Goal: Task Accomplishment & Management: Manage account settings

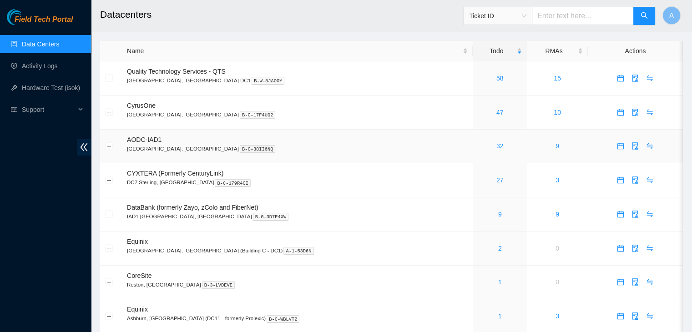
click at [473, 138] on td "32" at bounding box center [500, 147] width 54 height 34
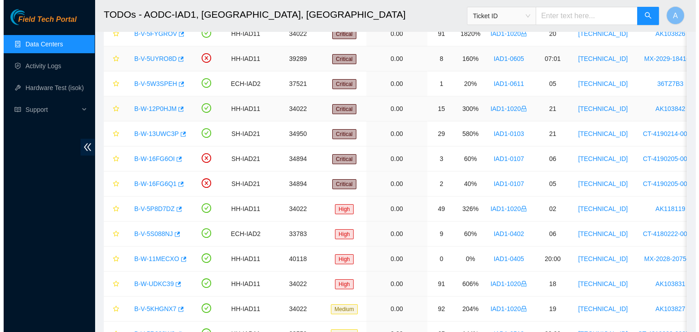
scroll to position [78, 0]
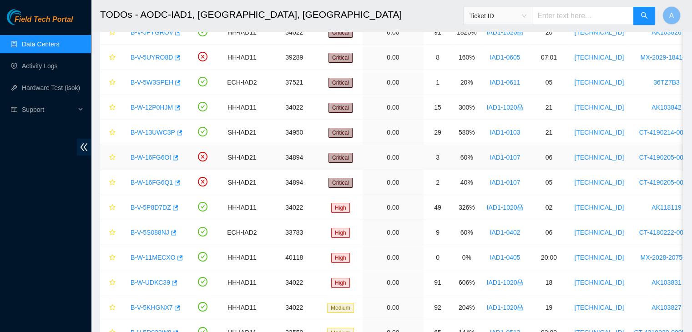
click at [154, 155] on link "B-W-16FG6OI" at bounding box center [151, 157] width 41 height 7
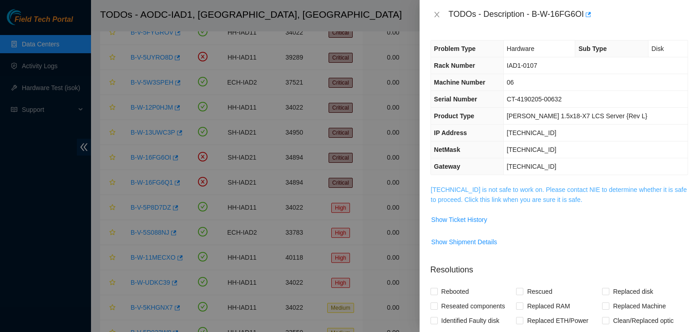
click at [477, 203] on link "104.84.155.51 is not safe to work on. Please contact NIE to determine whether i…" at bounding box center [559, 194] width 256 height 17
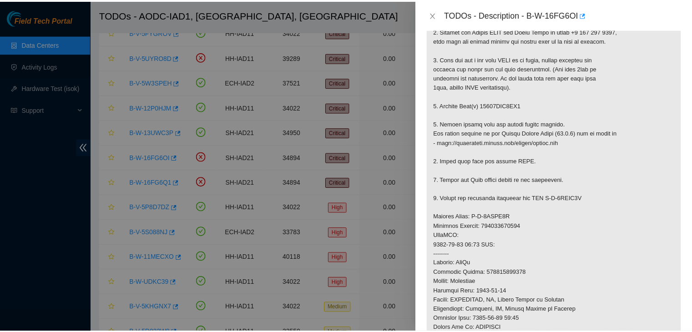
scroll to position [179, 0]
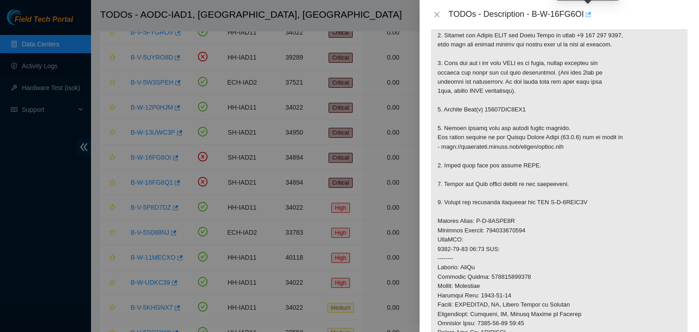
click at [586, 14] on icon "button" at bounding box center [588, 14] width 5 height 5
click at [435, 13] on icon "close" at bounding box center [436, 14] width 5 height 5
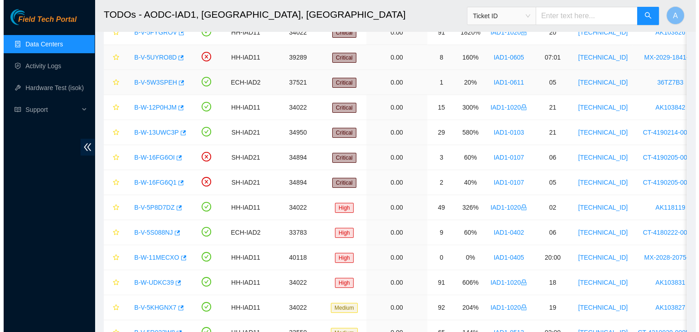
scroll to position [191, 0]
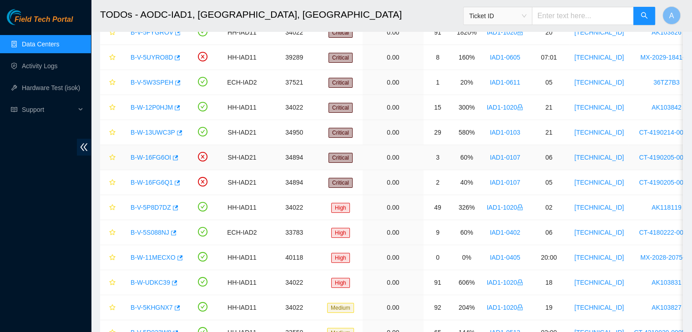
click at [153, 159] on link "B-W-16FG6OI" at bounding box center [151, 157] width 41 height 7
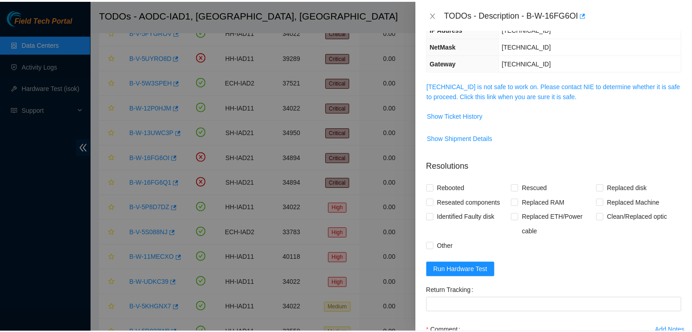
scroll to position [102, 0]
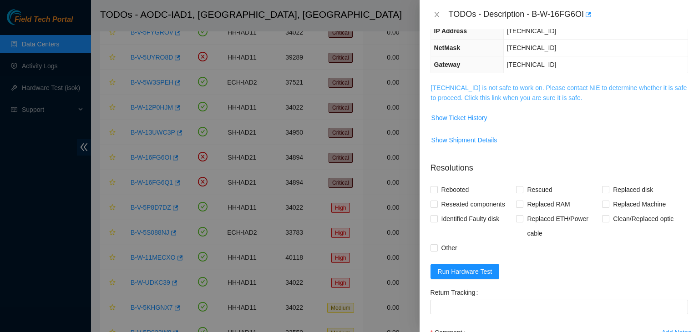
click at [483, 100] on link "[TECHNICAL_ID] is not safe to work on. Please contact NIE to determine whether …" at bounding box center [559, 92] width 256 height 17
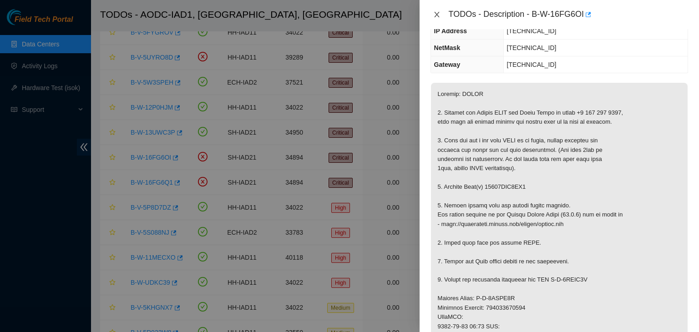
click at [437, 15] on icon "close" at bounding box center [436, 14] width 5 height 5
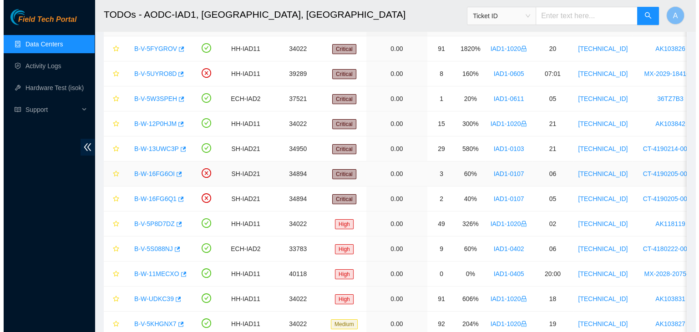
scroll to position [58, 0]
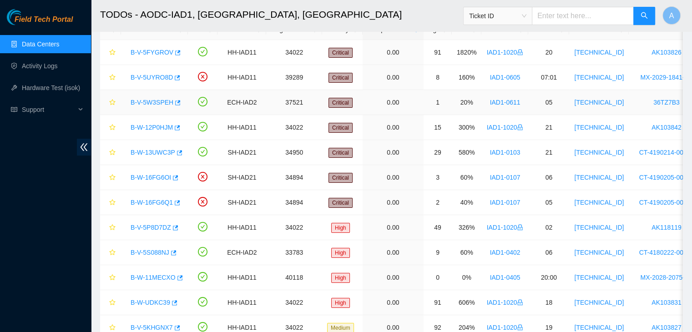
click at [162, 99] on link "B-V-5W3SPEH" at bounding box center [152, 102] width 43 height 7
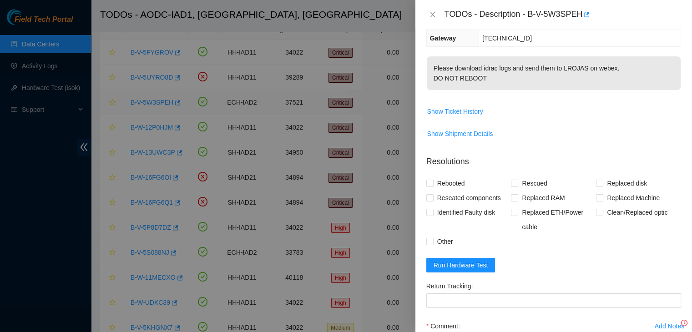
scroll to position [122, 0]
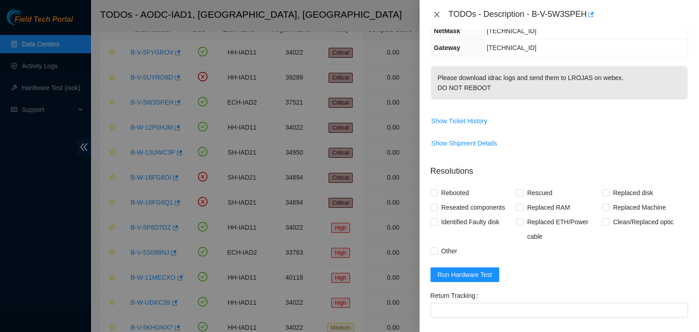
click at [435, 11] on icon "close" at bounding box center [436, 14] width 7 height 7
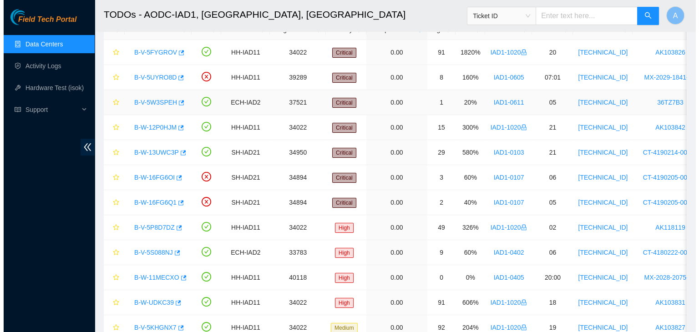
scroll to position [132, 0]
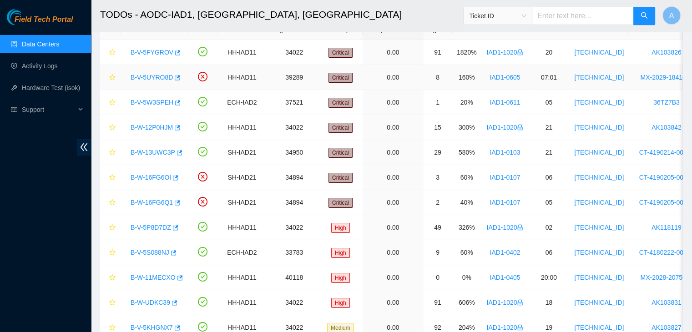
click at [152, 79] on link "B-V-5UYRO8D" at bounding box center [152, 77] width 42 height 7
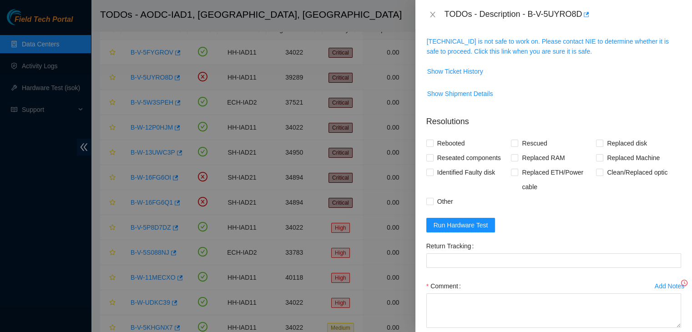
scroll to position [102, 0]
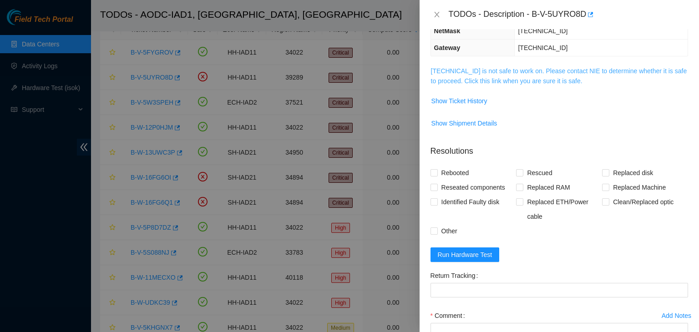
click at [486, 79] on link "23.199.35.135 is not safe to work on. Please contact NIE to determine whether i…" at bounding box center [559, 75] width 256 height 17
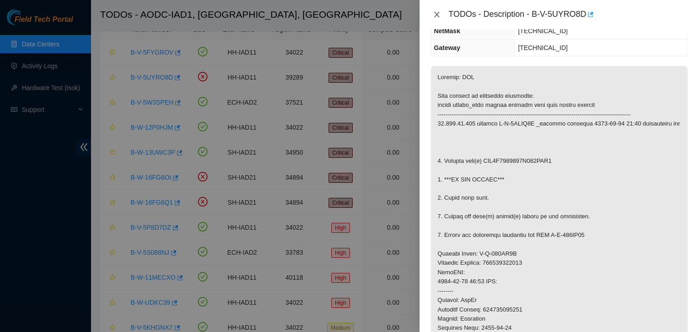
click at [437, 11] on icon "close" at bounding box center [436, 14] width 7 height 7
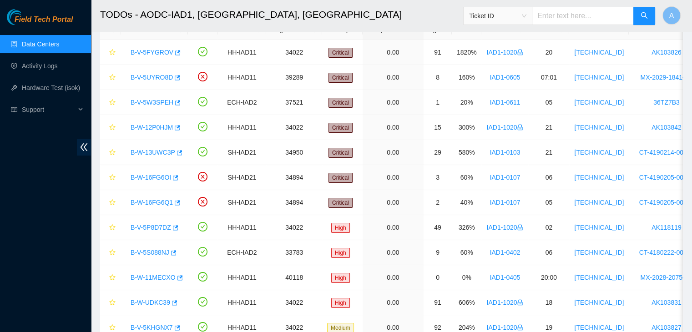
scroll to position [132, 0]
click at [173, 78] on icon "button" at bounding box center [176, 78] width 6 height 6
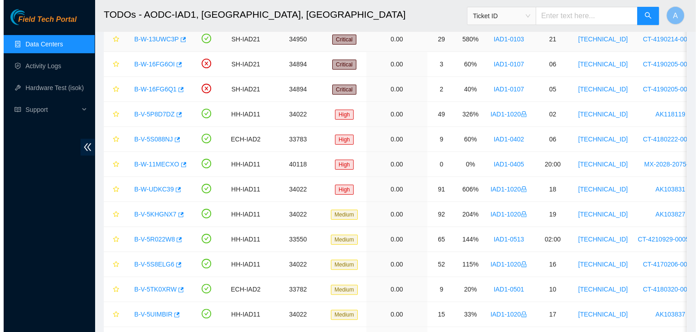
scroll to position [172, 0]
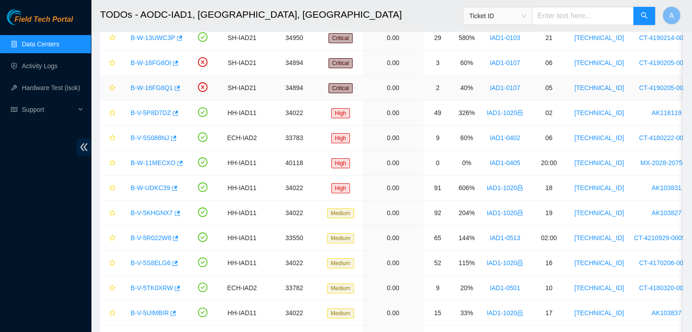
click at [148, 85] on link "B-W-16FG6Q1" at bounding box center [152, 87] width 42 height 7
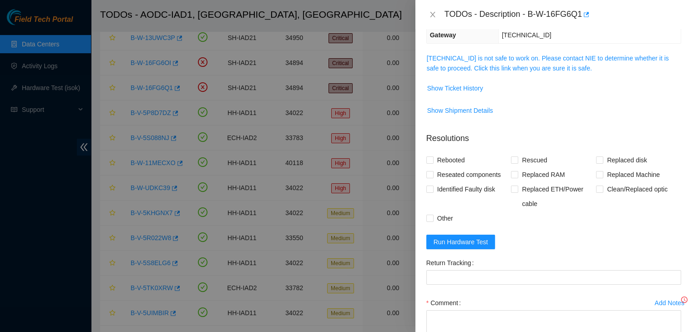
scroll to position [102, 0]
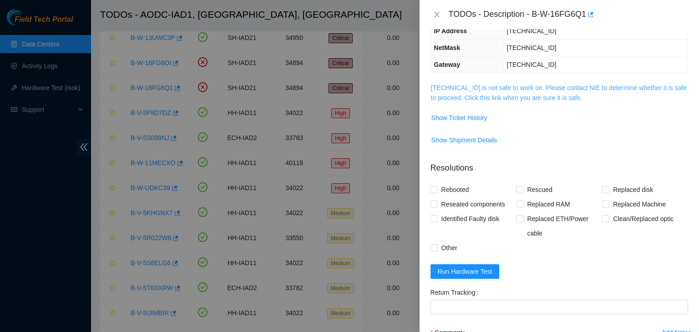
click at [526, 92] on link "104.84.155.50 is not safe to work on. Please contact NIE to determine whether i…" at bounding box center [559, 92] width 256 height 17
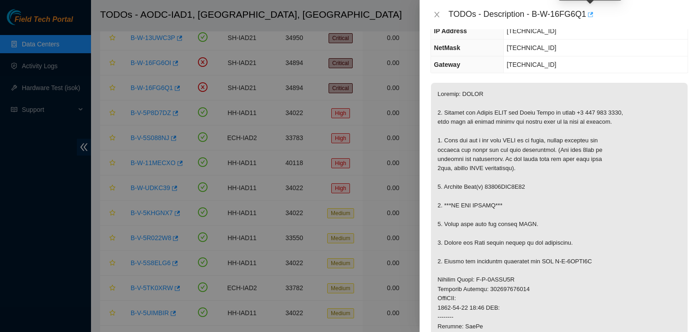
click at [587, 16] on icon "button" at bounding box center [590, 14] width 6 height 6
click at [439, 15] on icon "close" at bounding box center [436, 14] width 7 height 7
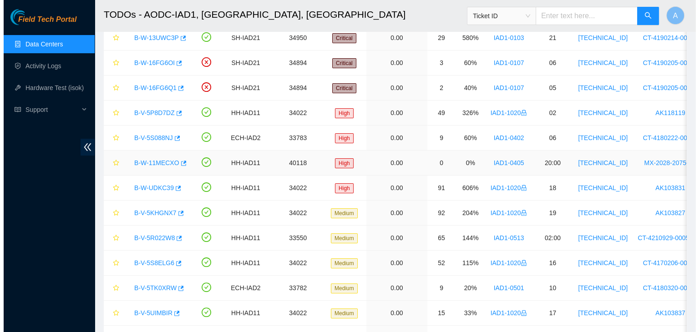
scroll to position [191, 0]
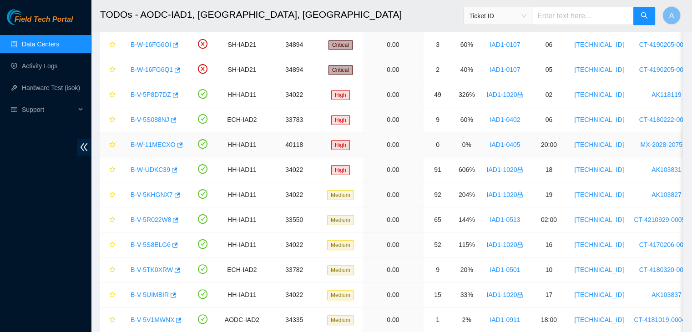
click at [153, 143] on link "B-W-11MECXO" at bounding box center [153, 144] width 45 height 7
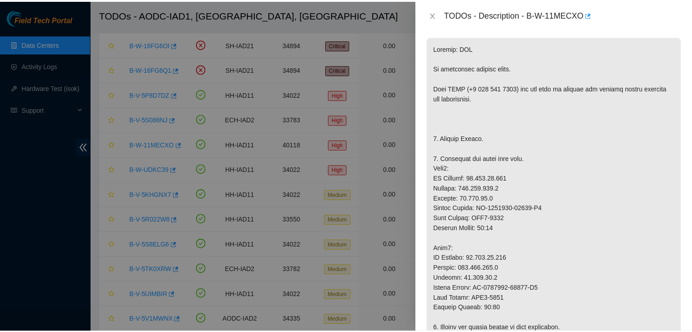
scroll to position [102, 0]
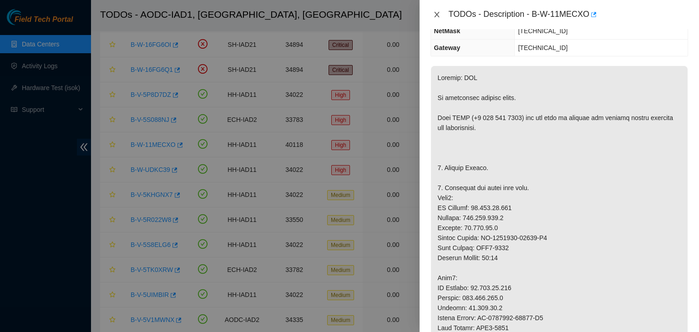
click at [433, 15] on icon "close" at bounding box center [436, 14] width 7 height 7
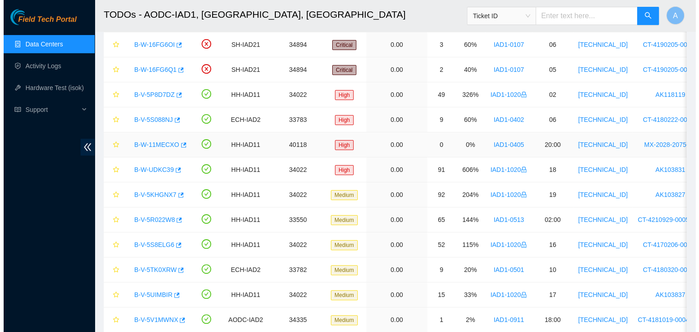
scroll to position [132, 0]
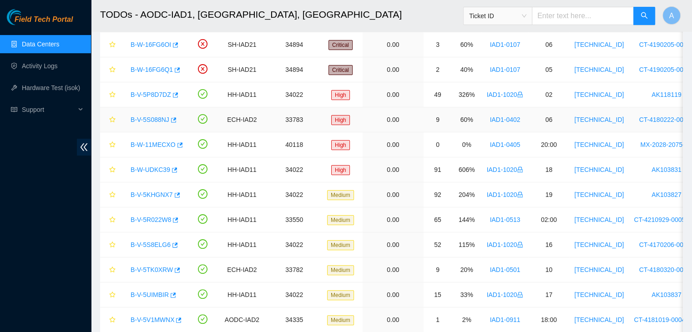
click at [152, 119] on link "B-V-5S088NJ" at bounding box center [150, 119] width 39 height 7
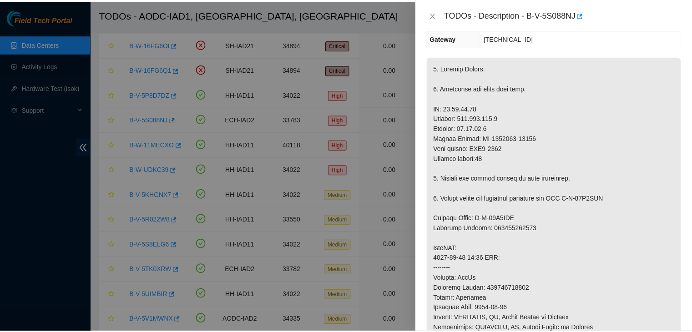
scroll to position [102, 0]
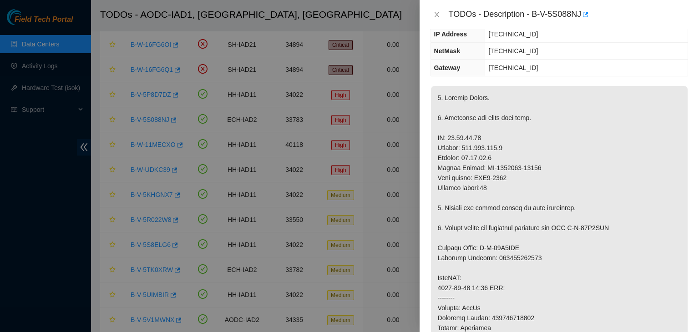
click at [437, 19] on div "TODOs - Description - B-V-5S088NJ" at bounding box center [560, 14] width 258 height 15
click at [437, 16] on icon "close" at bounding box center [436, 14] width 7 height 7
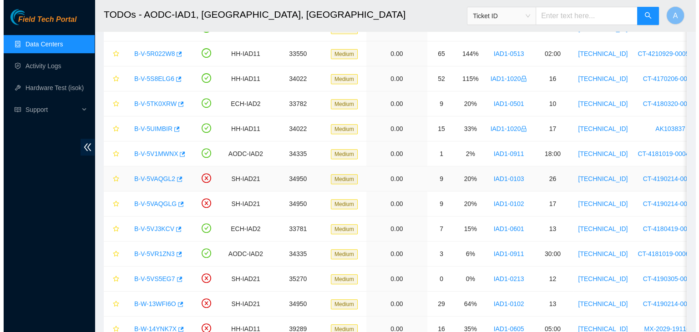
scroll to position [357, 0]
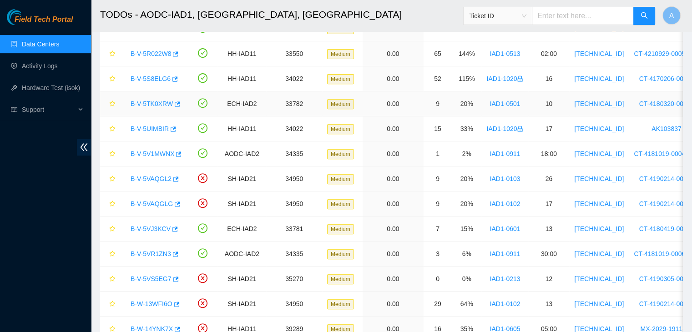
click at [158, 100] on link "B-V-5TK0XRW" at bounding box center [152, 103] width 42 height 7
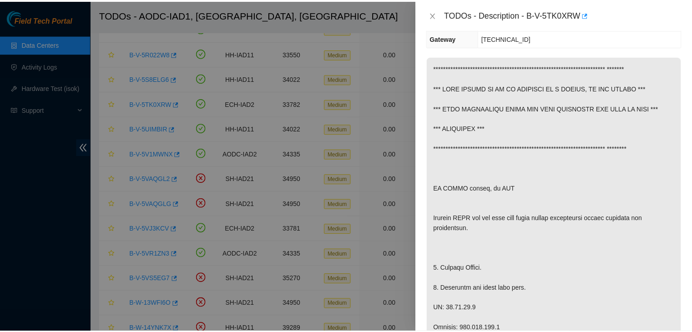
scroll to position [122, 0]
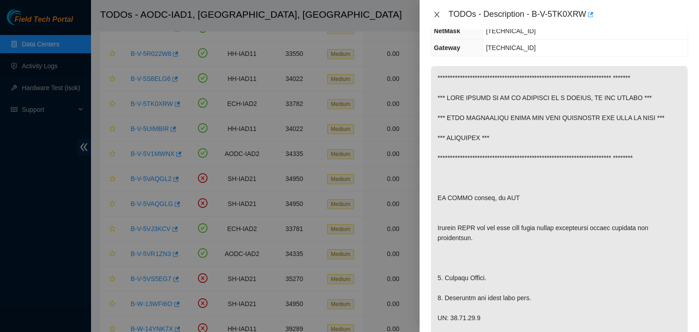
click at [436, 15] on icon "close" at bounding box center [436, 14] width 5 height 5
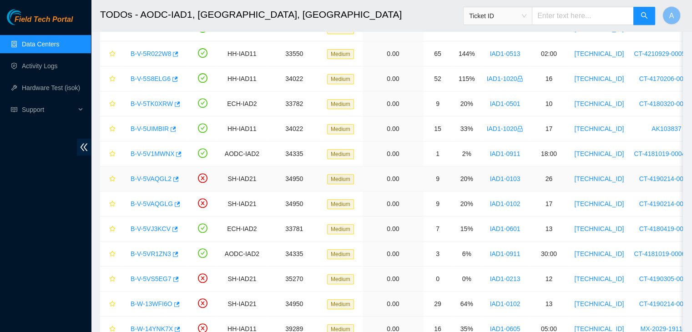
click at [152, 177] on link "B-V-5VAQGL2" at bounding box center [151, 178] width 41 height 7
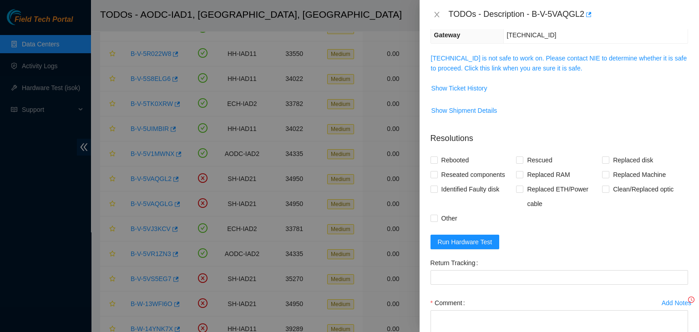
scroll to position [102, 0]
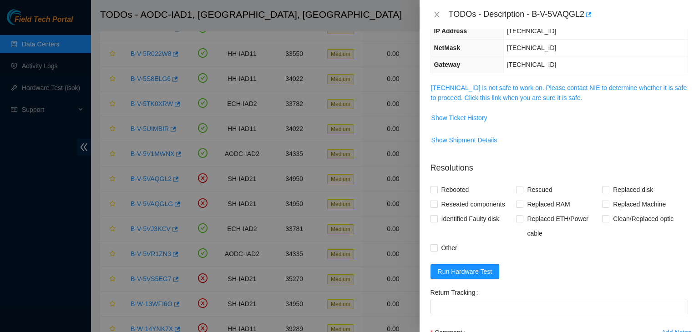
click at [468, 102] on td "104.84.154.65 is not safe to work on. Please contact NIE to determine whether i…" at bounding box center [560, 96] width 258 height 28
click at [469, 96] on link "104.84.154.65 is not safe to work on. Please contact NIE to determine whether i…" at bounding box center [559, 92] width 256 height 17
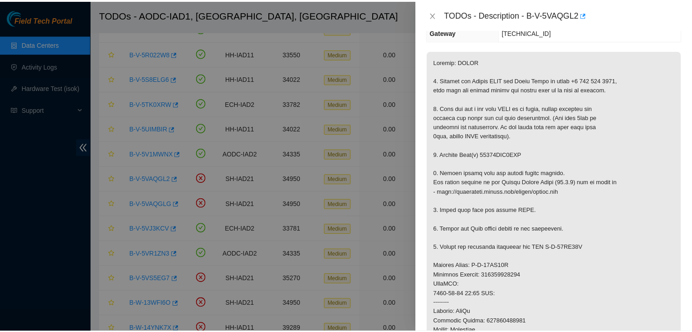
scroll to position [135, 0]
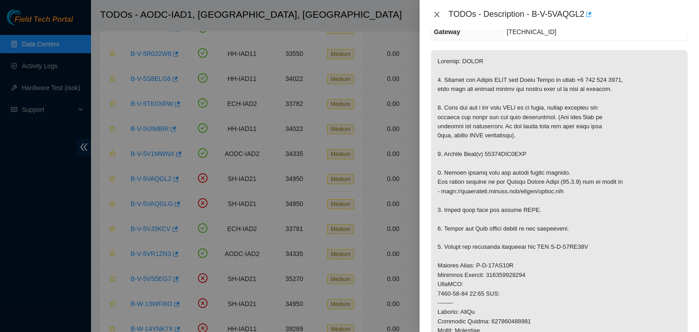
click at [436, 15] on icon "close" at bounding box center [436, 14] width 7 height 7
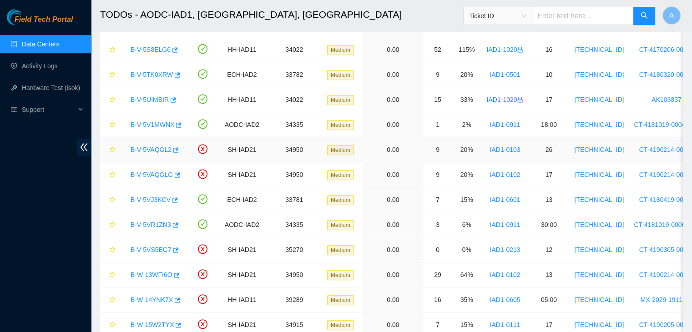
scroll to position [386, 0]
click at [155, 171] on link "B-V-5VAQGLG" at bounding box center [152, 174] width 42 height 7
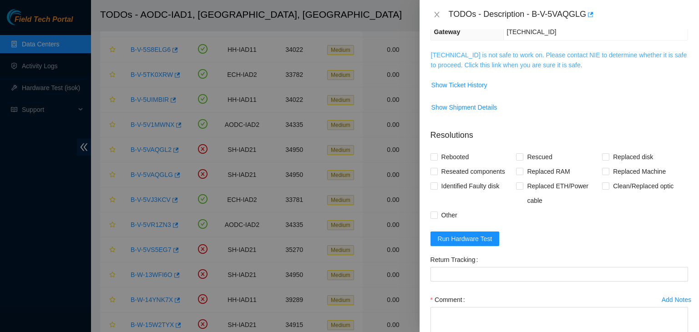
click at [544, 66] on link "104.84.154.36 is not safe to work on. Please contact NIE to determine whether i…" at bounding box center [559, 59] width 256 height 17
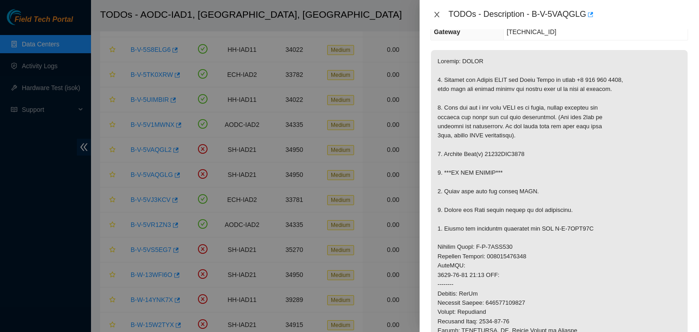
click at [435, 17] on icon "close" at bounding box center [436, 14] width 7 height 7
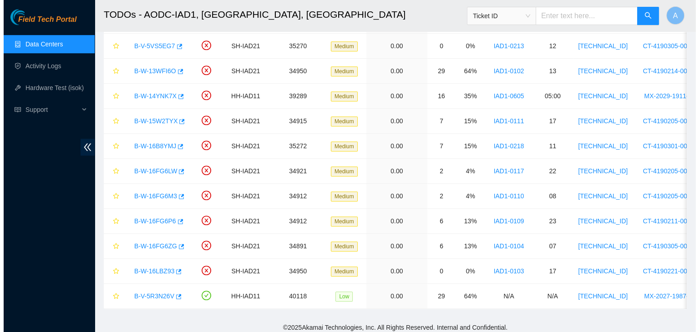
scroll to position [590, 0]
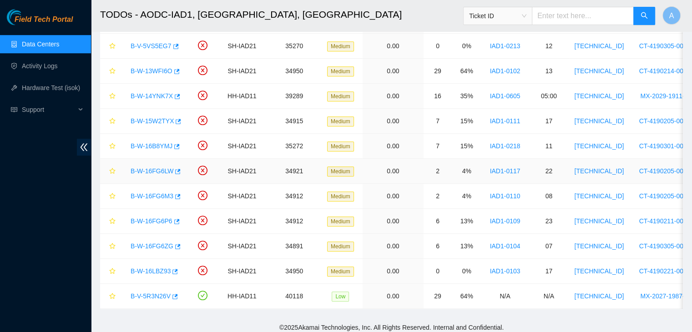
click at [156, 167] on link "B-W-16FG6LW" at bounding box center [152, 170] width 43 height 7
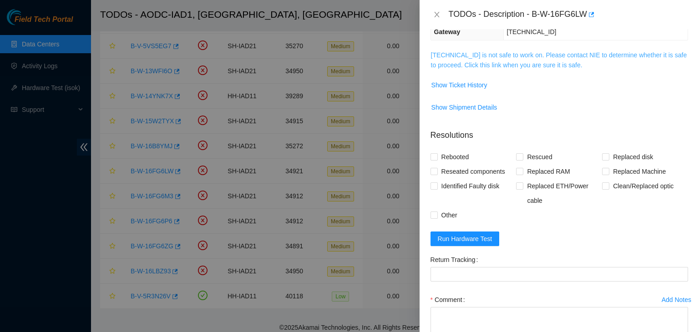
click at [497, 62] on link "104.84.229.61 is not safe to work on. Please contact NIE to determine whether i…" at bounding box center [559, 59] width 256 height 17
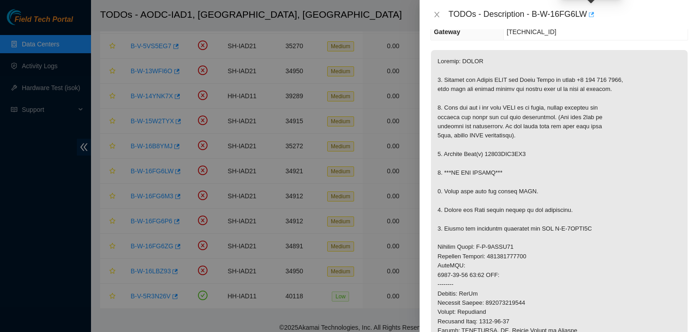
click at [593, 13] on icon "button" at bounding box center [591, 14] width 5 height 5
click at [439, 14] on icon "close" at bounding box center [436, 14] width 7 height 7
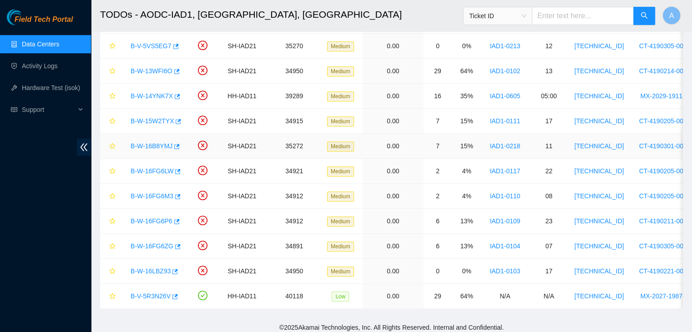
click at [154, 142] on link "B-W-16B8YMJ" at bounding box center [152, 145] width 42 height 7
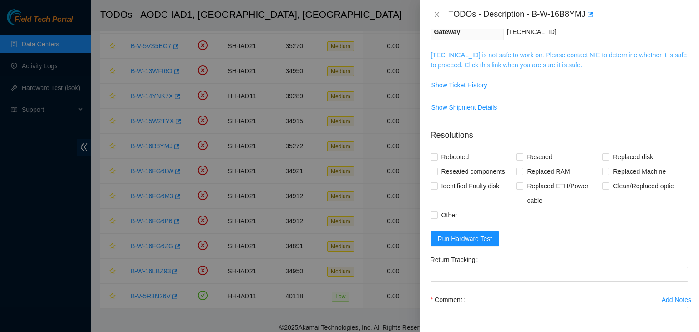
click at [505, 63] on link "184.26.146.32 is not safe to work on. Please contact NIE to determine whether i…" at bounding box center [559, 59] width 256 height 17
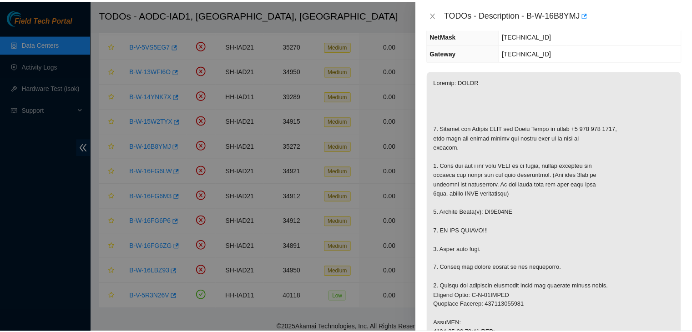
scroll to position [113, 0]
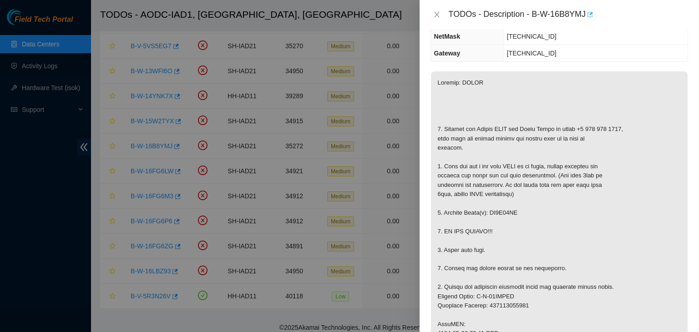
click at [592, 14] on icon "button" at bounding box center [590, 14] width 5 height 5
click at [434, 14] on icon "close" at bounding box center [436, 14] width 7 height 7
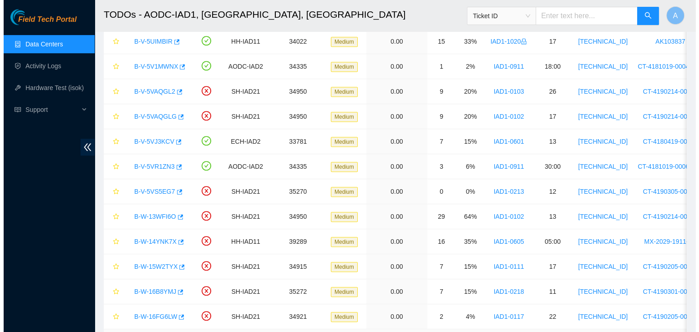
scroll to position [442, 0]
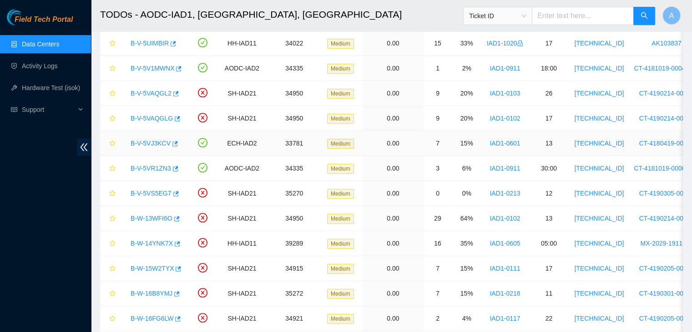
click at [154, 142] on link "B-V-5VJ3KCV" at bounding box center [151, 143] width 40 height 7
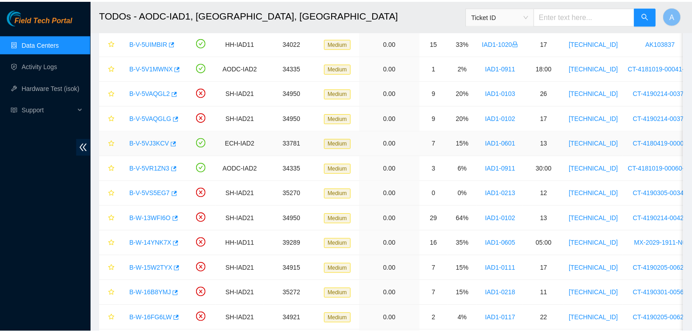
scroll to position [133, 0]
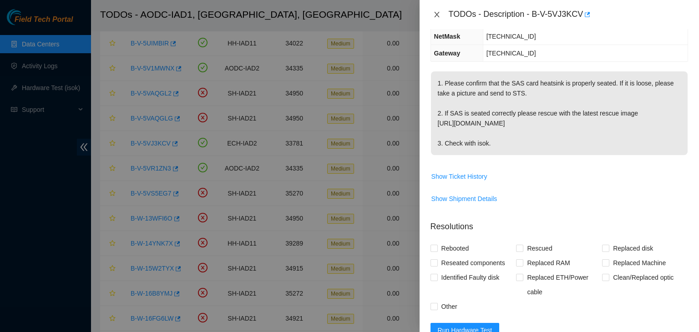
click at [441, 13] on button "Close" at bounding box center [437, 14] width 13 height 9
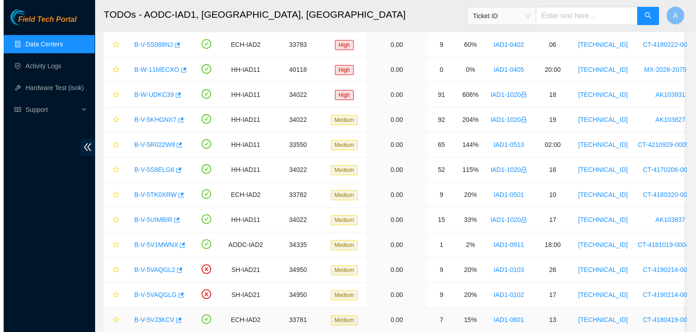
scroll to position [261, 0]
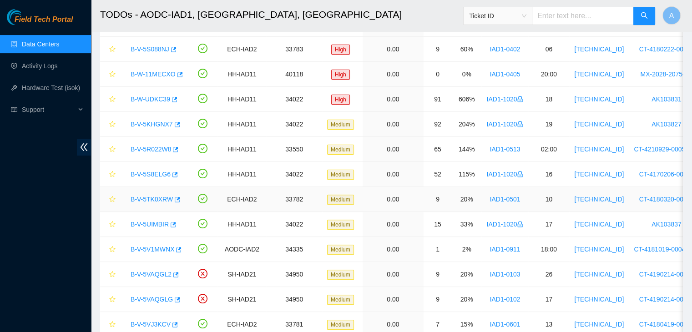
click at [152, 196] on link "B-V-5TK0XRW" at bounding box center [152, 199] width 42 height 7
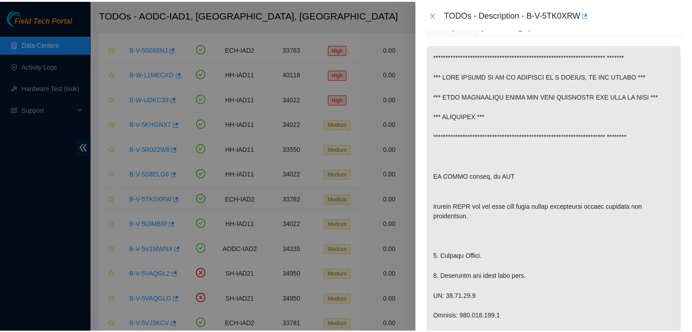
scroll to position [133, 0]
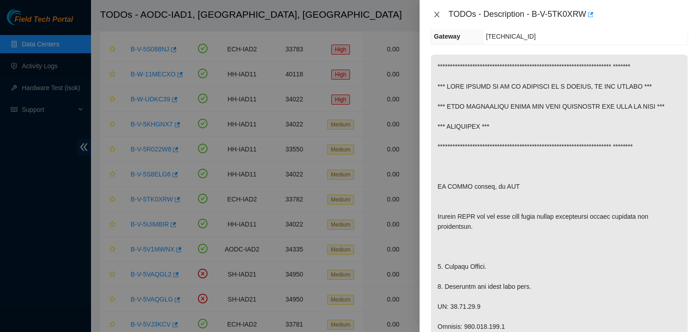
click at [441, 13] on button "Close" at bounding box center [437, 14] width 13 height 9
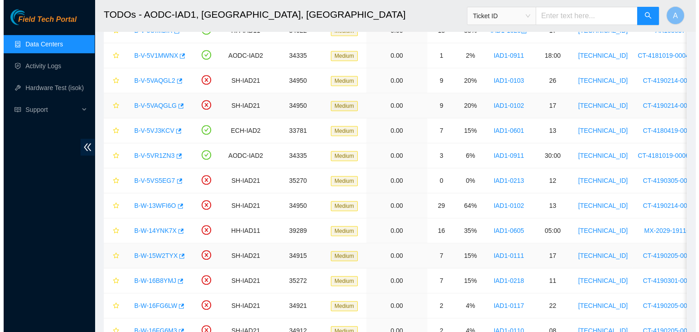
scroll to position [456, 0]
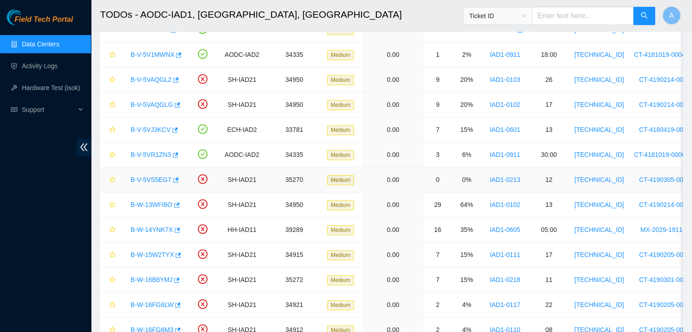
click at [160, 177] on link "B-V-5VS5EG7" at bounding box center [151, 179] width 41 height 7
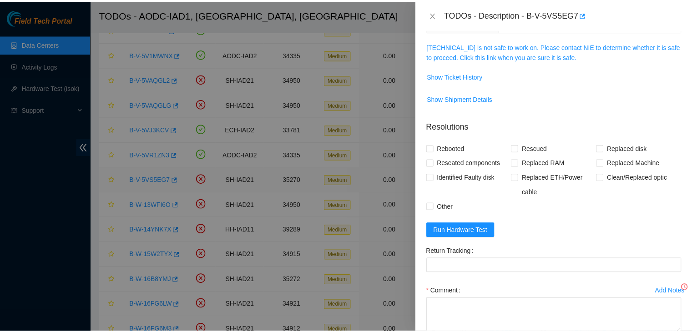
scroll to position [113, 0]
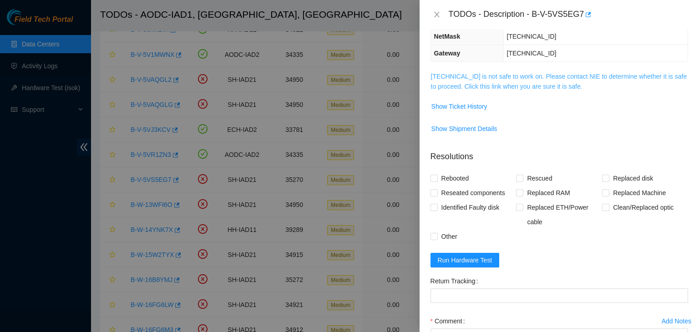
click at [460, 75] on link "104.98.119.35 is not safe to work on. Please contact NIE to determine whether i…" at bounding box center [559, 81] width 256 height 17
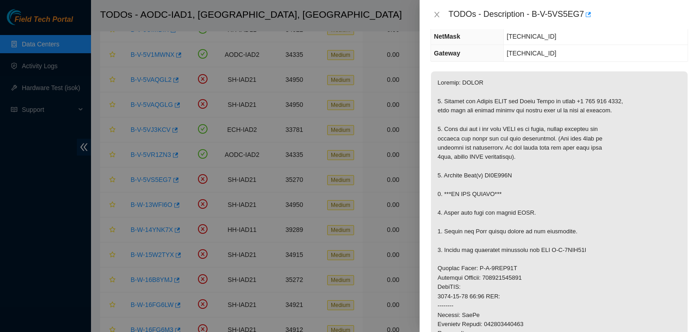
click at [436, 9] on div "TODOs - Description - B-V-5VS5EG7" at bounding box center [560, 14] width 258 height 15
click at [436, 11] on icon "close" at bounding box center [436, 14] width 7 height 7
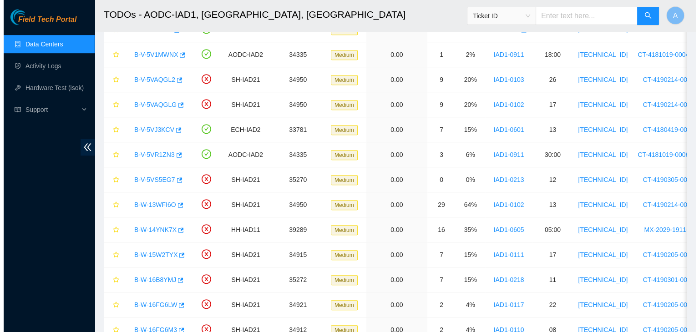
scroll to position [143, 0]
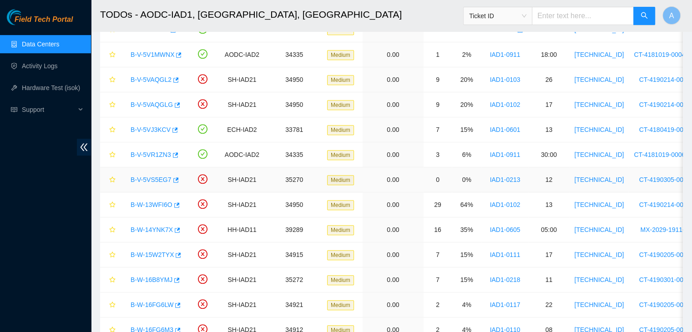
click at [157, 177] on link "B-V-5VS5EG7" at bounding box center [151, 179] width 41 height 7
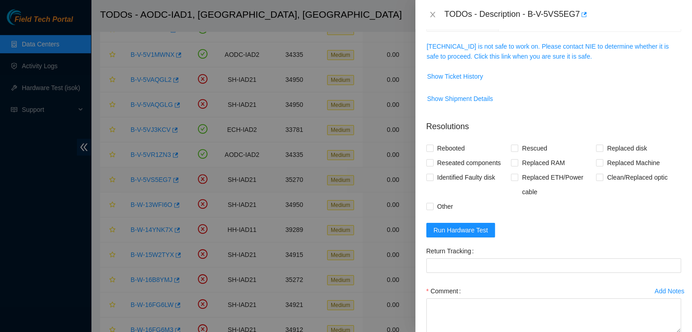
scroll to position [113, 0]
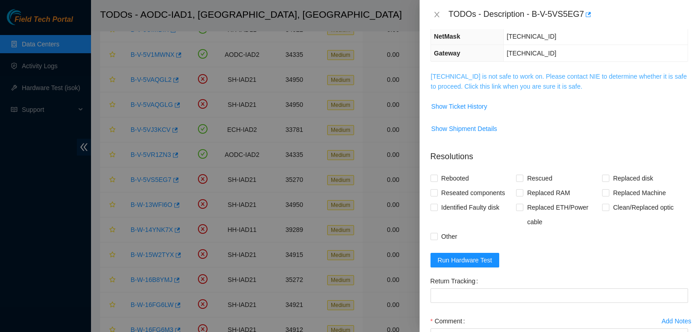
click at [455, 88] on link "104.98.119.35 is not safe to work on. Please contact NIE to determine whether i…" at bounding box center [559, 81] width 256 height 17
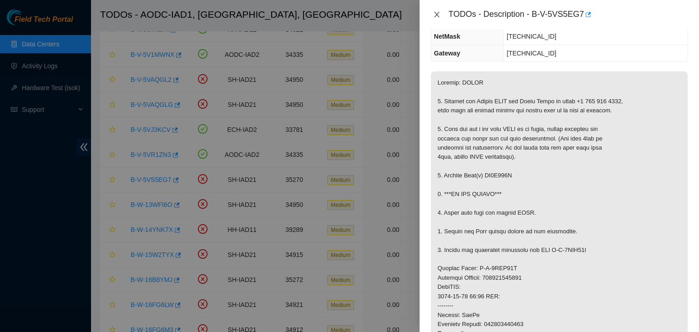
click at [438, 13] on icon "close" at bounding box center [436, 14] width 5 height 5
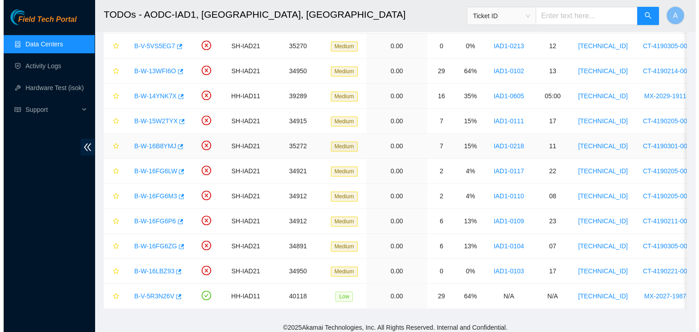
scroll to position [599, 0]
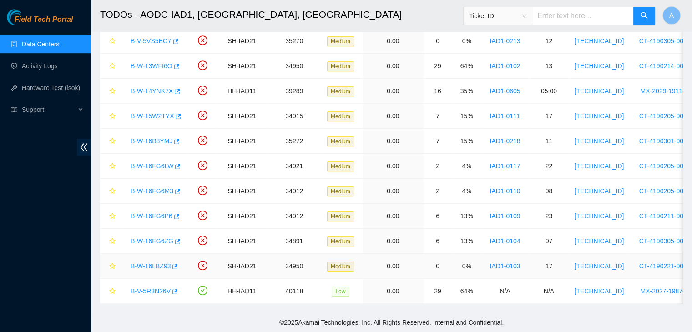
click at [157, 263] on link "B-W-16LBZ93" at bounding box center [151, 266] width 40 height 7
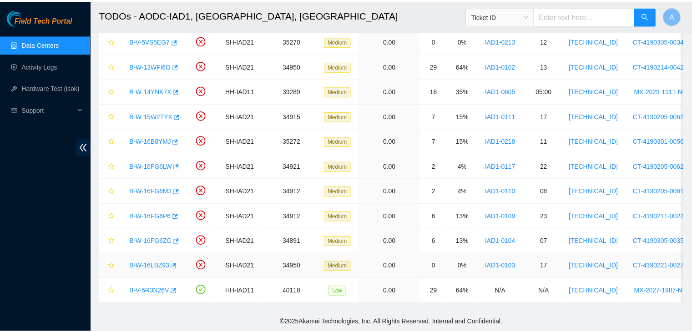
scroll to position [113, 0]
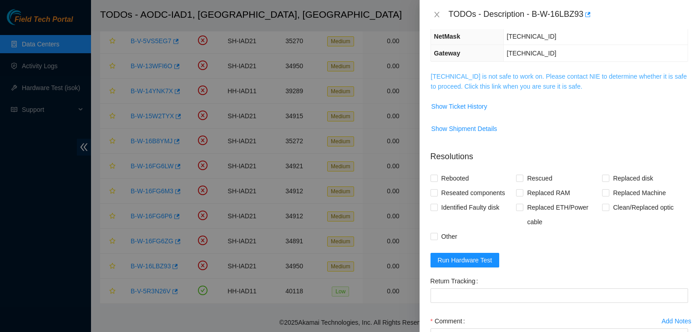
click at [447, 82] on link "104.84.154.56 is not safe to work on. Please contact NIE to determine whether i…" at bounding box center [559, 81] width 256 height 17
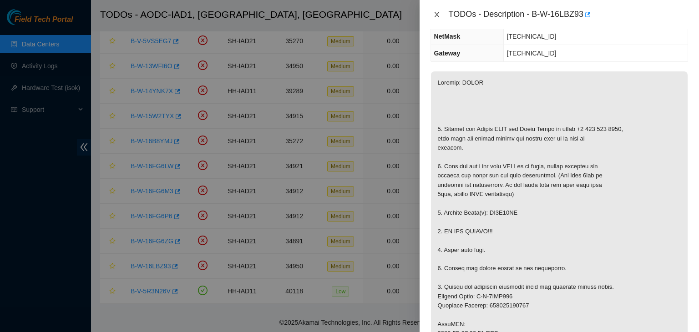
click at [436, 10] on button "Close" at bounding box center [437, 14] width 13 height 9
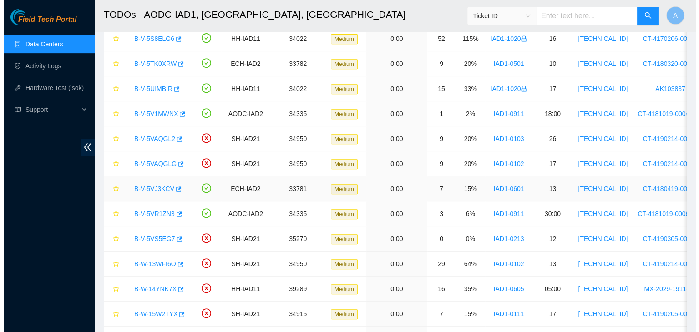
scroll to position [395, 0]
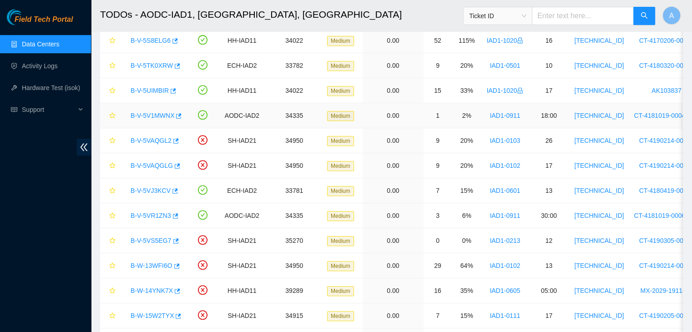
click at [157, 113] on link "B-V-5V1MWNX" at bounding box center [153, 115] width 44 height 7
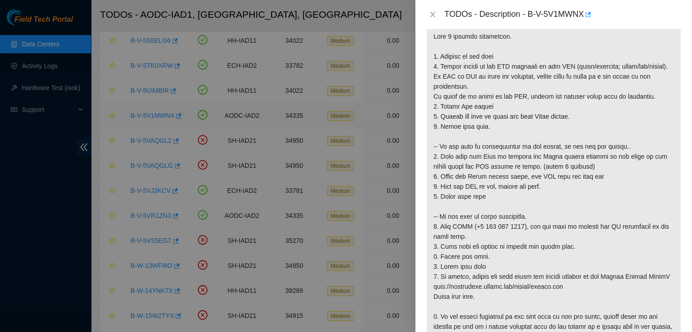
scroll to position [113, 0]
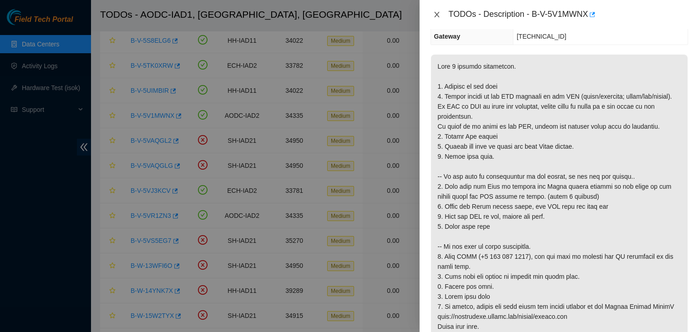
click at [436, 13] on icon "close" at bounding box center [436, 14] width 7 height 7
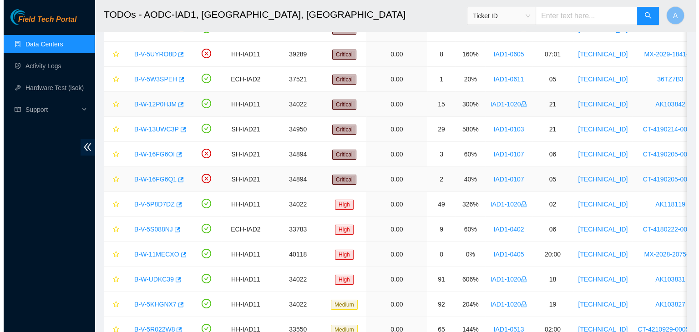
scroll to position [81, 0]
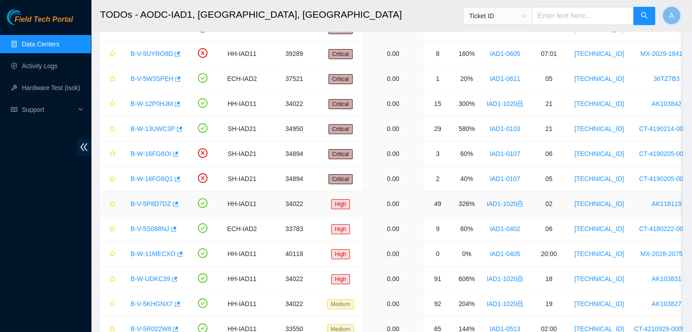
click at [148, 201] on link "B-V-5P8D7DZ" at bounding box center [151, 203] width 41 height 7
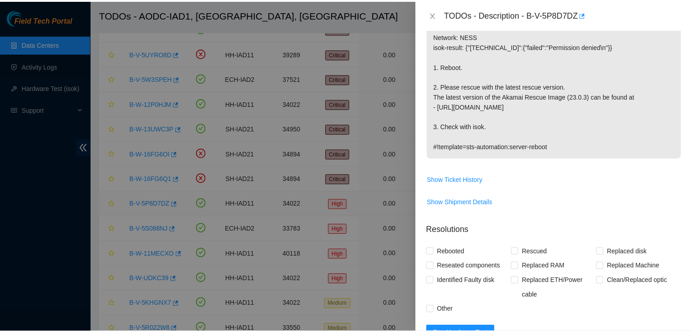
scroll to position [113, 0]
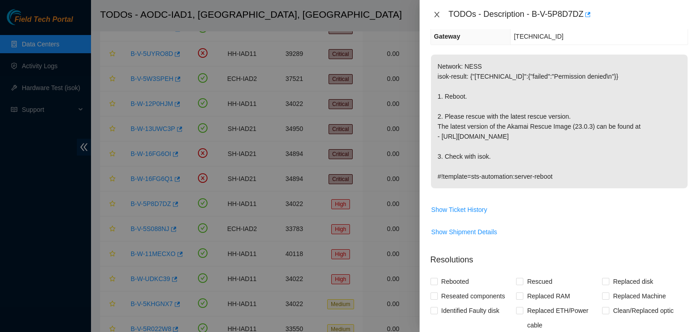
click at [437, 12] on icon "close" at bounding box center [436, 14] width 7 height 7
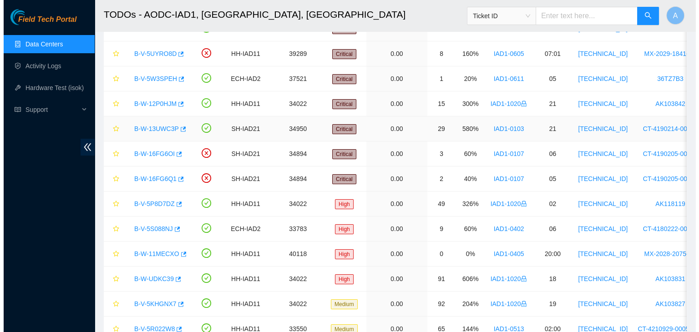
scroll to position [143, 0]
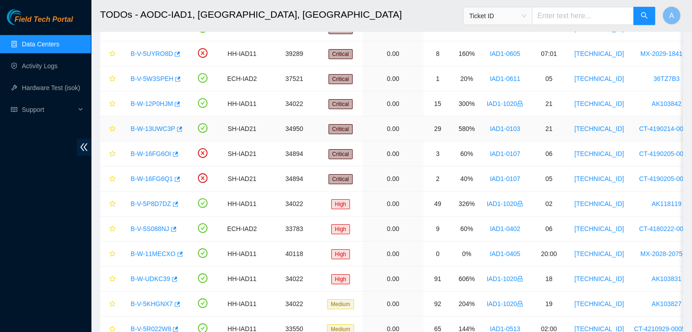
click at [155, 127] on link "B-W-13UWC3P" at bounding box center [153, 128] width 45 height 7
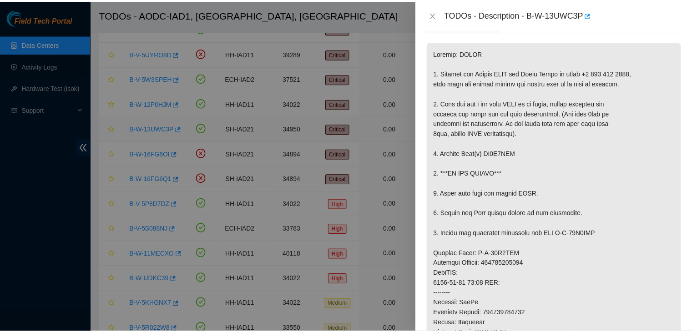
scroll to position [113, 0]
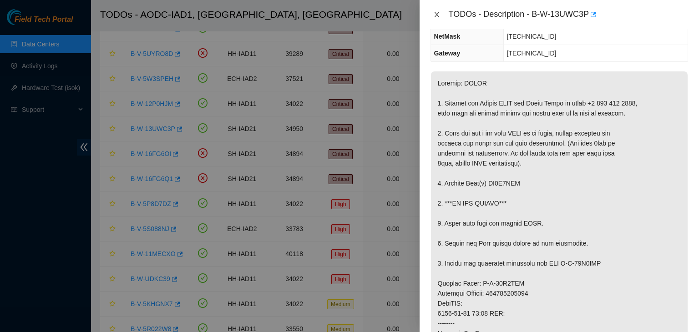
click at [437, 17] on icon "close" at bounding box center [436, 14] width 7 height 7
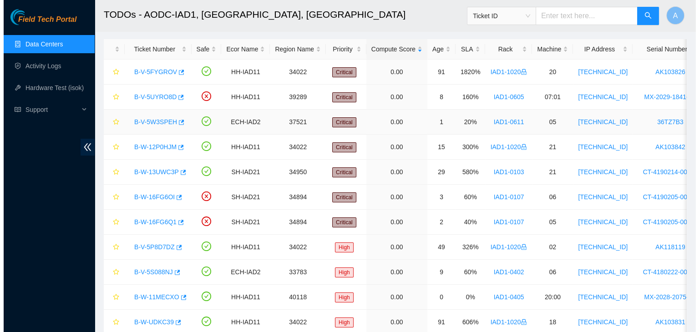
scroll to position [35, 0]
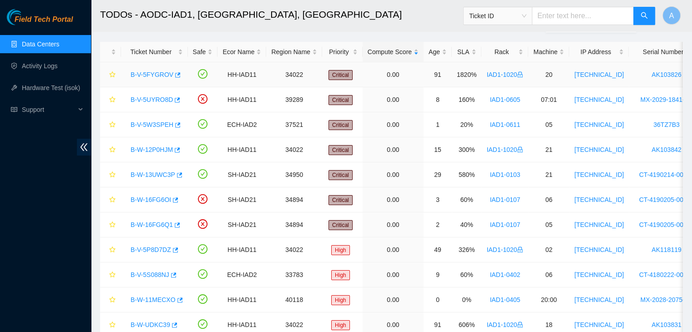
click at [157, 76] on link "B-V-5FYGROV" at bounding box center [152, 74] width 43 height 7
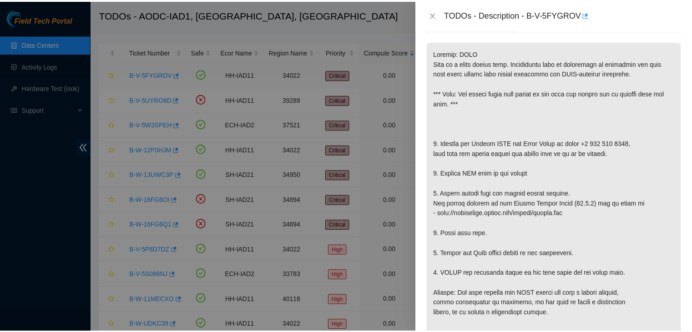
scroll to position [113, 0]
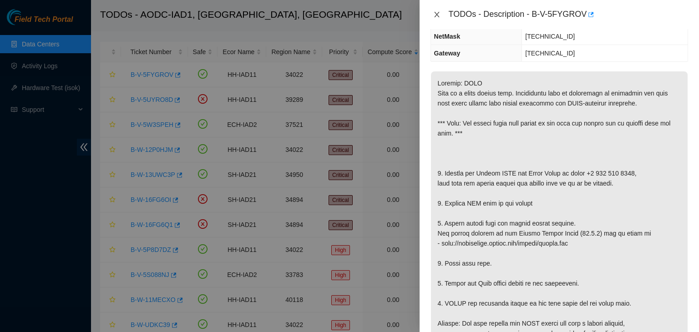
click at [435, 18] on button "Close" at bounding box center [437, 14] width 13 height 9
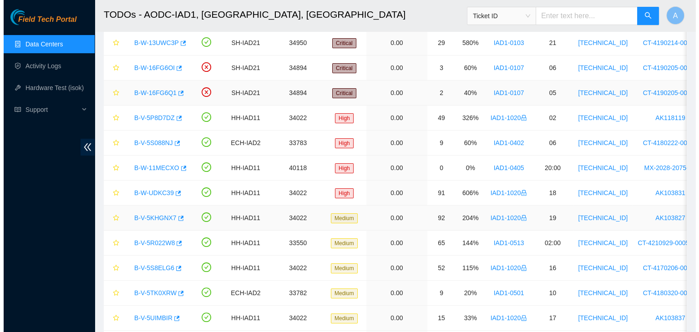
scroll to position [173, 0]
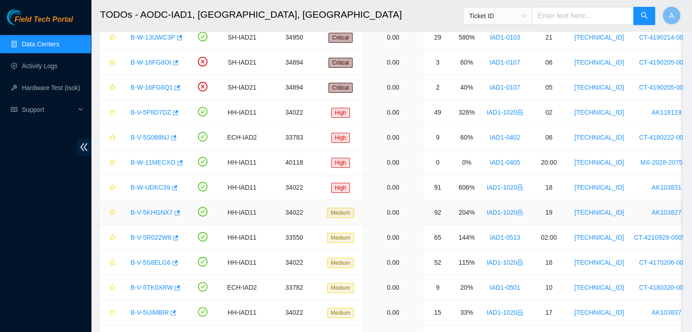
click at [157, 209] on link "B-V-5KHGNX7" at bounding box center [152, 212] width 42 height 7
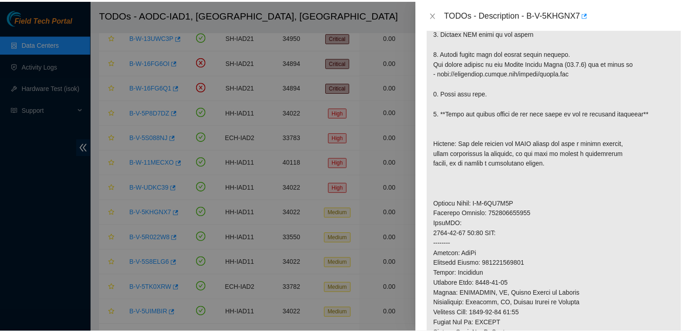
scroll to position [264, 0]
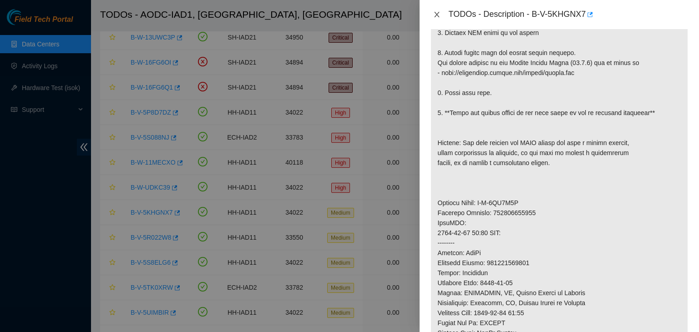
click at [437, 15] on icon "close" at bounding box center [436, 14] width 7 height 7
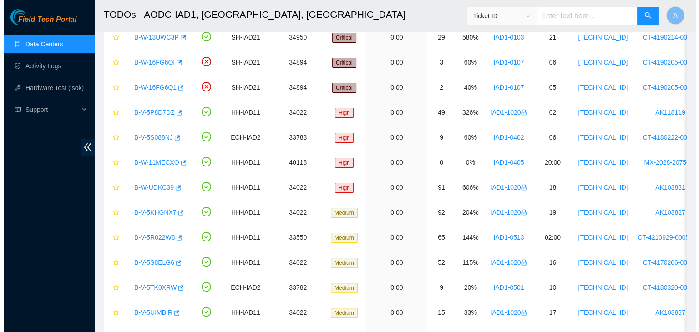
scroll to position [268, 0]
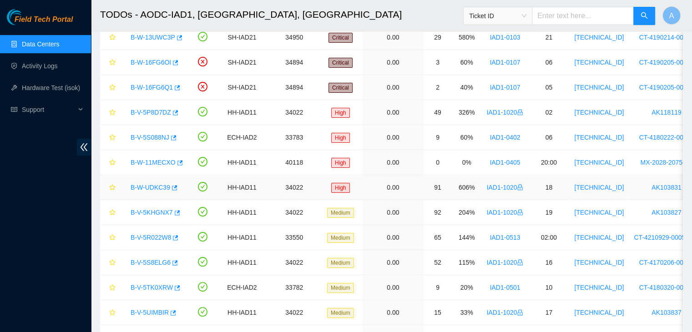
click at [151, 184] on link "B-W-UDKC39" at bounding box center [151, 187] width 40 height 7
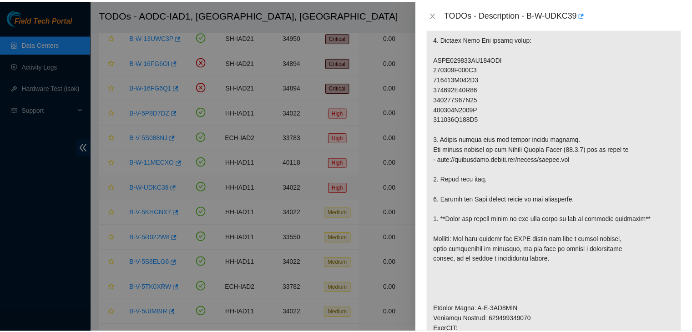
scroll to position [264, 0]
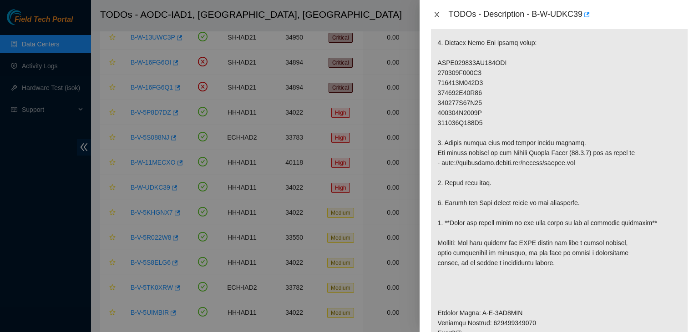
click at [441, 10] on button "Close" at bounding box center [437, 14] width 13 height 9
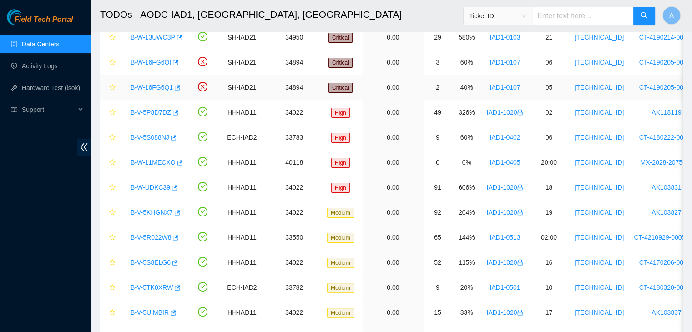
scroll to position [0, 0]
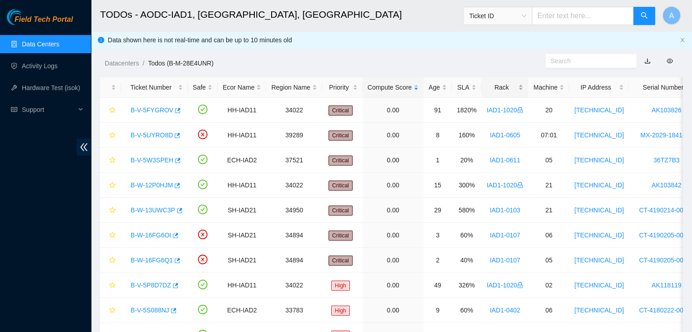
click at [504, 82] on div "Rack" at bounding box center [504, 87] width 37 height 10
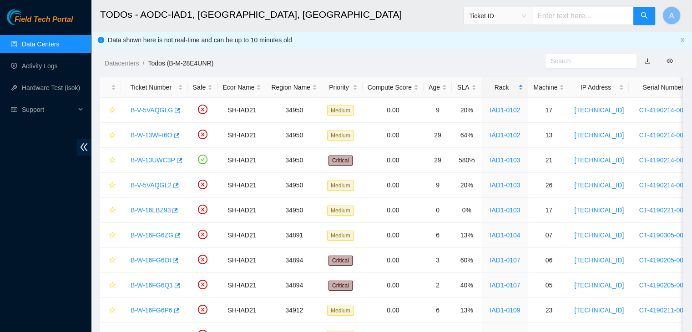
click at [504, 82] on div "Rack" at bounding box center [504, 87] width 37 height 10
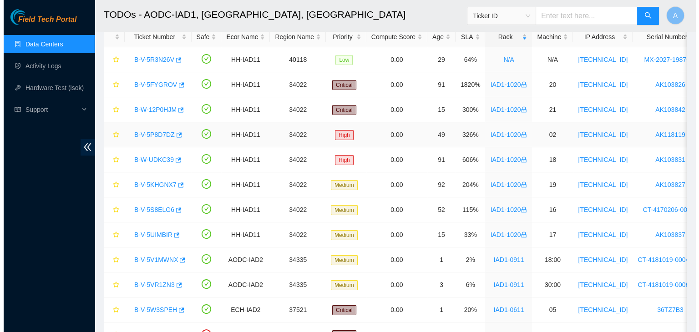
scroll to position [51, 0]
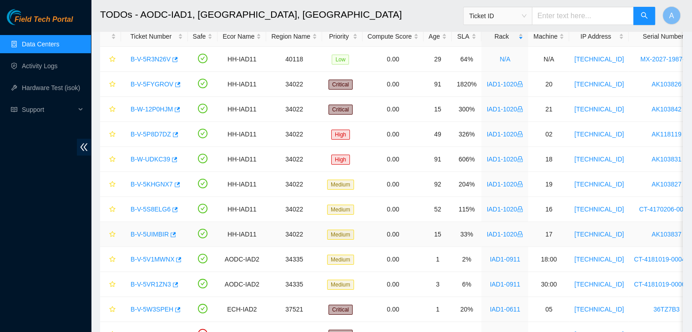
click at [151, 235] on link "B-V-5UIMBIR" at bounding box center [150, 234] width 38 height 7
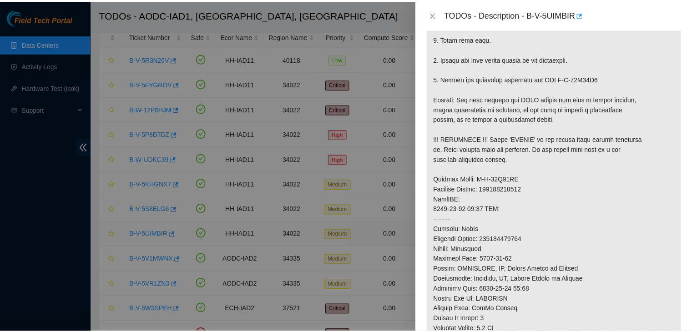
scroll to position [264, 0]
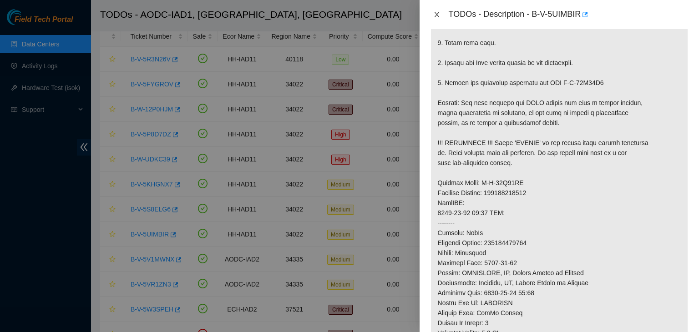
click at [439, 17] on icon "close" at bounding box center [436, 14] width 7 height 7
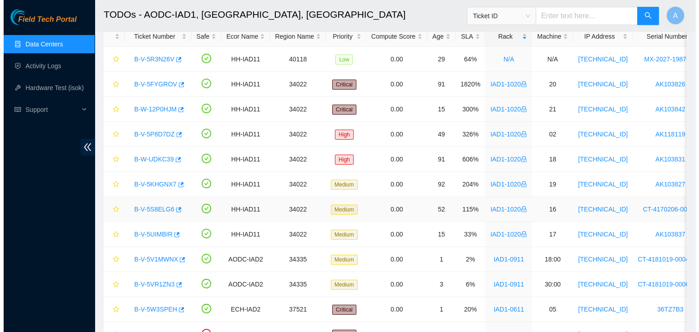
scroll to position [268, 0]
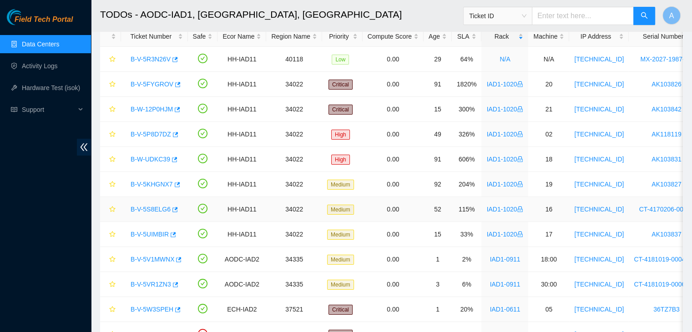
click at [138, 210] on link "B-V-5S8ELG6" at bounding box center [151, 209] width 40 height 7
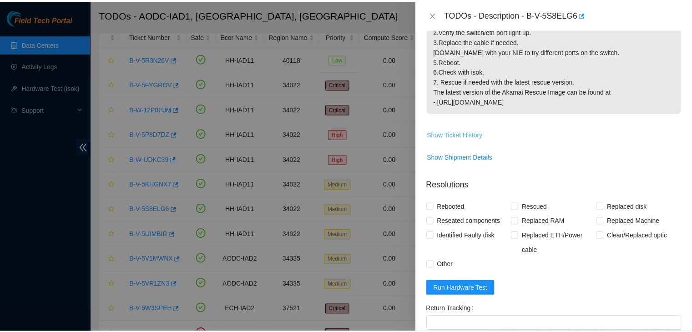
scroll to position [186, 0]
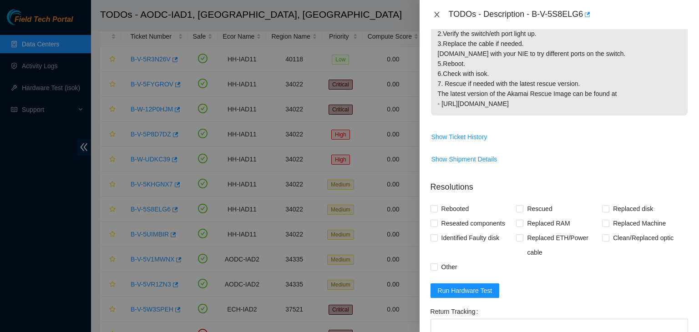
click at [438, 17] on icon "close" at bounding box center [436, 14] width 7 height 7
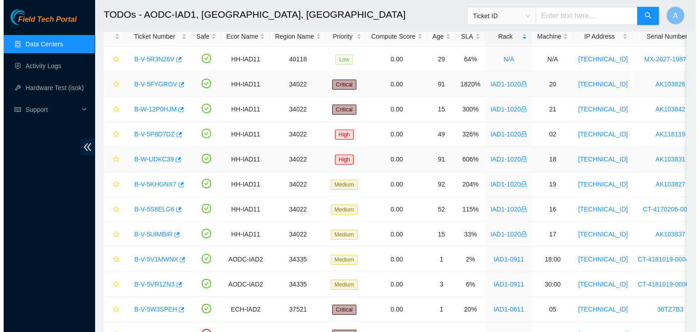
scroll to position [217, 0]
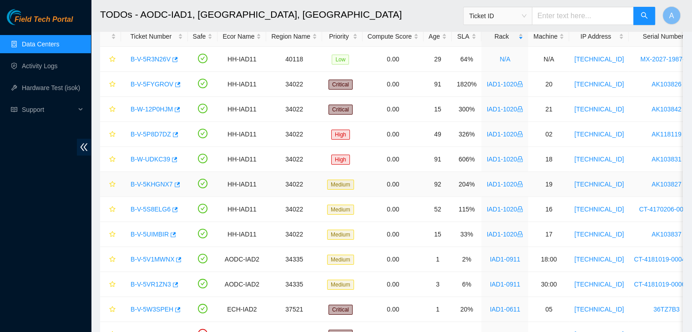
click at [140, 184] on link "B-V-5KHGNX7" at bounding box center [152, 184] width 42 height 7
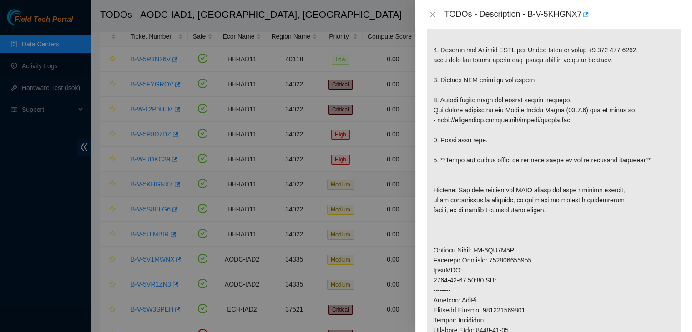
scroll to position [203, 0]
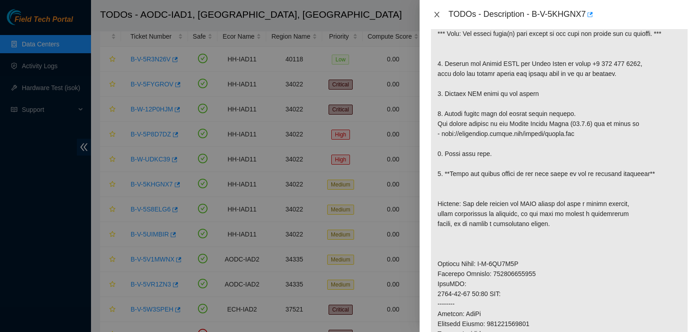
click at [435, 17] on icon "close" at bounding box center [436, 14] width 7 height 7
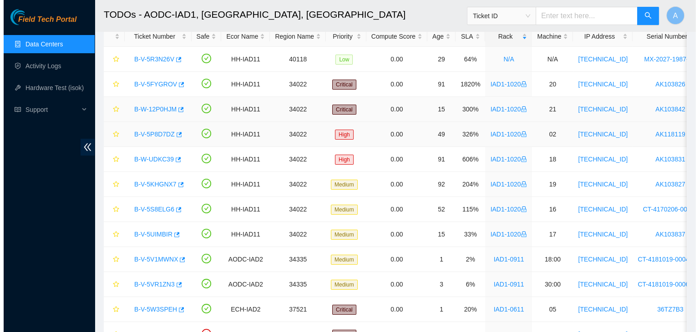
scroll to position [217, 0]
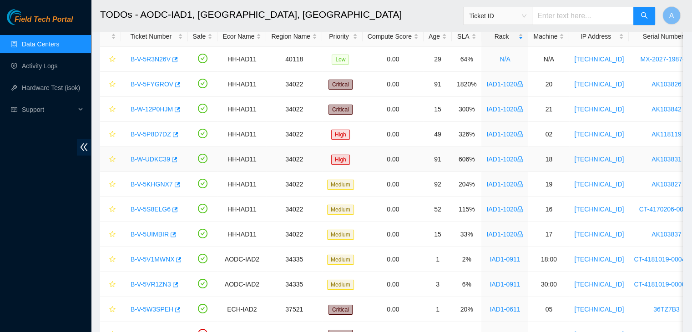
click at [148, 158] on link "B-W-UDKC39" at bounding box center [151, 159] width 40 height 7
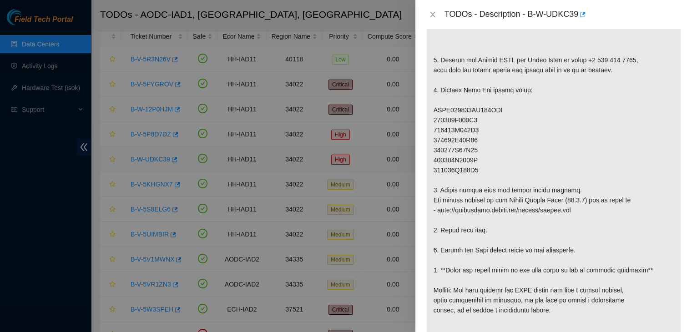
scroll to position [203, 0]
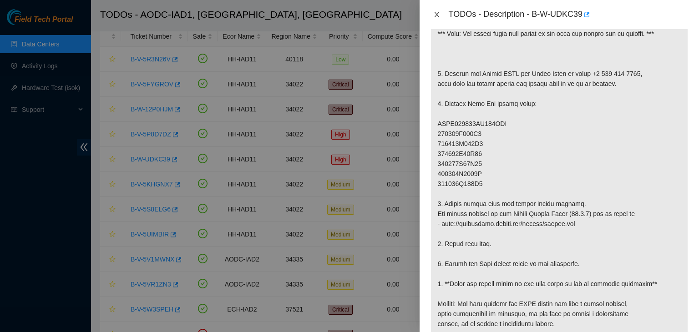
click at [434, 18] on icon "close" at bounding box center [436, 14] width 7 height 7
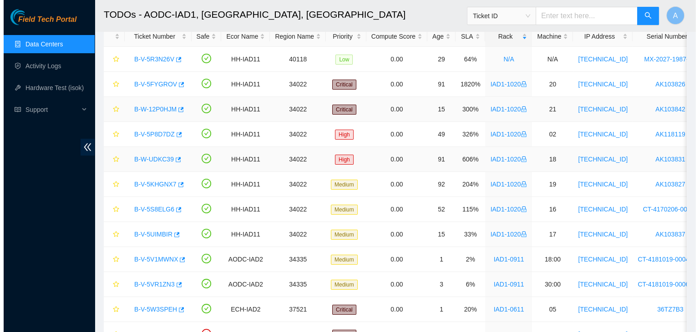
scroll to position [217, 0]
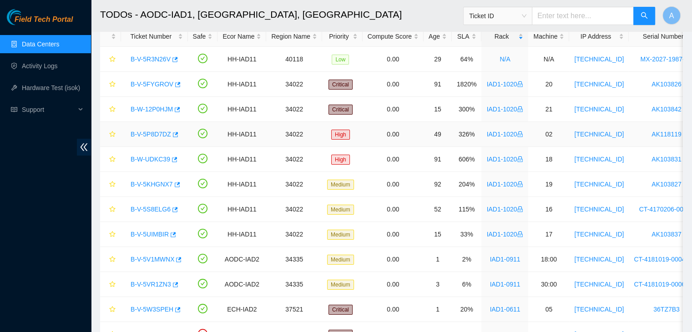
click at [152, 134] on link "B-V-5P8D7DZ" at bounding box center [151, 134] width 41 height 7
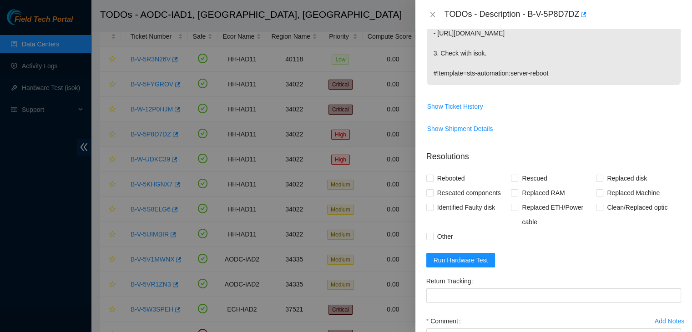
scroll to position [186, 0]
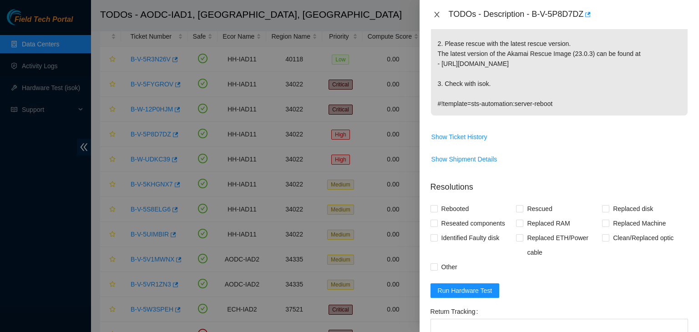
click at [435, 15] on icon "close" at bounding box center [436, 14] width 7 height 7
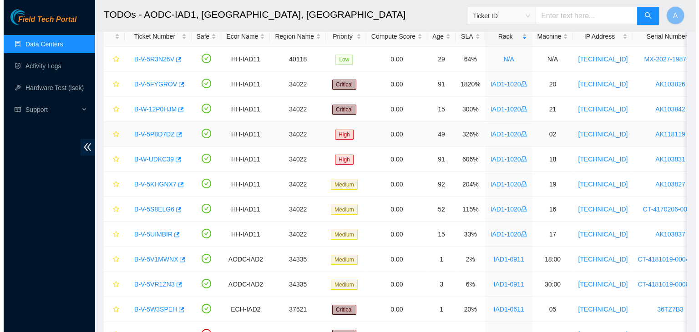
scroll to position [217, 0]
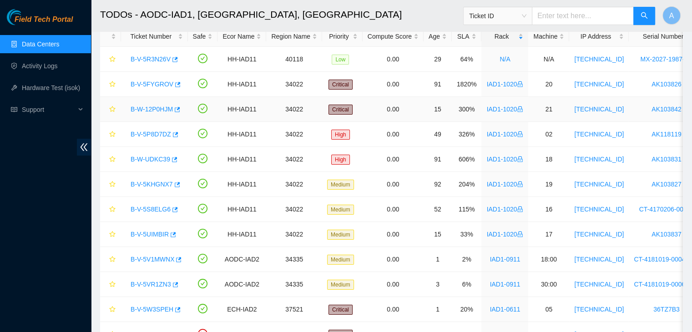
click at [157, 108] on link "B-W-12P0HJM" at bounding box center [152, 109] width 42 height 7
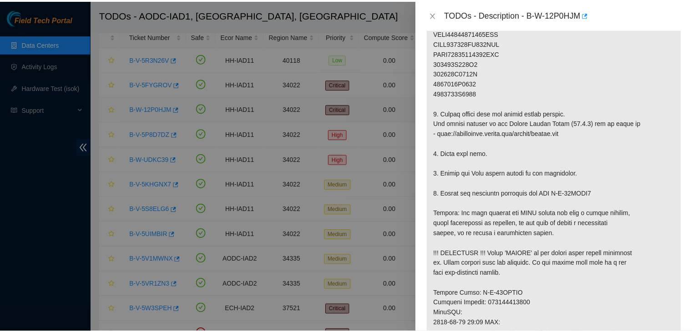
scroll to position [186, 0]
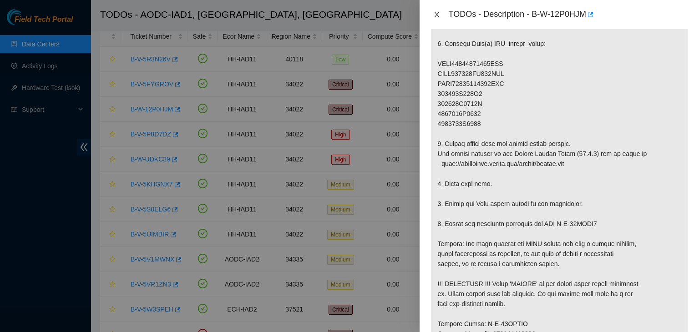
click at [437, 18] on button "Close" at bounding box center [437, 14] width 13 height 9
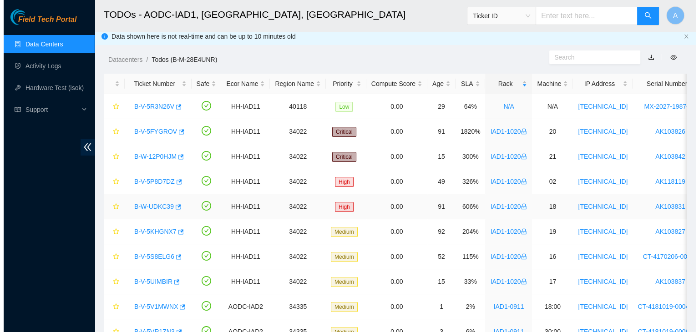
scroll to position [0, 0]
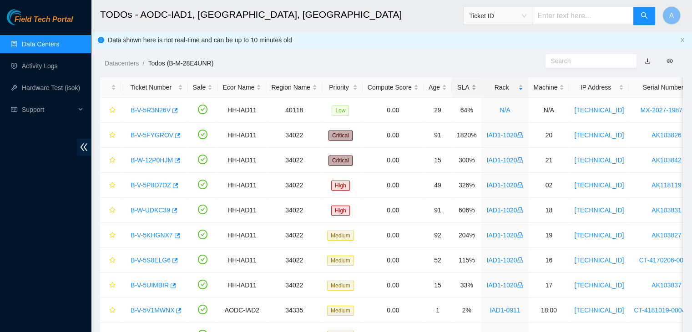
click at [473, 87] on div "SLA" at bounding box center [467, 87] width 20 height 10
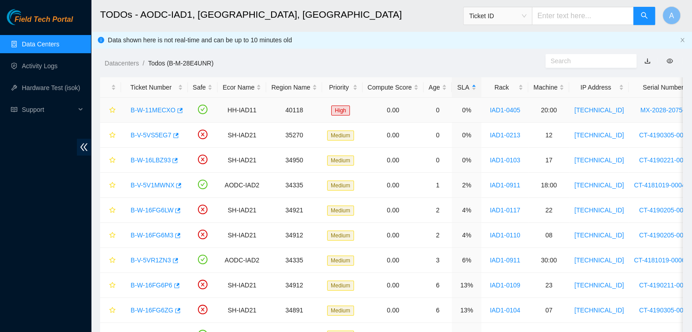
click at [160, 110] on link "B-W-11MECXO" at bounding box center [153, 109] width 45 height 7
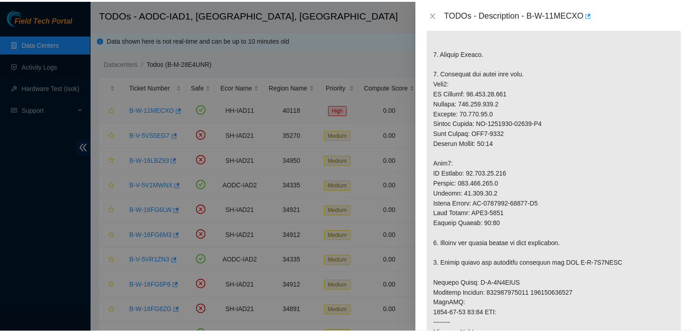
scroll to position [186, 0]
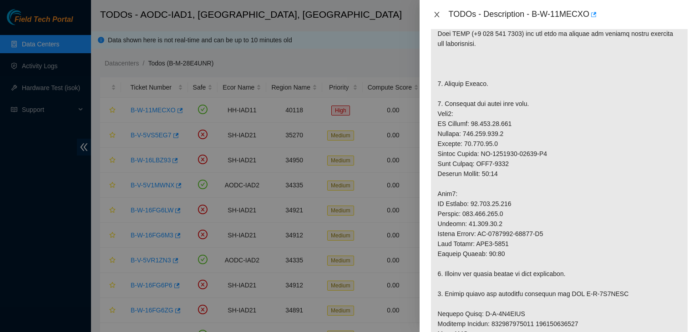
click at [434, 17] on icon "close" at bounding box center [436, 14] width 7 height 7
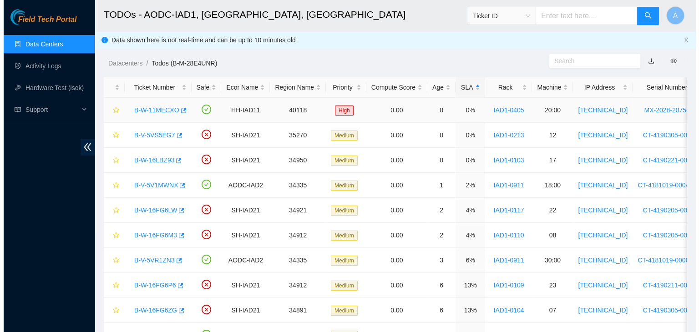
scroll to position [217, 0]
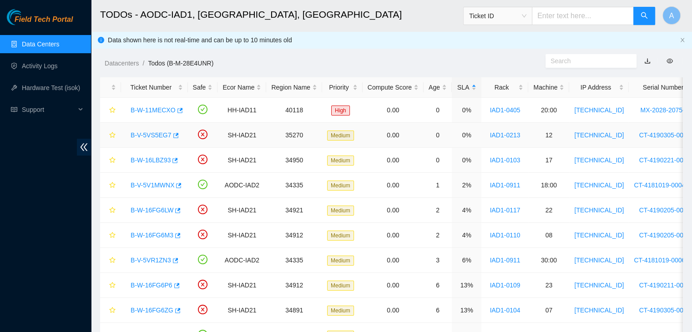
click at [154, 134] on link "B-V-5VS5EG7" at bounding box center [151, 135] width 41 height 7
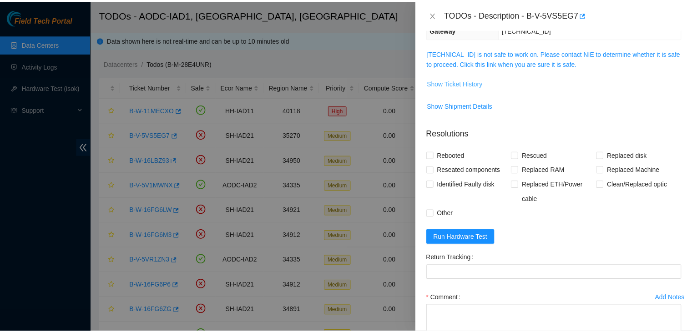
scroll to position [135, 0]
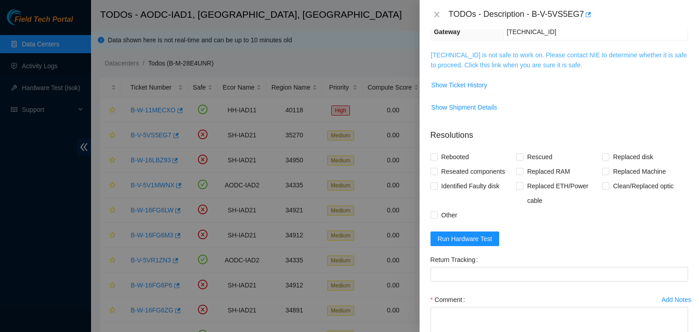
click at [475, 62] on link "104.98.119.35 is not safe to work on. Please contact NIE to determine whether i…" at bounding box center [559, 59] width 256 height 17
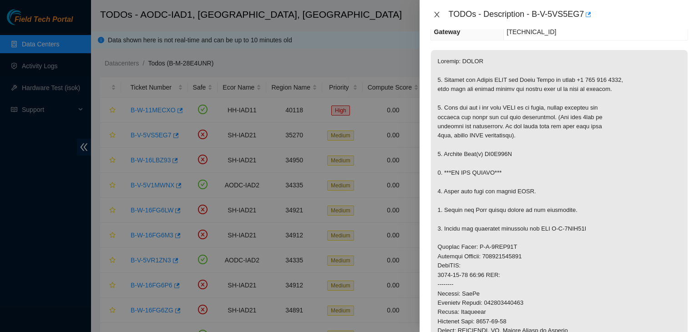
click at [436, 16] on icon "close" at bounding box center [436, 14] width 7 height 7
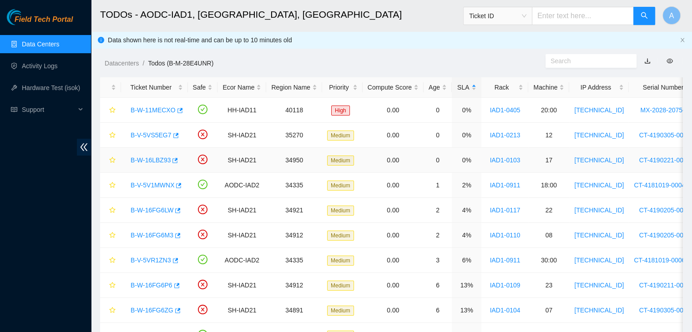
click at [155, 162] on link "B-W-16LBZ93" at bounding box center [151, 160] width 40 height 7
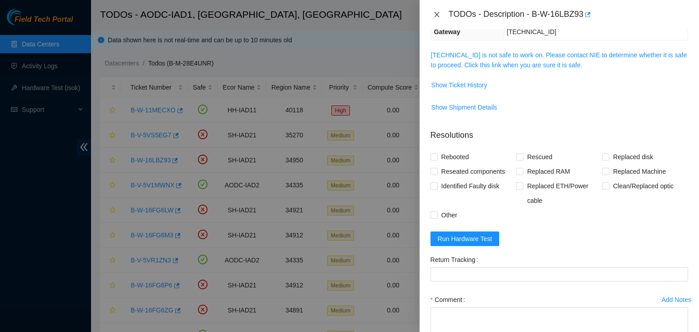
click at [438, 17] on icon "close" at bounding box center [436, 14] width 7 height 7
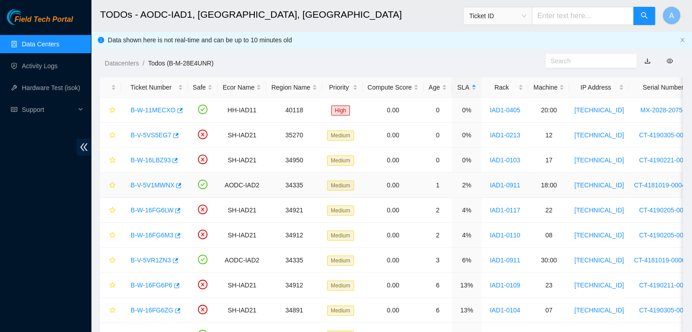
click at [162, 182] on link "B-V-5V1MWNX" at bounding box center [153, 185] width 44 height 7
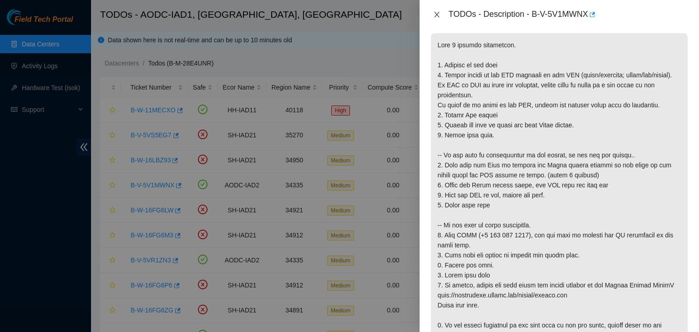
click at [435, 15] on icon "close" at bounding box center [436, 14] width 7 height 7
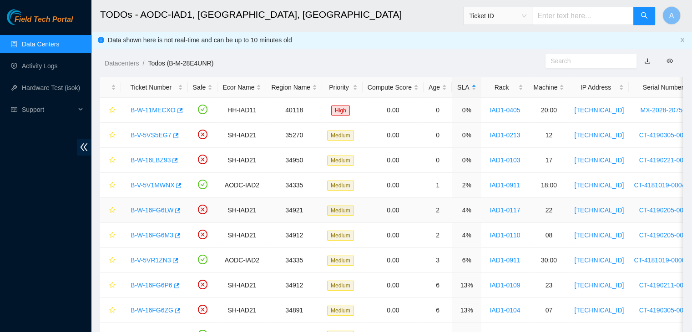
click at [149, 212] on link "B-W-16FG6LW" at bounding box center [152, 210] width 43 height 7
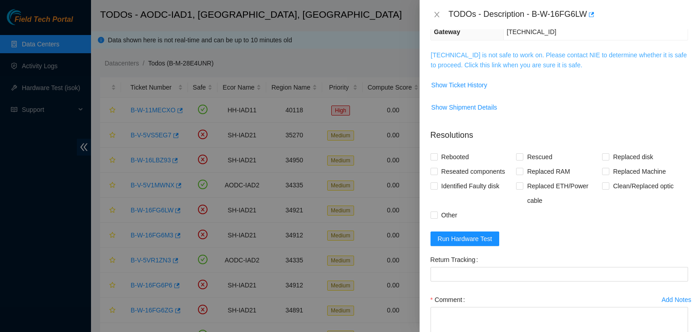
click at [482, 62] on link "104.84.229.61 is not safe to work on. Please contact NIE to determine whether i…" at bounding box center [559, 59] width 256 height 17
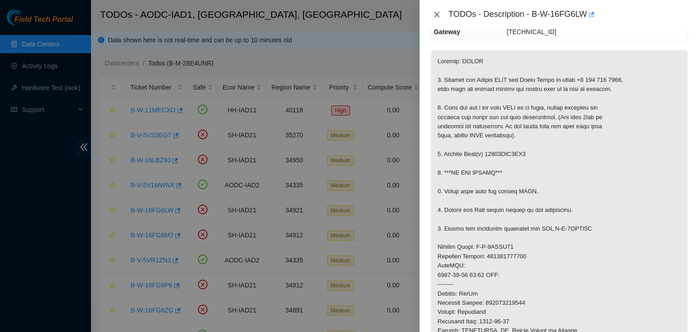
click at [437, 14] on icon "close" at bounding box center [436, 14] width 5 height 5
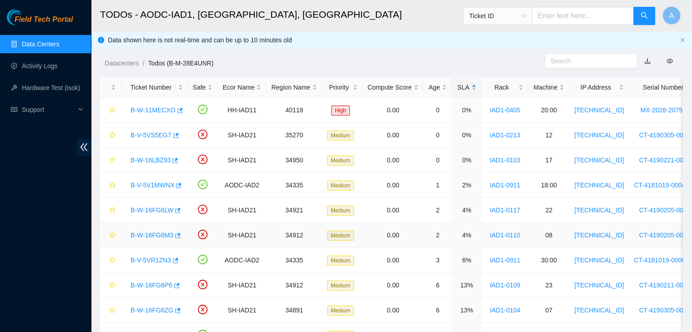
click at [162, 232] on link "B-W-16FG6M3" at bounding box center [152, 235] width 43 height 7
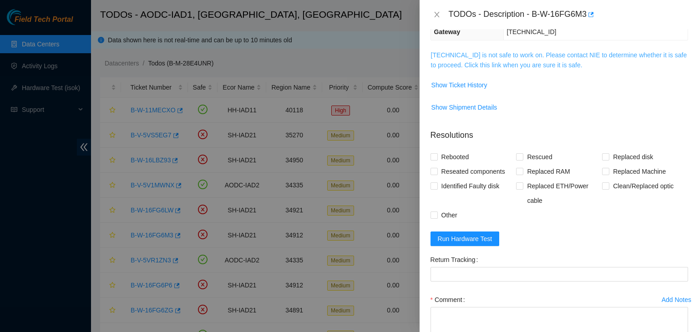
click at [510, 63] on link "104.84.155.179 is not safe to work on. Please contact NIE to determine whether …" at bounding box center [559, 59] width 256 height 17
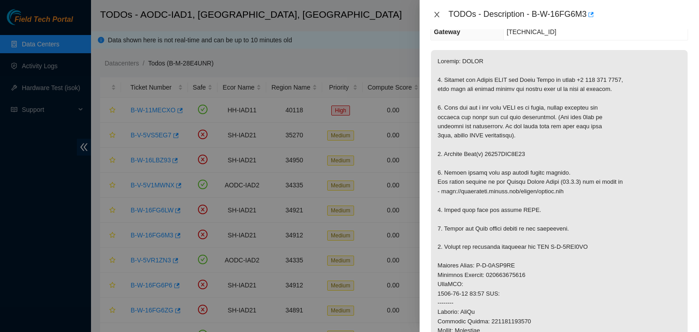
click at [437, 14] on icon "close" at bounding box center [436, 14] width 5 height 5
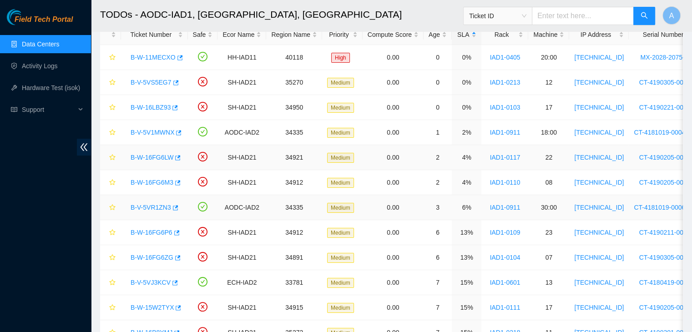
scroll to position [54, 0]
click at [157, 203] on link "B-V-5VR1ZN3" at bounding box center [151, 206] width 41 height 7
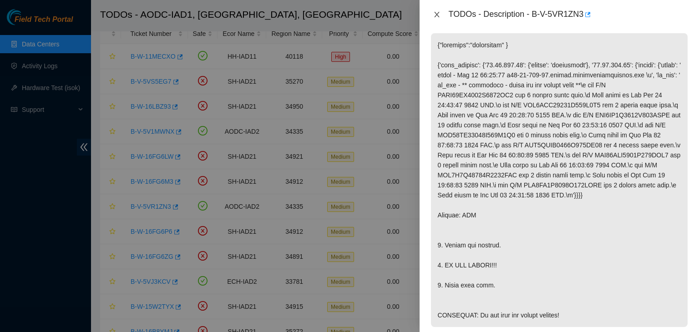
click at [436, 13] on icon "close" at bounding box center [436, 14] width 7 height 7
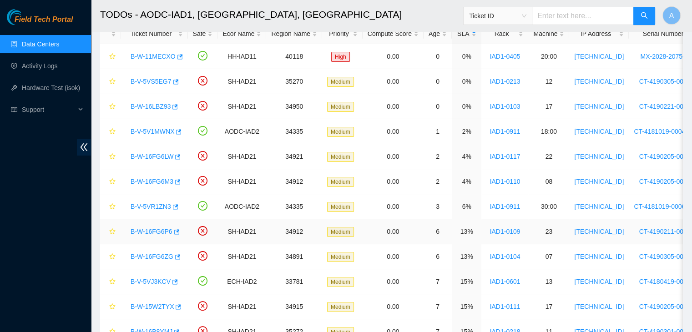
click at [153, 230] on link "B-W-16FG6P6" at bounding box center [152, 231] width 42 height 7
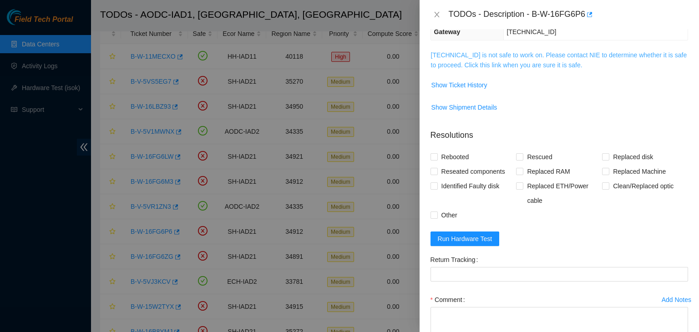
click at [468, 61] on link "104.84.155.174 is not safe to work on. Please contact NIE to determine whether …" at bounding box center [559, 59] width 256 height 17
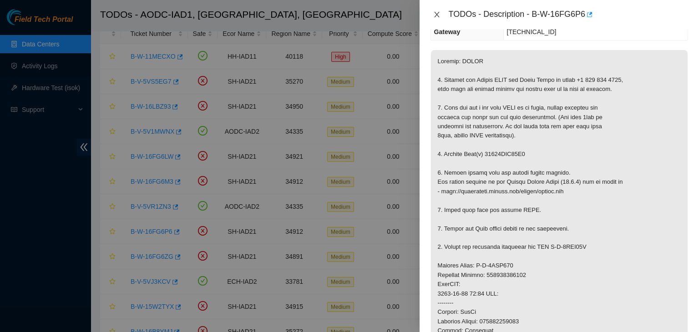
click at [439, 14] on icon "close" at bounding box center [436, 14] width 7 height 7
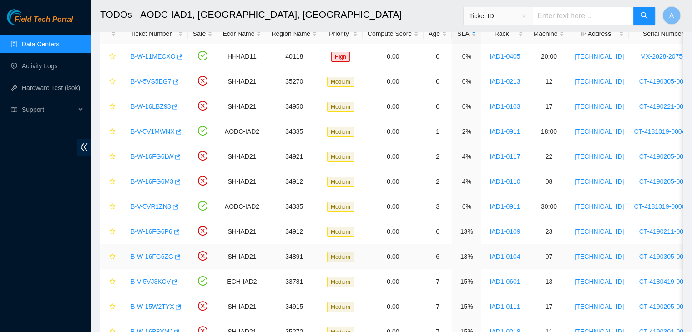
click at [147, 255] on link "B-W-16FG6ZG" at bounding box center [152, 256] width 43 height 7
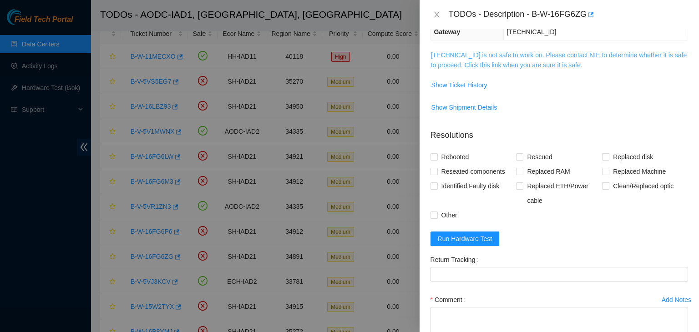
click at [496, 67] on link "104.84.154.158 is not safe to work on. Please contact NIE to determine whether …" at bounding box center [559, 59] width 256 height 17
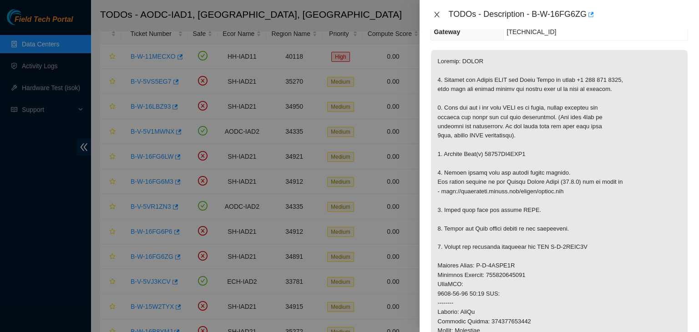
click at [439, 13] on icon "close" at bounding box center [436, 14] width 7 height 7
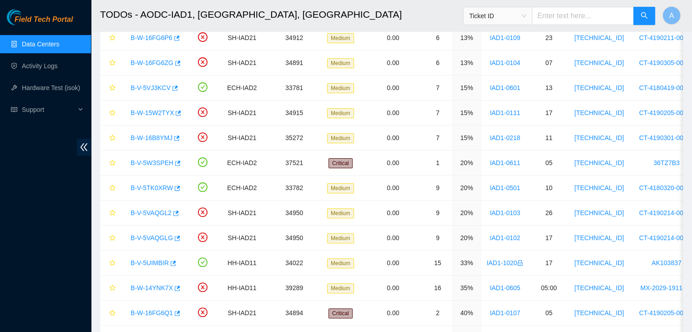
scroll to position [256, 0]
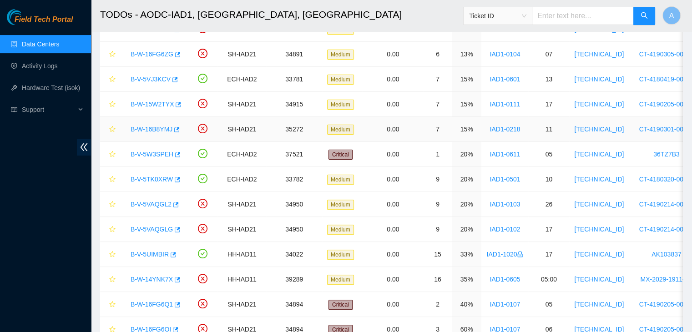
click at [154, 128] on link "B-W-16B8YMJ" at bounding box center [152, 129] width 42 height 7
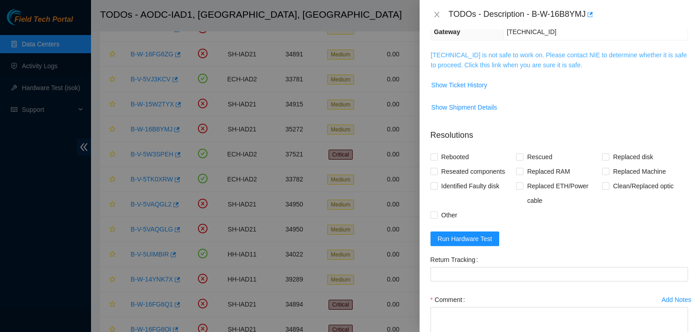
click at [466, 52] on link "184.26.146.32 is not safe to work on. Please contact NIE to determine whether i…" at bounding box center [559, 59] width 256 height 17
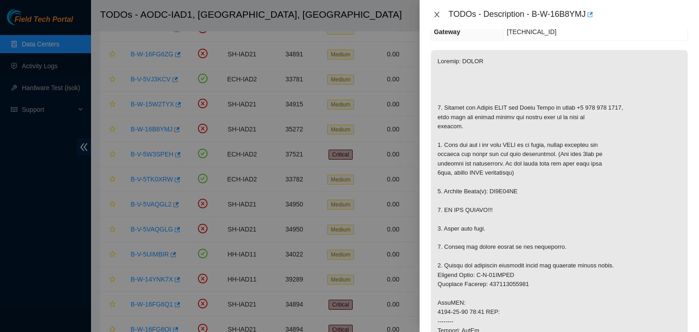
click at [435, 15] on icon "close" at bounding box center [436, 14] width 5 height 5
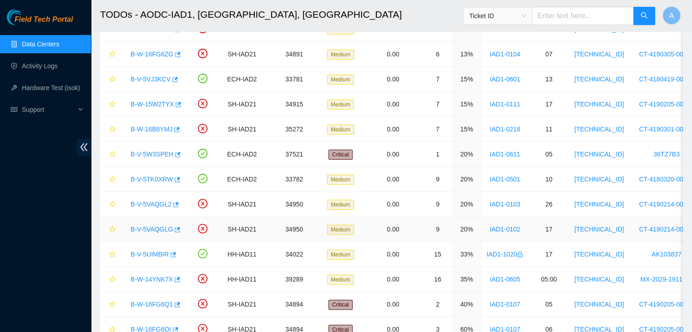
click at [160, 227] on link "B-V-5VAQGLG" at bounding box center [152, 229] width 42 height 7
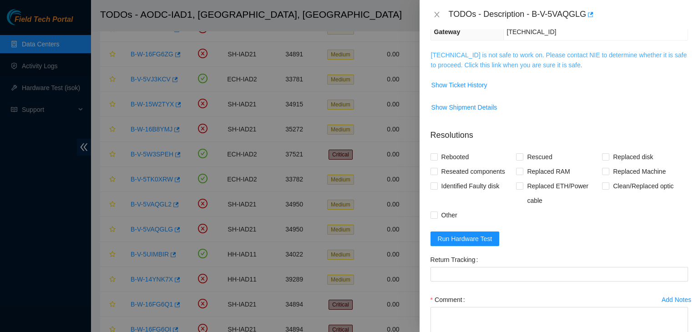
click at [502, 62] on link "104.84.154.36 is not safe to work on. Please contact NIE to determine whether i…" at bounding box center [559, 59] width 256 height 17
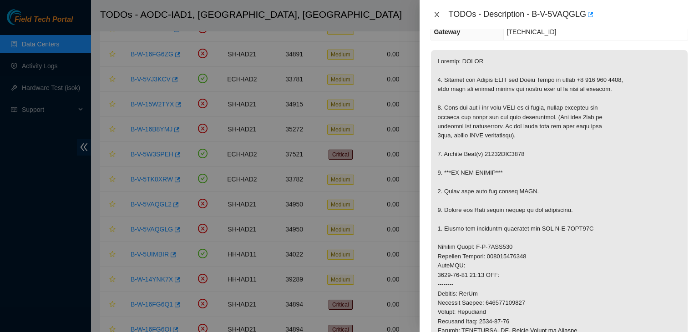
click at [433, 12] on icon "close" at bounding box center [436, 14] width 7 height 7
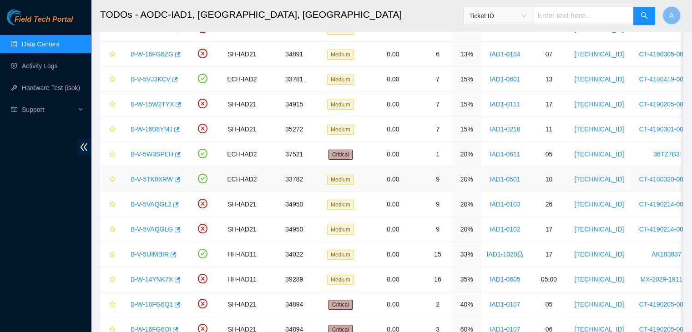
click at [154, 177] on link "B-V-5TK0XRW" at bounding box center [152, 179] width 42 height 7
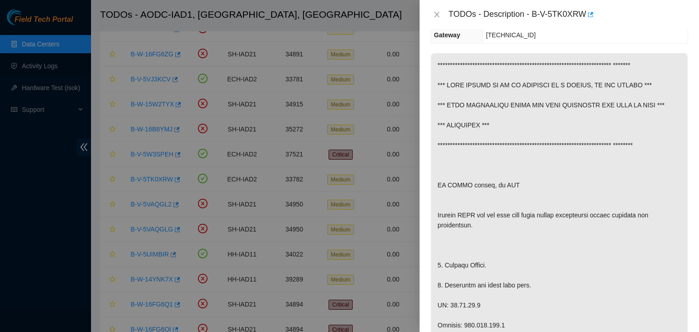
click at [439, 10] on div "TODOs - Description - B-V-5TK0XRW" at bounding box center [560, 14] width 258 height 15
click at [439, 11] on icon "close" at bounding box center [436, 14] width 7 height 7
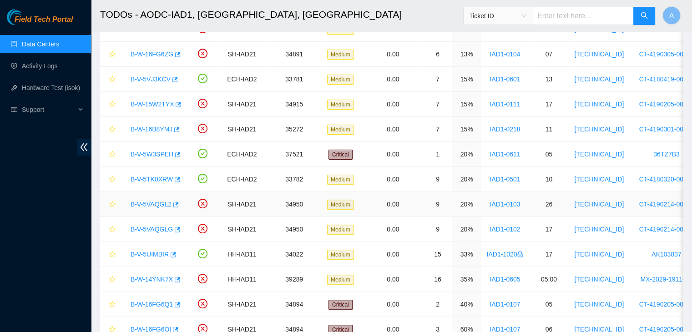
click at [154, 203] on link "B-V-5VAQGL2" at bounding box center [151, 204] width 41 height 7
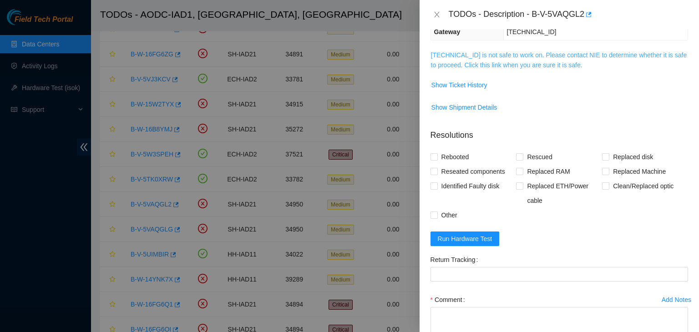
click at [447, 61] on link "104.84.154.65 is not safe to work on. Please contact NIE to determine whether i…" at bounding box center [559, 59] width 256 height 17
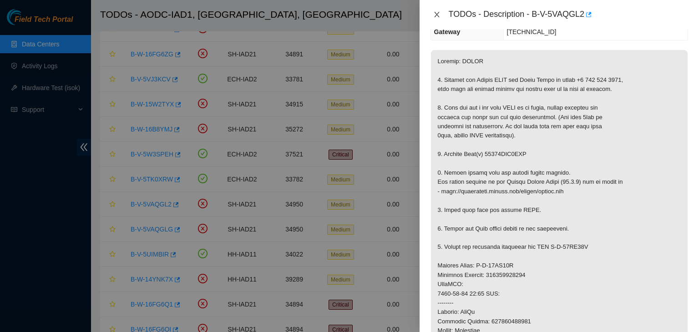
click at [438, 18] on button "Close" at bounding box center [437, 14] width 13 height 9
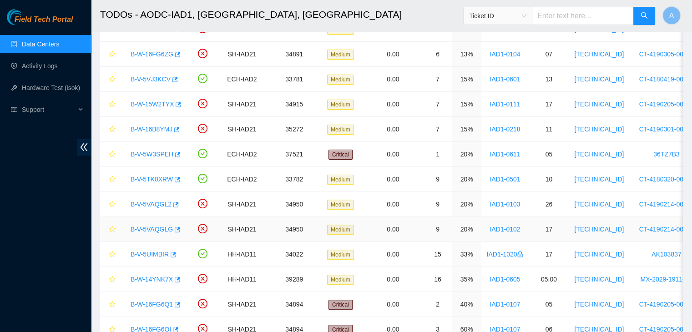
click at [151, 227] on link "B-V-5VAQGLG" at bounding box center [152, 229] width 42 height 7
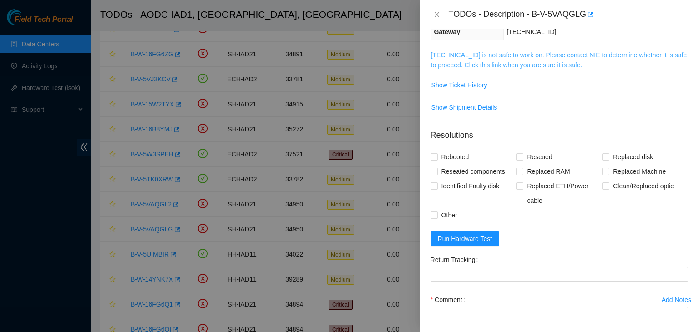
click at [459, 66] on link "104.84.154.36 is not safe to work on. Please contact NIE to determine whether i…" at bounding box center [559, 59] width 256 height 17
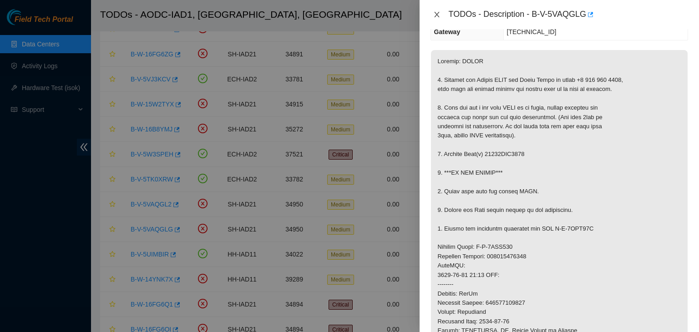
click at [435, 17] on icon "close" at bounding box center [436, 14] width 7 height 7
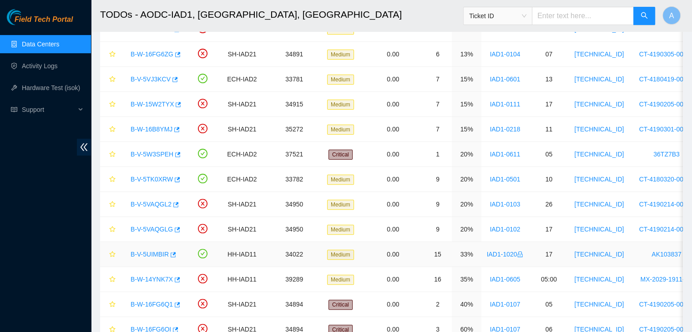
click at [151, 255] on link "B-V-5UIMBIR" at bounding box center [150, 254] width 38 height 7
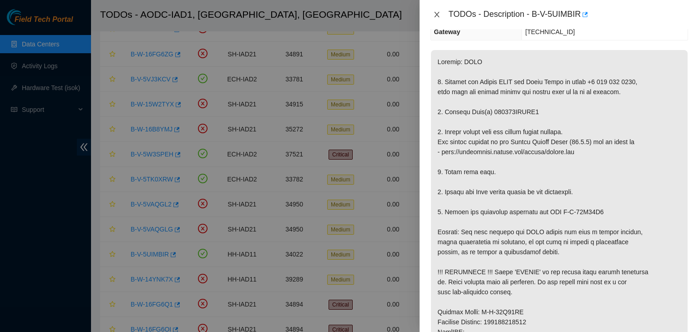
click at [439, 17] on icon "close" at bounding box center [436, 14] width 5 height 5
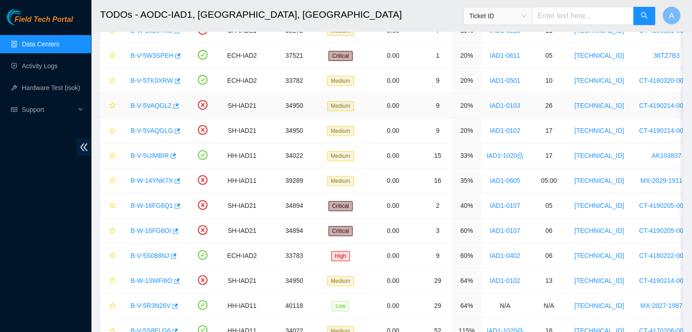
scroll to position [357, 0]
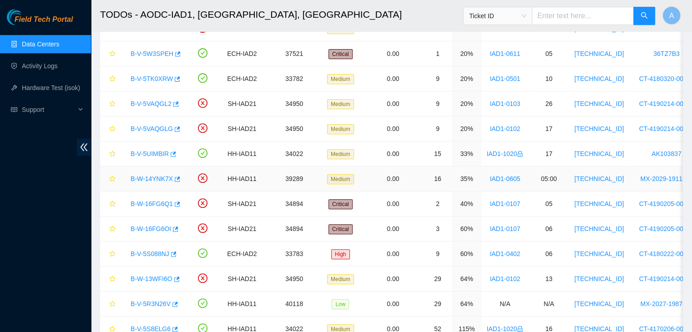
click at [157, 175] on link "B-W-14YNK7X" at bounding box center [152, 178] width 42 height 7
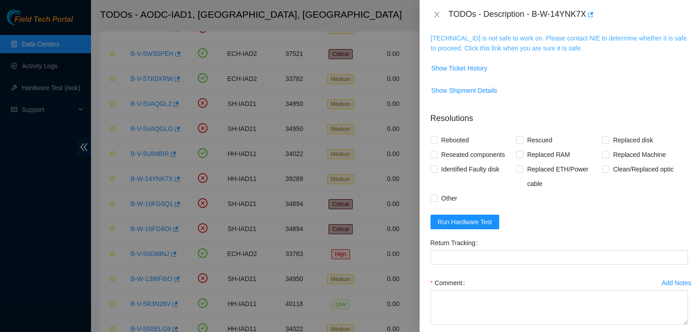
click at [492, 45] on link "23.199.35.130 is not safe to work on. Please contact NIE to determine whether i…" at bounding box center [559, 43] width 256 height 17
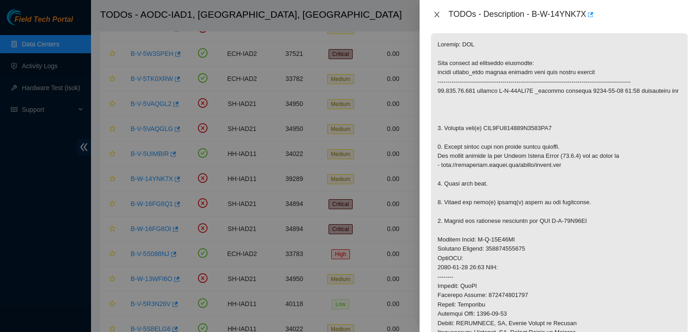
click at [435, 15] on icon "close" at bounding box center [436, 14] width 7 height 7
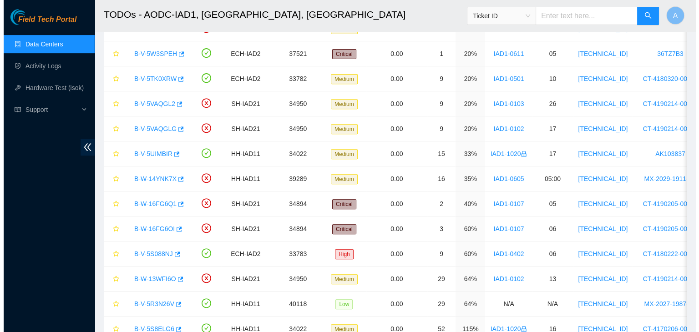
scroll to position [165, 0]
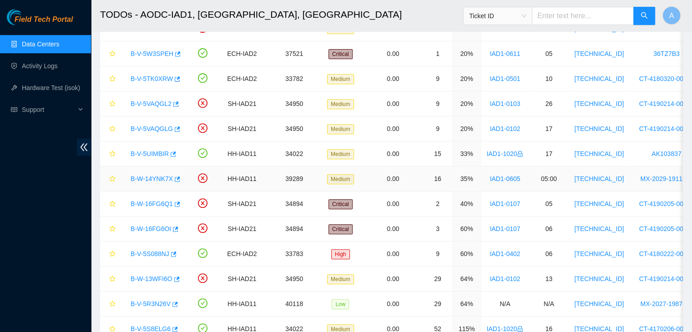
click at [157, 177] on link "B-W-14YNK7X" at bounding box center [152, 178] width 42 height 7
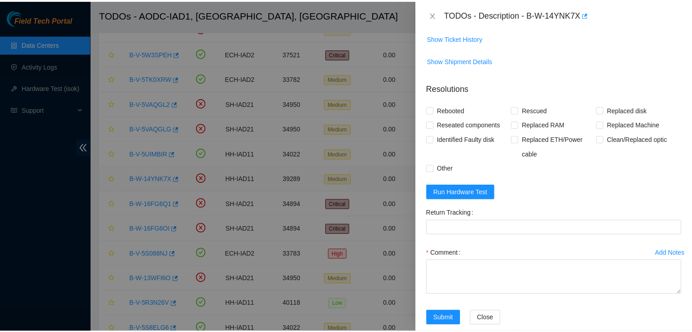
scroll to position [135, 0]
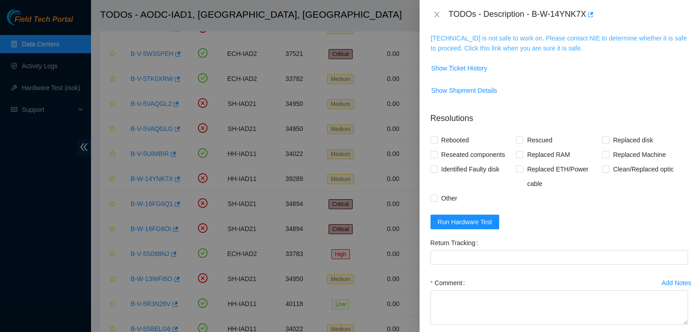
click at [533, 38] on link "23.199.35.130 is not safe to work on. Please contact NIE to determine whether i…" at bounding box center [559, 43] width 256 height 17
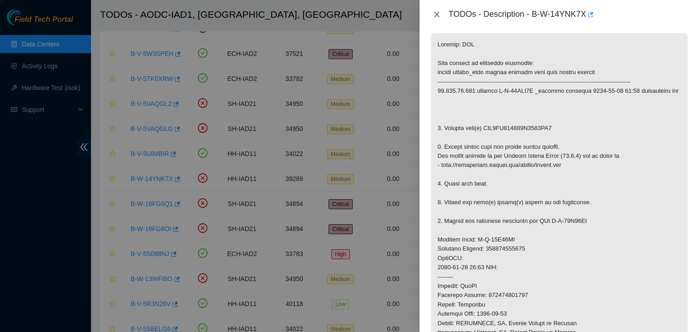
click at [437, 15] on icon "close" at bounding box center [436, 14] width 5 height 5
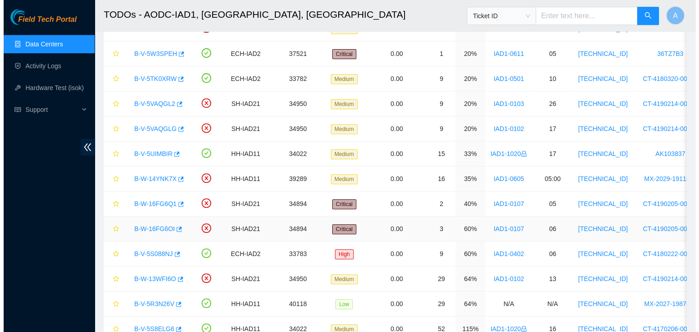
scroll to position [165, 0]
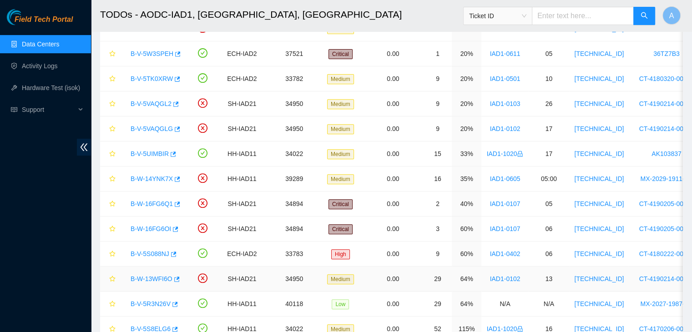
click at [155, 276] on link "B-W-13WFI6O" at bounding box center [152, 278] width 42 height 7
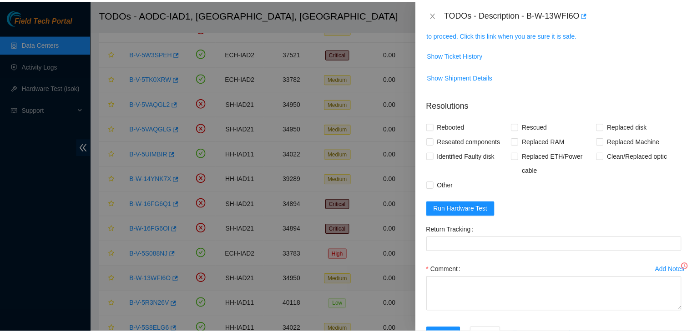
scroll to position [151, 0]
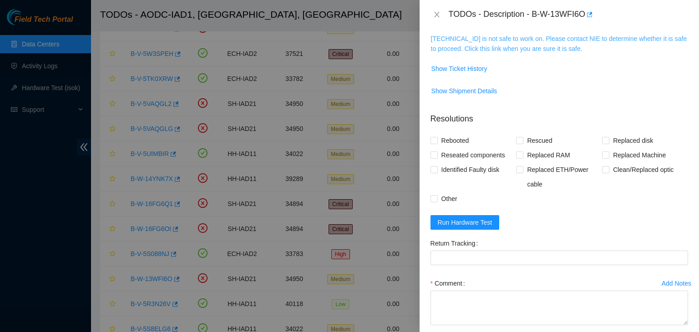
click at [507, 45] on link "104.84.154.32 is not safe to work on. Please contact NIE to determine whether i…" at bounding box center [559, 43] width 256 height 17
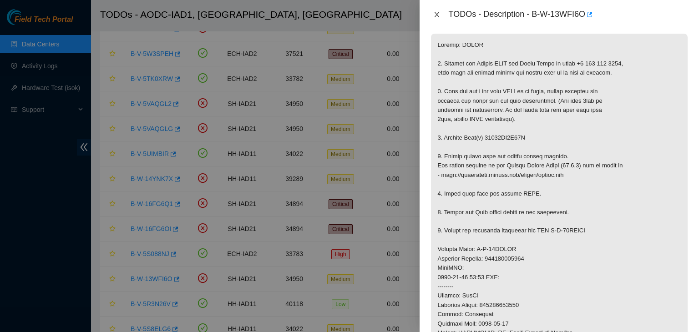
click at [441, 16] on button "Close" at bounding box center [437, 14] width 13 height 9
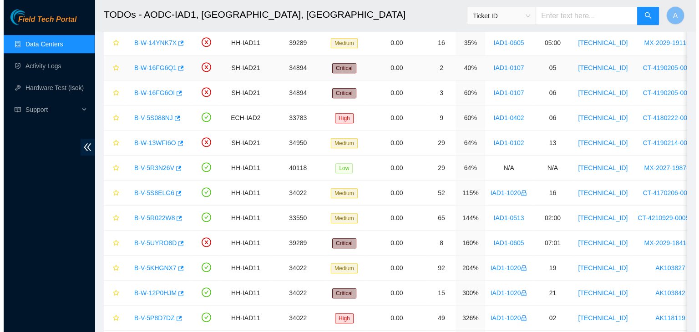
scroll to position [493, 0]
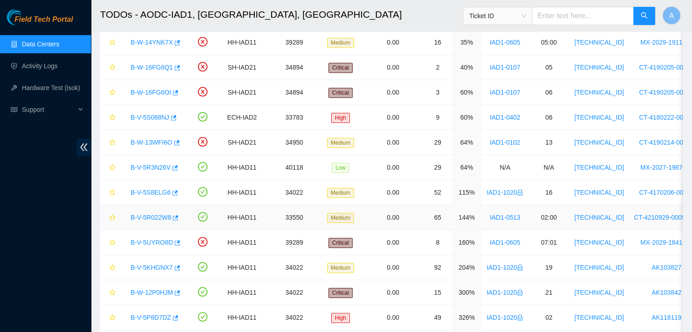
click at [157, 216] on link "B-V-5R022W8" at bounding box center [151, 217] width 41 height 7
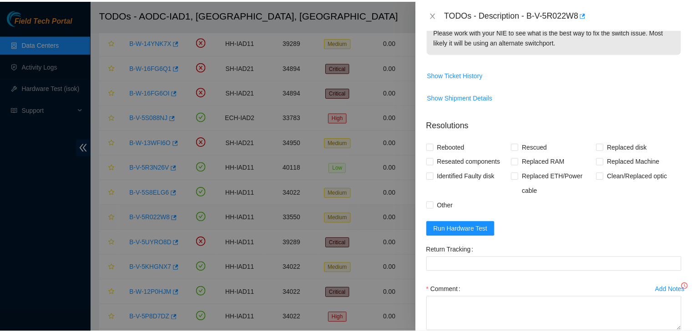
scroll to position [151, 0]
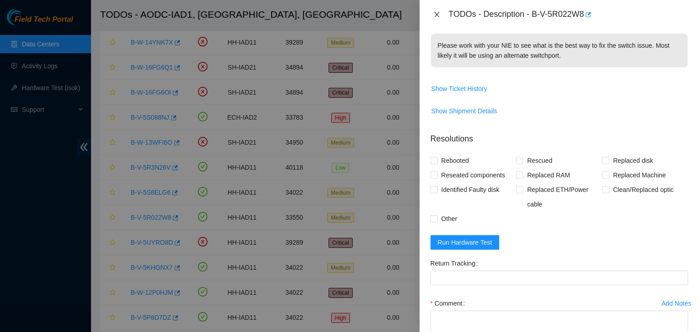
click at [440, 14] on icon "close" at bounding box center [436, 14] width 7 height 7
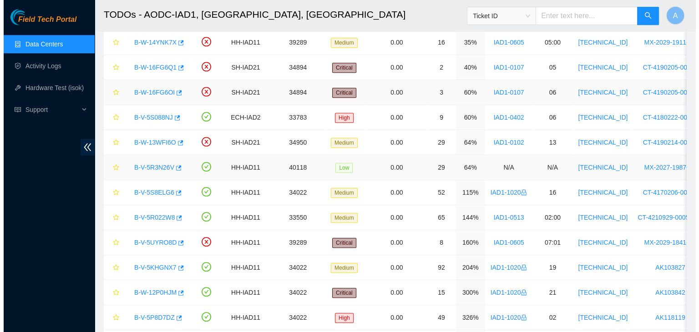
scroll to position [165, 0]
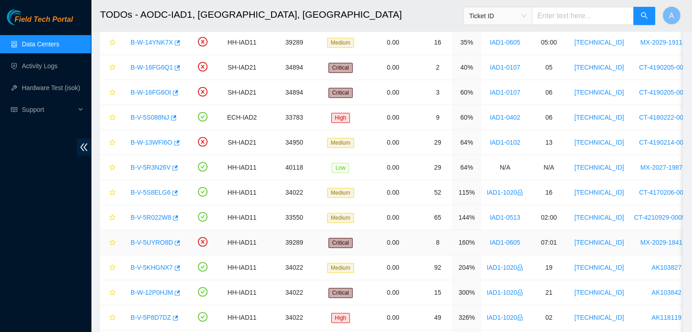
click at [148, 240] on link "B-V-5UYRO8D" at bounding box center [152, 242] width 42 height 7
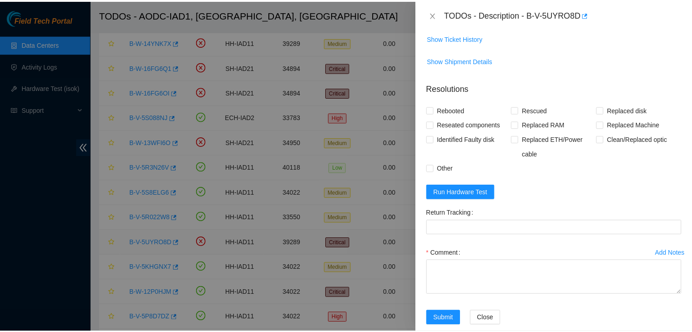
scroll to position [135, 0]
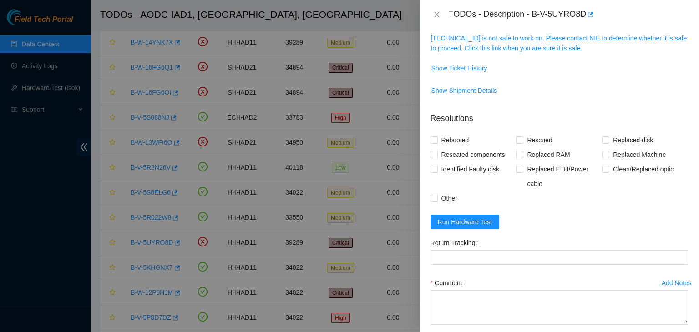
click at [484, 42] on span "23.199.35.135 is not safe to work on. Please contact NIE to determine whether i…" at bounding box center [559, 43] width 257 height 20
click at [484, 45] on link "23.199.35.135 is not safe to work on. Please contact NIE to determine whether i…" at bounding box center [559, 43] width 256 height 17
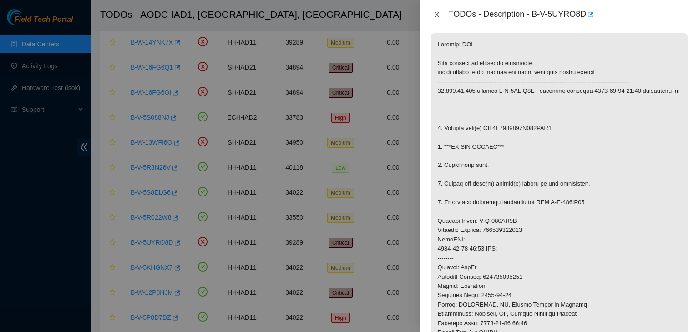
click at [435, 15] on icon "close" at bounding box center [436, 14] width 7 height 7
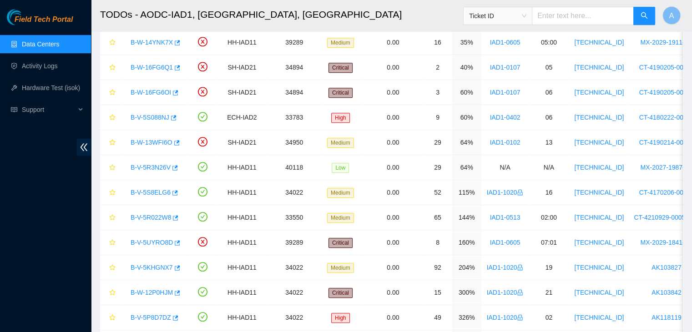
scroll to position [165, 0]
click at [268, 10] on h2 "TODOs - AODC-IAD1, Manassas, VA" at bounding box center [336, 14] width 472 height 29
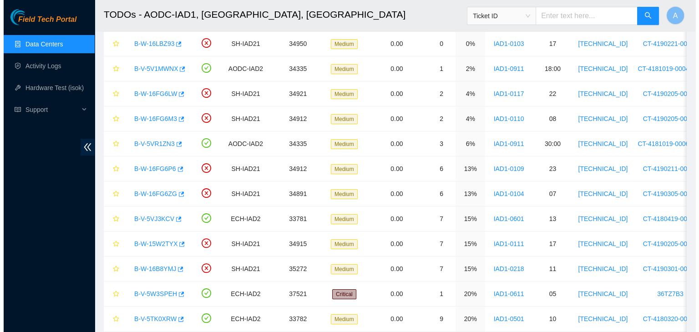
scroll to position [0, 0]
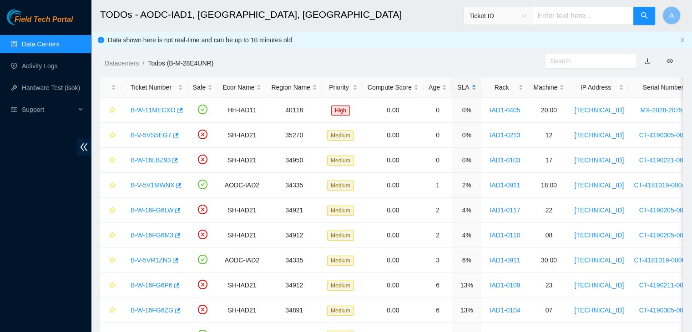
click at [463, 86] on div "SLA" at bounding box center [467, 87] width 20 height 10
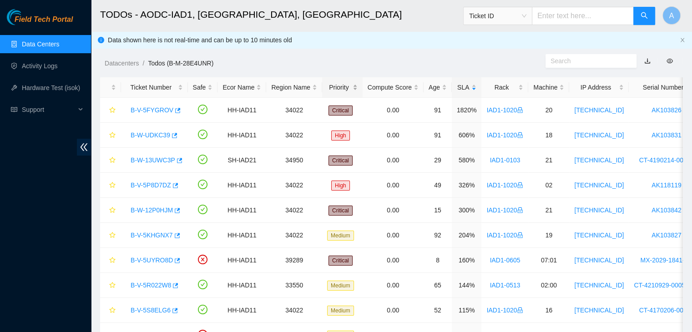
click at [335, 86] on div "Priority" at bounding box center [342, 87] width 30 height 10
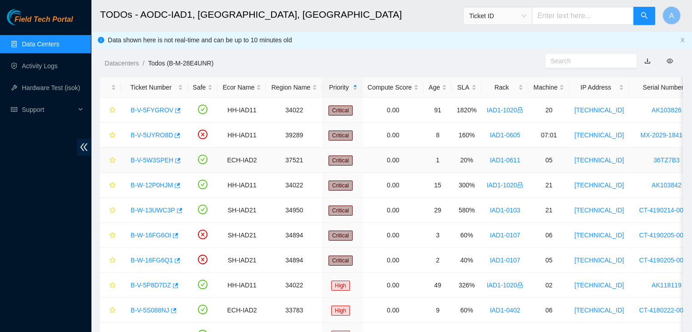
click at [155, 161] on link "B-V-5W3SPEH" at bounding box center [152, 160] width 43 height 7
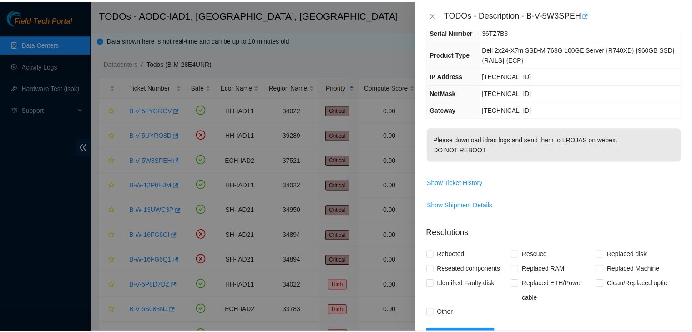
scroll to position [49, 0]
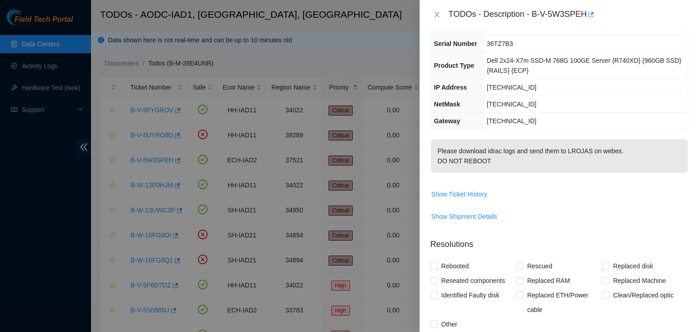
click at [273, 220] on div at bounding box center [349, 166] width 699 height 332
click at [257, 106] on div at bounding box center [349, 166] width 699 height 332
drag, startPoint x: 567, startPoint y: 161, endPoint x: 588, endPoint y: 161, distance: 21.4
click at [588, 161] on p "Please download idrac logs and send them to LROJAS on webex. DO NOT REBOOT" at bounding box center [559, 156] width 257 height 34
copy p "LROJAS"
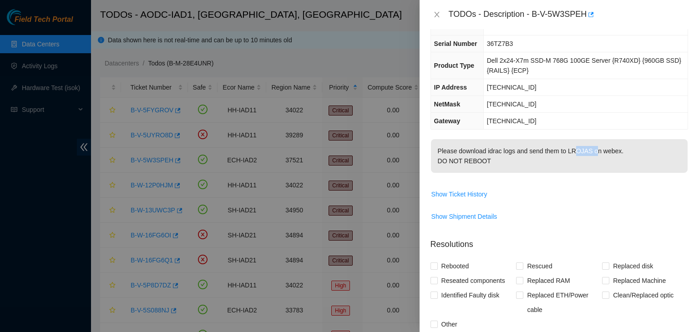
click at [588, 161] on p "Please download idrac logs and send them to LROJAS on webex. DO NOT REBOOT" at bounding box center [559, 156] width 257 height 34
click at [292, 17] on div at bounding box center [349, 166] width 699 height 332
click at [25, 173] on div at bounding box center [349, 166] width 699 height 332
click at [431, 15] on button "Close" at bounding box center [437, 14] width 13 height 9
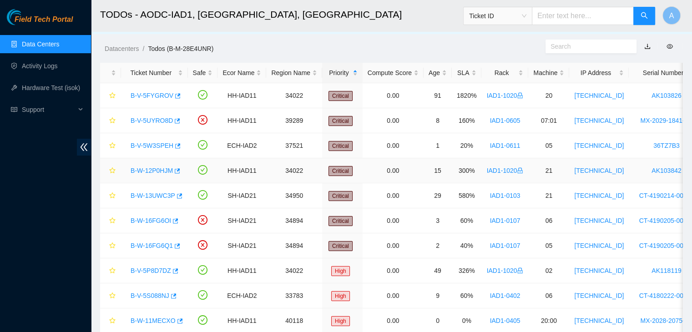
scroll to position [15, 0]
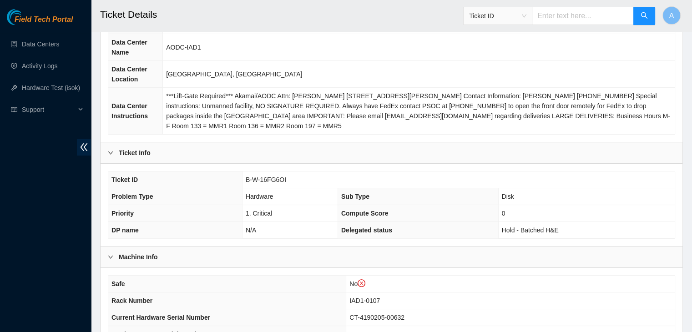
scroll to position [104, 0]
drag, startPoint x: 294, startPoint y: 175, endPoint x: 247, endPoint y: 177, distance: 47.8
click at [247, 177] on td "B-W-16FG6OI" at bounding box center [458, 179] width 433 height 17
copy span "B-W-16FG6OI"
click at [247, 177] on span "B-W-16FG6OI" at bounding box center [266, 178] width 41 height 7
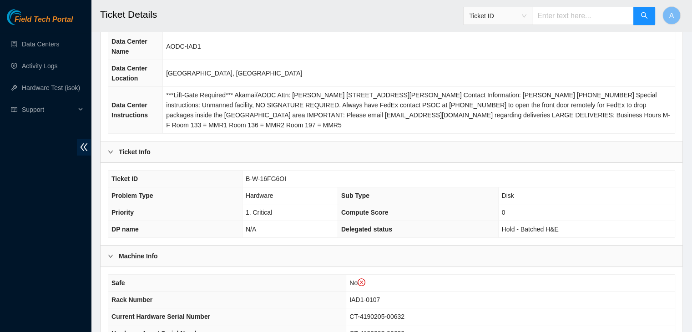
click at [104, 200] on div "Ticket ID B-W-16FG6OI Problem Type Hardware Sub Type Disk Priority 1. Critical …" at bounding box center [392, 204] width 582 height 82
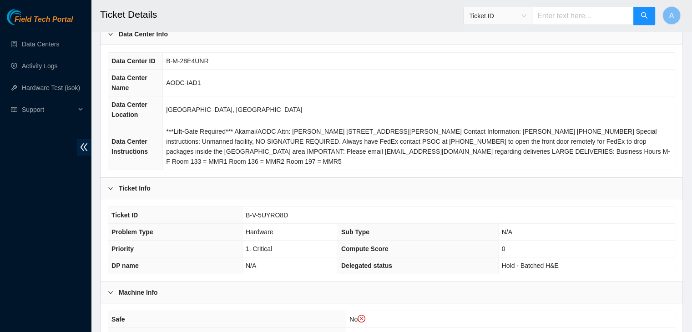
scroll to position [73, 0]
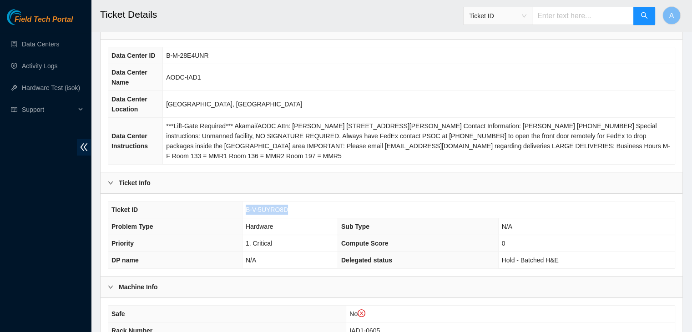
drag, startPoint x: 292, startPoint y: 206, endPoint x: 231, endPoint y: 208, distance: 60.6
click at [231, 208] on tr "Ticket ID B-V-5UYRO8D" at bounding box center [391, 210] width 567 height 17
copy tr "B-V-5UYRO8D"
click at [233, 209] on th "Ticket ID" at bounding box center [175, 210] width 134 height 17
click at [150, 219] on th "Problem Type" at bounding box center [175, 226] width 134 height 17
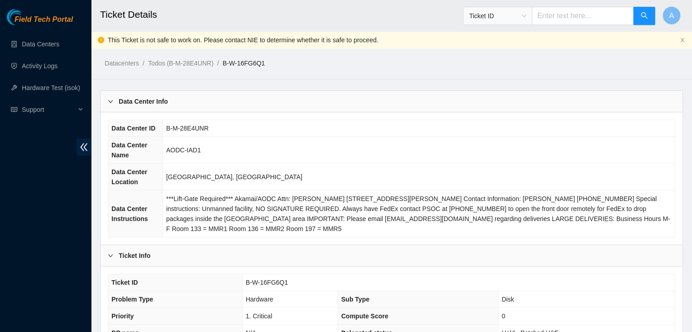
scroll to position [46, 0]
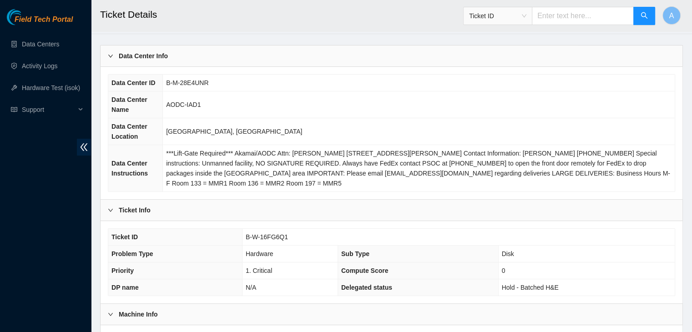
click at [283, 241] on td "B-W-16FG6Q1" at bounding box center [458, 237] width 433 height 17
drag, startPoint x: 286, startPoint y: 236, endPoint x: 241, endPoint y: 243, distance: 45.5
click at [241, 243] on tr "Ticket ID B-W-16FG6Q1" at bounding box center [391, 237] width 567 height 17
copy tr "B-W-16FG6Q1"
click at [241, 243] on th "Ticket ID" at bounding box center [175, 237] width 134 height 17
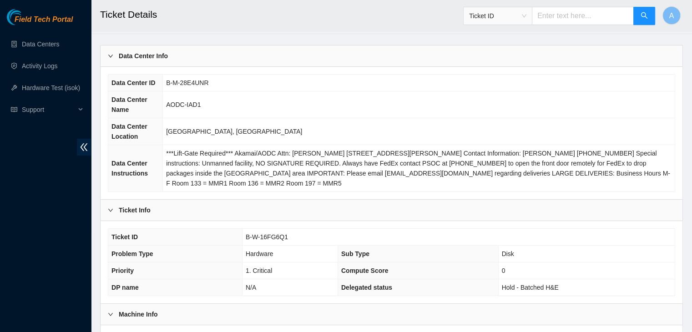
click at [259, 161] on span "***Lift-Gate Required*** Akamai/AODC Attn: [PERSON_NAME] [STREET_ADDRESS][PERSO…" at bounding box center [418, 168] width 504 height 37
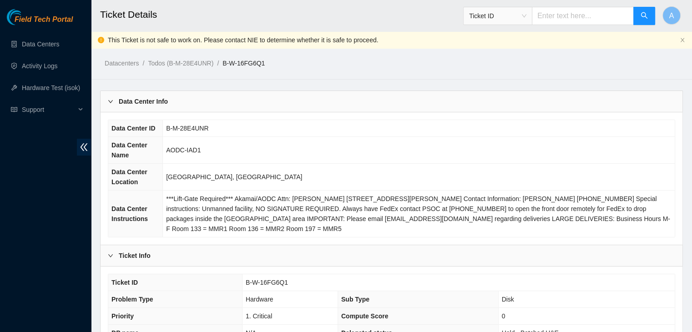
scroll to position [0, 0]
drag, startPoint x: 283, startPoint y: 281, endPoint x: 243, endPoint y: 280, distance: 40.1
click at [243, 280] on td "B-W-16FG6LW" at bounding box center [458, 282] width 434 height 17
copy span "B-W-16FG6LW"
click at [243, 280] on td "B-W-16FG6LW" at bounding box center [458, 282] width 434 height 17
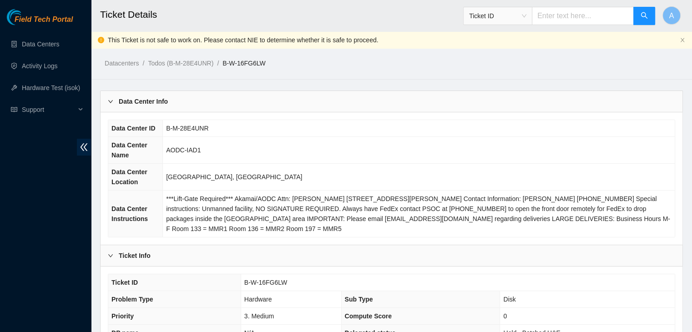
click at [278, 46] on div "Datacenters / Todos (B-M-28E4UNR) / B-W-16FG6LW /" at bounding box center [316, 42] width 451 height 51
drag, startPoint x: 286, startPoint y: 283, endPoint x: 244, endPoint y: 282, distance: 41.9
click at [244, 282] on td "B-W-16B8YMJ" at bounding box center [458, 282] width 434 height 17
copy span "B-W-16B8YMJ"
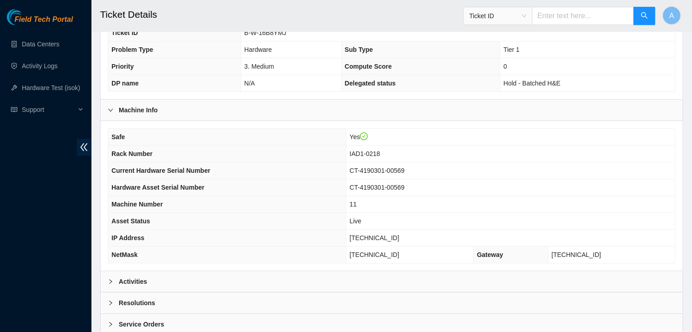
scroll to position [233, 0]
click at [243, 267] on div "Safe Yes Rack Number IAD1-0218 Current Hardware Serial Number CT-4190301-00569 …" at bounding box center [392, 196] width 582 height 150
click at [242, 279] on div "Activities" at bounding box center [392, 281] width 582 height 21
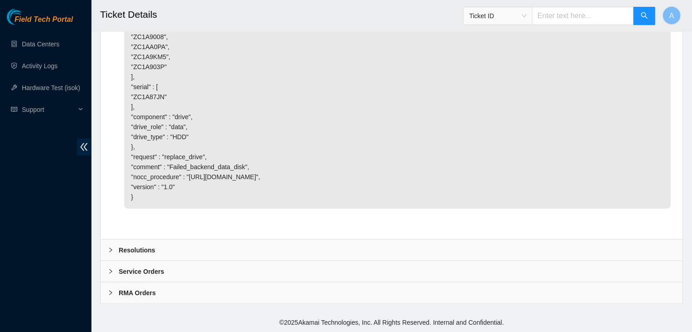
scroll to position [2051, 0]
click at [317, 241] on div "Resolutions" at bounding box center [392, 250] width 582 height 21
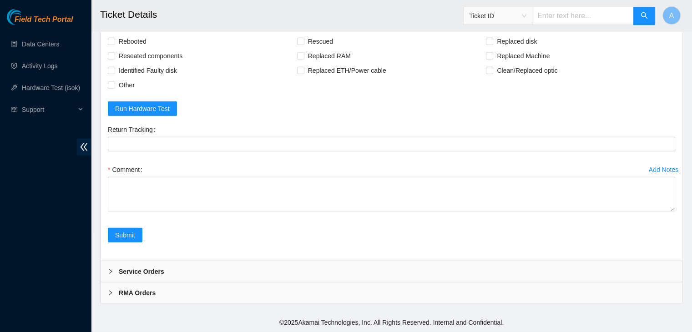
scroll to position [2204, 0]
click at [137, 49] on span "Rebooted" at bounding box center [132, 41] width 35 height 15
click at [114, 44] on input "Rebooted" at bounding box center [111, 41] width 6 height 6
checkbox input "true"
click at [142, 63] on span "Reseated components" at bounding box center [150, 56] width 71 height 15
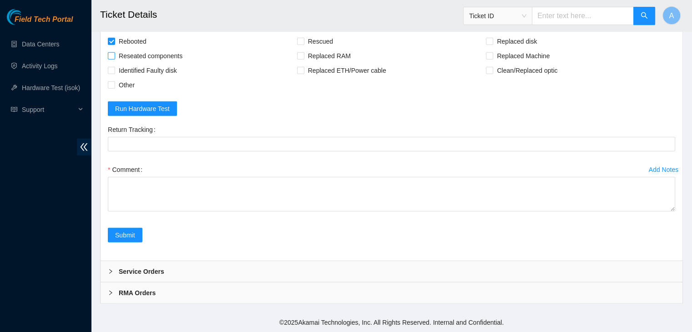
click at [114, 59] on input "Reseated components" at bounding box center [111, 55] width 6 height 6
checkbox input "true"
click at [497, 49] on span "Replaced disk" at bounding box center [516, 41] width 47 height 15
click at [492, 44] on input "Replaced disk" at bounding box center [489, 41] width 6 height 6
checkbox input "true"
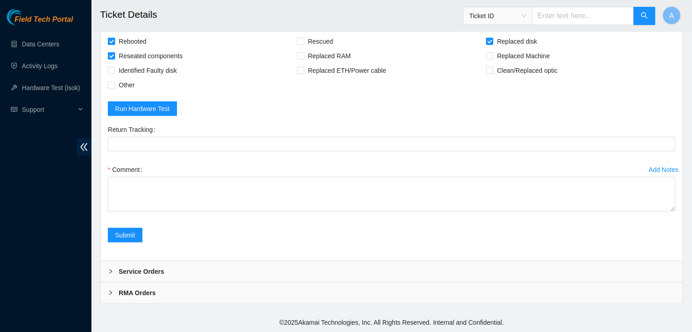
scroll to position [2285, 0]
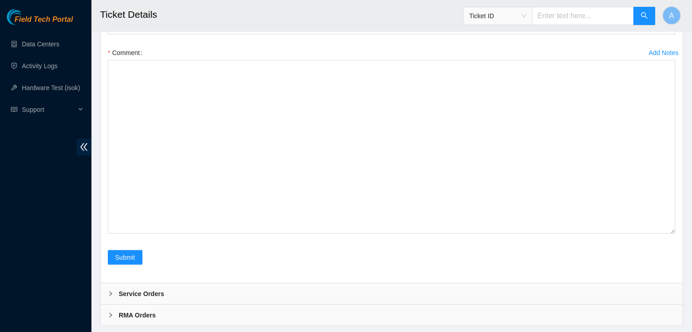
drag, startPoint x: 672, startPoint y: 208, endPoint x: 651, endPoint y: 348, distance: 141.2
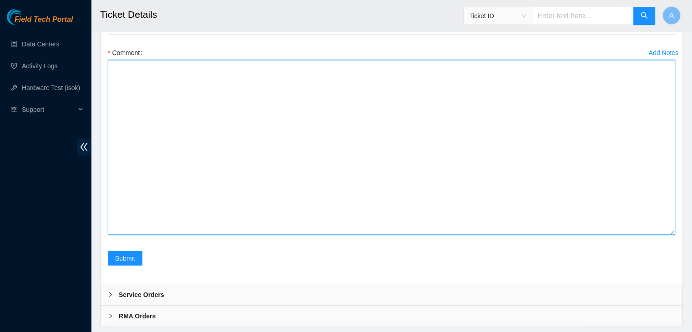
click at [518, 235] on textarea "Comment" at bounding box center [391, 147] width 567 height 175
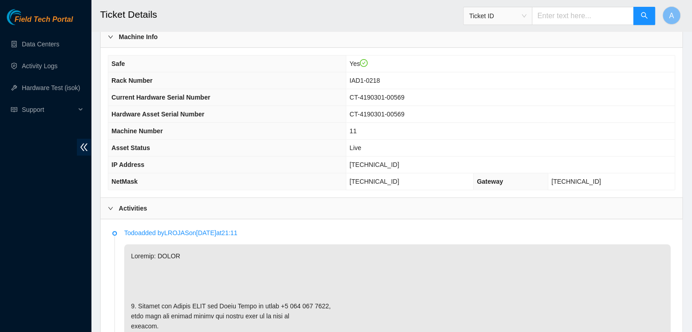
scroll to position [304, 0]
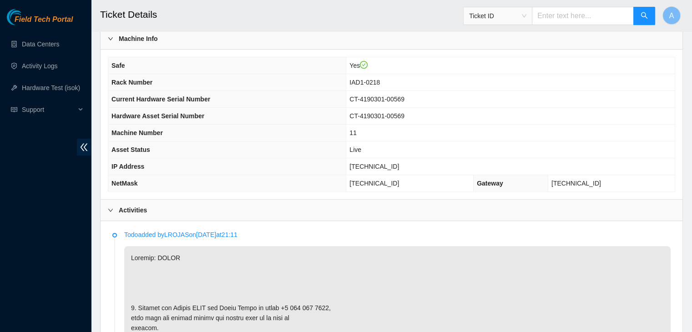
click at [385, 164] on span "184.26.146.32" at bounding box center [375, 166] width 50 height 7
click at [385, 164] on span "[TECHNICAL_ID]" at bounding box center [375, 166] width 50 height 7
copy span "[TECHNICAL_ID]"
click at [385, 164] on span "[TECHNICAL_ID]" at bounding box center [375, 166] width 50 height 7
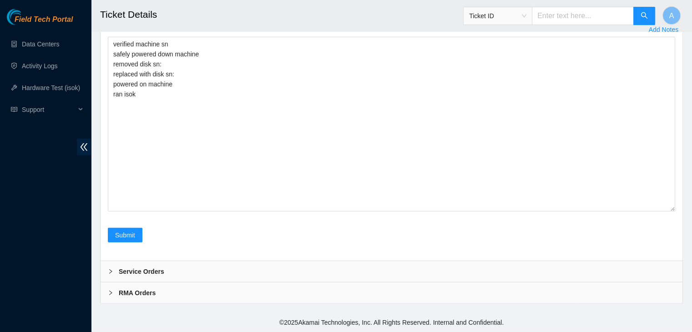
scroll to position [2423, 0]
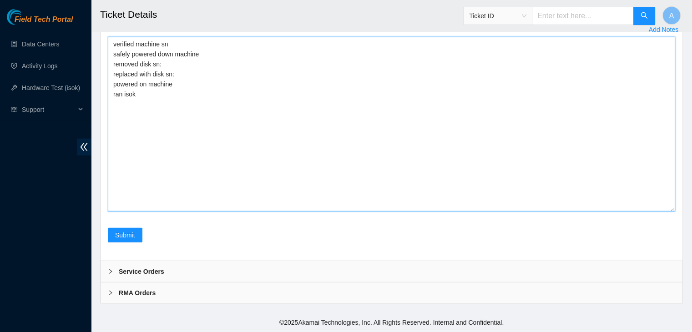
click at [295, 181] on textarea "verified machine sn safely powered down machine removed disk sn: replaced with …" at bounding box center [391, 124] width 567 height 175
paste textarea "342669 26-09-2025 10:01:31 184.26.146.32 COMPLETE Result Detail Message Ticket …"
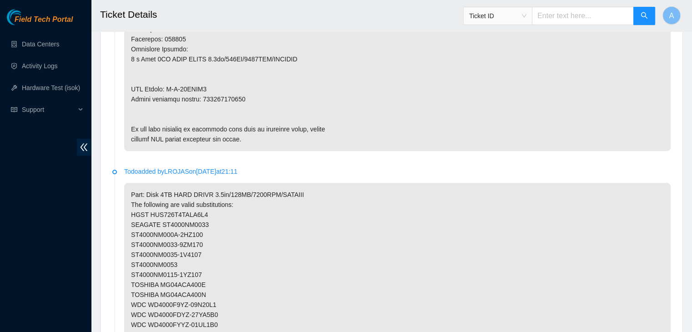
scroll to position [923, 0]
type textarea "verified machine sn safely powered down machine removed disk sn: replaced with …"
copy p "463470056500"
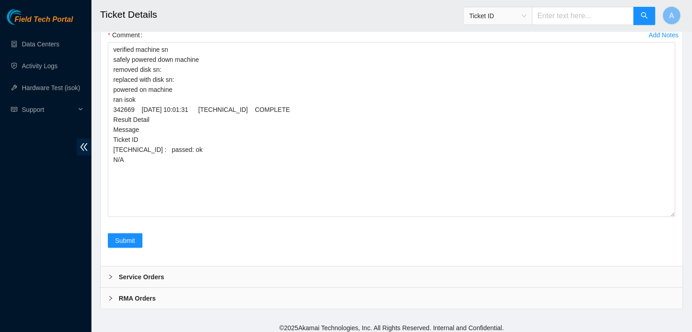
scroll to position [2314, 0]
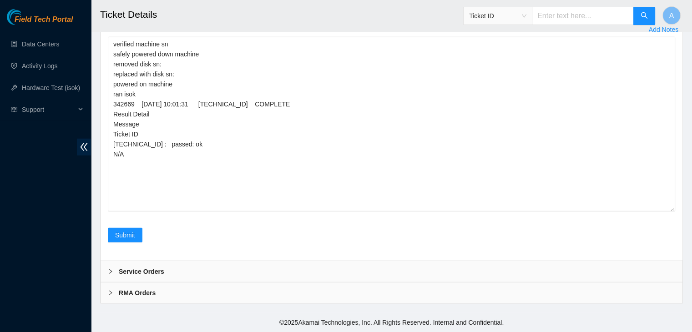
click at [229, 11] on Tracking "Return Tracking" at bounding box center [391, 4] width 567 height 15
paste Tracking "463470056500"
type Tracking "463470056500"
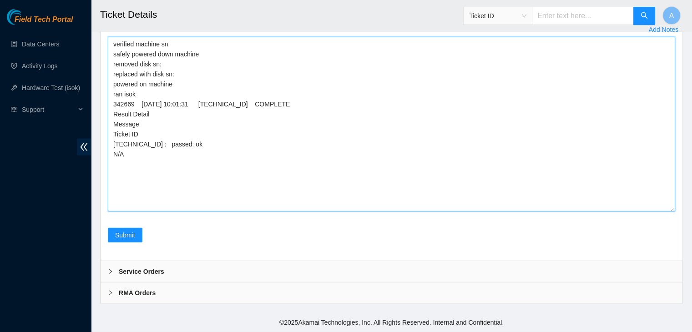
click at [337, 185] on textarea "verified machine sn safely powered down machine removed disk sn: replaced with …" at bounding box center [391, 124] width 567 height 175
paste textarea "Z1Z8ZWT7"
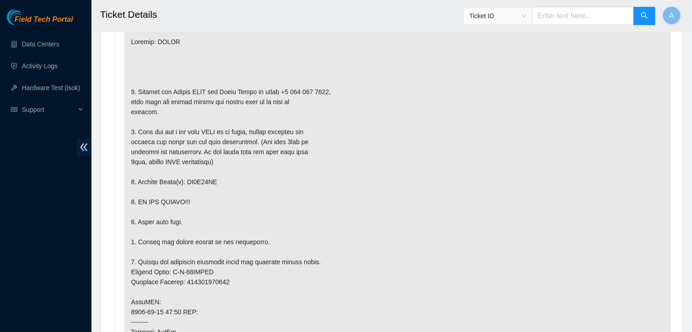
scroll to position [519, 0]
click at [205, 176] on p at bounding box center [397, 293] width 547 height 524
copy p "ZC1A87JN"
click at [205, 176] on p at bounding box center [397, 293] width 547 height 524
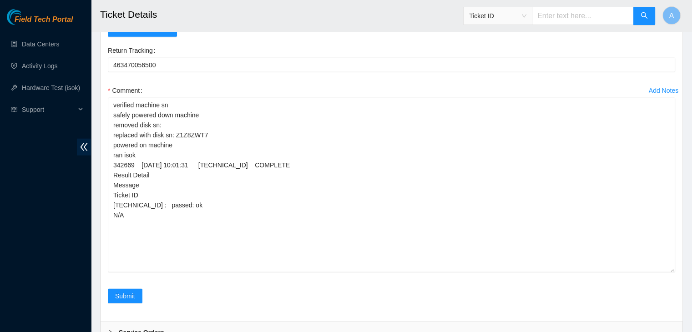
scroll to position [2248, 0]
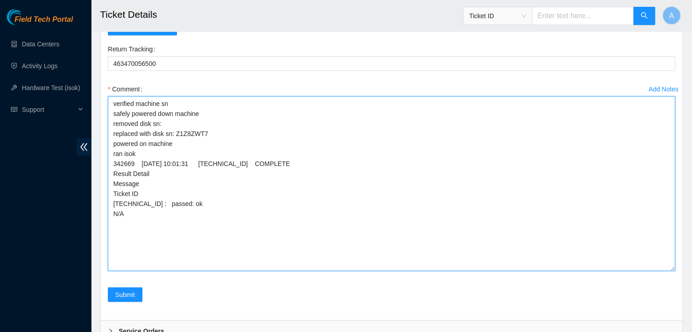
click at [218, 243] on textarea "verified machine sn safely powered down machine removed disk sn: replaced with …" at bounding box center [391, 183] width 567 height 175
paste textarea "ZC1A87JN"
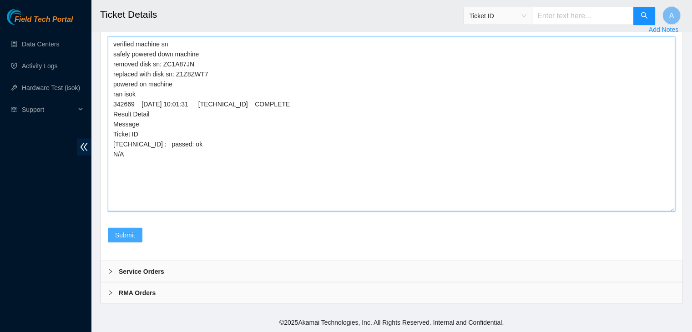
type textarea "verified machine sn safely powered down machine removed disk sn: ZC1A87JN repla…"
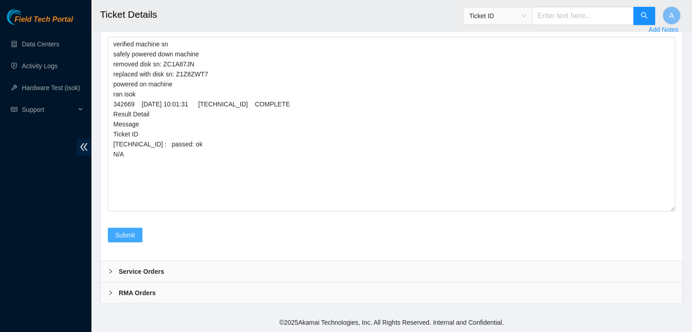
click at [129, 232] on span "Submit" at bounding box center [125, 235] width 20 height 10
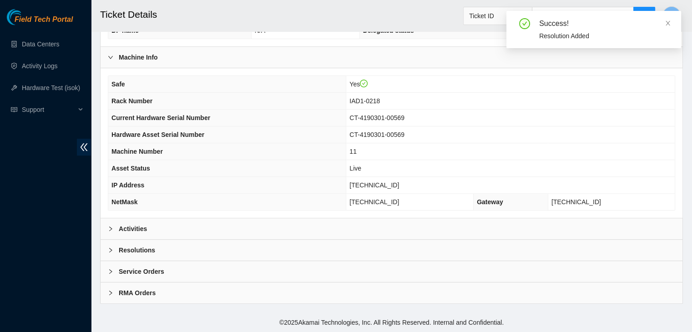
scroll to position [283, 0]
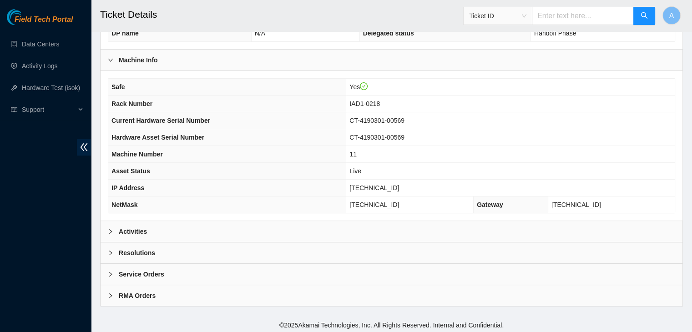
click at [286, 216] on div "Safe Yes Rack Number IAD1-0218 Current Hardware Serial Number CT-4190301-00569 …" at bounding box center [392, 146] width 582 height 150
click at [286, 221] on div "Activities" at bounding box center [392, 231] width 582 height 21
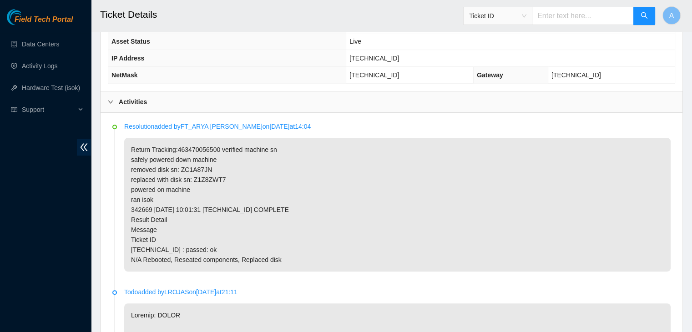
scroll to position [412, 0]
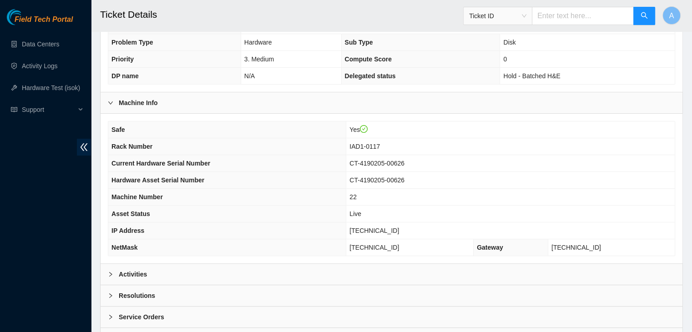
scroll to position [283, 0]
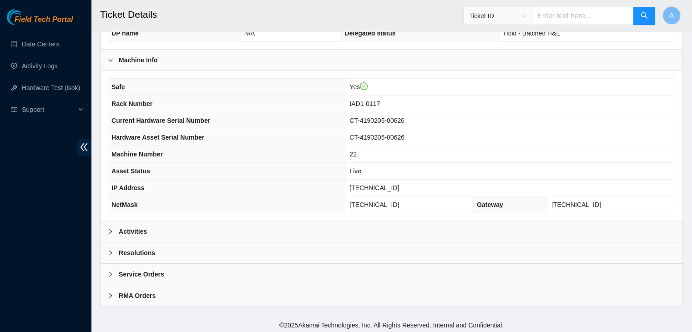
click at [208, 229] on div "Activities" at bounding box center [392, 231] width 582 height 21
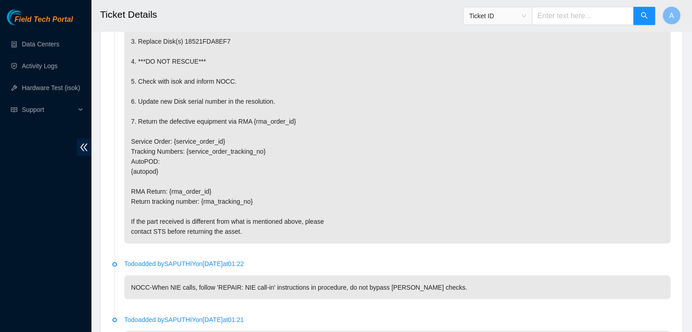
scroll to position [1596, 0]
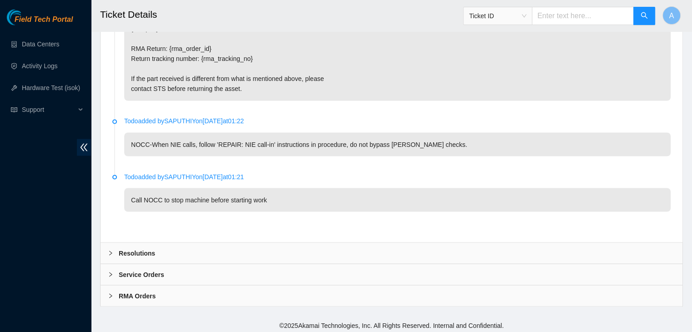
click at [228, 246] on div "Resolutions" at bounding box center [392, 253] width 582 height 21
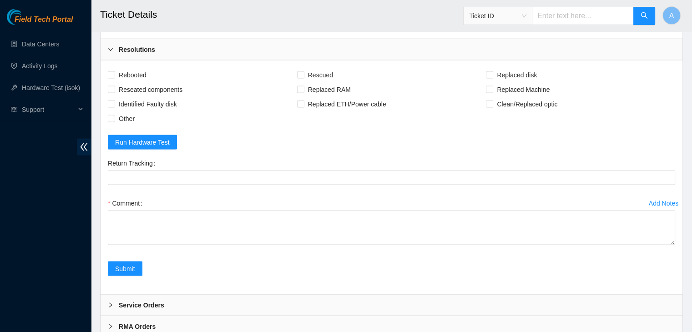
scroll to position [1827, 0]
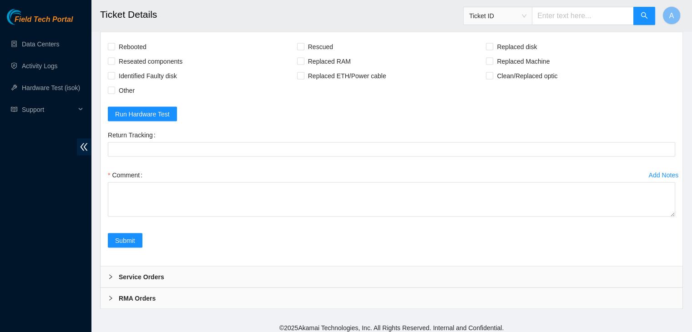
drag, startPoint x: 673, startPoint y: 212, endPoint x: 625, endPoint y: 353, distance: 149.4
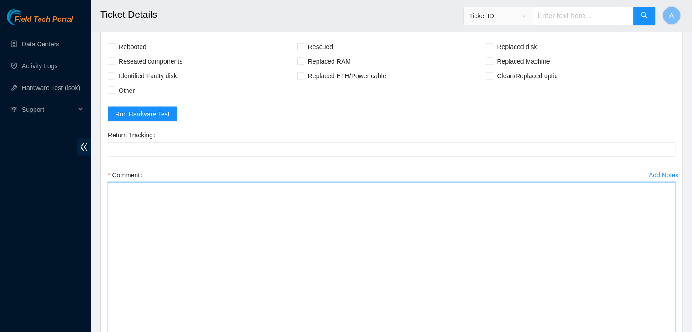
click at [544, 276] on textarea "Comment" at bounding box center [391, 270] width 567 height 176
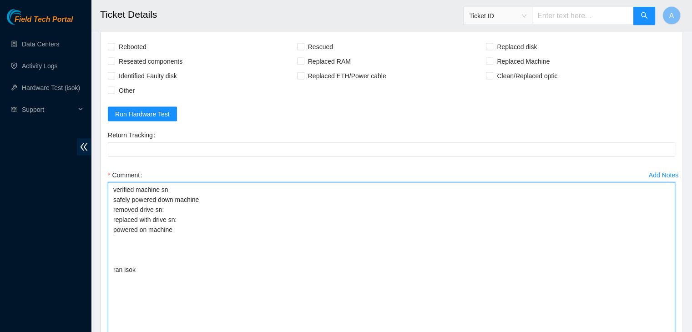
click at [266, 248] on textarea "verified machine sn safely powered down machine removed drive sn: replaced with…" at bounding box center [391, 270] width 567 height 176
click at [255, 279] on textarea "verified machine sn safely powered down machine removed drive sn: replaced with…" at bounding box center [391, 270] width 567 height 176
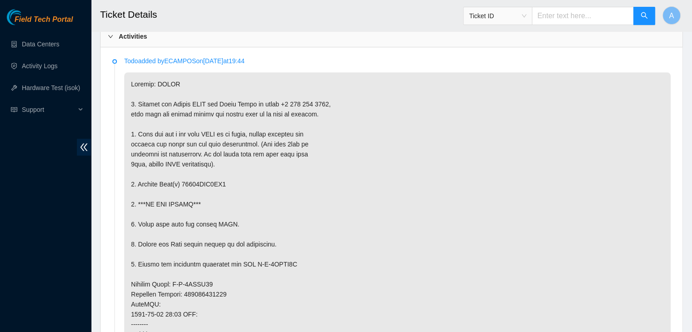
scroll to position [488, 0]
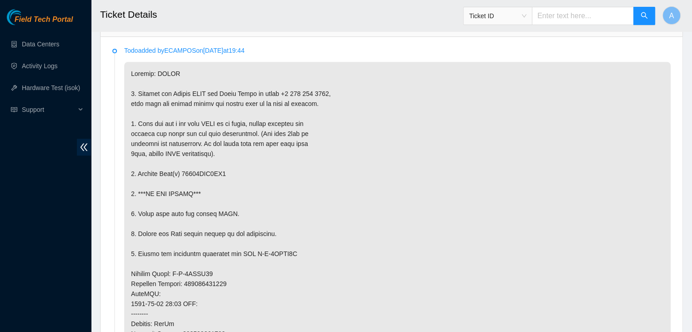
click at [207, 171] on p at bounding box center [397, 294] width 547 height 464
copy p "18521FDA8EF7"
click at [207, 171] on p at bounding box center [397, 294] width 547 height 464
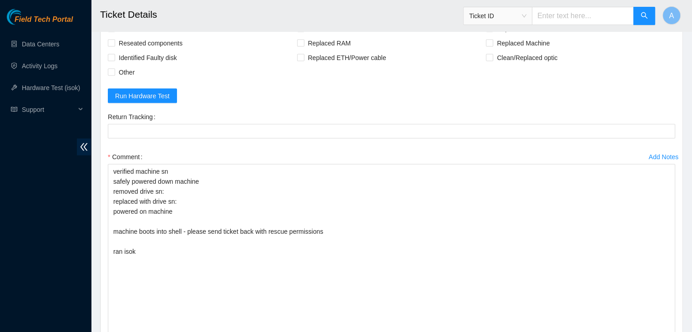
scroll to position [1844, 0]
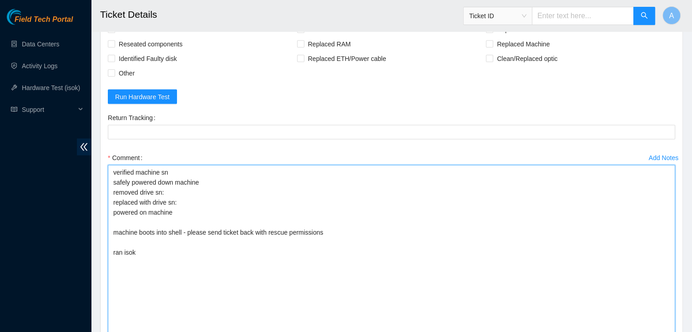
click at [209, 185] on textarea "verified machine sn safely powered down machine removed drive sn: replaced with…" at bounding box center [391, 253] width 567 height 176
paste textarea "18521FDA8EF7"
paste textarea "S1G0NYAF700513"
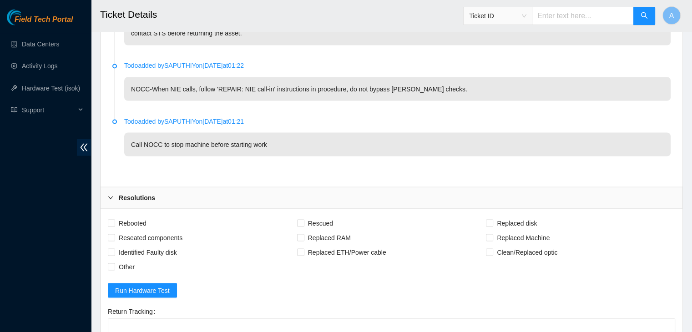
scroll to position [1652, 0]
type textarea "verified machine sn safely powered down machine removed drive sn: 18521FDA8EF7 …"
click at [136, 217] on span "Rebooted" at bounding box center [132, 222] width 35 height 15
click at [114, 218] on input "Rebooted" at bounding box center [111, 221] width 6 height 6
checkbox input "true"
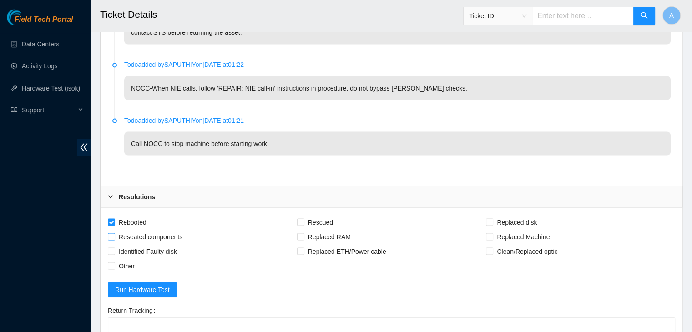
click at [140, 232] on span "Reseated components" at bounding box center [150, 236] width 71 height 15
click at [114, 233] on input "Reseated components" at bounding box center [111, 236] width 6 height 6
checkbox input "true"
click at [517, 221] on span "Replaced disk" at bounding box center [516, 222] width 47 height 15
click at [492, 221] on input "Replaced disk" at bounding box center [489, 221] width 6 height 6
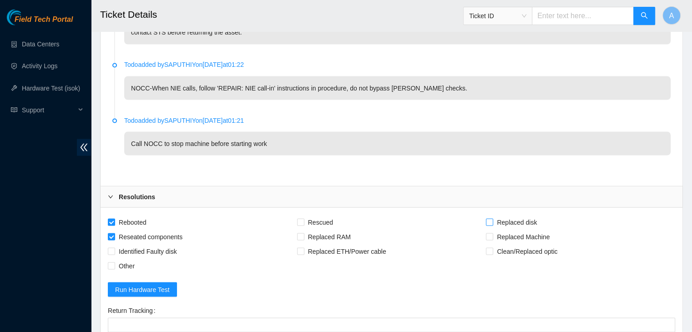
checkbox input "true"
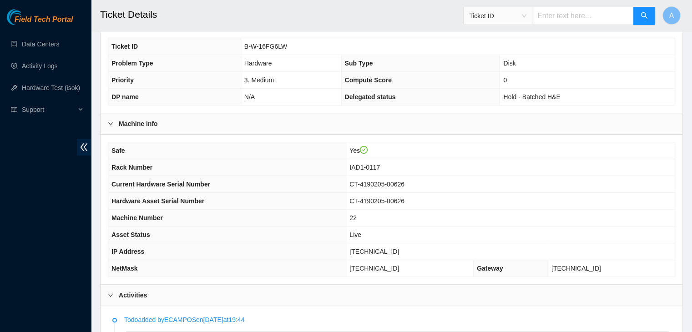
scroll to position [284, 0]
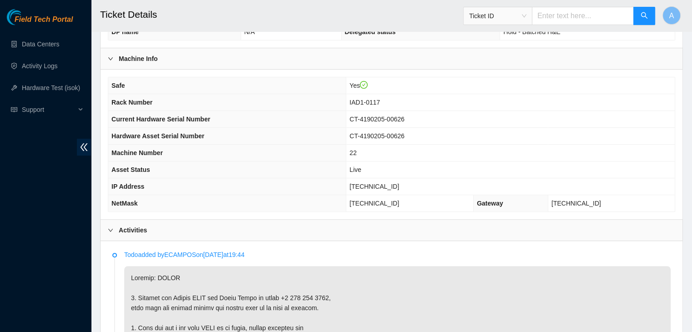
click at [390, 187] on span "104.84.229.61" at bounding box center [375, 186] width 50 height 7
copy span "[TECHNICAL_ID]"
click at [390, 187] on span "104.84.229.61" at bounding box center [375, 186] width 50 height 7
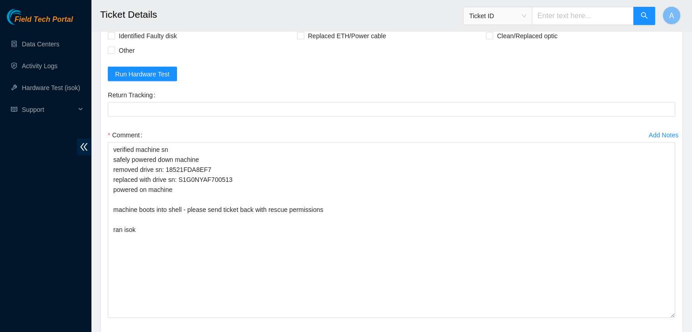
scroll to position [1868, 0]
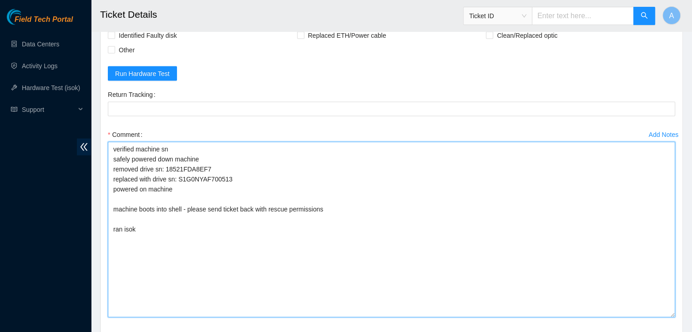
click at [214, 233] on textarea "verified machine sn safely powered down machine removed drive sn: 18521FDA8EF7 …" at bounding box center [391, 230] width 567 height 176
paste textarea "342633 26-09-2025 09:29:11 104.84.229.61 FAILED Result Detail Message Ticket ID…"
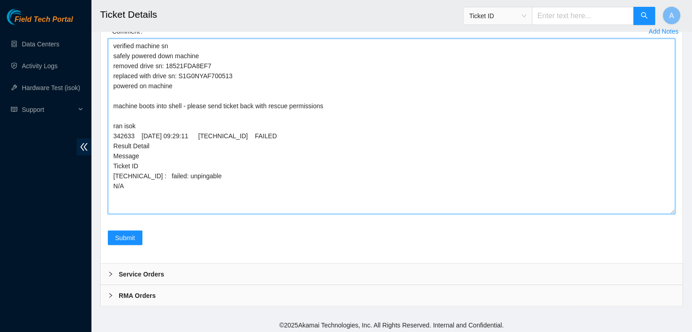
scroll to position [1939, 0]
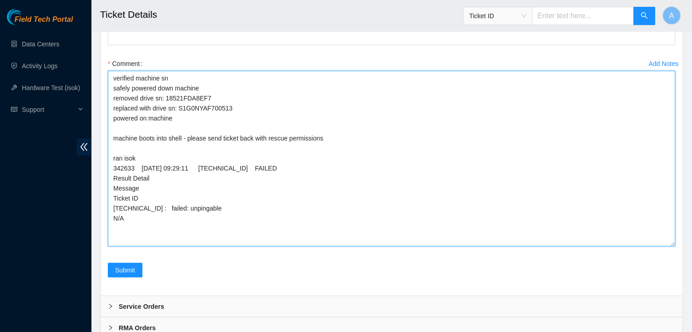
type textarea "verified machine sn safely powered down machine removed drive sn: 18521FDA8EF7 …"
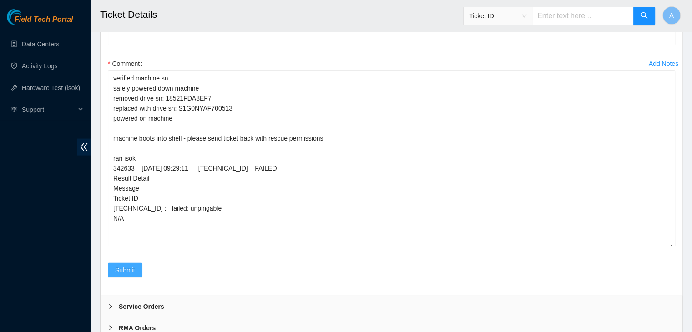
click at [118, 267] on span "Submit" at bounding box center [125, 270] width 20 height 10
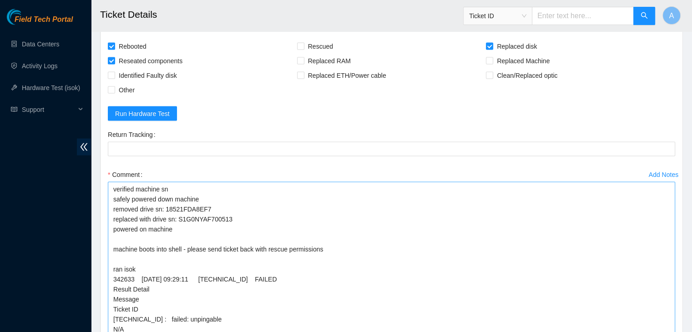
scroll to position [0, 0]
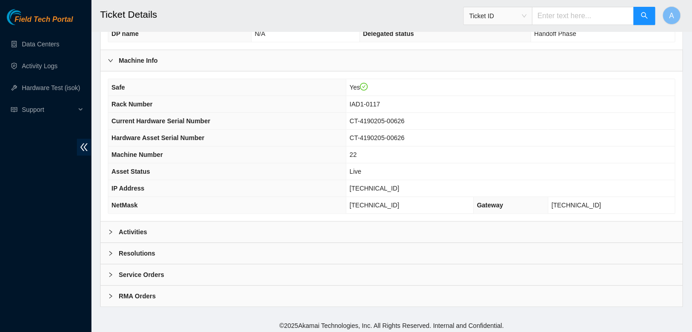
click at [228, 228] on div "Activities" at bounding box center [392, 232] width 582 height 21
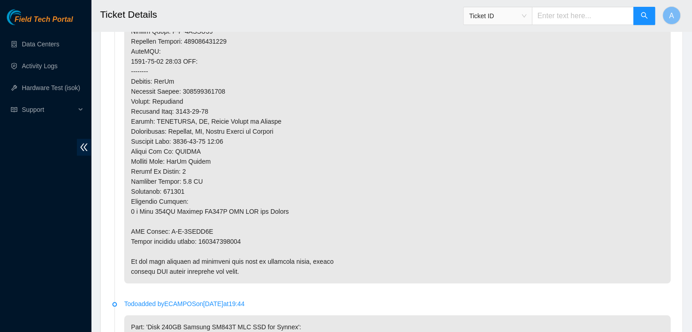
scroll to position [927, 0]
drag, startPoint x: 245, startPoint y: 239, endPoint x: 203, endPoint y: 239, distance: 42.3
click at [203, 239] on p at bounding box center [397, 51] width 547 height 464
click at [210, 241] on p at bounding box center [397, 51] width 547 height 464
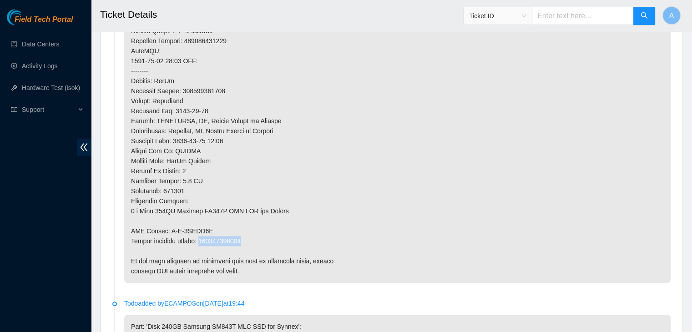
click at [210, 241] on p at bounding box center [397, 51] width 547 height 464
copy p "463470057767"
click at [210, 241] on p at bounding box center [397, 51] width 547 height 464
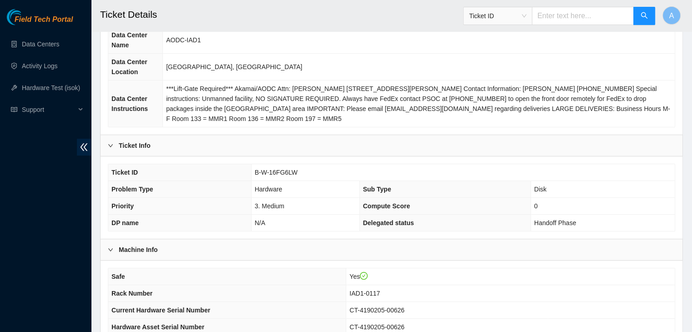
scroll to position [0, 0]
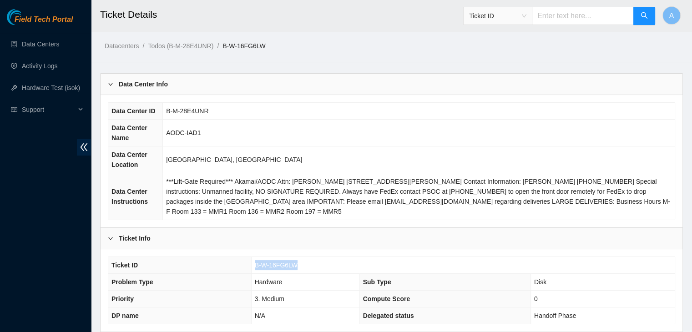
drag, startPoint x: 298, startPoint y: 262, endPoint x: 255, endPoint y: 262, distance: 42.8
click at [255, 262] on td "B-W-16FG6LW" at bounding box center [463, 265] width 424 height 17
copy span "B-W-16FG6LW"
click at [255, 262] on span "B-W-16FG6LW" at bounding box center [276, 265] width 43 height 7
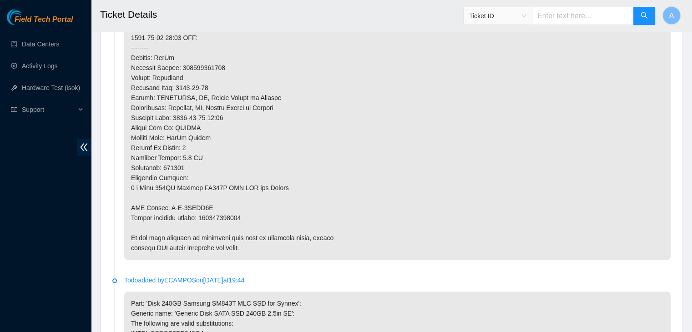
scroll to position [956, 0]
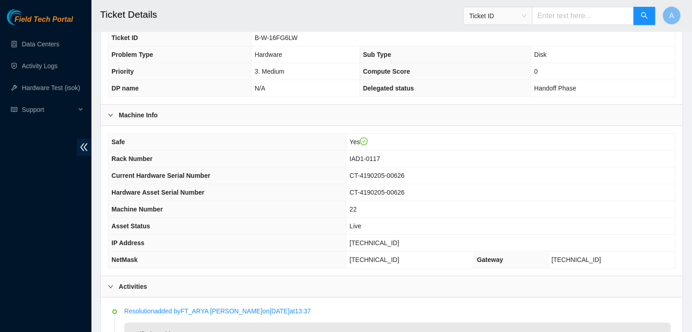
click at [296, 134] on th "Safe" at bounding box center [227, 142] width 238 height 17
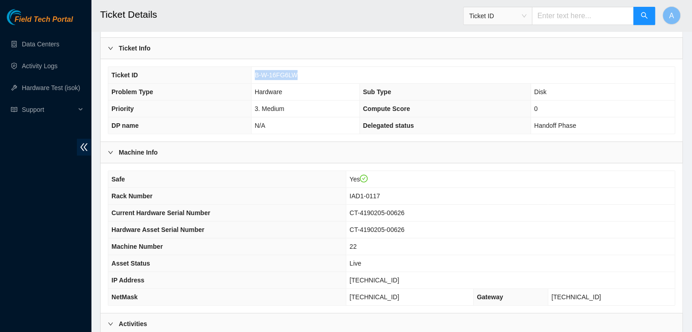
drag, startPoint x: 295, startPoint y: 74, endPoint x: 255, endPoint y: 72, distance: 40.6
click at [255, 72] on span "B-W-16FG6LW" at bounding box center [276, 74] width 43 height 7
copy span "B-W-16FG6LW"
click at [255, 72] on span "B-W-16FG6LW" at bounding box center [276, 74] width 43 height 7
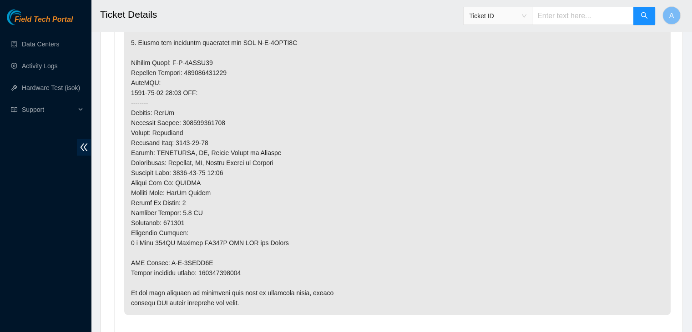
scroll to position [898, 0]
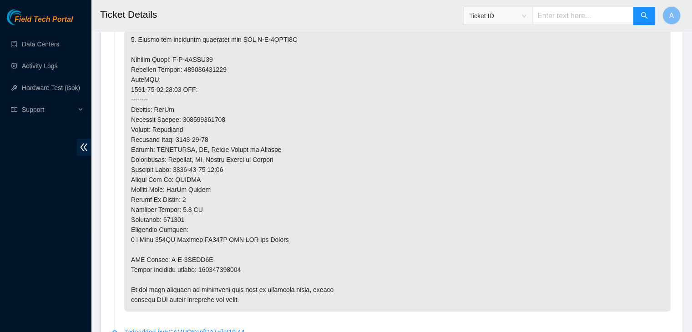
click at [214, 266] on p at bounding box center [397, 80] width 547 height 464
copy p "463470057767"
click at [214, 266] on p at bounding box center [397, 80] width 547 height 464
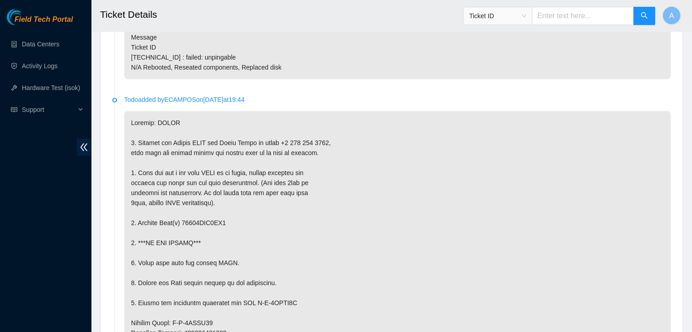
scroll to position [634, 0]
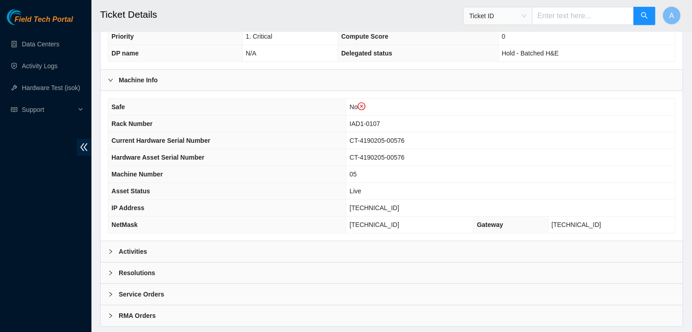
scroll to position [287, 0]
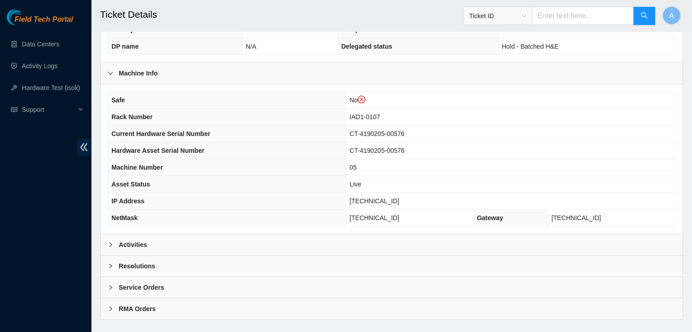
click at [289, 234] on div "Activities" at bounding box center [392, 244] width 582 height 21
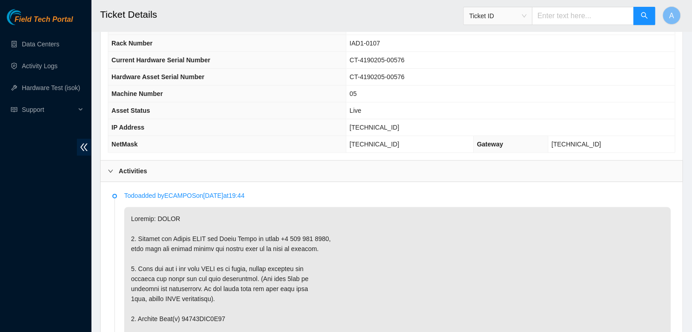
scroll to position [233, 0]
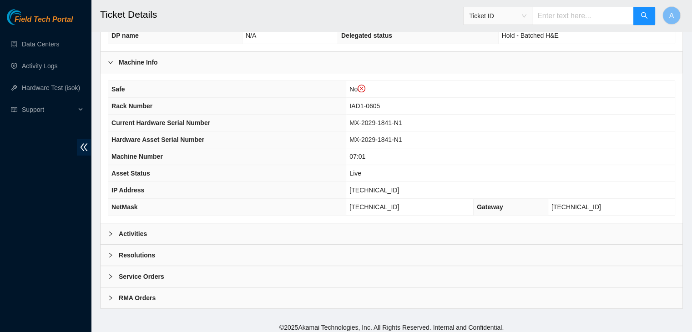
scroll to position [297, 0]
click at [293, 230] on div "Activities" at bounding box center [392, 234] width 582 height 21
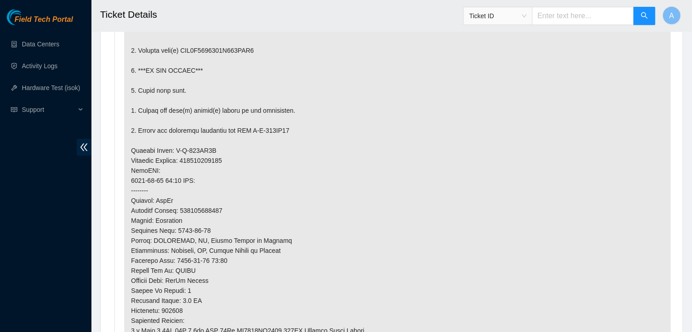
scroll to position [620, 0]
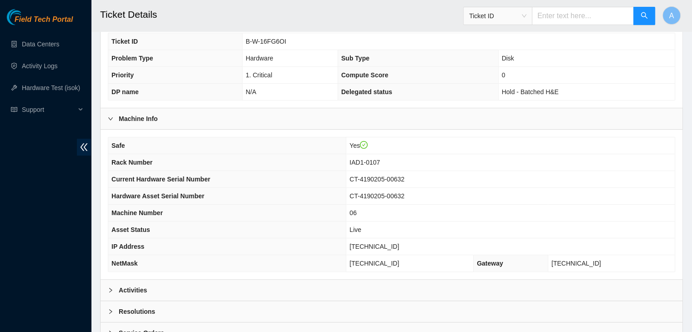
scroll to position [283, 0]
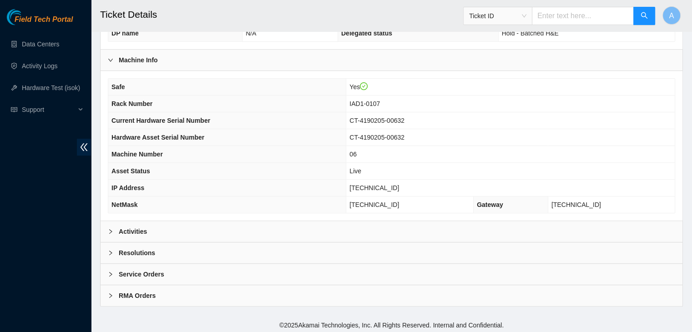
click at [265, 232] on div "Activities" at bounding box center [392, 231] width 582 height 21
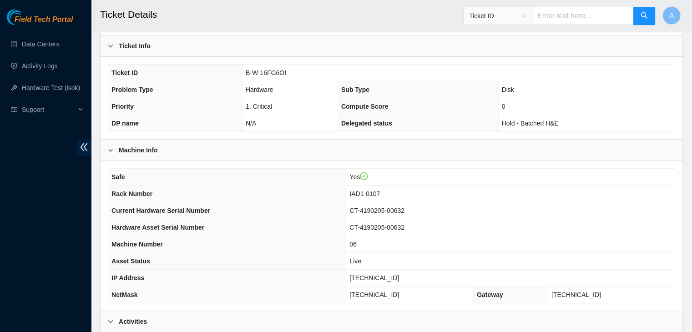
scroll to position [193, 0]
click at [368, 174] on icon "check-circle" at bounding box center [364, 176] width 8 height 8
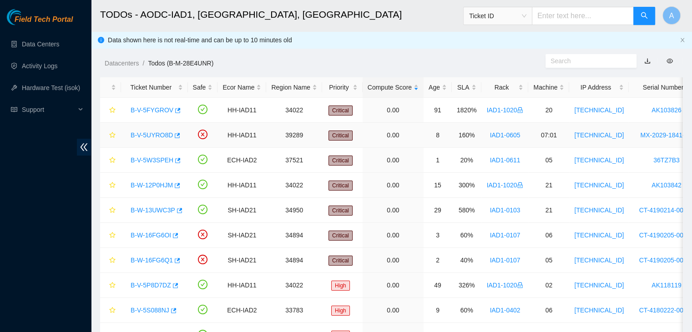
click at [154, 132] on link "B-V-5UYRO8D" at bounding box center [152, 135] width 42 height 7
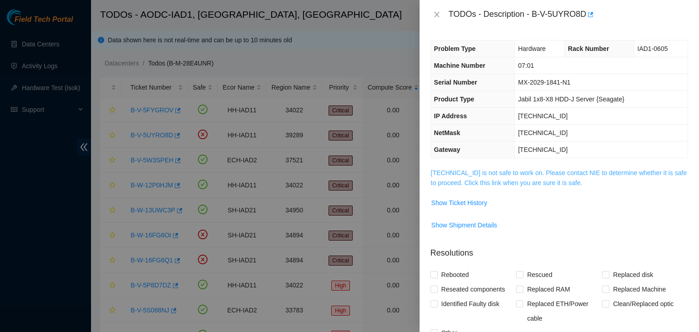
click at [479, 179] on link "[TECHNICAL_ID] is not safe to work on. Please contact NIE to determine whether …" at bounding box center [559, 177] width 256 height 17
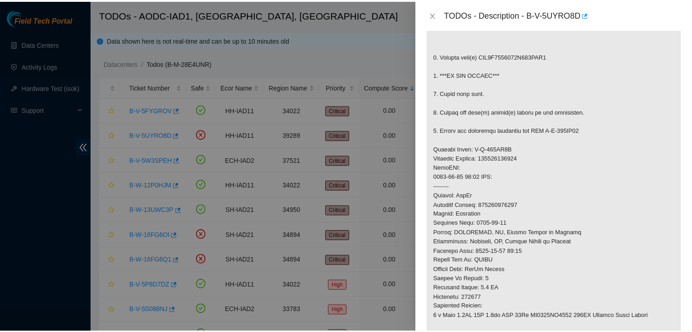
scroll to position [206, 0]
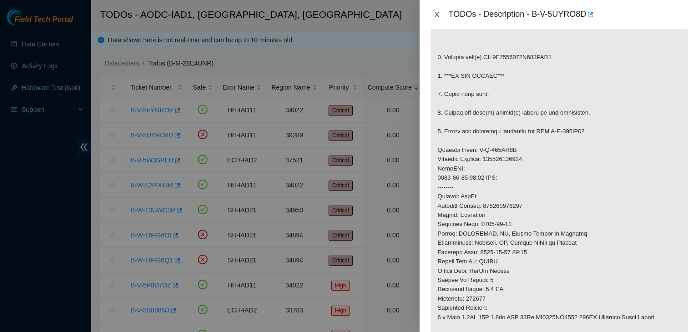
click at [432, 13] on button "Close" at bounding box center [437, 14] width 13 height 9
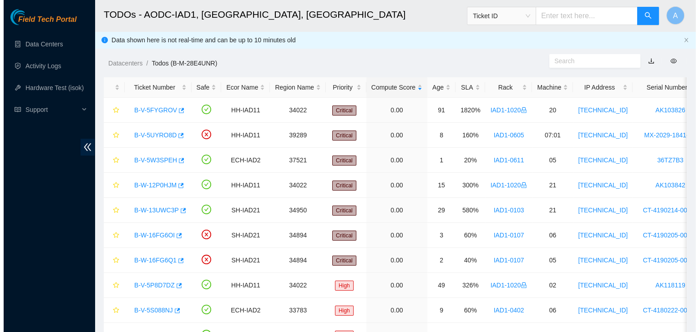
scroll to position [191, 0]
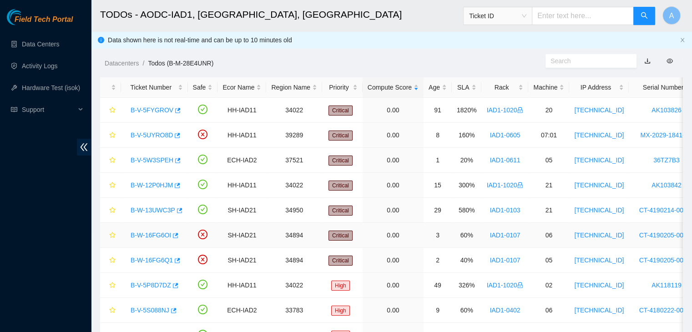
click at [156, 236] on link "B-W-16FG6OI" at bounding box center [151, 235] width 41 height 7
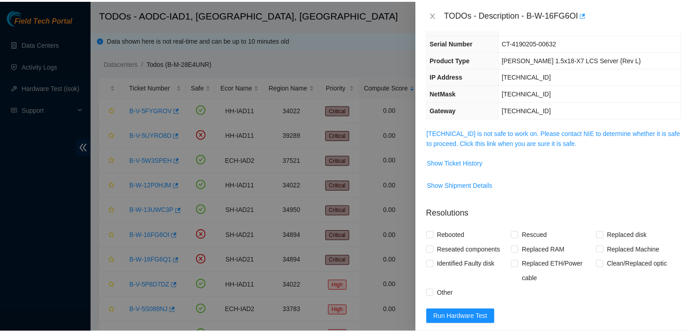
scroll to position [56, 0]
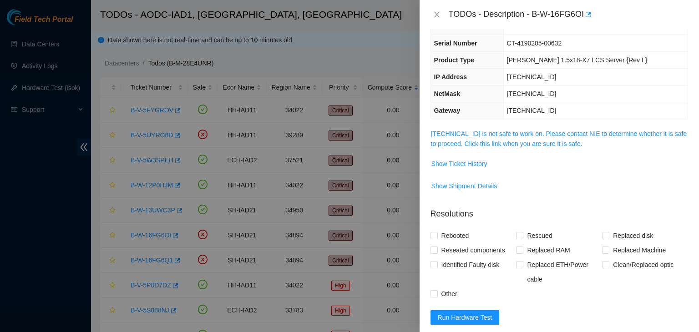
click at [493, 129] on span "[TECHNICAL_ID] is not safe to work on. Please contact NIE to determine whether …" at bounding box center [559, 139] width 257 height 20
click at [436, 15] on icon "close" at bounding box center [436, 14] width 7 height 7
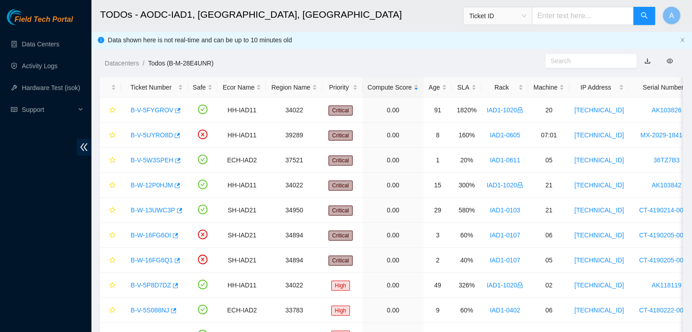
scroll to position [76, 0]
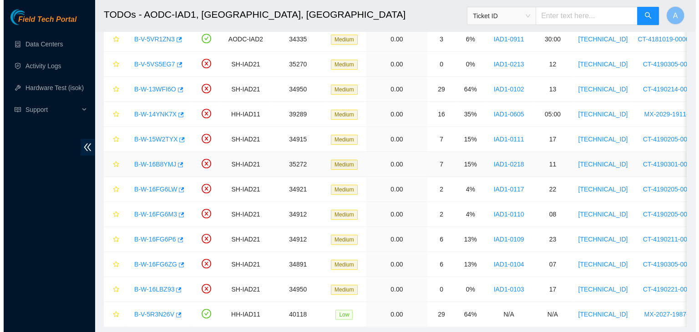
scroll to position [570, 0]
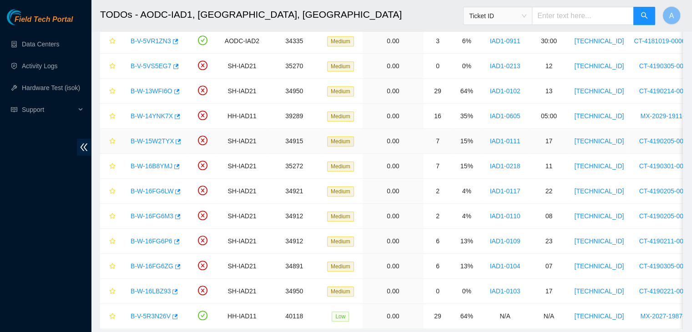
click at [151, 137] on link "B-W-15W2TYX" at bounding box center [152, 140] width 43 height 7
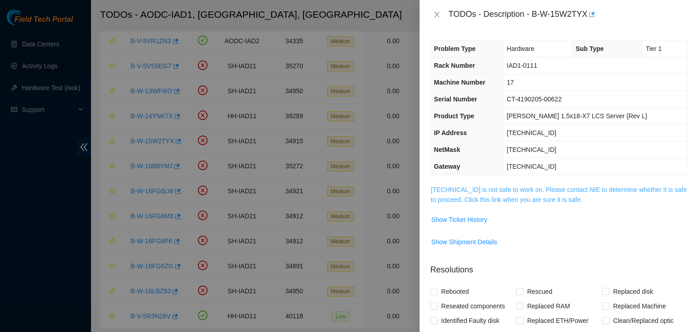
click at [481, 186] on link "104.84.228.40 is not safe to work on. Please contact NIE to determine whether i…" at bounding box center [559, 194] width 256 height 17
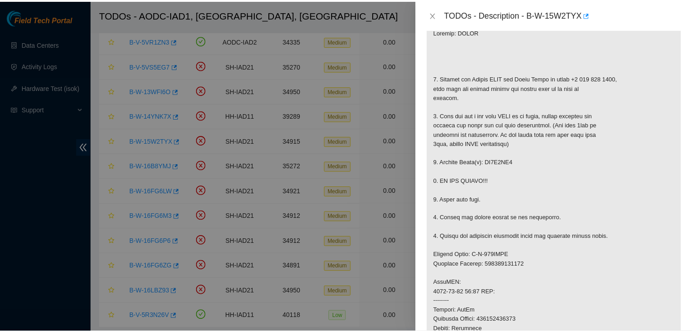
scroll to position [163, 0]
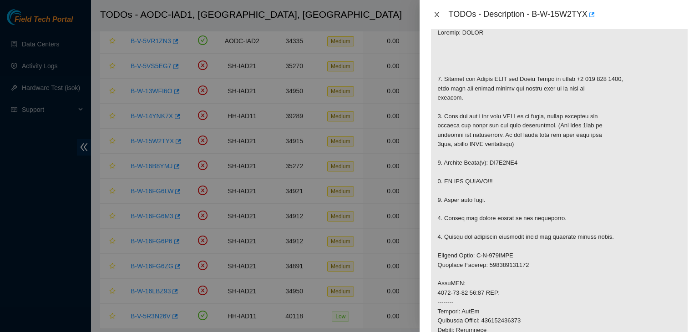
click at [435, 15] on icon "close" at bounding box center [436, 14] width 7 height 7
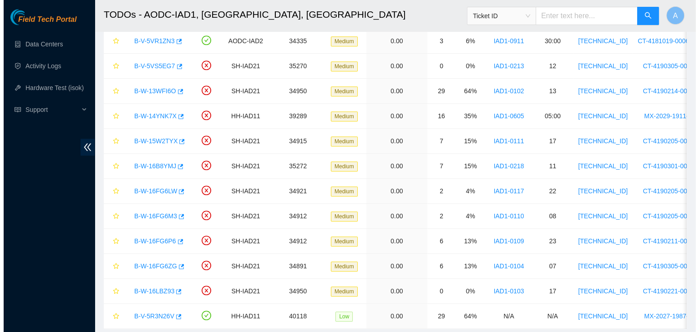
scroll to position [191, 0]
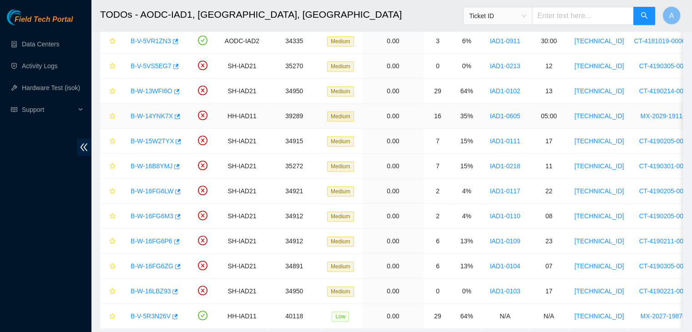
click at [157, 112] on link "B-W-14YNK7X" at bounding box center [152, 115] width 42 height 7
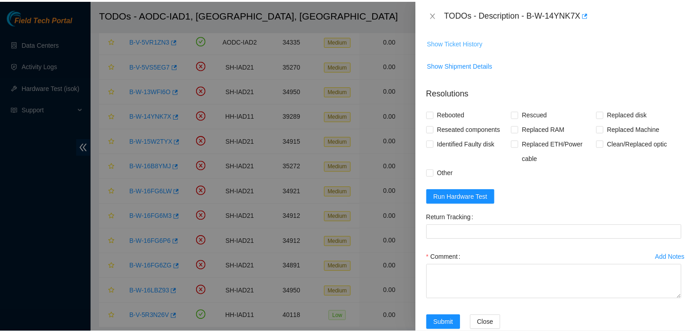
scroll to position [107, 0]
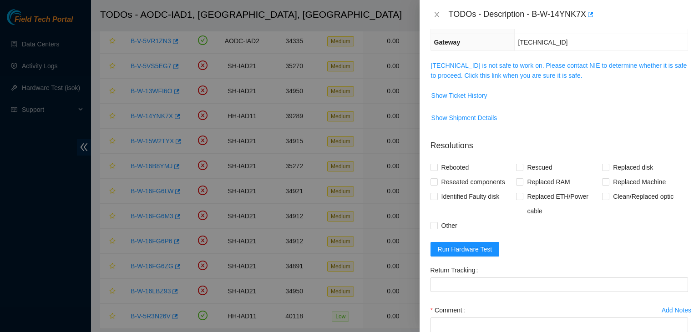
click at [481, 69] on span "23.199.35.130 is not safe to work on. Please contact NIE to determine whether i…" at bounding box center [559, 71] width 257 height 20
click at [482, 67] on link "23.199.35.130 is not safe to work on. Please contact NIE to determine whether i…" at bounding box center [559, 70] width 256 height 17
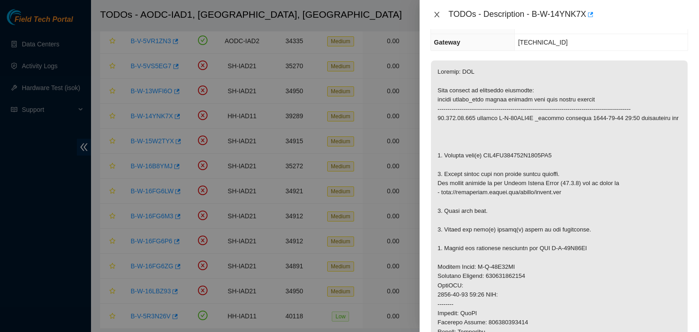
click at [438, 13] on icon "close" at bounding box center [436, 14] width 5 height 5
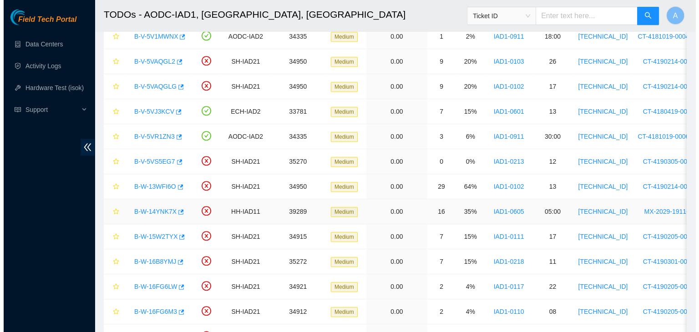
scroll to position [473, 0]
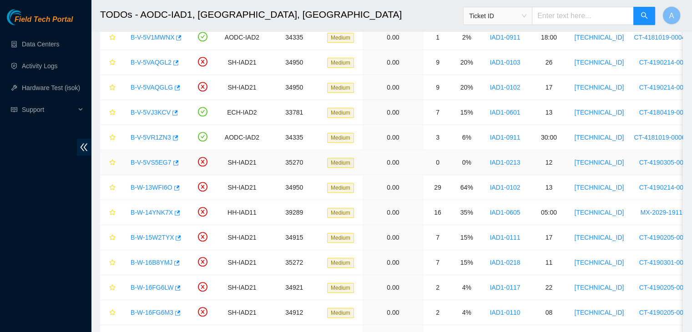
click at [153, 159] on link "B-V-5VS5EG7" at bounding box center [151, 162] width 41 height 7
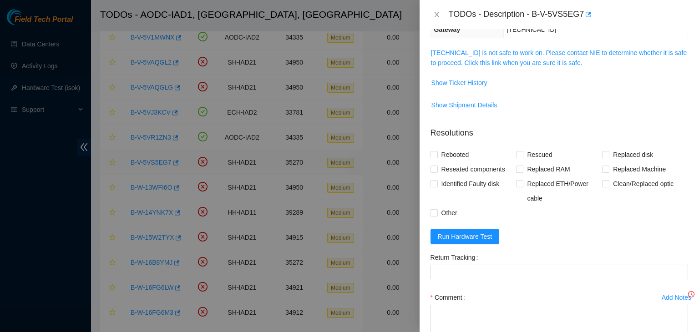
click at [153, 159] on div at bounding box center [349, 166] width 699 height 332
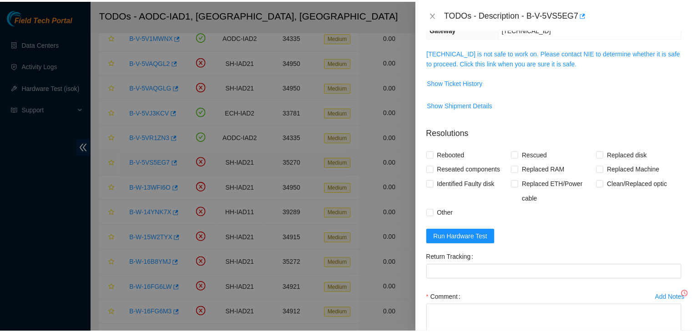
scroll to position [107, 0]
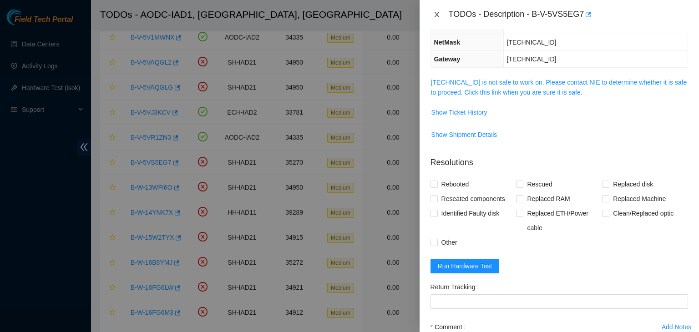
click at [436, 11] on icon "close" at bounding box center [436, 14] width 7 height 7
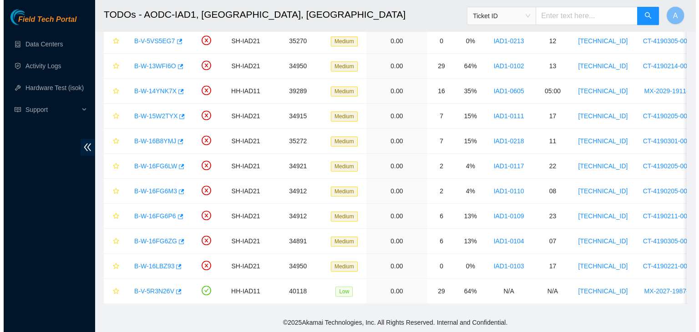
scroll to position [599, 0]
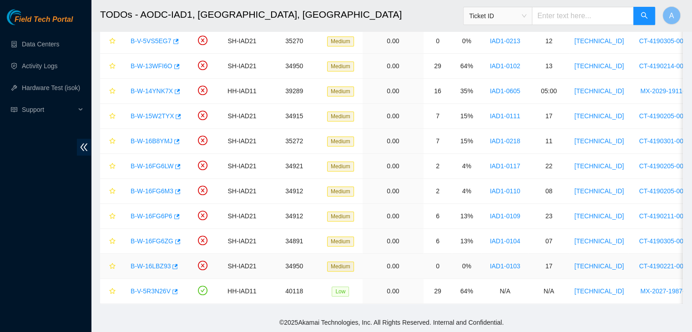
click at [152, 263] on link "B-W-16LBZ93" at bounding box center [151, 266] width 40 height 7
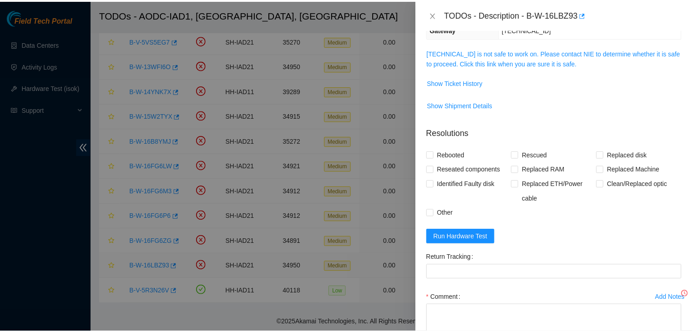
scroll to position [107, 0]
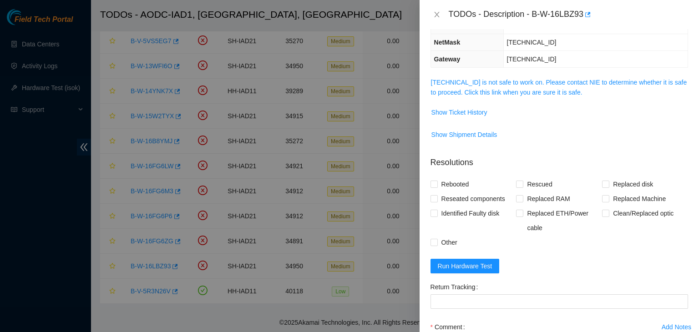
click at [455, 97] on td "104.84.154.56 is not safe to work on. Please contact NIE to determine whether i…" at bounding box center [560, 91] width 258 height 28
click at [459, 94] on link "104.84.154.56 is not safe to work on. Please contact NIE to determine whether i…" at bounding box center [559, 87] width 256 height 17
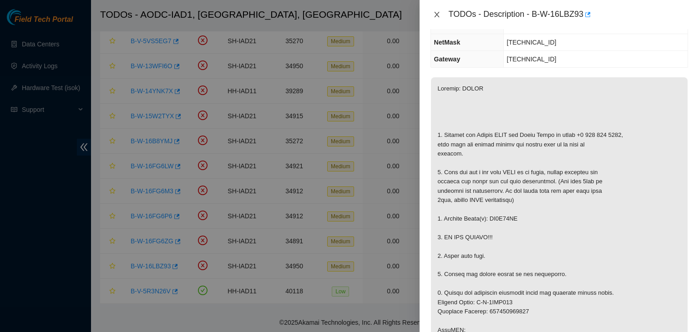
click at [437, 15] on icon "close" at bounding box center [436, 14] width 5 height 5
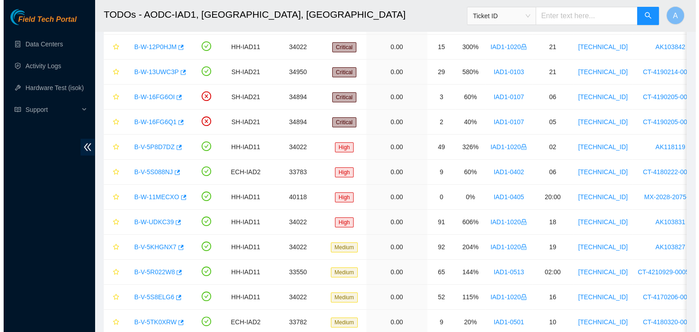
scroll to position [138, 0]
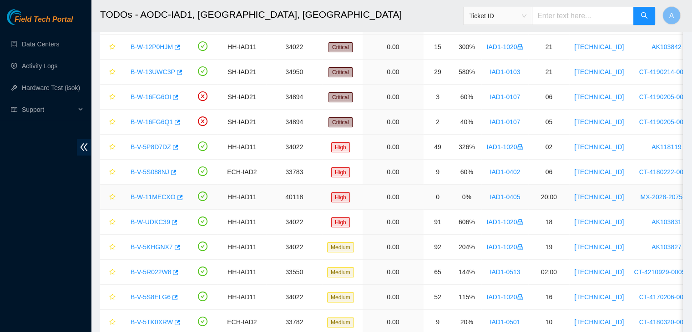
click at [155, 193] on link "B-W-11MECXO" at bounding box center [153, 196] width 45 height 7
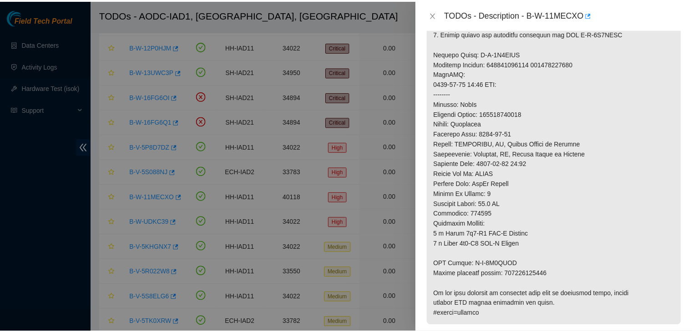
scroll to position [446, 0]
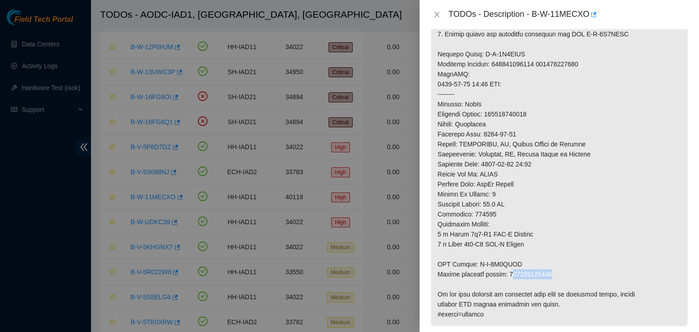
drag, startPoint x: 512, startPoint y: 273, endPoint x: 568, endPoint y: 268, distance: 56.6
click at [568, 268] on p at bounding box center [559, 24] width 257 height 604
click at [433, 19] on div "TODOs - Description - B-W-11MECXO" at bounding box center [560, 14] width 258 height 15
click at [433, 17] on icon "close" at bounding box center [436, 14] width 7 height 7
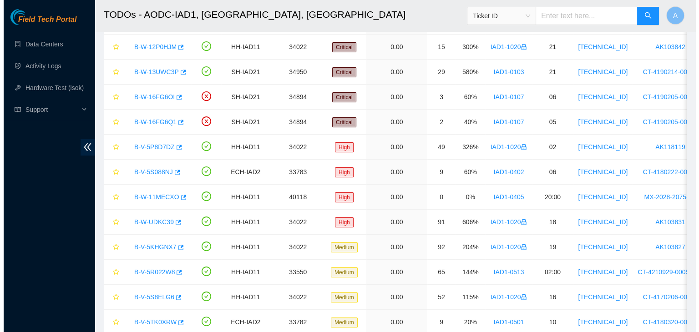
scroll to position [268, 0]
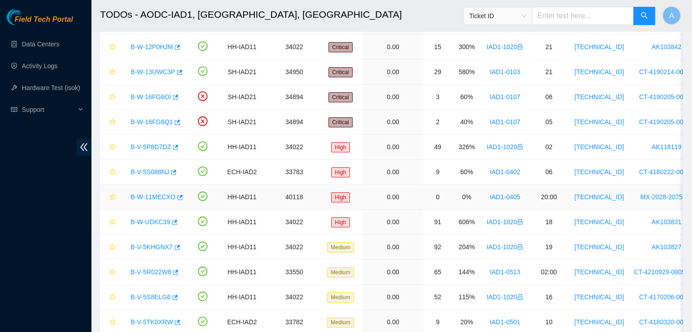
click at [153, 195] on link "B-W-11MECXO" at bounding box center [153, 196] width 45 height 7
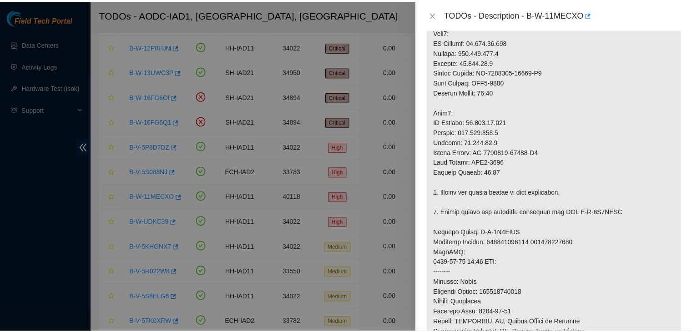
scroll to position [446, 0]
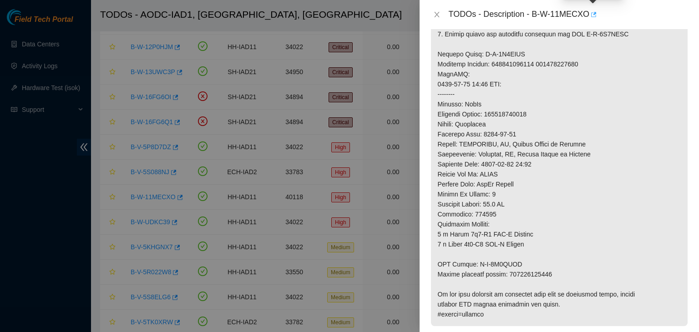
click at [590, 11] on icon "button" at bounding box center [593, 14] width 6 height 6
click at [433, 13] on icon "close" at bounding box center [436, 14] width 7 height 7
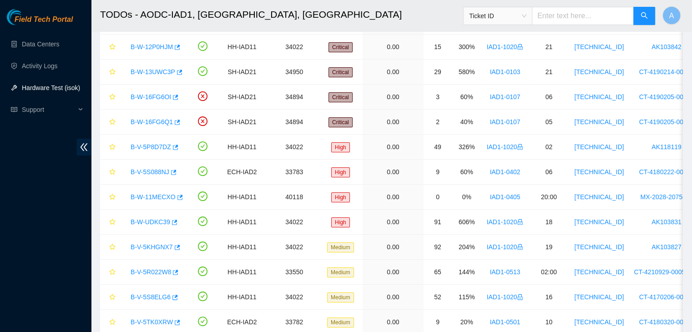
scroll to position [268, 0]
click at [46, 91] on link "Hardware Test (isok)" at bounding box center [51, 87] width 58 height 7
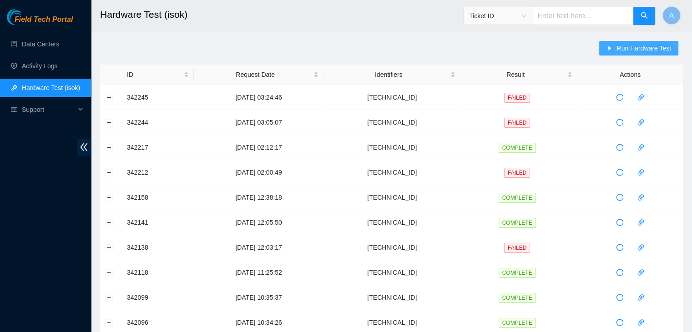
click at [606, 49] on button "Run Hardware Test" at bounding box center [638, 48] width 79 height 15
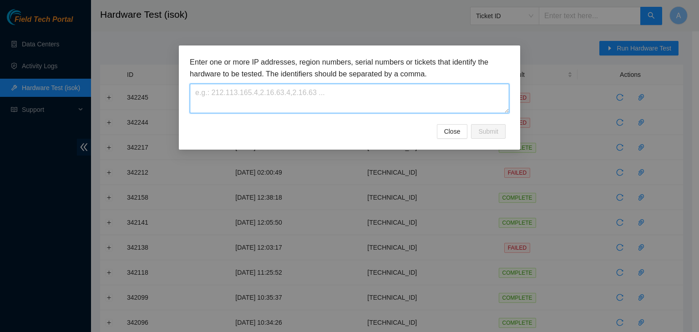
click at [453, 91] on textarea at bounding box center [349, 99] width 319 height 30
paste textarea "104.84.155.50"
type textarea "104.84.155.50"
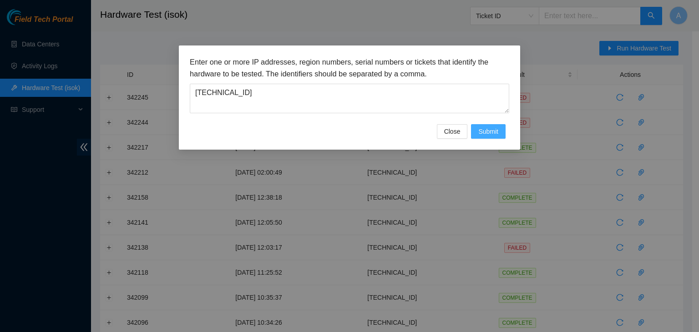
click at [492, 127] on span "Submit" at bounding box center [488, 132] width 20 height 10
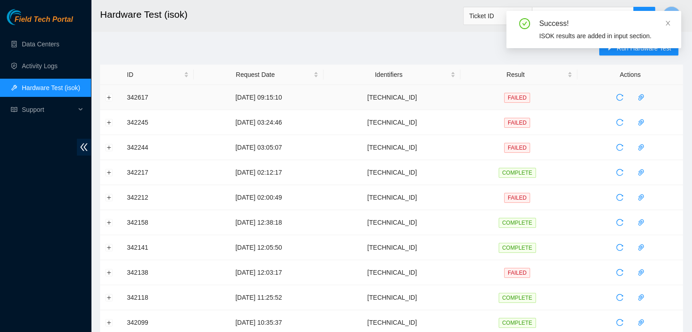
click at [113, 98] on td at bounding box center [111, 97] width 22 height 25
click at [109, 96] on button "Expand row" at bounding box center [109, 97] width 7 height 7
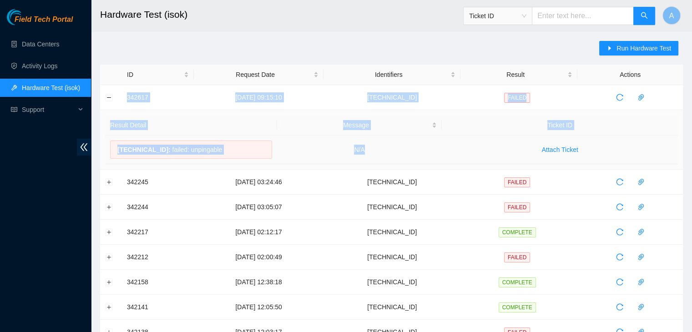
drag, startPoint x: 124, startPoint y: 95, endPoint x: 404, endPoint y: 159, distance: 287.5
copy tbody "342617 26-09-2025 09:15:10 104.84.155.50 FAILED Result Detail Message Ticket ID…"
click at [404, 159] on td "N/A" at bounding box center [359, 150] width 165 height 29
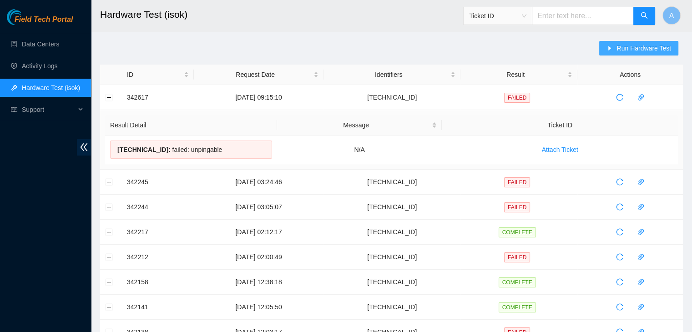
click at [635, 44] on span "Run Hardware Test" at bounding box center [644, 48] width 55 height 10
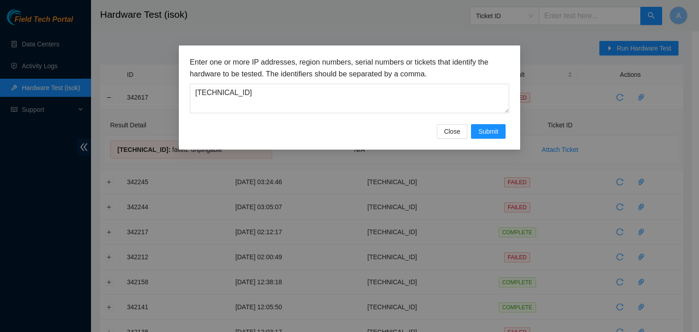
click at [402, 80] on h3 "Enter one or more IP addresses, region numbers, serial numbers or tickets that …" at bounding box center [349, 67] width 319 height 23
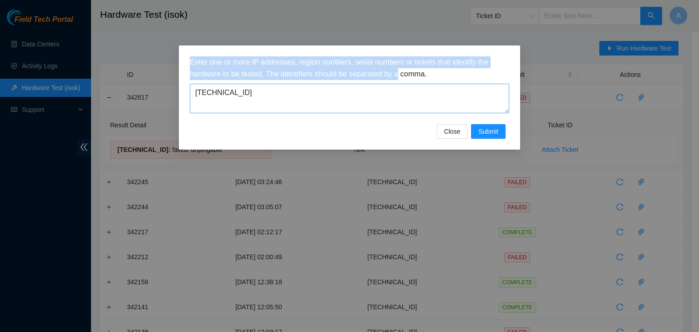
drag, startPoint x: 402, startPoint y: 80, endPoint x: 395, endPoint y: 104, distance: 25.5
click at [395, 104] on div "Enter one or more IP addresses, region numbers, serial numbers or tickets that …" at bounding box center [349, 84] width 319 height 57
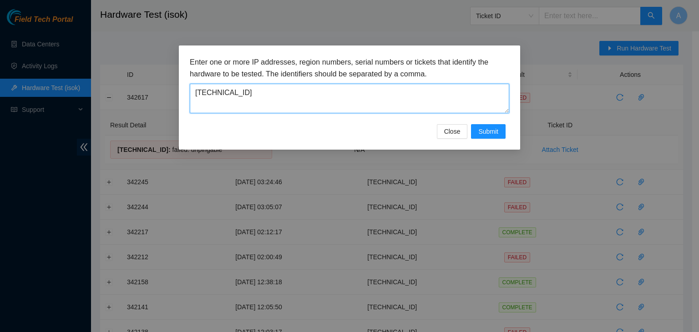
click at [395, 104] on textarea "104.84.155.50" at bounding box center [349, 99] width 319 height 30
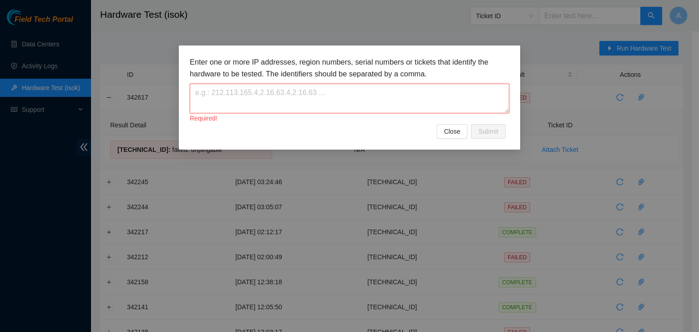
paste textarea "104.84.229.61"
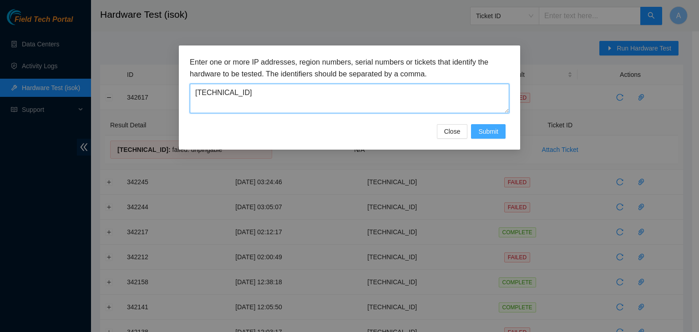
type textarea "104.84.229.61"
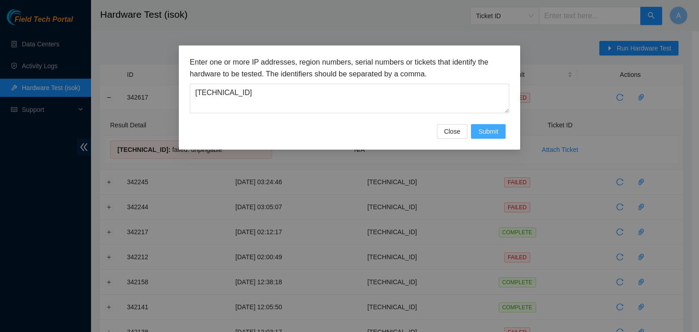
click at [496, 132] on span "Submit" at bounding box center [488, 132] width 20 height 10
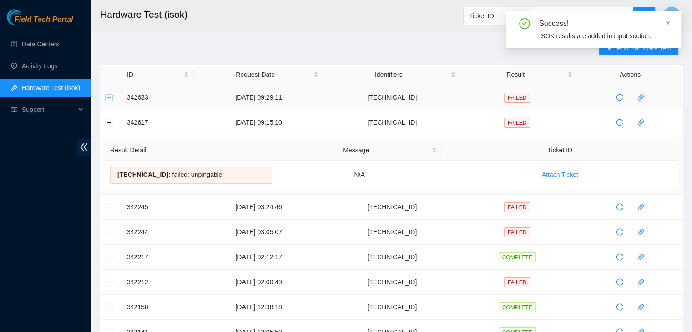
click at [108, 97] on button "Expand row" at bounding box center [109, 97] width 7 height 7
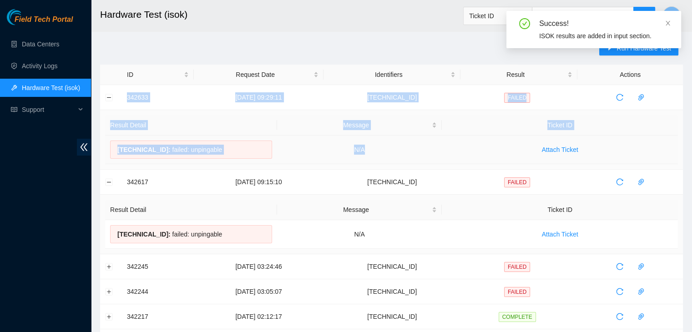
drag, startPoint x: 122, startPoint y: 96, endPoint x: 391, endPoint y: 152, distance: 274.7
copy tbody "342633 26-09-2025 09:29:11 104.84.229.61 FAILED Result Detail Message Ticket ID…"
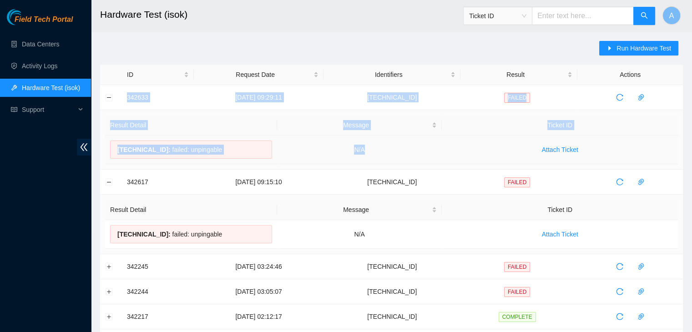
click at [391, 152] on td "N/A" at bounding box center [359, 150] width 165 height 29
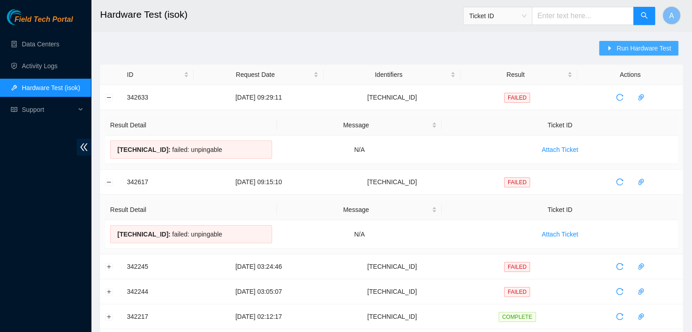
click at [617, 48] on button "Run Hardware Test" at bounding box center [638, 48] width 79 height 15
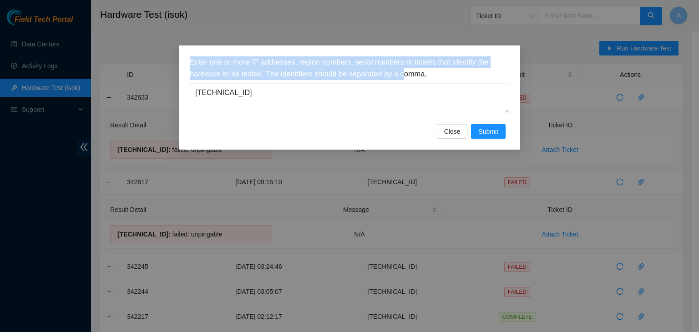
drag, startPoint x: 407, startPoint y: 79, endPoint x: 405, endPoint y: 84, distance: 5.7
click at [405, 84] on div "Enter one or more IP addresses, region numbers, serial numbers or tickets that …" at bounding box center [349, 84] width 319 height 57
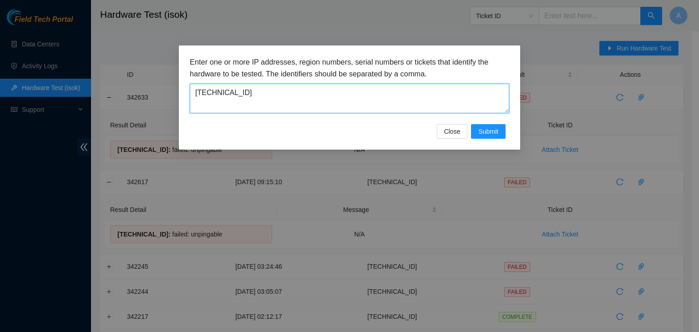
click at [405, 84] on textarea "104.84.229.61" at bounding box center [349, 99] width 319 height 30
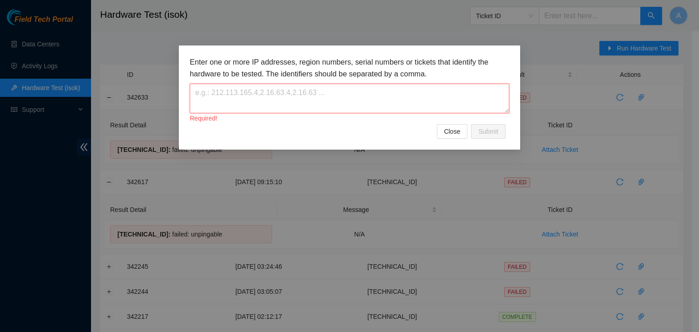
paste textarea "104.84.155.51"
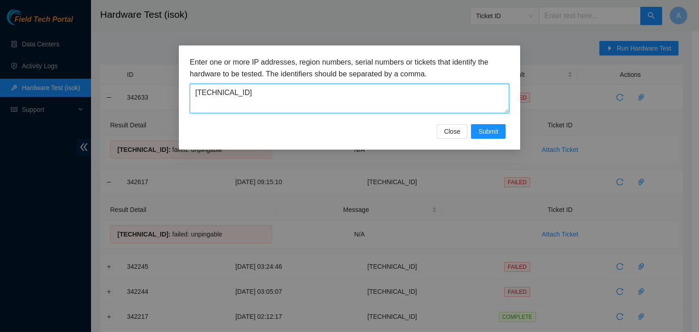
type textarea "104.84.155.51"
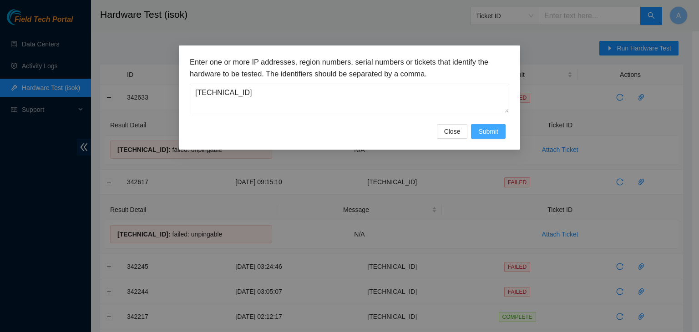
click at [488, 131] on span "Submit" at bounding box center [488, 132] width 20 height 10
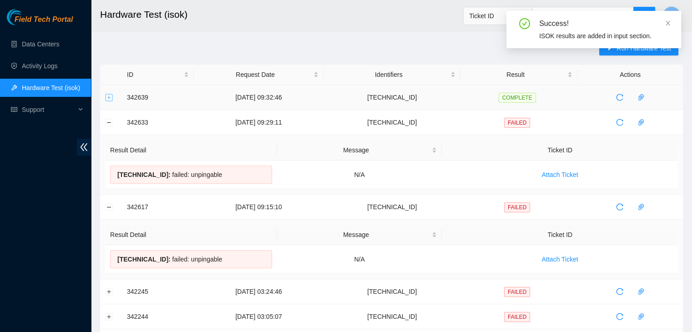
click at [110, 97] on button "Expand row" at bounding box center [109, 97] width 7 height 7
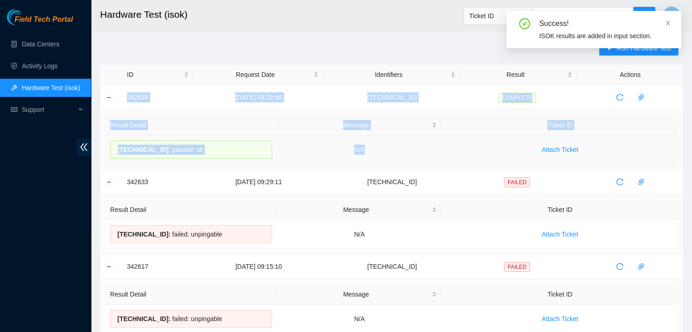
drag, startPoint x: 122, startPoint y: 95, endPoint x: 383, endPoint y: 155, distance: 268.6
copy tbody "342639 26-09-2025 09:32:46 104.84.155.51 COMPLETE Result Detail Message Ticket …"
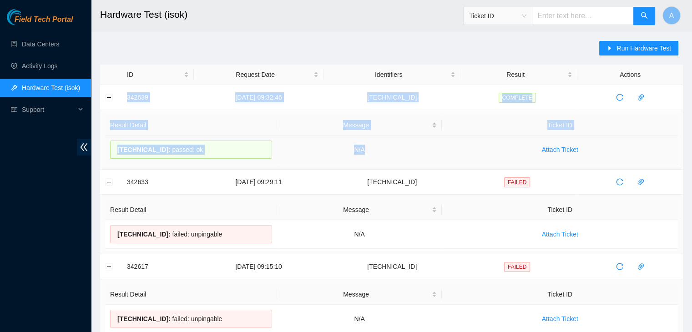
click at [383, 155] on td "N/A" at bounding box center [359, 150] width 165 height 29
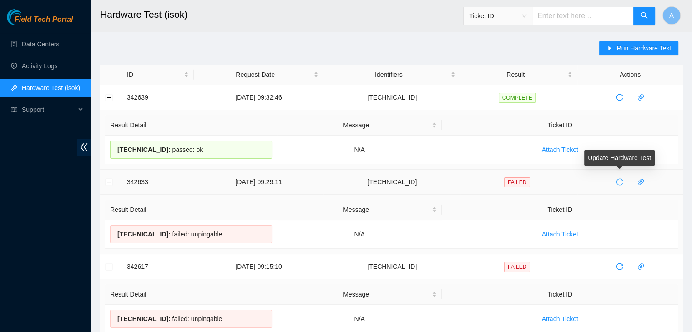
click at [618, 180] on icon "reload" at bounding box center [619, 181] width 7 height 7
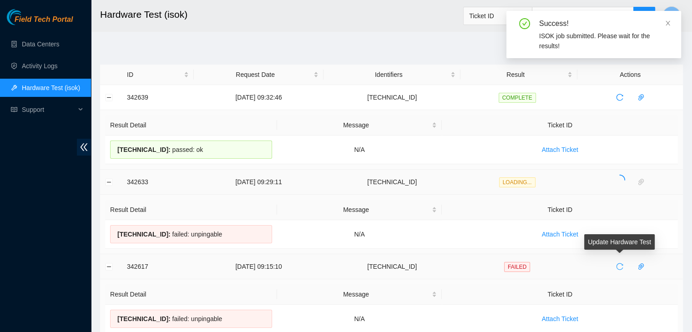
click at [621, 270] on button "button" at bounding box center [620, 266] width 15 height 15
click at [106, 97] on button "Collapse row" at bounding box center [109, 97] width 7 height 7
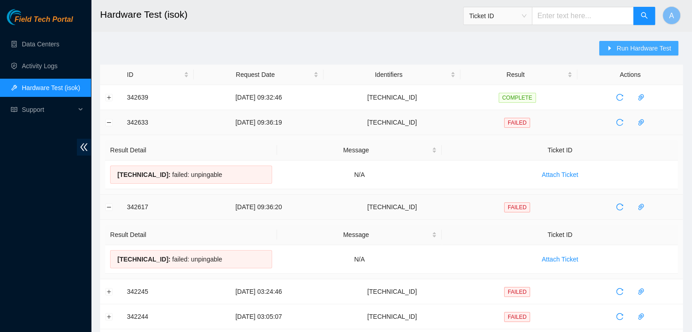
click at [613, 48] on icon "caret-right" at bounding box center [610, 48] width 6 height 6
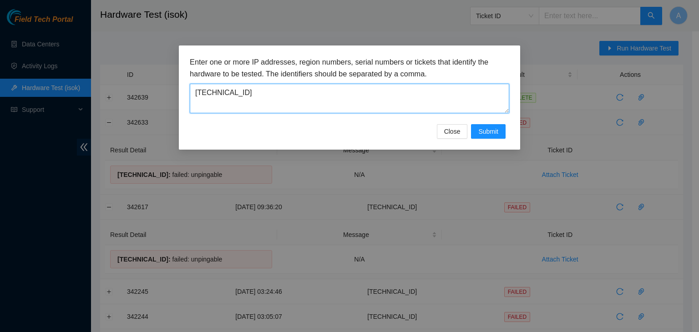
click at [439, 101] on textarea "104.84.155.51" at bounding box center [349, 99] width 319 height 30
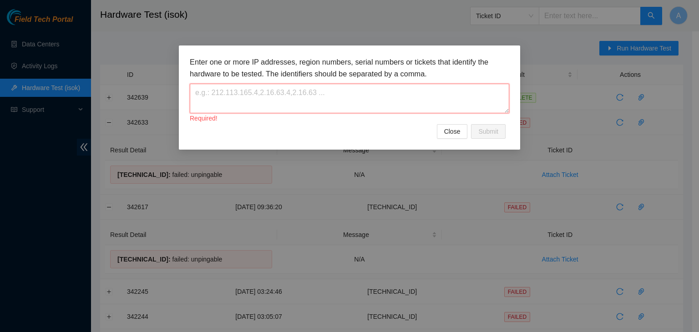
paste textarea "184.26.146.32"
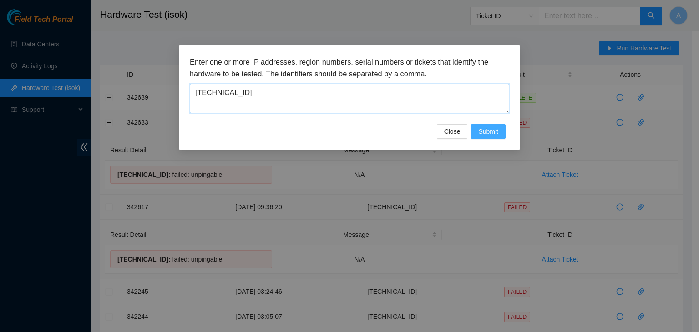
type textarea "184.26.146.32"
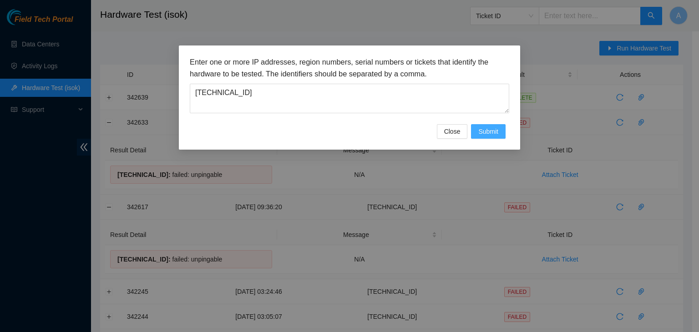
click at [491, 127] on span "Submit" at bounding box center [488, 132] width 20 height 10
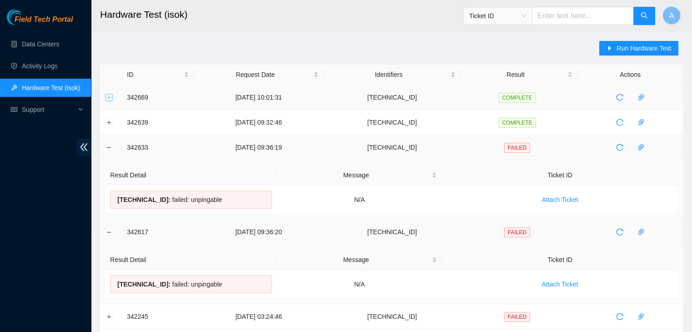
click at [110, 96] on button "Expand row" at bounding box center [109, 97] width 7 height 7
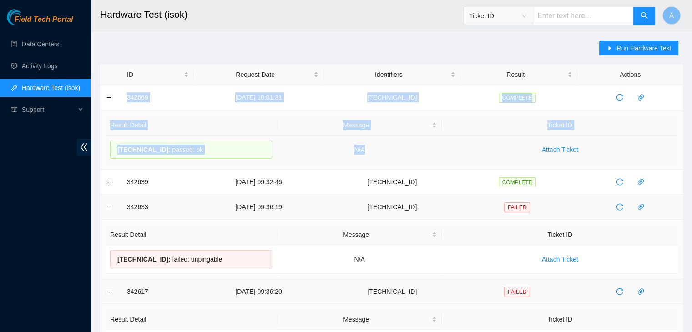
drag, startPoint x: 120, startPoint y: 97, endPoint x: 437, endPoint y: 158, distance: 322.9
copy tbody "342669 26-09-2025 10:01:31 184.26.146.32 COMPLETE Result Detail Message Ticket …"
click at [437, 158] on td "N/A" at bounding box center [359, 150] width 165 height 29
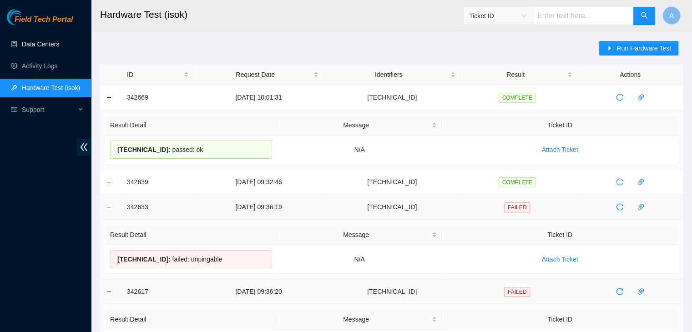
click at [59, 48] on link "Data Centers" at bounding box center [40, 44] width 37 height 7
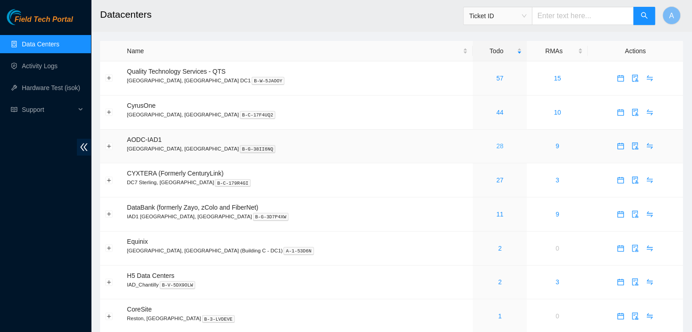
click at [497, 146] on link "28" at bounding box center [500, 145] width 7 height 7
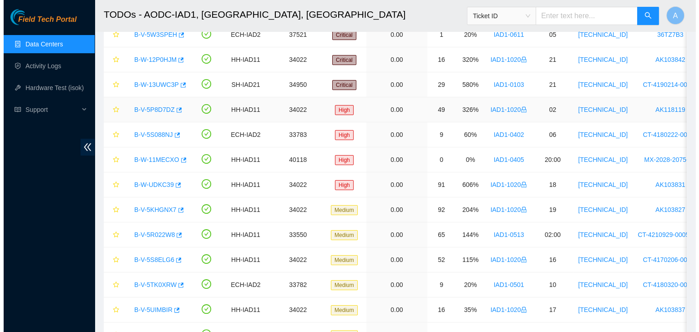
scroll to position [127, 0]
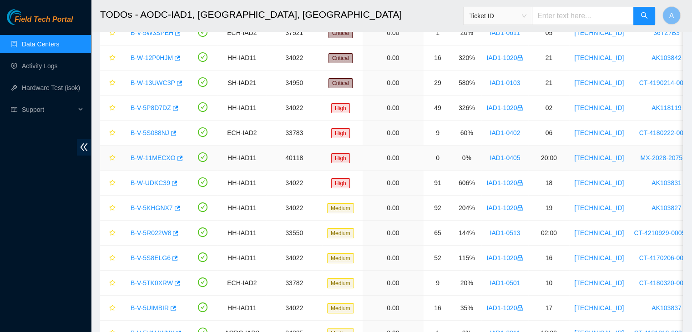
click at [143, 157] on link "B-W-11MECXO" at bounding box center [153, 157] width 45 height 7
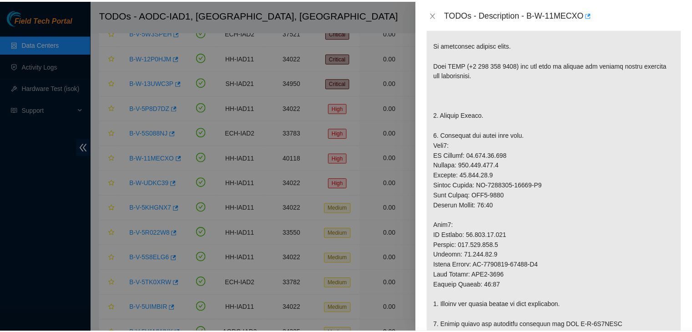
scroll to position [155, 0]
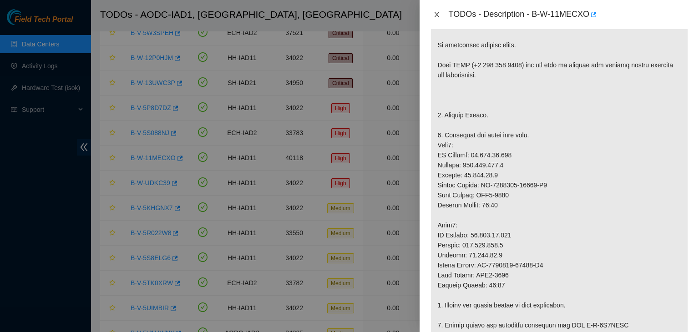
click at [431, 15] on button "Close" at bounding box center [437, 14] width 13 height 9
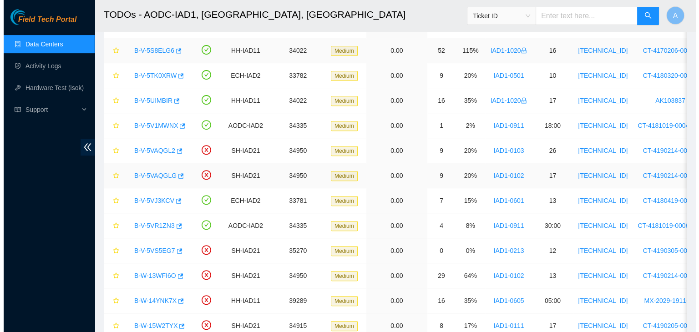
scroll to position [337, 0]
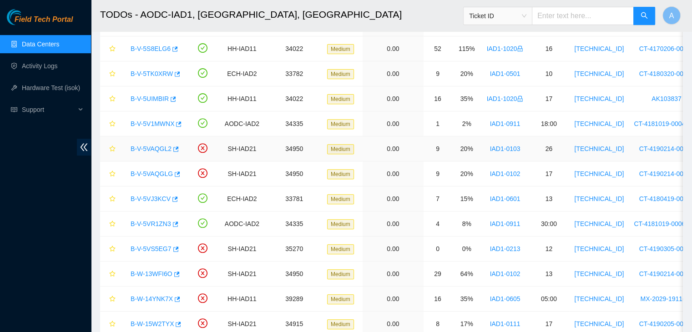
click at [141, 149] on link "B-V-5VAQGL2" at bounding box center [151, 148] width 41 height 7
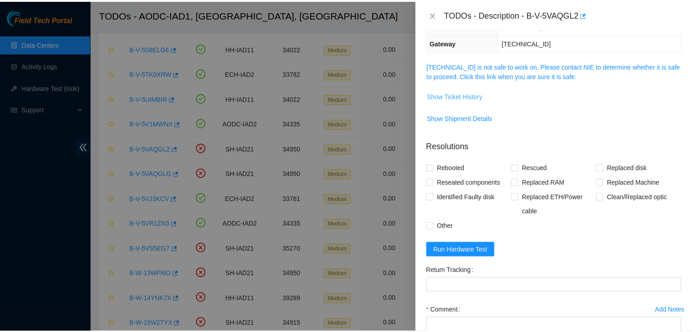
scroll to position [122, 0]
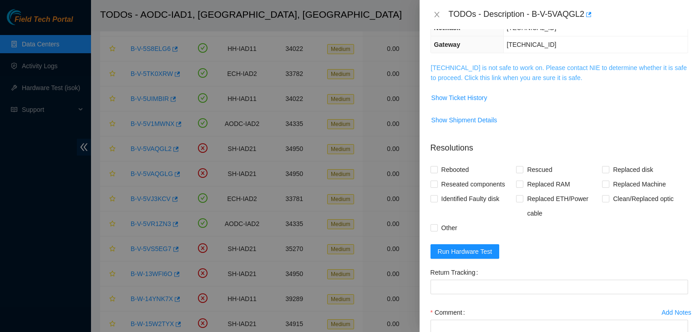
click at [484, 66] on link "104.84.154.65 is not safe to work on. Please contact NIE to determine whether i…" at bounding box center [559, 72] width 256 height 17
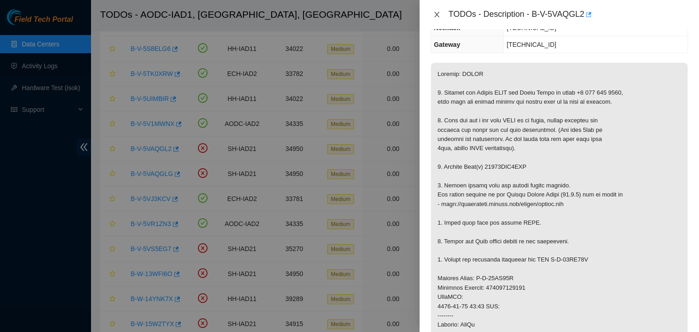
click at [440, 14] on icon "close" at bounding box center [436, 14] width 7 height 7
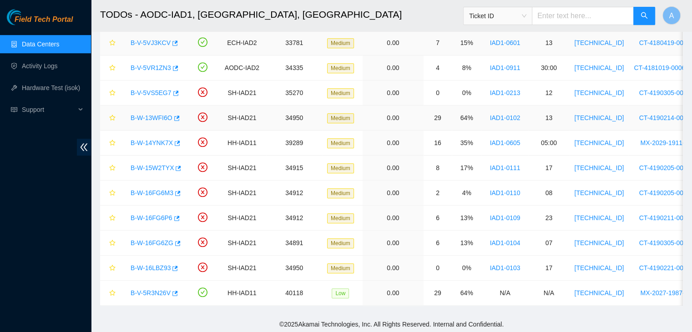
scroll to position [491, 0]
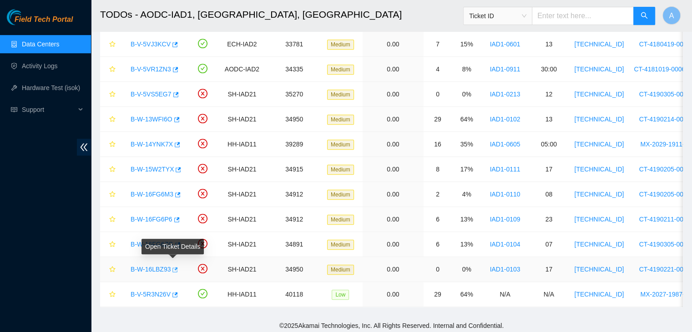
click at [175, 267] on icon "button" at bounding box center [175, 269] width 5 height 5
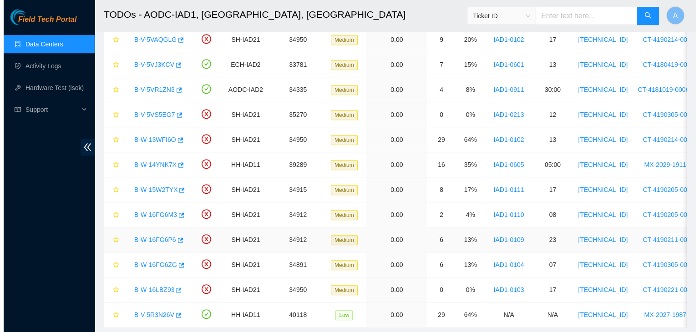
scroll to position [467, 0]
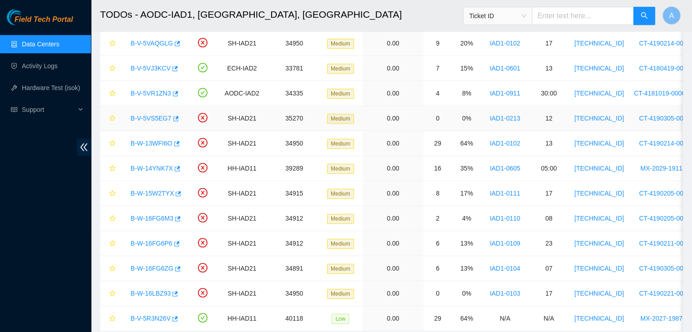
click at [163, 116] on link "B-V-5VS5EG7" at bounding box center [151, 118] width 41 height 7
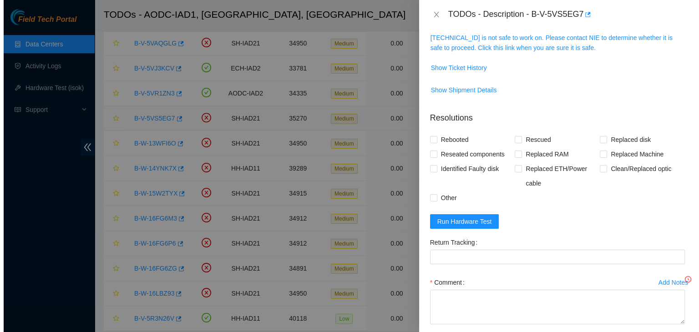
scroll to position [122, 0]
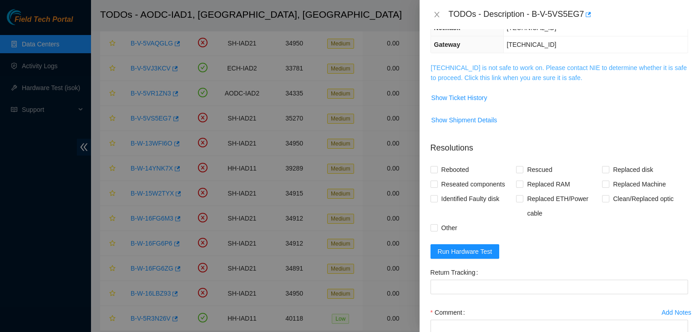
click at [499, 76] on link "104.98.119.35 is not safe to work on. Please contact NIE to determine whether i…" at bounding box center [559, 72] width 256 height 17
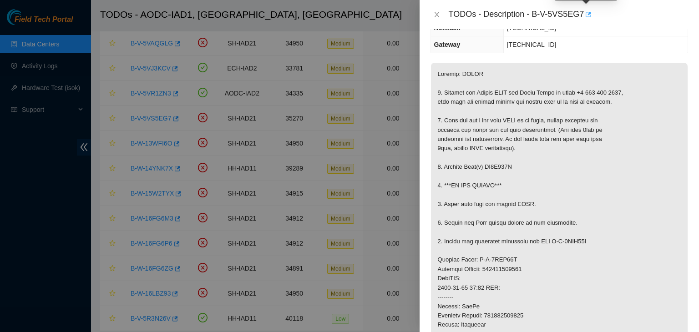
click at [588, 14] on icon "button" at bounding box center [587, 14] width 6 height 6
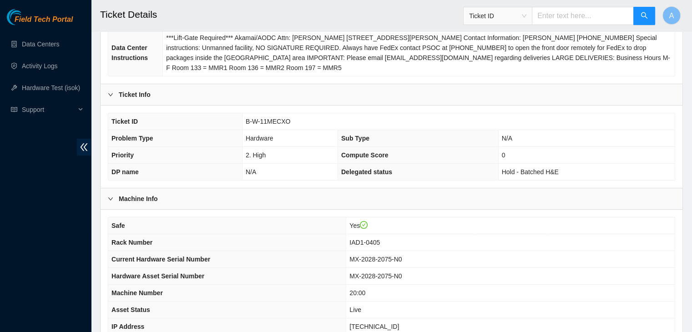
scroll to position [145, 0]
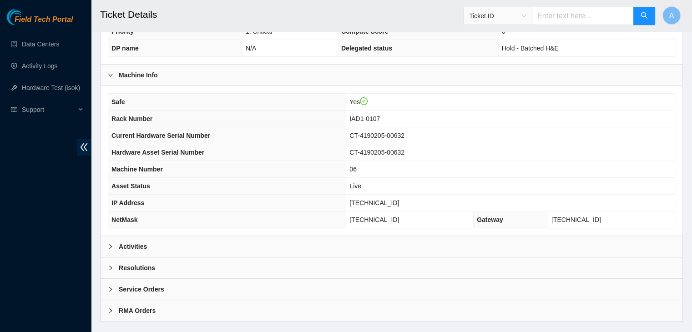
scroll to position [271, 0]
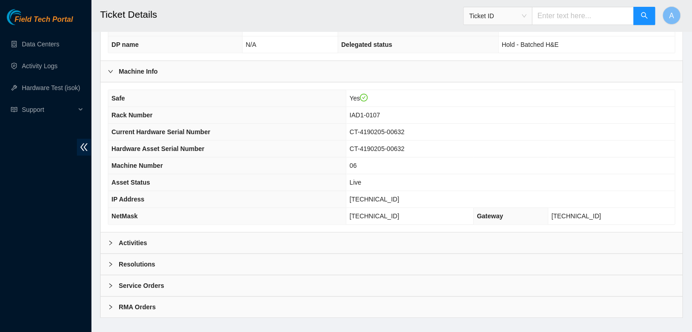
click at [287, 238] on div "Activities" at bounding box center [392, 243] width 582 height 21
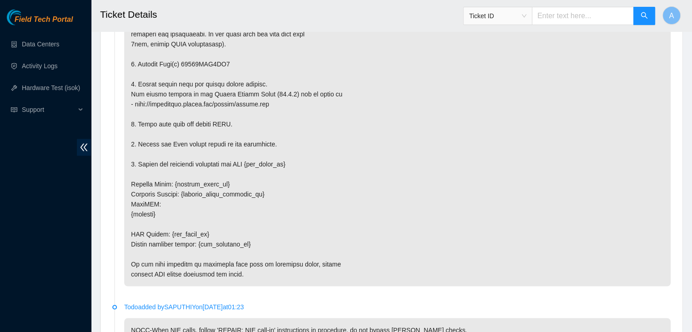
scroll to position [1636, 0]
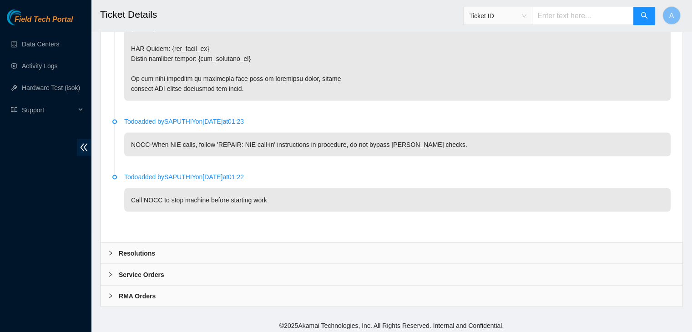
click at [184, 249] on div "Resolutions" at bounding box center [392, 253] width 582 height 21
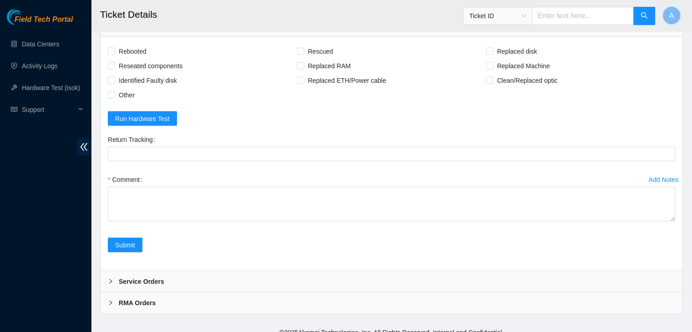
scroll to position [1867, 0]
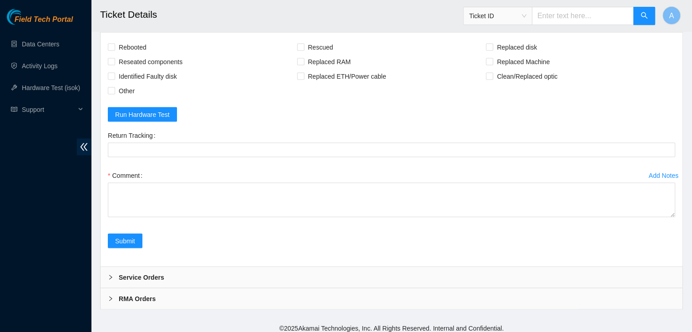
drag, startPoint x: 672, startPoint y: 210, endPoint x: 633, endPoint y: 353, distance: 148.4
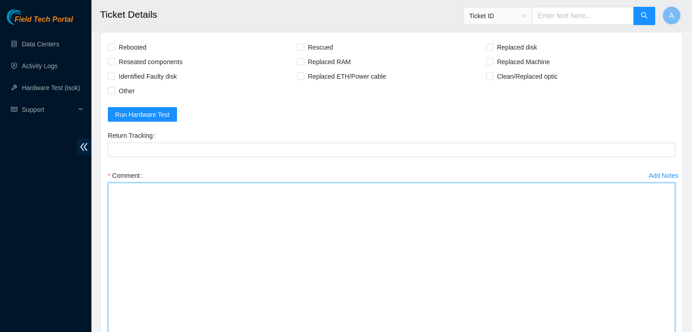
click at [479, 248] on textarea "Comment" at bounding box center [391, 272] width 567 height 178
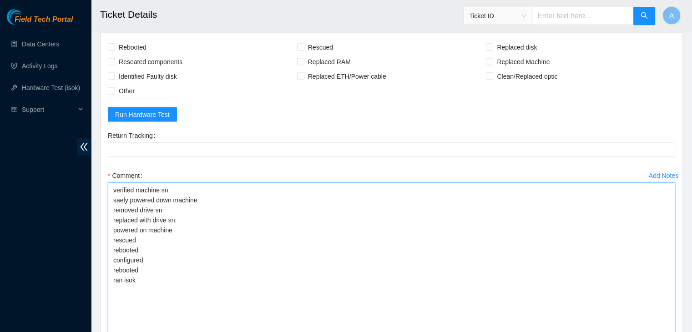
click at [119, 198] on textarea "verified machine sn saely powered down machine removed drive sn: replaced with …" at bounding box center [391, 272] width 567 height 178
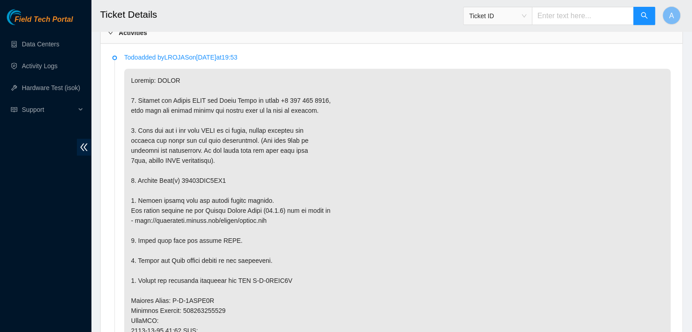
scroll to position [543, 0]
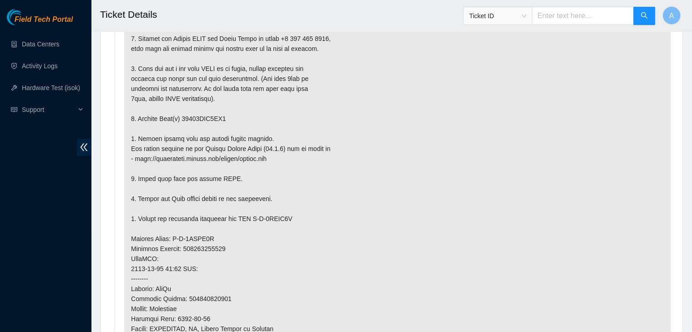
click at [195, 114] on p at bounding box center [397, 249] width 547 height 484
copy p "18521FDA8FE9"
click at [195, 114] on p at bounding box center [397, 249] width 547 height 484
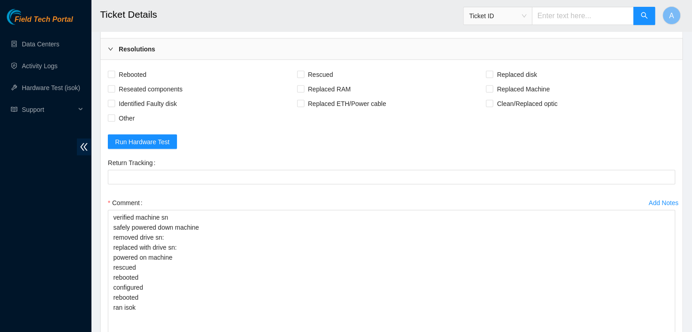
scroll to position [1851, 0]
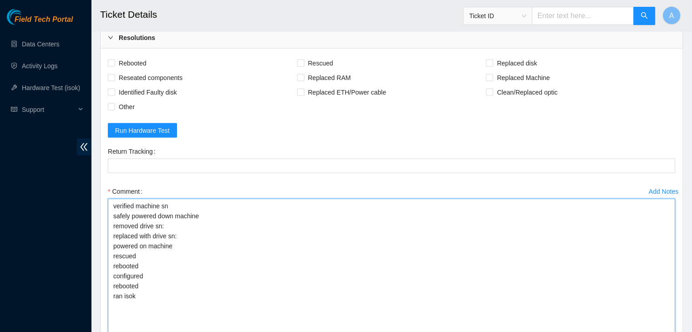
click at [193, 223] on textarea "verified machine sn safely powered down machine removed drive sn: replaced with…" at bounding box center [391, 288] width 567 height 178
paste textarea "18521FDA8FE9"
paste textarea "S1G0NYAF506918"
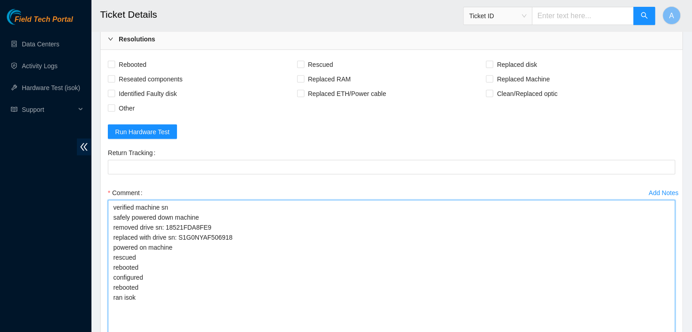
scroll to position [1849, 0]
type textarea "verified machine sn safely powered down machine removed drive sn: 18521FDA8FE9 …"
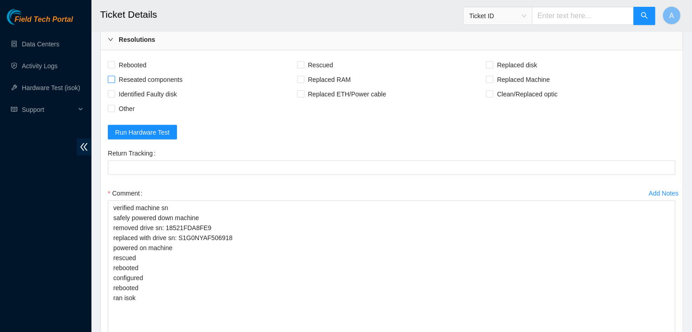
click at [140, 72] on span "Reseated components" at bounding box center [150, 79] width 71 height 15
click at [114, 76] on input "Reseated components" at bounding box center [111, 79] width 6 height 6
checkbox input "true"
click at [137, 63] on span "Rebooted" at bounding box center [132, 65] width 35 height 15
click at [114, 63] on input "Rebooted" at bounding box center [111, 64] width 6 height 6
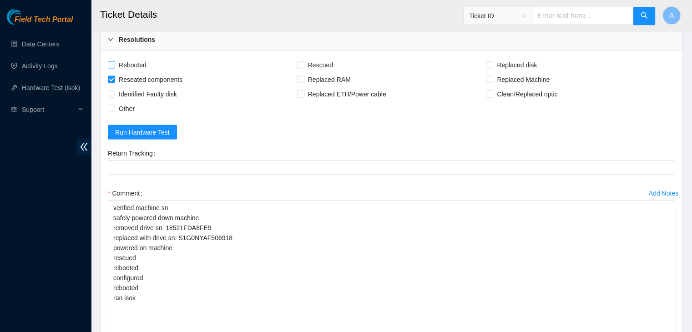
checkbox input "true"
click at [319, 63] on span "Rescued" at bounding box center [320, 65] width 32 height 15
click at [304, 63] on input "Rescued" at bounding box center [300, 64] width 6 height 6
checkbox input "true"
click at [522, 58] on span "Replaced disk" at bounding box center [516, 65] width 47 height 15
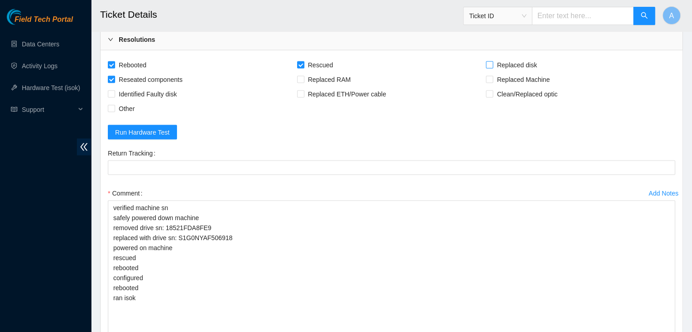
click at [492, 61] on input "Replaced disk" at bounding box center [489, 64] width 6 height 6
checkbox input "true"
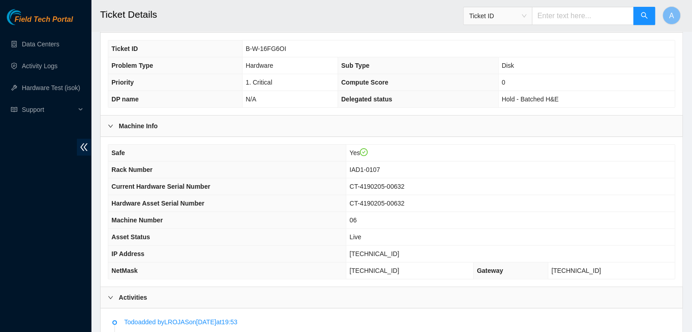
scroll to position [218, 0]
click at [376, 251] on span "104.84.155.51" at bounding box center [375, 252] width 50 height 7
copy span "104.84.155.51"
click at [376, 251] on span "104.84.155.51" at bounding box center [375, 252] width 50 height 7
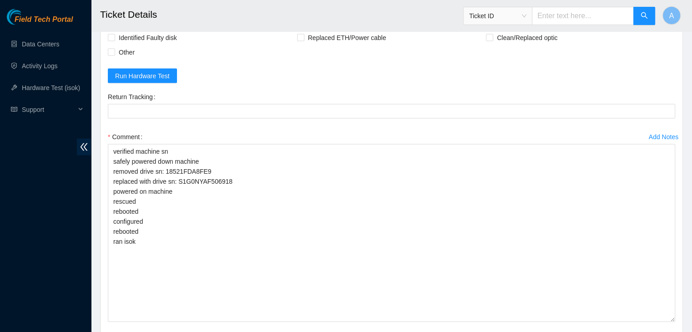
scroll to position [1993, 0]
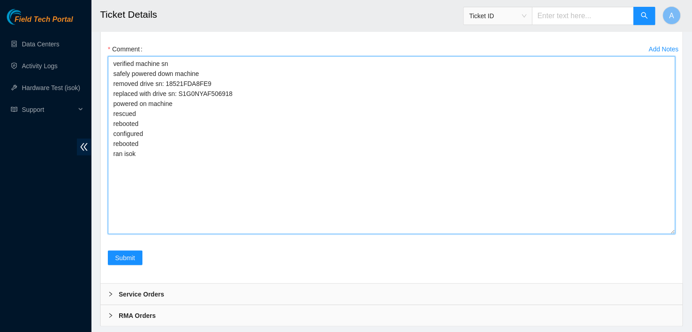
click at [225, 189] on textarea "verified machine sn safely powered down machine removed drive sn: 18521FDA8FE9 …" at bounding box center [391, 145] width 567 height 178
paste textarea "342639 26-09-2025 09:32:46 104.84.155.51 COMPLETE Result Detail Message Ticket …"
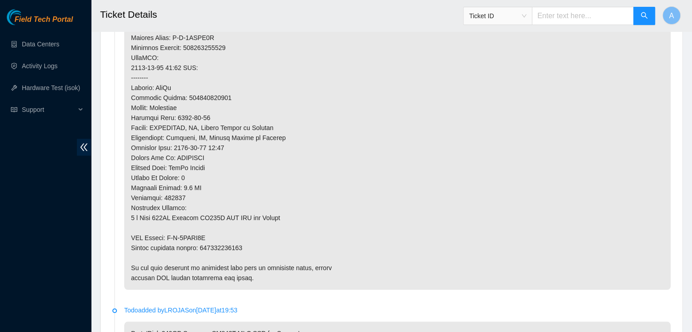
scroll to position [744, 0]
type textarea "verified machine sn safely powered down machine removed drive sn: 18521FDA8FE9 …"
click at [226, 248] on p at bounding box center [397, 48] width 547 height 484
copy p "463470057149"
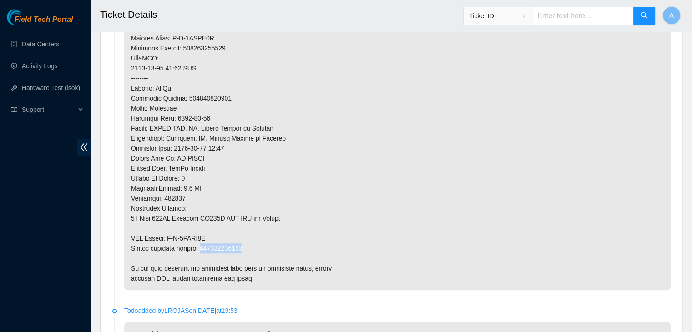
click at [226, 248] on p at bounding box center [397, 48] width 547 height 484
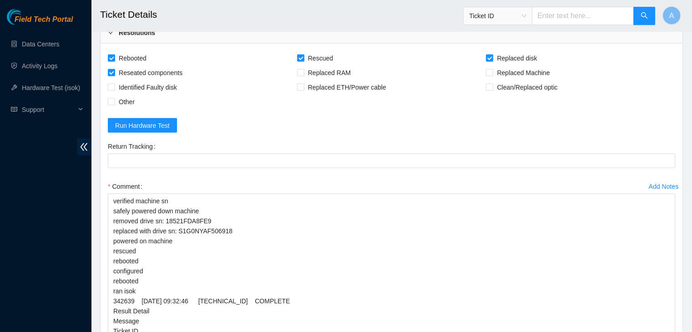
scroll to position [1860, 0]
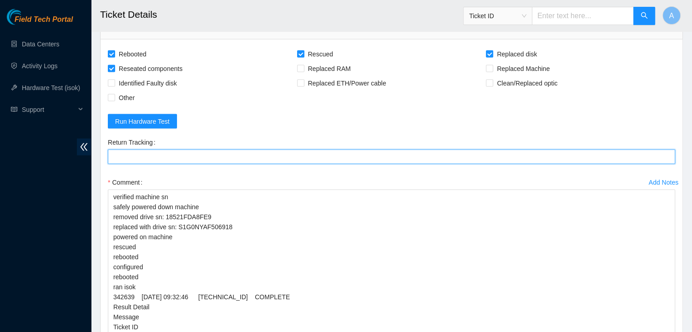
click at [262, 157] on Tracking "Return Tracking" at bounding box center [391, 157] width 567 height 15
paste Tracking "463470057149"
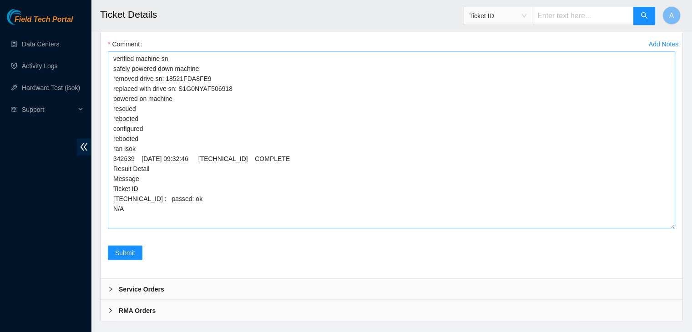
scroll to position [1999, 0]
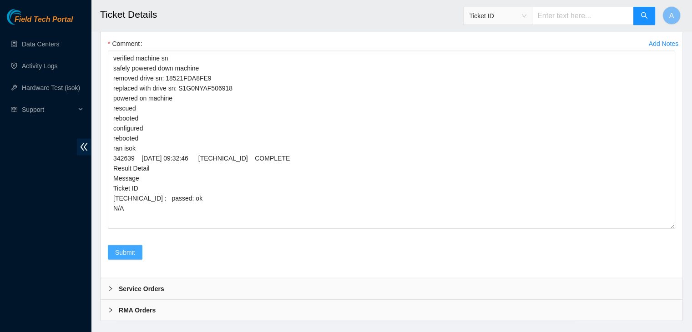
type Tracking "463470057149"
click at [122, 252] on span "Submit" at bounding box center [125, 253] width 20 height 10
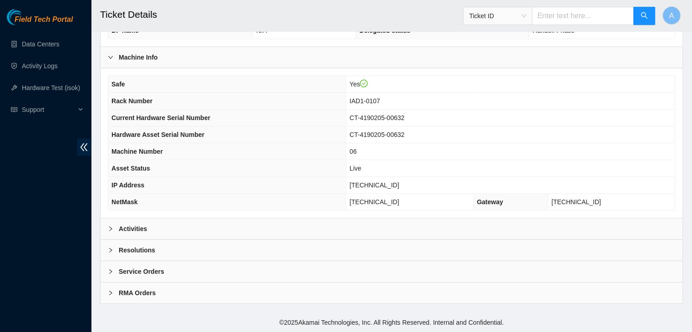
scroll to position [283, 0]
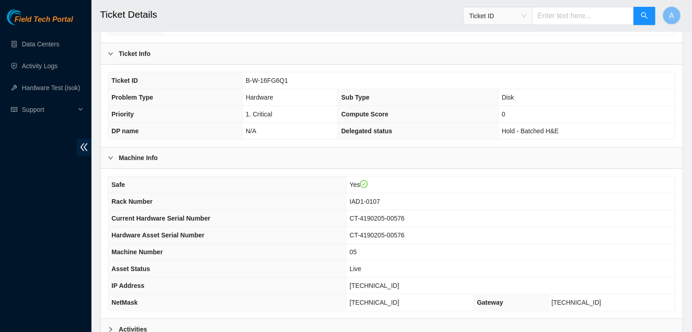
scroll to position [283, 0]
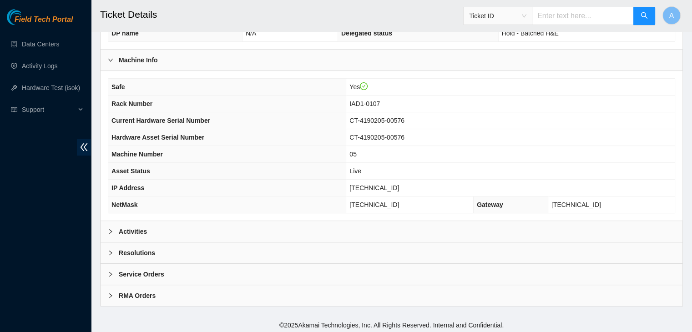
click at [248, 233] on div "Activities" at bounding box center [392, 231] width 582 height 21
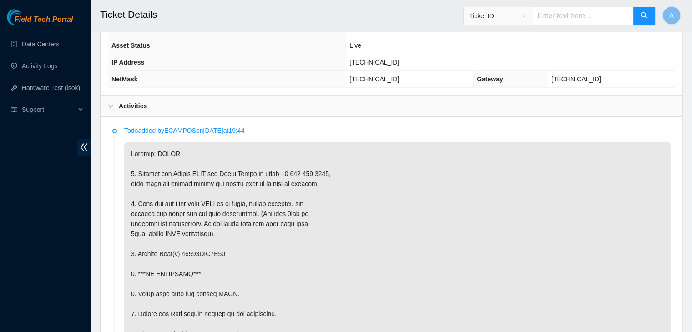
scroll to position [412, 0]
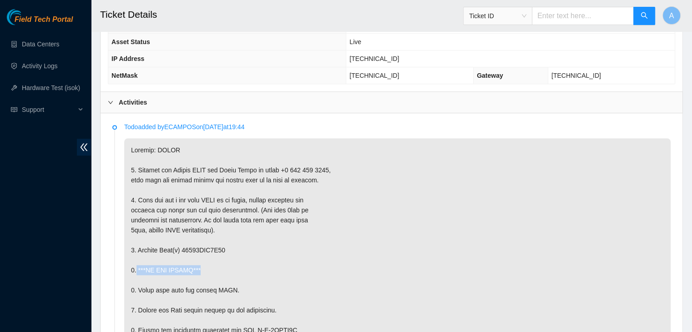
drag, startPoint x: 204, startPoint y: 264, endPoint x: 136, endPoint y: 271, distance: 68.2
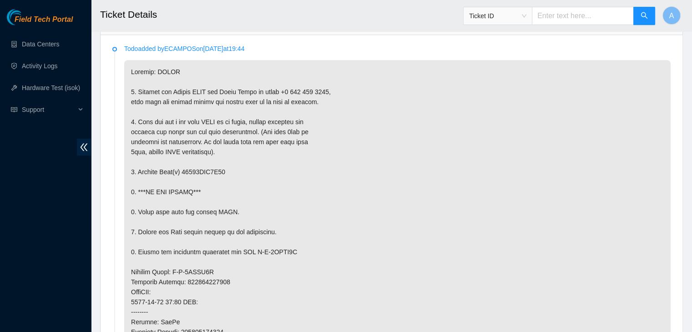
scroll to position [474, 0]
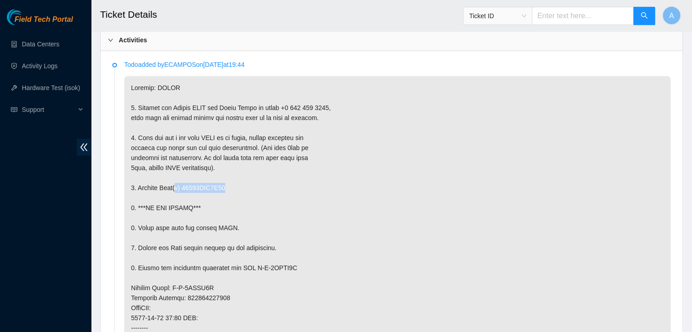
drag, startPoint x: 224, startPoint y: 184, endPoint x: 173, endPoint y: 182, distance: 50.5
click at [173, 182] on p at bounding box center [397, 308] width 547 height 464
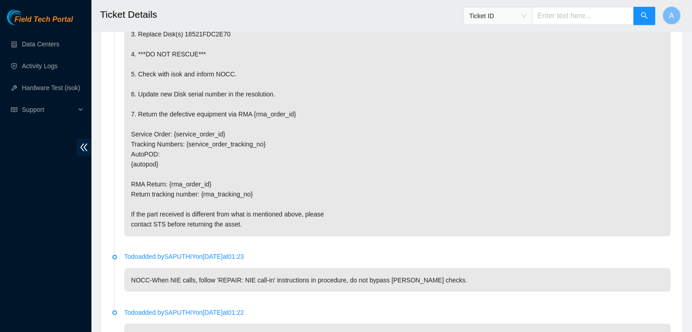
scroll to position [1596, 0]
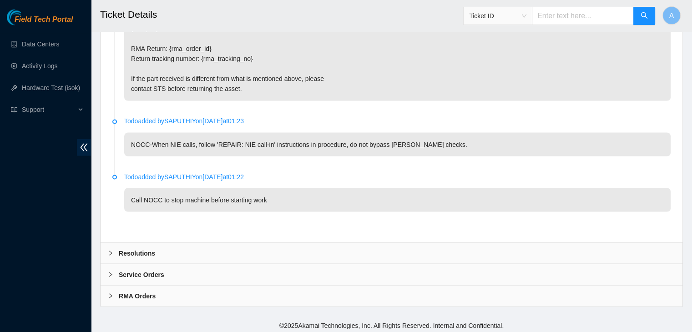
click at [232, 248] on div "Resolutions" at bounding box center [392, 253] width 582 height 21
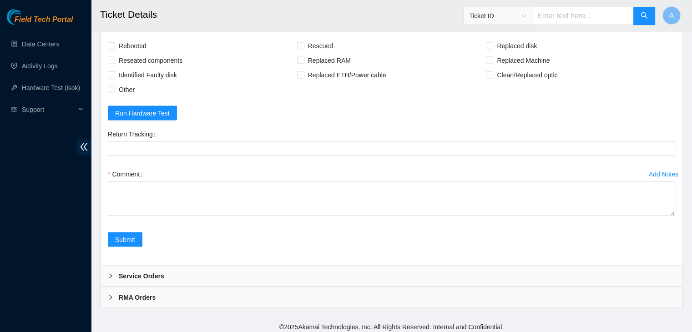
scroll to position [1829, 0]
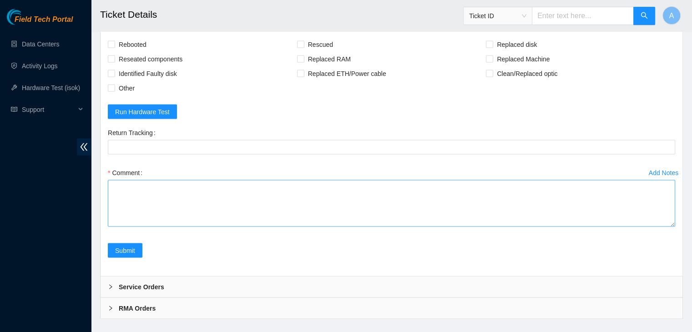
drag, startPoint x: 670, startPoint y: 217, endPoint x: 650, endPoint y: 310, distance: 95.1
click at [650, 227] on textarea "Comment" at bounding box center [391, 203] width 567 height 47
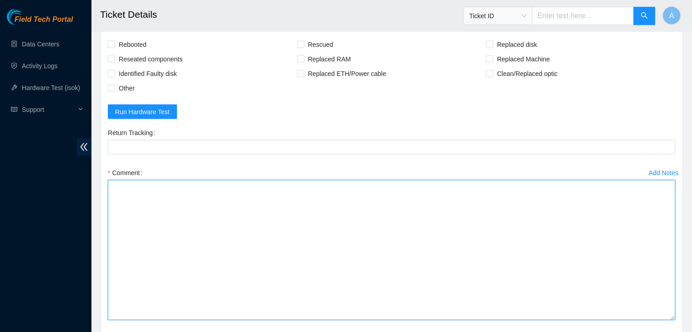
click at [519, 260] on textarea "Comment" at bounding box center [391, 250] width 567 height 140
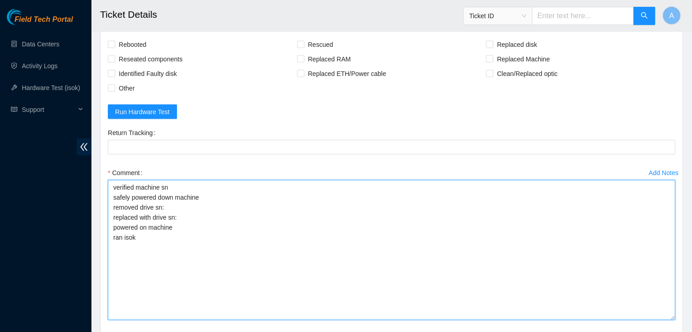
click at [191, 203] on textarea "verified machine sn safely powered down machine removed drive sn: replaced with…" at bounding box center [391, 250] width 567 height 140
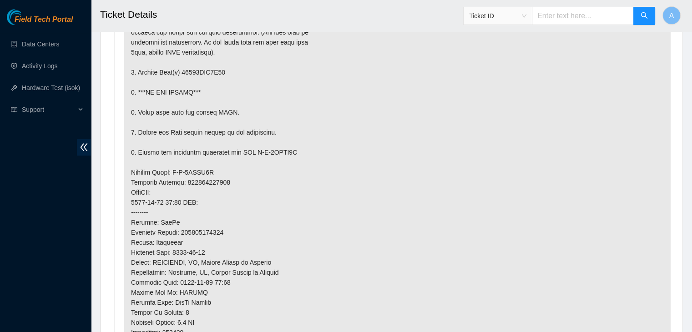
scroll to position [470, 0]
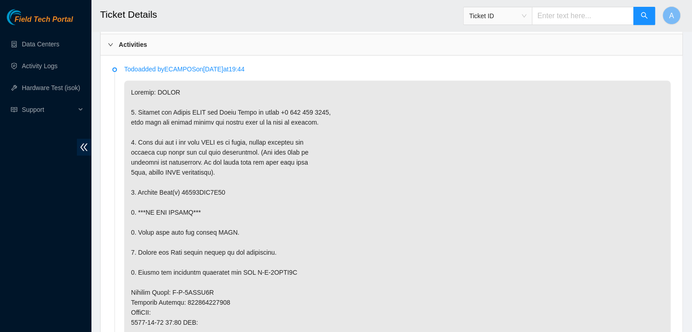
click at [199, 189] on p at bounding box center [397, 313] width 547 height 464
copy p "18521FDC2E70"
click at [199, 189] on p at bounding box center [397, 313] width 547 height 464
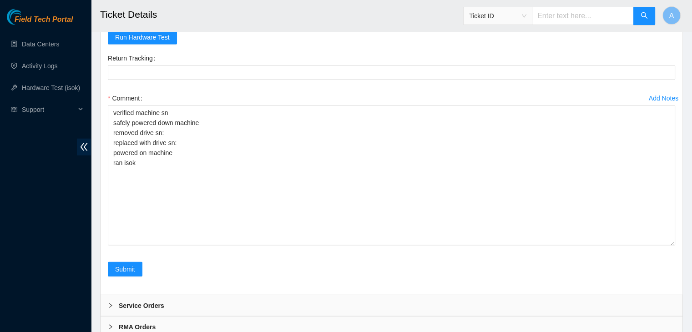
scroll to position [1907, 0]
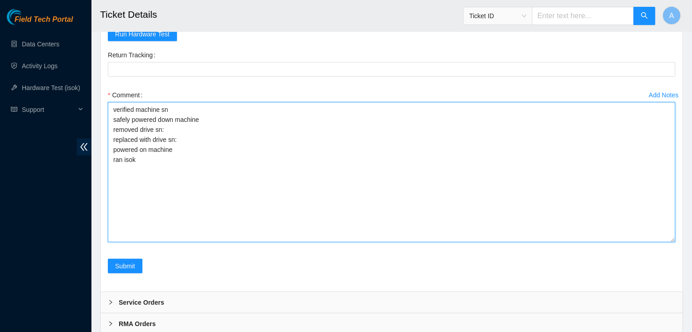
click at [223, 128] on textarea "verified machine sn safely powered down machine removed drive sn: replaced with…" at bounding box center [391, 172] width 567 height 140
paste textarea "18521FDC2E70"
click at [222, 139] on textarea "verified machine sn safely powered down machine removed drive sn: 18521FDC2E70 …" at bounding box center [391, 172] width 567 height 140
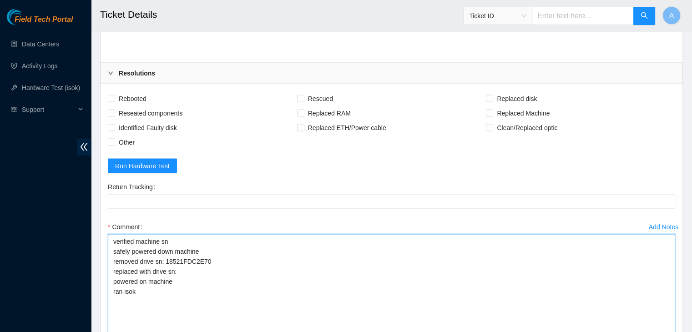
scroll to position [1935, 0]
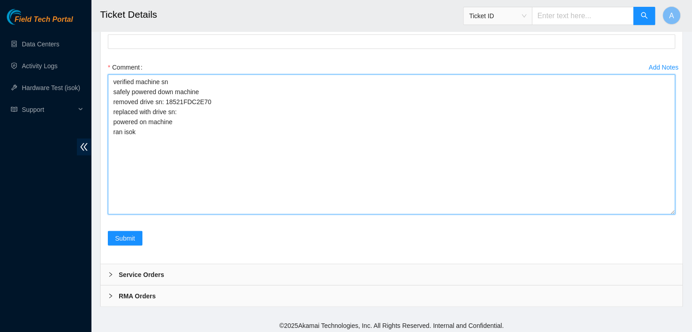
paste textarea "S1G0NYAGA00916"
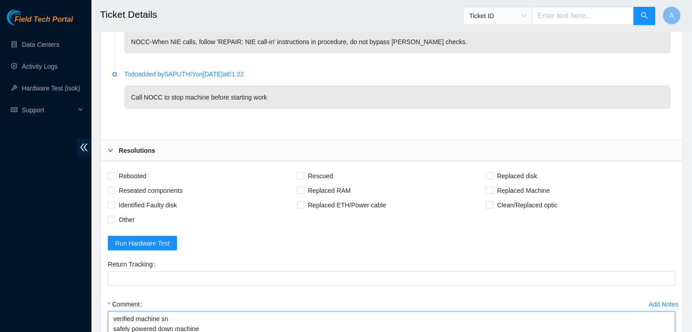
scroll to position [1709, 0]
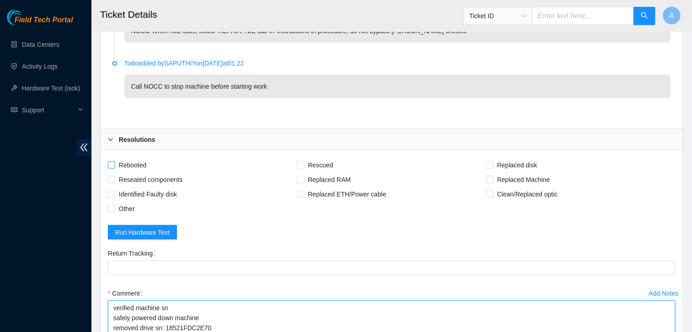
type textarea "verified machine sn safely powered down machine removed drive sn: 18521FDC2E70 …"
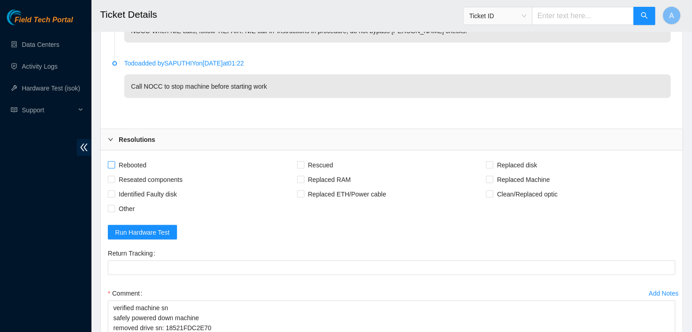
click at [137, 167] on span "Rebooted" at bounding box center [132, 164] width 35 height 15
click at [114, 167] on input "Rebooted" at bounding box center [111, 164] width 6 height 6
checkbox input "true"
click at [137, 172] on span "Reseated components" at bounding box center [150, 179] width 71 height 15
click at [114, 176] on input "Reseated components" at bounding box center [111, 179] width 6 height 6
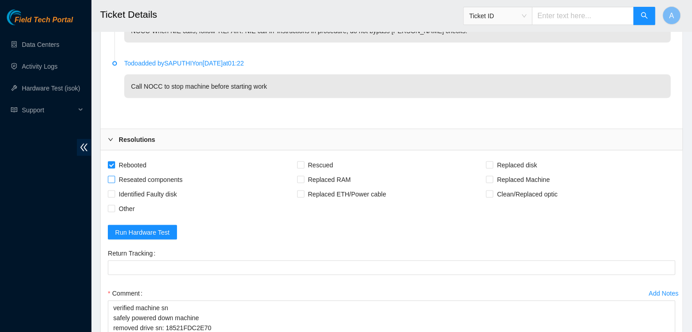
checkbox input "true"
click at [310, 161] on span "Rescued" at bounding box center [320, 164] width 32 height 15
click at [304, 161] on input "Rescued" at bounding box center [300, 164] width 6 height 6
checkbox input "true"
click at [499, 162] on span "Replaced disk" at bounding box center [516, 164] width 47 height 15
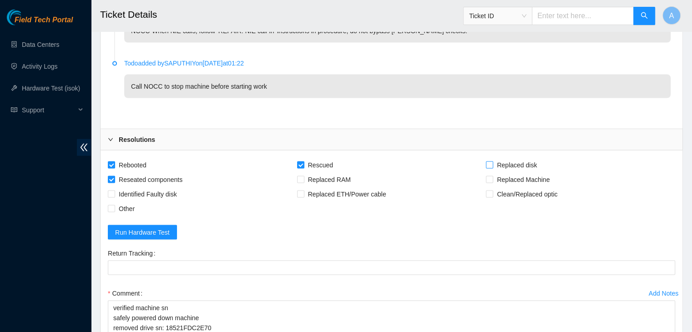
click at [492, 162] on input "Replaced disk" at bounding box center [489, 164] width 6 height 6
checkbox input "true"
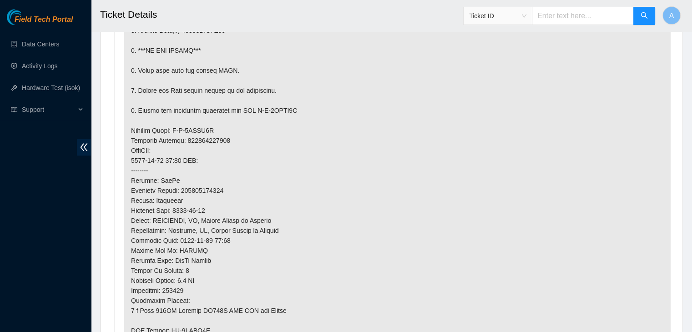
scroll to position [666, 0]
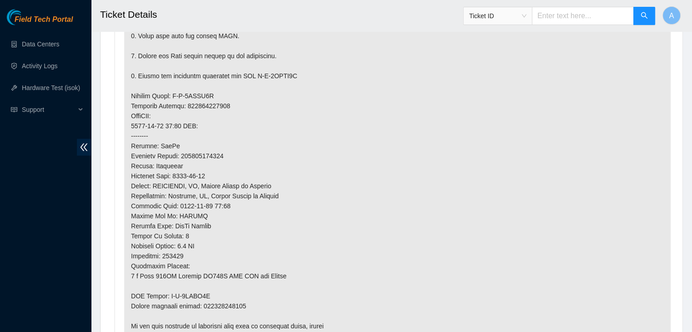
drag, startPoint x: 228, startPoint y: 308, endPoint x: 227, endPoint y: 303, distance: 4.6
click at [227, 303] on p at bounding box center [397, 116] width 547 height 464
copy p "463470057789"
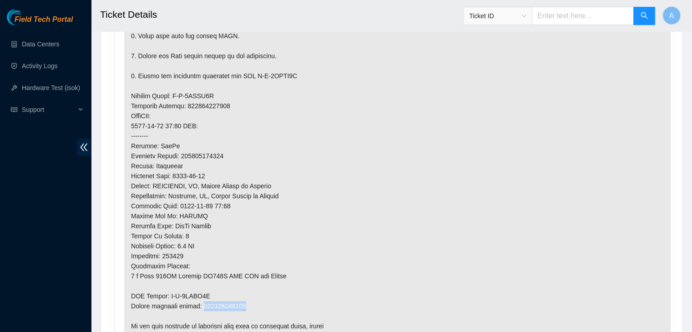
click at [227, 303] on p at bounding box center [397, 116] width 547 height 464
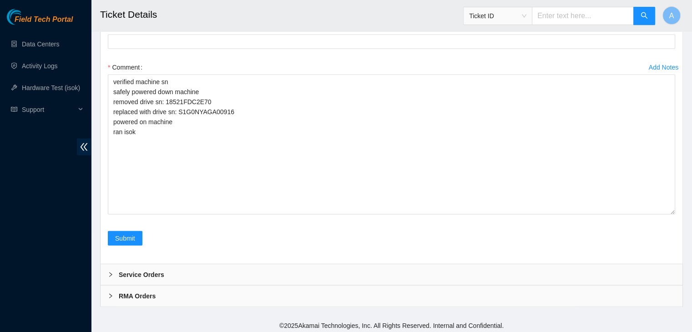
scroll to position [1697, 0]
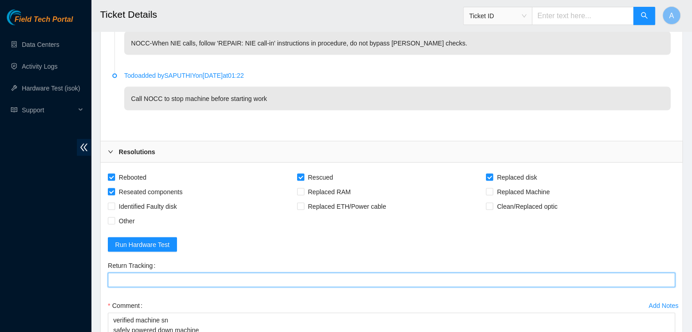
click at [222, 273] on Tracking "Return Tracking" at bounding box center [391, 280] width 567 height 15
paste Tracking "463470057789"
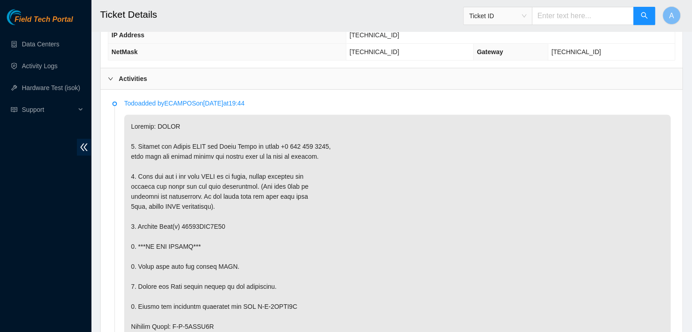
scroll to position [436, 0]
type Tracking "463470057789"
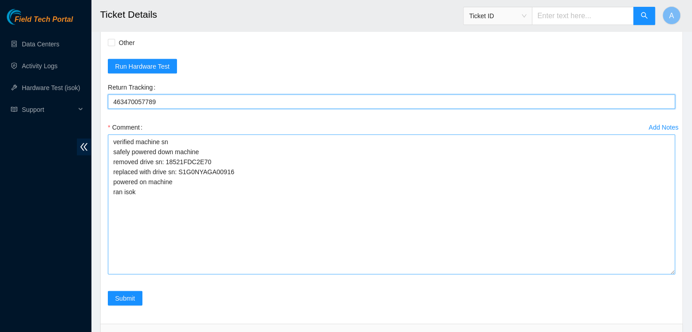
scroll to position [1908, 0]
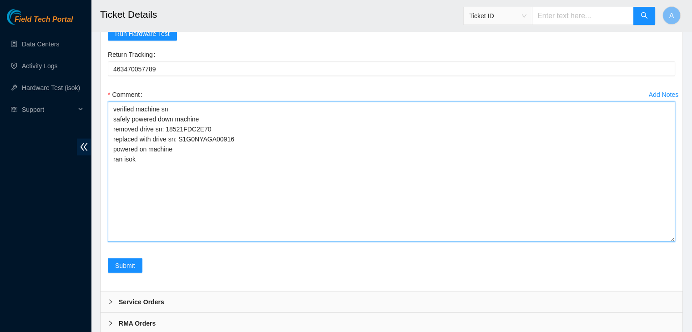
click at [226, 151] on textarea "verified machine sn safely powered down machine removed drive sn: 18521FDC2E70 …" at bounding box center [391, 172] width 567 height 140
click at [233, 144] on textarea "verified machine sn safely powered down machine removed drive sn: 18521FDC2E70 …" at bounding box center [391, 172] width 567 height 140
click at [296, 169] on textarea "verified machine sn safely powered down machine removed drive sn: 18521FDC2E70 …" at bounding box center [391, 172] width 567 height 140
click at [305, 203] on textarea "verified machine sn safely powered down machine removed drive sn: 18521FDC2E70 …" at bounding box center [391, 172] width 567 height 140
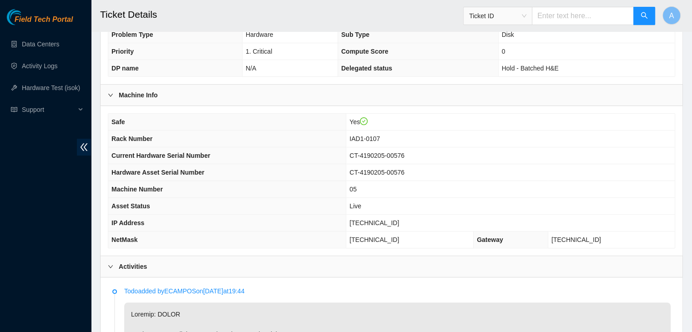
scroll to position [319, 0]
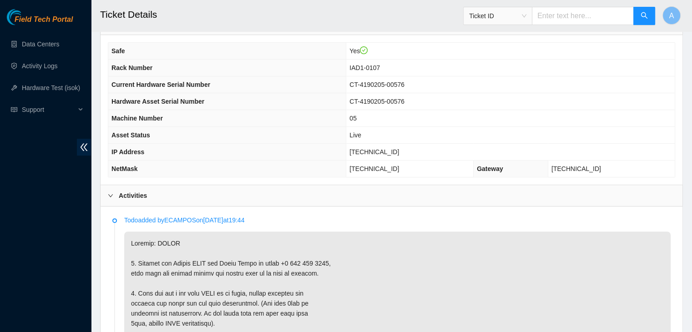
click at [388, 149] on span "104.84.155.50" at bounding box center [375, 151] width 50 height 7
copy span "104.84.155.50"
click at [388, 149] on span "104.84.155.50" at bounding box center [375, 151] width 50 height 7
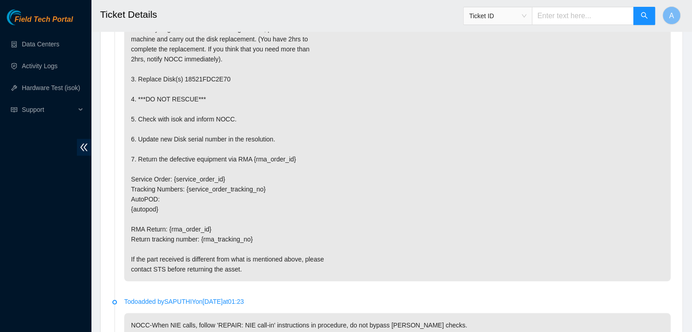
scroll to position [1935, 0]
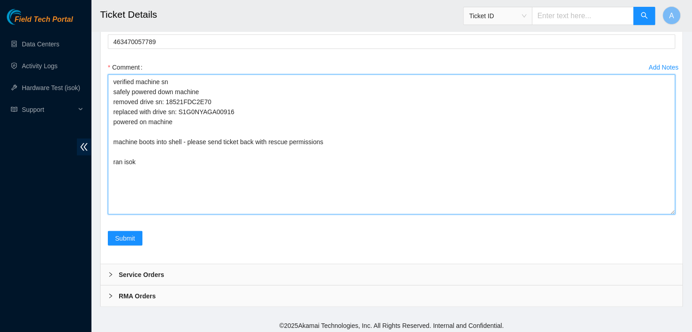
click at [229, 198] on textarea "verified machine sn safely powered down machine removed drive sn: 18521FDC2E70 …" at bounding box center [391, 145] width 567 height 140
paste textarea "342617 26-09-2025 09:15:10 104.84.155.50 FAILED Result Detail Message Ticket ID…"
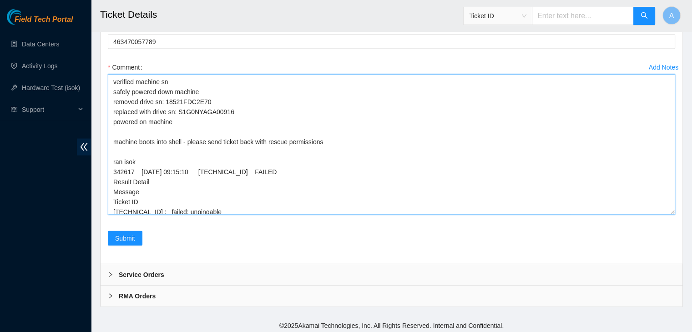
scroll to position [12, 0]
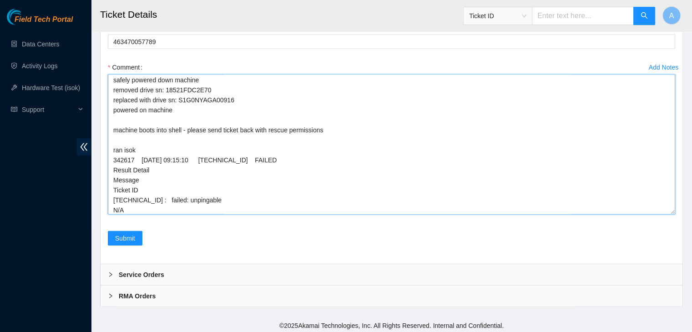
type textarea "verified machine sn safely powered down machine removed drive sn: 18521FDC2E70 …"
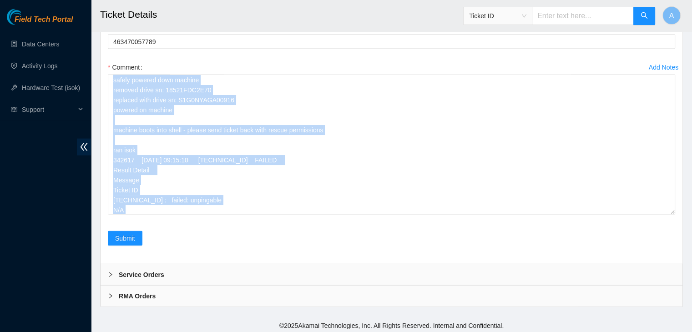
drag, startPoint x: 289, startPoint y: 215, endPoint x: 589, endPoint y: 260, distance: 303.3
click at [589, 260] on div "Rebooted Rescued Replaced disk Reseated components Replaced RAM Replaced Machin…" at bounding box center [392, 93] width 582 height 339
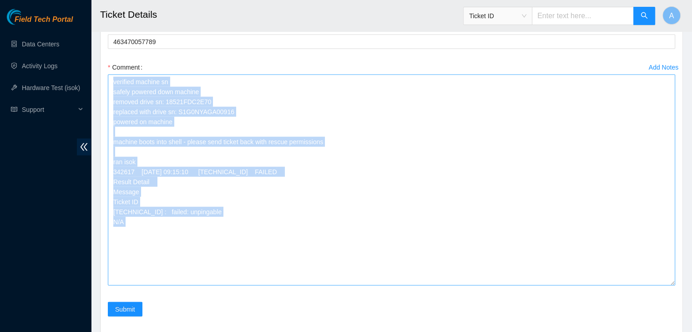
drag, startPoint x: 672, startPoint y: 208, endPoint x: 584, endPoint y: 235, distance: 91.7
click at [661, 278] on textarea "verified machine sn safely powered down machine removed drive sn: 18521FDC2E70 …" at bounding box center [391, 180] width 567 height 211
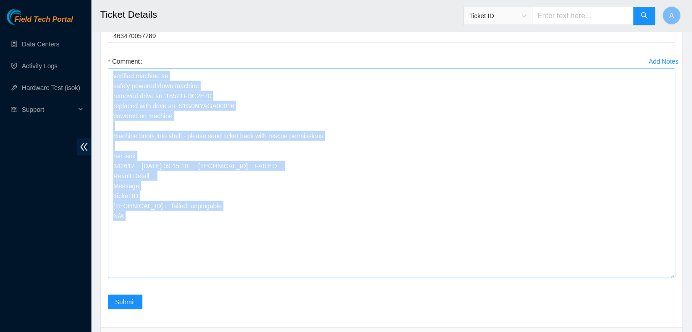
scroll to position [1941, 0]
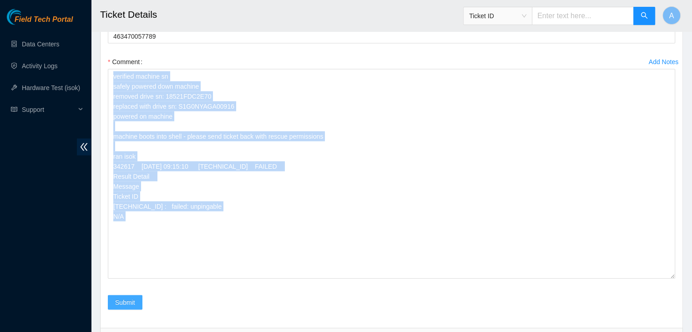
click at [125, 302] on span "Submit" at bounding box center [125, 303] width 20 height 10
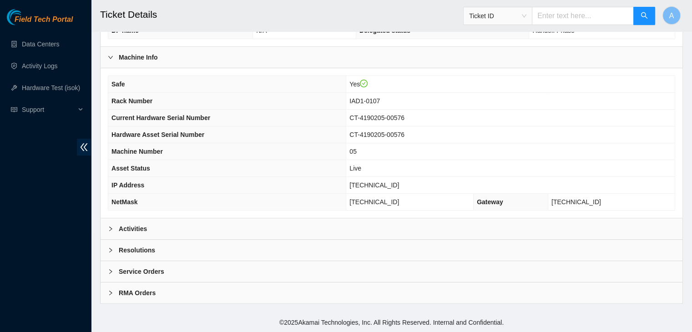
scroll to position [283, 0]
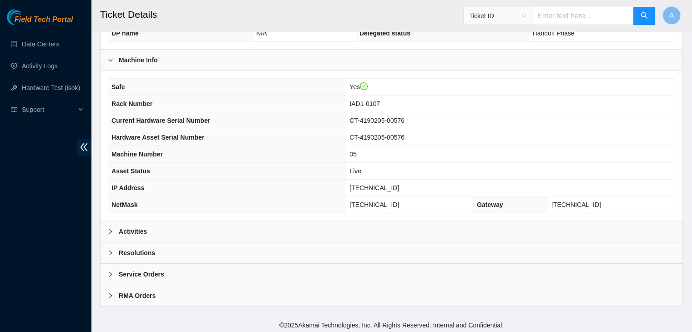
click at [175, 221] on div "Activities" at bounding box center [392, 231] width 582 height 21
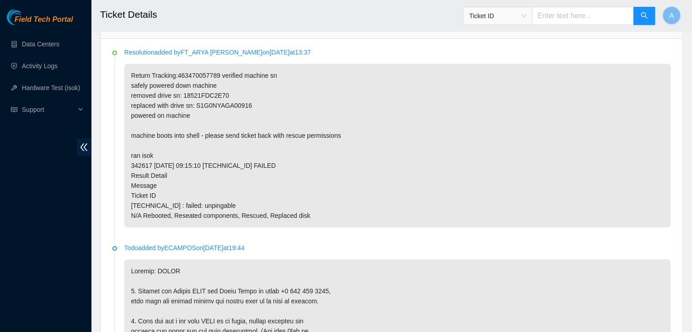
scroll to position [462, 0]
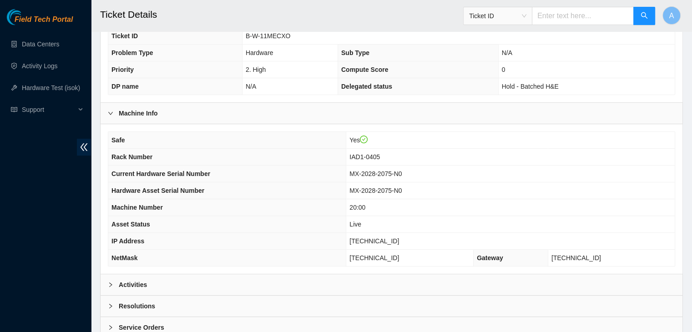
scroll to position [283, 0]
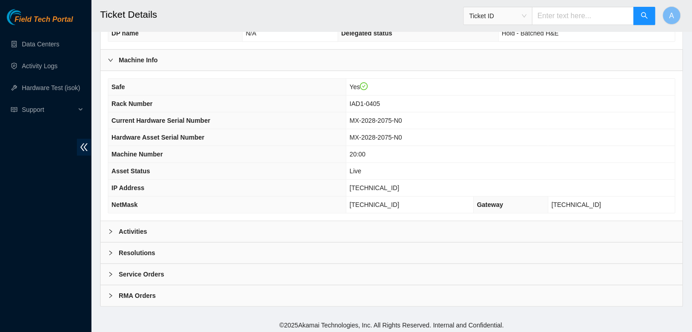
click at [319, 223] on div "Activities" at bounding box center [392, 231] width 582 height 21
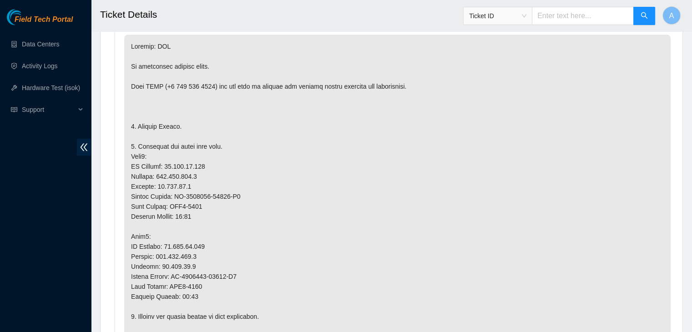
scroll to position [435, 0]
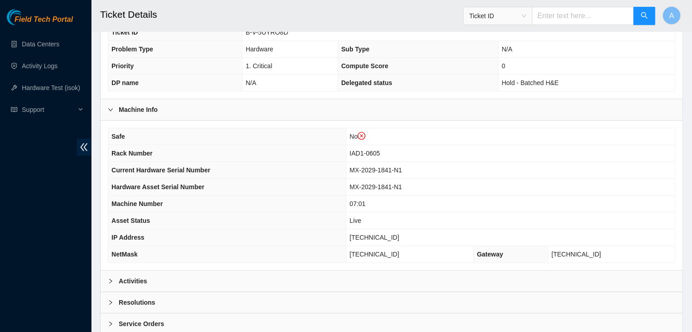
scroll to position [251, 0]
click at [287, 271] on div "Activities" at bounding box center [392, 280] width 582 height 21
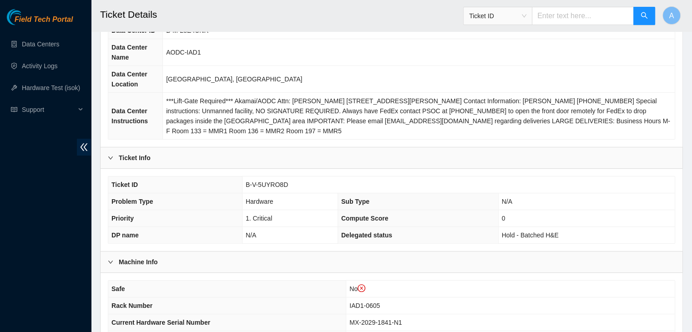
scroll to position [0, 0]
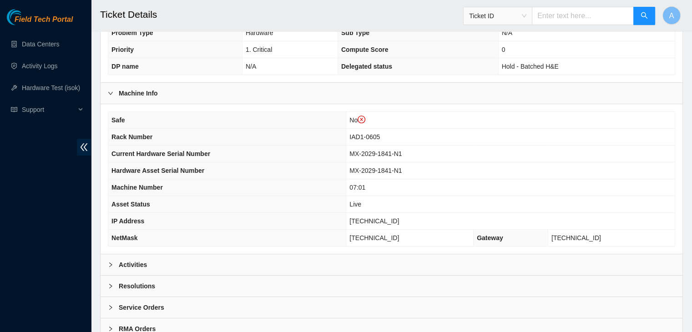
scroll to position [269, 0]
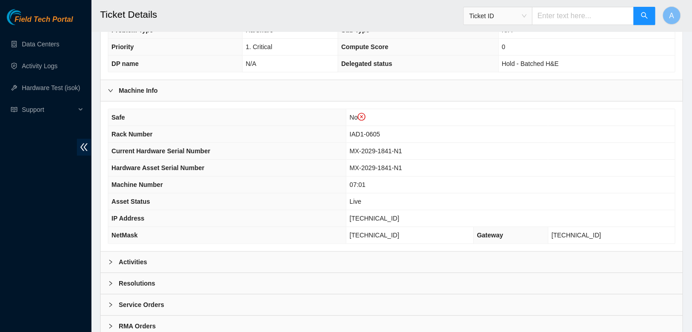
click at [251, 254] on div "Activities" at bounding box center [392, 262] width 582 height 21
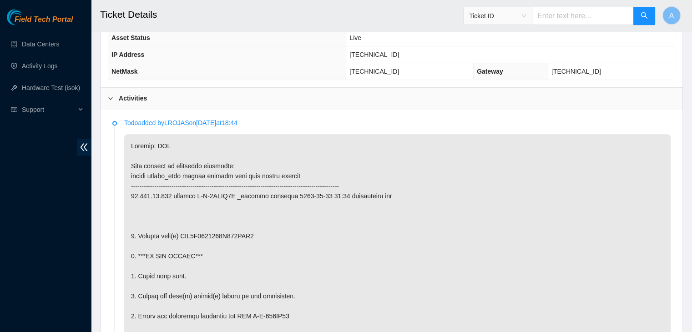
scroll to position [0, 0]
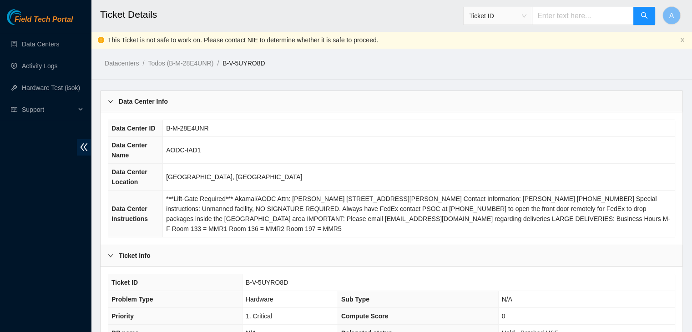
scroll to position [300, 0]
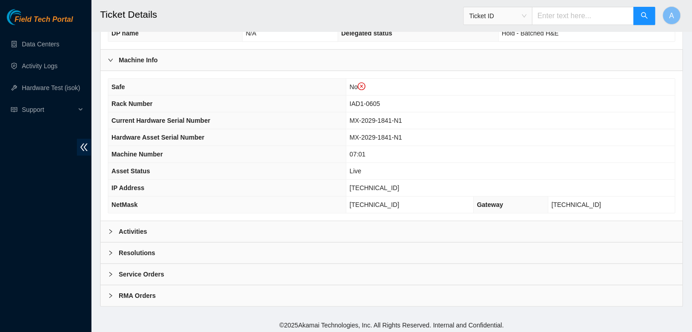
click at [278, 233] on div "Activities" at bounding box center [392, 231] width 582 height 21
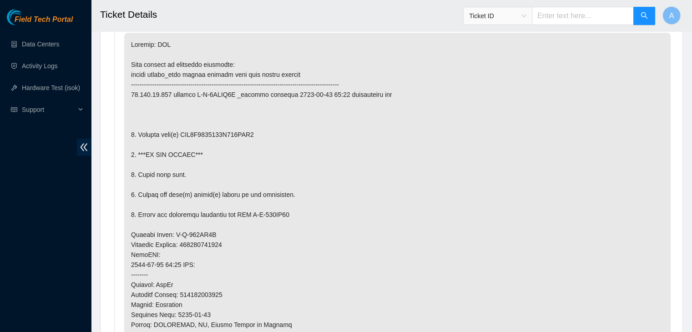
scroll to position [535, 0]
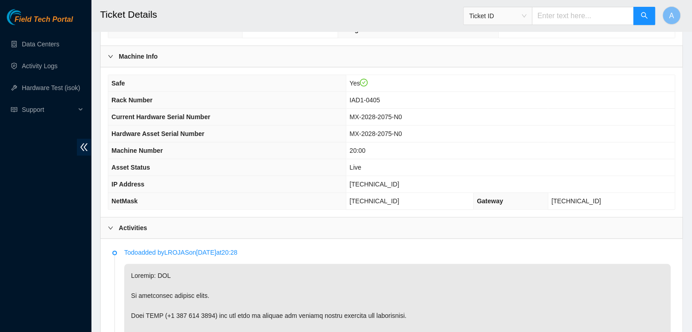
scroll to position [268, 0]
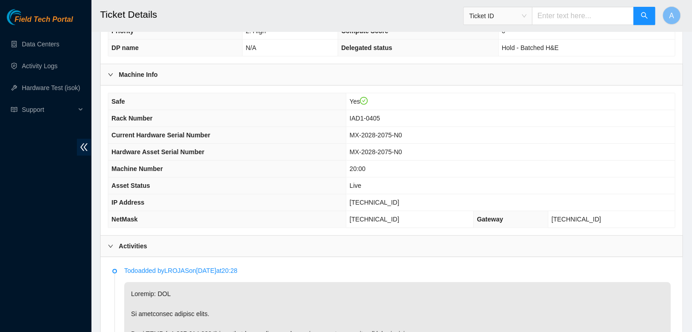
click at [378, 197] on td "[TECHNICAL_ID]" at bounding box center [510, 202] width 329 height 17
click at [379, 197] on td "[TECHNICAL_ID]" at bounding box center [510, 202] width 329 height 17
click at [379, 197] on td "23.199.35.192" at bounding box center [510, 202] width 329 height 17
copy span "23.199.35.192"
click at [379, 197] on td "23.199.35.192" at bounding box center [510, 202] width 329 height 17
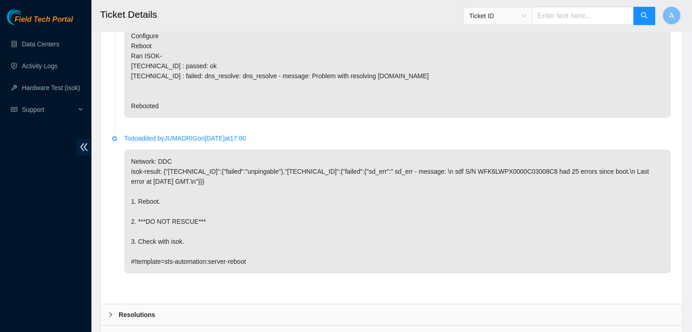
scroll to position [3034, 0]
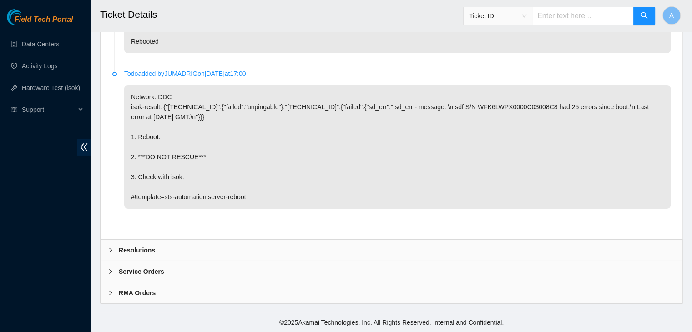
click at [313, 244] on div "Resolutions" at bounding box center [392, 250] width 582 height 21
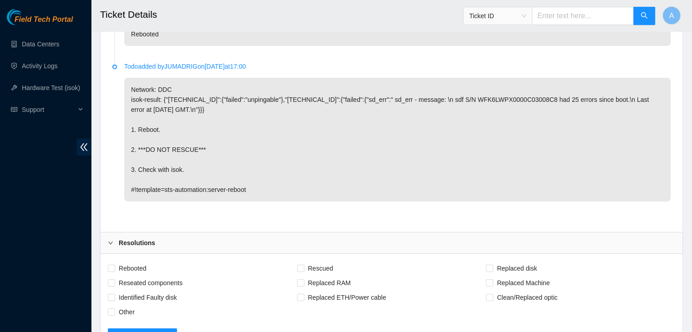
scroll to position [3223, 0]
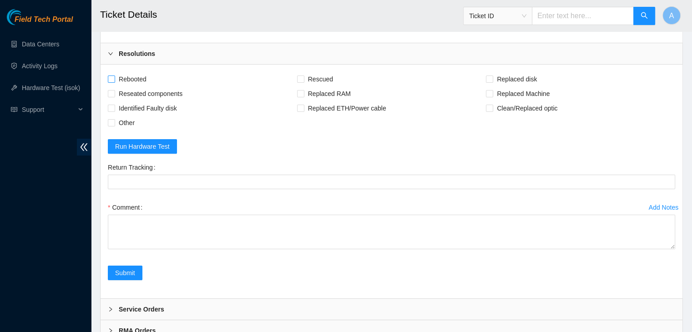
click at [137, 86] on span "Rebooted" at bounding box center [132, 79] width 35 height 15
click at [114, 82] on input "Rebooted" at bounding box center [111, 79] width 6 height 6
checkbox input "true"
click at [138, 101] on span "Reseated components" at bounding box center [150, 93] width 71 height 15
click at [114, 96] on input "Reseated components" at bounding box center [111, 93] width 6 height 6
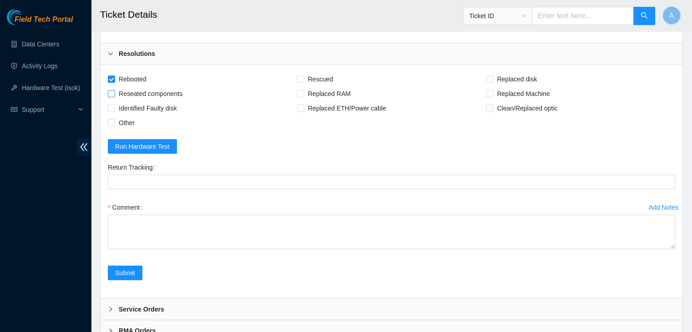
checkbox input "true"
click at [322, 85] on span "Rescued" at bounding box center [320, 79] width 32 height 15
click at [304, 82] on input "Rescued" at bounding box center [300, 79] width 6 height 6
checkbox input "true"
click at [496, 100] on span "Replaced Machine" at bounding box center [523, 93] width 60 height 15
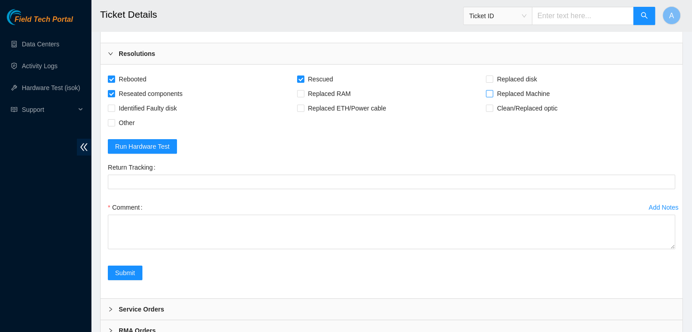
click at [492, 96] on input "Replaced Machine" at bounding box center [489, 93] width 6 height 6
checkbox input "true"
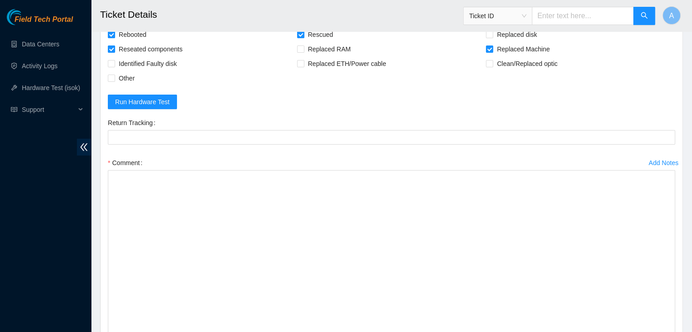
drag, startPoint x: 674, startPoint y: 206, endPoint x: 644, endPoint y: 353, distance: 149.9
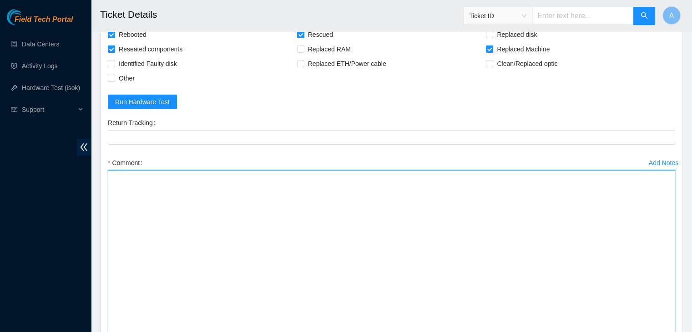
click at [512, 271] on textarea "Comment" at bounding box center [391, 260] width 567 height 181
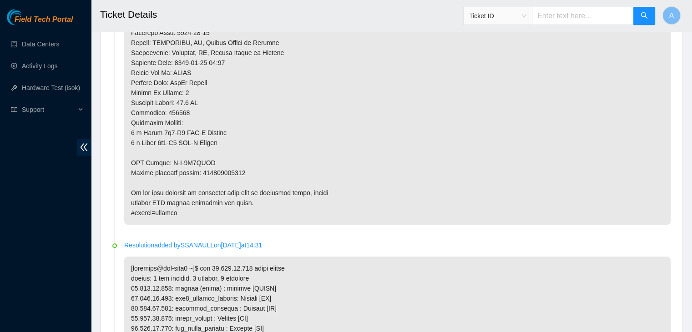
scroll to position [922, 0]
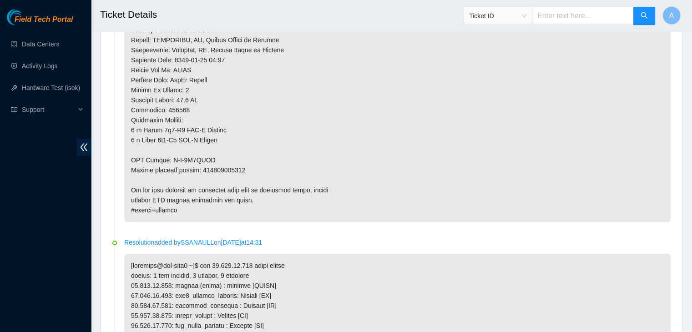
type textarea "verified machine sn safely powered down machine removed machine sn: replaced wi…"
copy p "417328414266"
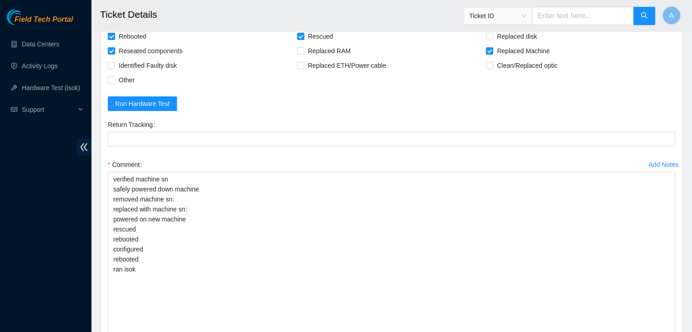
scroll to position [3266, 0]
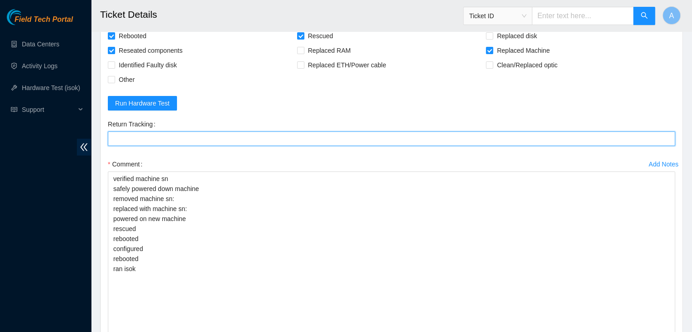
click at [243, 146] on Tracking "Return Tracking" at bounding box center [391, 139] width 567 height 15
paste Tracking "417328414266"
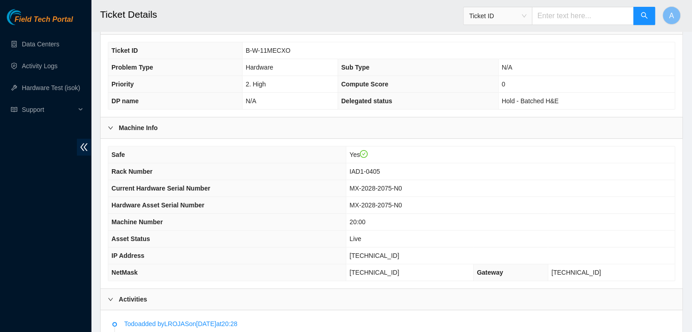
scroll to position [220, 0]
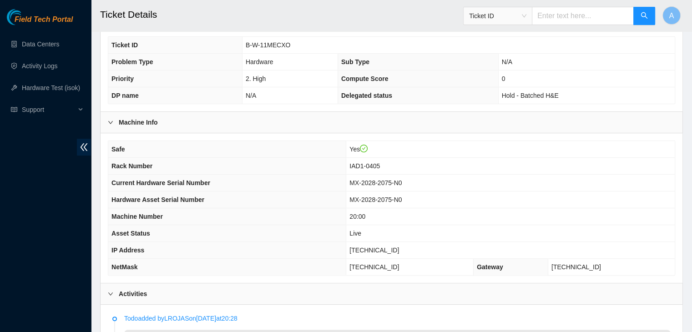
type Tracking "417328414266"
drag, startPoint x: 421, startPoint y: 182, endPoint x: 411, endPoint y: 181, distance: 10.1
click at [402, 181] on span "MX-2028-2075-N0" at bounding box center [376, 182] width 52 height 7
drag, startPoint x: 423, startPoint y: 181, endPoint x: 383, endPoint y: 181, distance: 39.6
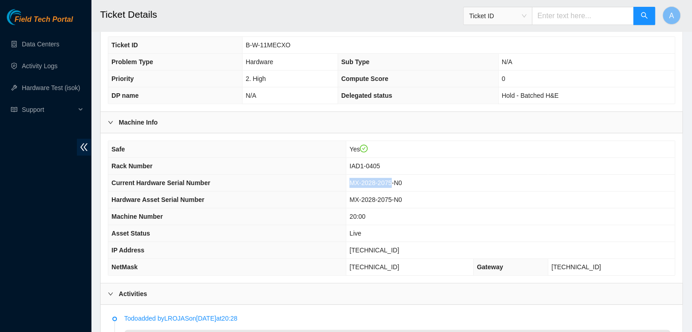
click at [383, 181] on span "MX-2028-2075-N0" at bounding box center [376, 182] width 52 height 7
copy span "MX-2028-2075"
click at [383, 181] on span "MX-2028-2075-N0" at bounding box center [376, 182] width 52 height 7
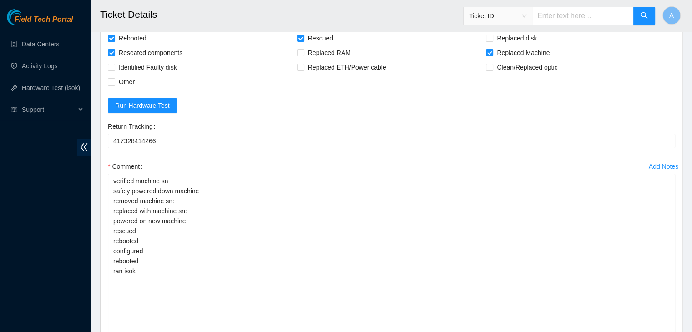
scroll to position [3267, 0]
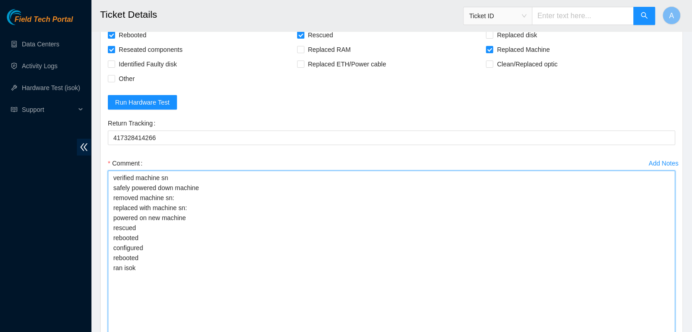
click at [383, 196] on textarea "verified machine sn safely powered down machine removed machine sn: replaced wi…" at bounding box center [391, 261] width 567 height 181
paste textarea "MX-2028-2075"
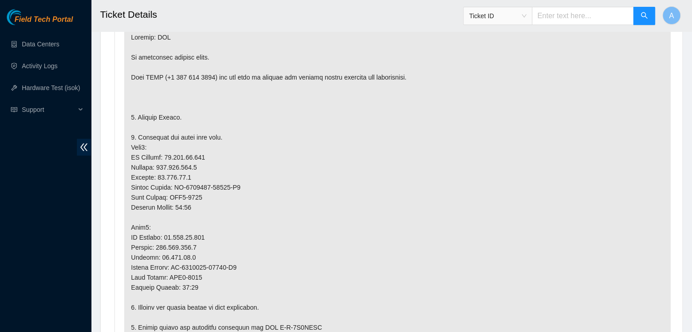
scroll to position [519, 0]
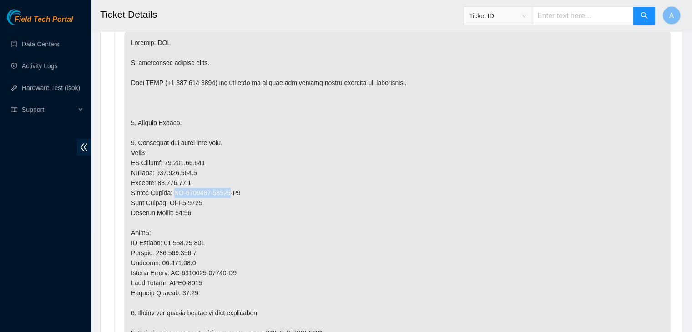
drag, startPoint x: 226, startPoint y: 191, endPoint x: 175, endPoint y: 192, distance: 51.4
click at [175, 192] on p at bounding box center [397, 328] width 547 height 594
copy p "CT-4190802-00195"
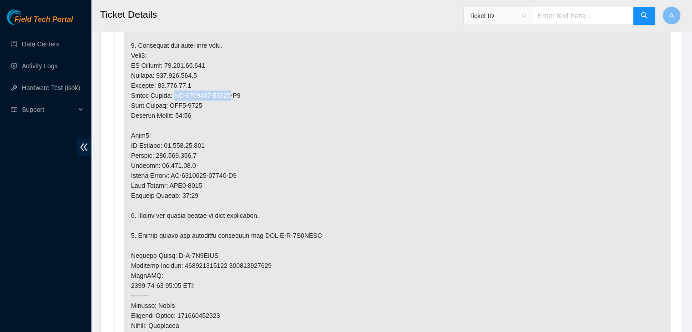
scroll to position [617, 0]
copy p "CT-4190802-00195"
click at [175, 192] on p at bounding box center [397, 230] width 547 height 594
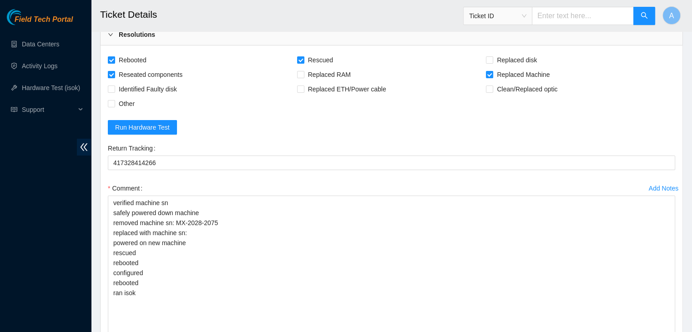
scroll to position [3255, 0]
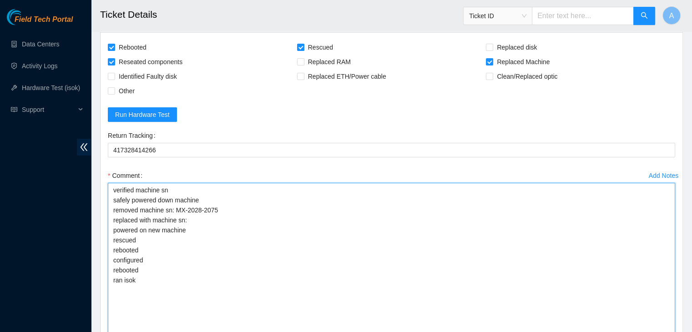
click at [203, 227] on textarea "verified machine sn safely powered down machine removed machine sn: MX-2028-207…" at bounding box center [391, 273] width 567 height 181
paste textarea "CT-4190802-00195"
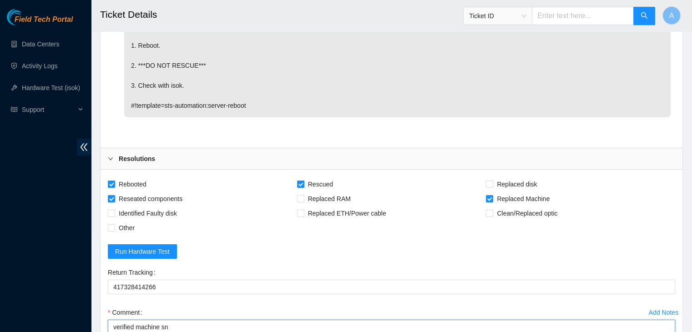
scroll to position [3415, 0]
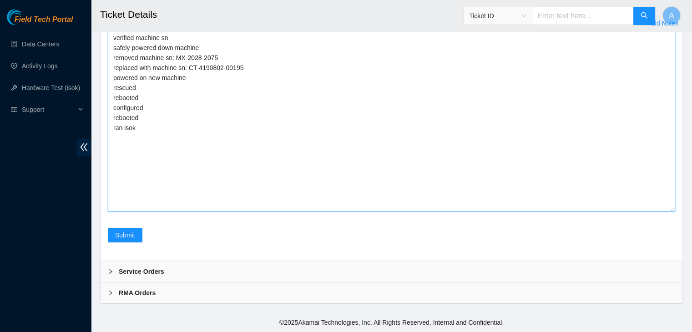
click at [217, 150] on textarea "verified machine sn safely powered down machine removed machine sn: MX-2028-207…" at bounding box center [391, 120] width 567 height 181
paste textarea "342726 26-09-2025 10:53:53 23.199.35.192 COMPLETE Result Detail Message Ticket …"
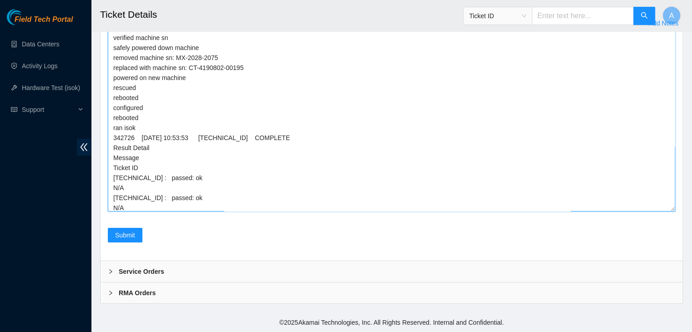
scroll to position [3414, 0]
type textarea "verified machine sn safely powered down machine removed machine sn: MX-2028-207…"
click at [118, 226] on div "Add Notes Comment verified machine sn safely powered down machine removed machi…" at bounding box center [391, 122] width 575 height 212
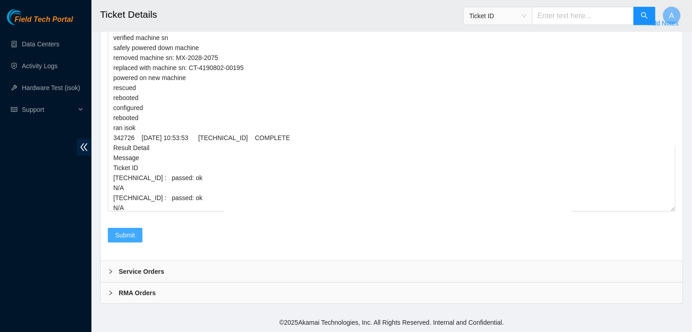
click at [132, 241] on button "Submit" at bounding box center [125, 235] width 35 height 15
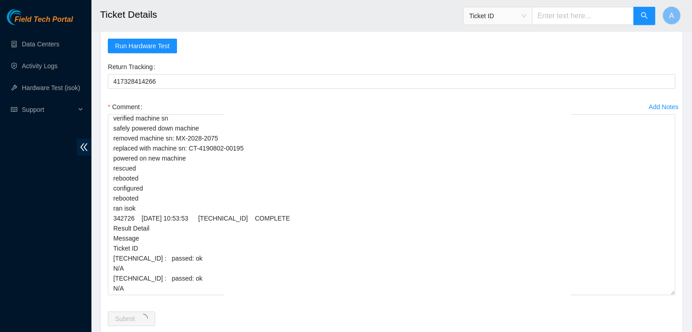
scroll to position [0, 0]
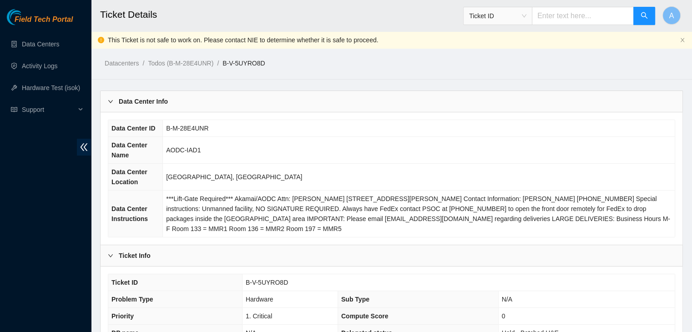
scroll to position [184, 0]
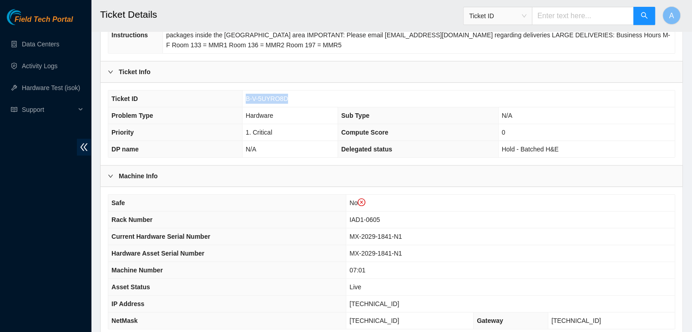
drag, startPoint x: 288, startPoint y: 96, endPoint x: 243, endPoint y: 100, distance: 45.7
click at [243, 100] on td "B-V-5UYRO8D" at bounding box center [458, 99] width 433 height 17
copy span "B-V-5UYRO8D"
click at [243, 100] on td "B-V-5UYRO8D" at bounding box center [458, 99] width 433 height 17
click at [239, 273] on th "Machine Number" at bounding box center [227, 270] width 238 height 17
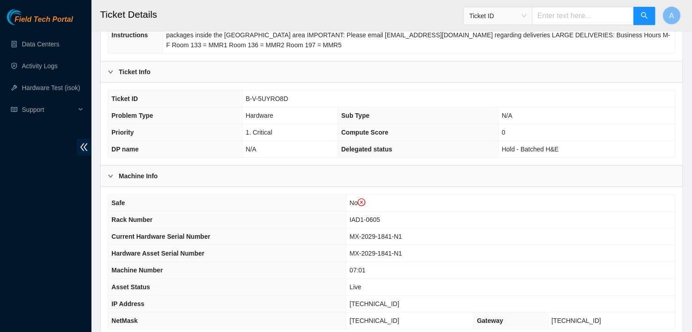
click at [256, 275] on th "Machine Number" at bounding box center [227, 270] width 238 height 17
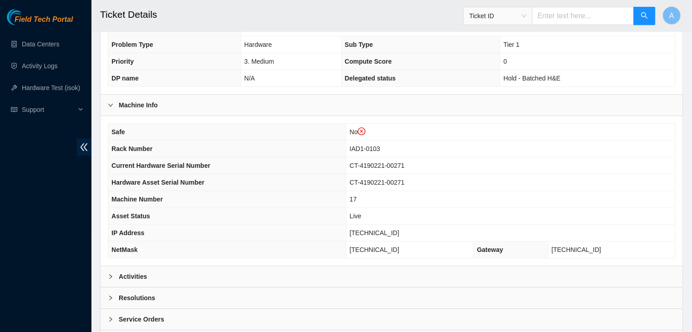
scroll to position [262, 0]
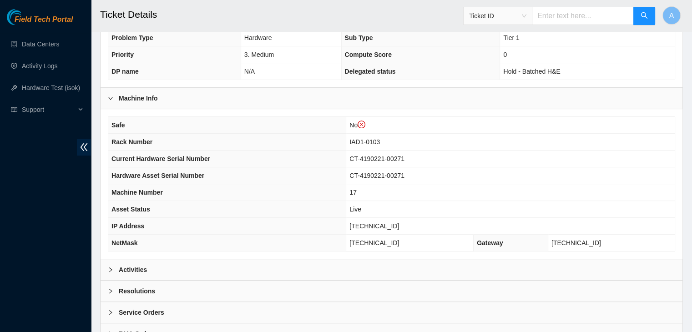
click at [284, 263] on div "Activities" at bounding box center [392, 269] width 582 height 21
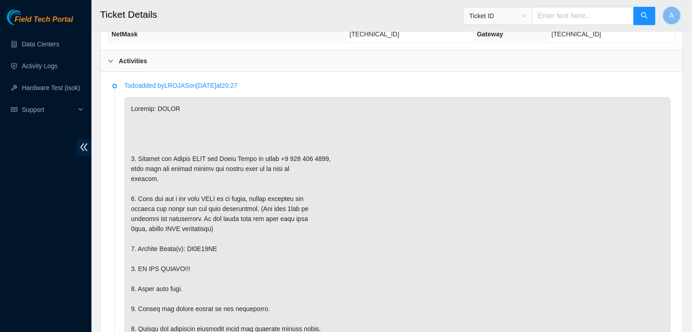
scroll to position [484, 0]
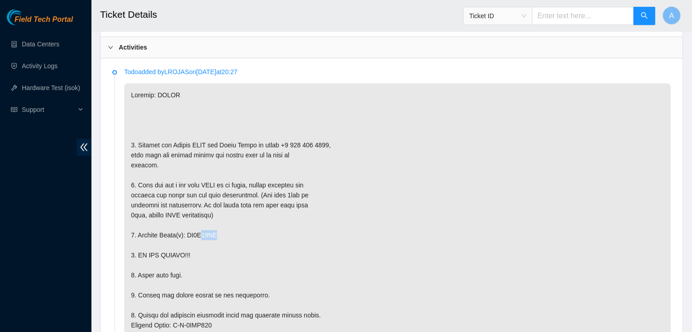
drag, startPoint x: 215, startPoint y: 235, endPoint x: 193, endPoint y: 231, distance: 22.2
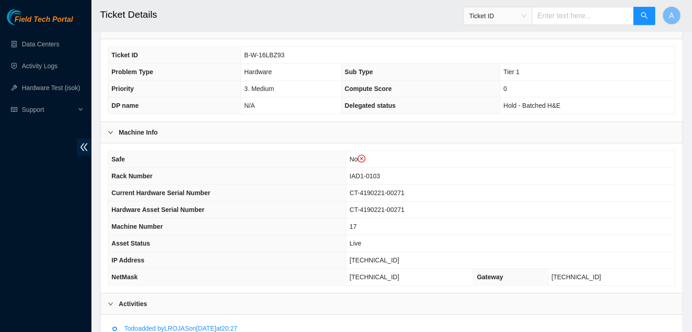
scroll to position [231, 0]
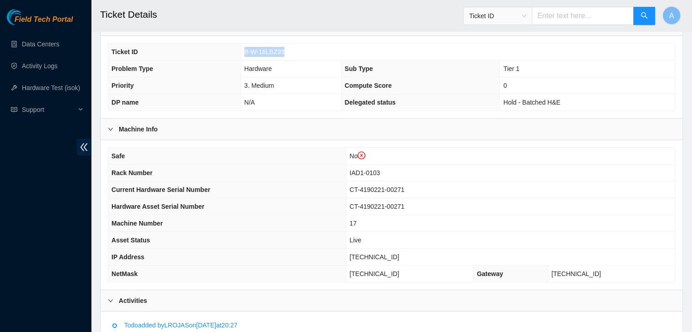
drag, startPoint x: 286, startPoint y: 51, endPoint x: 242, endPoint y: 49, distance: 44.2
click at [242, 49] on td "B-W-16LBZ93" at bounding box center [458, 52] width 434 height 17
copy span "B-W-16LBZ93"
click at [242, 49] on td "B-W-16LBZ93" at bounding box center [458, 52] width 434 height 17
click at [277, 187] on th "Current Hardware Serial Number" at bounding box center [227, 190] width 238 height 17
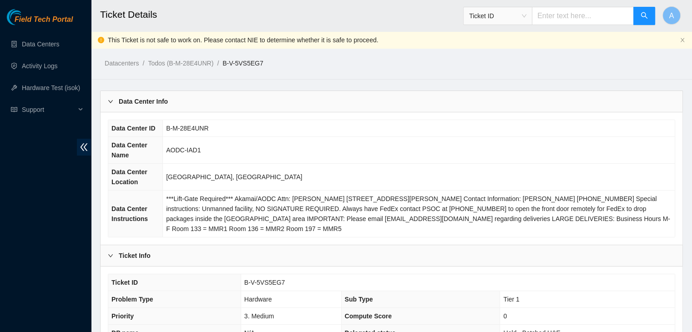
click at [223, 164] on td "[GEOGRAPHIC_DATA], [GEOGRAPHIC_DATA]" at bounding box center [419, 177] width 512 height 27
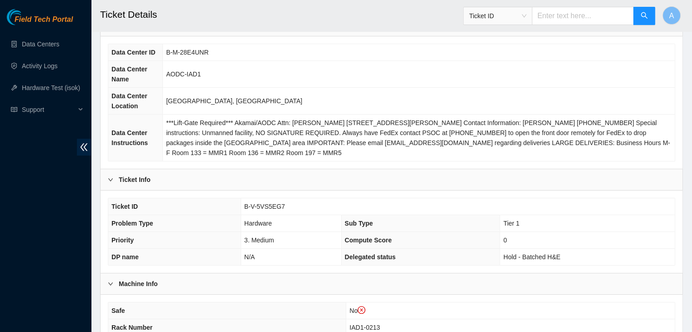
scroll to position [76, 0]
drag, startPoint x: 282, startPoint y: 204, endPoint x: 244, endPoint y: 208, distance: 38.4
click at [244, 207] on td "B-V-5VS5EG7" at bounding box center [458, 206] width 434 height 17
copy span "B-V-5VS5EG7"
click at [244, 208] on span "B-V-5VS5EG7" at bounding box center [264, 206] width 41 height 7
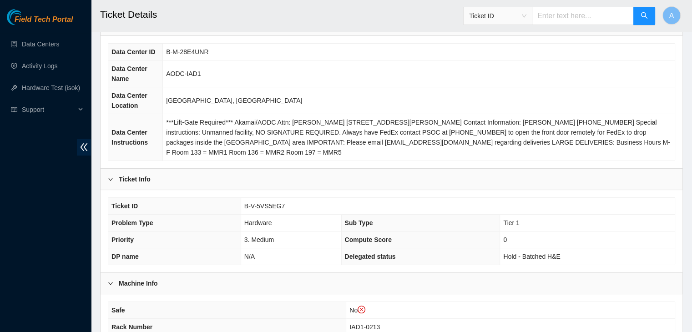
click at [223, 225] on th "Problem Type" at bounding box center [174, 223] width 132 height 17
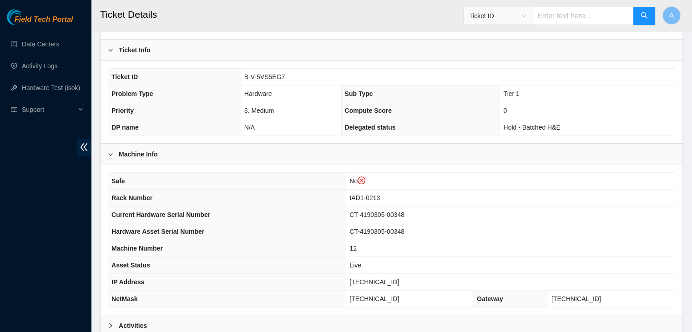
scroll to position [300, 0]
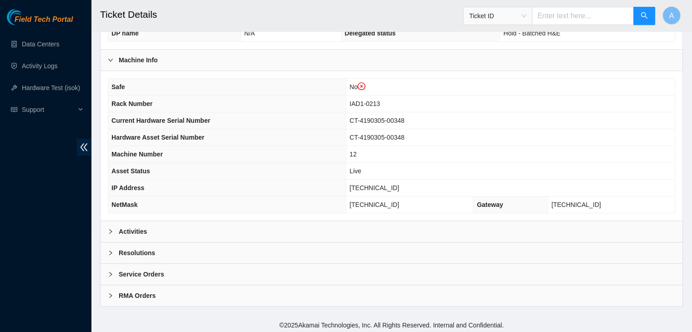
click at [227, 235] on div "Activities" at bounding box center [392, 231] width 582 height 21
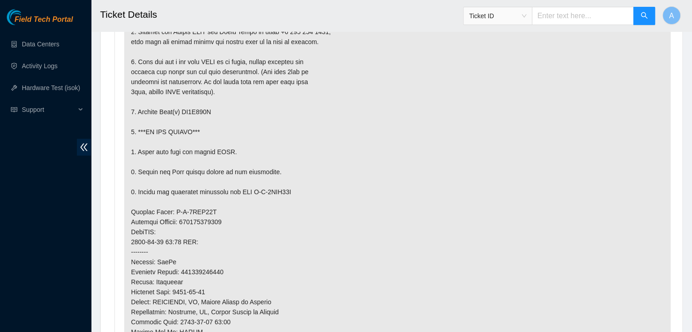
scroll to position [568, 0]
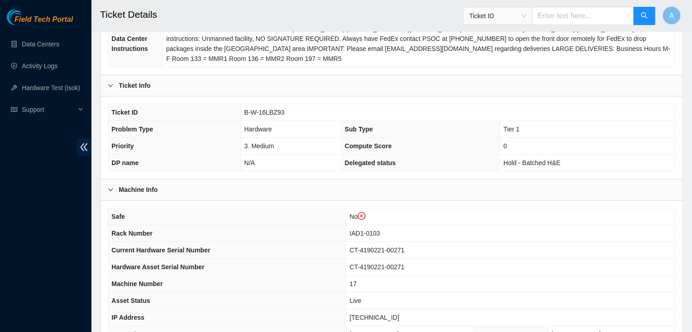
scroll to position [169, 0]
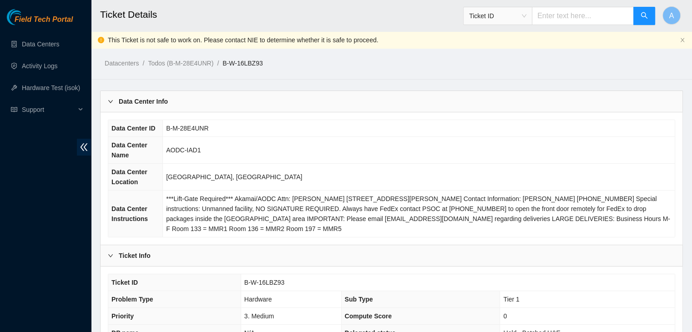
scroll to position [299, 0]
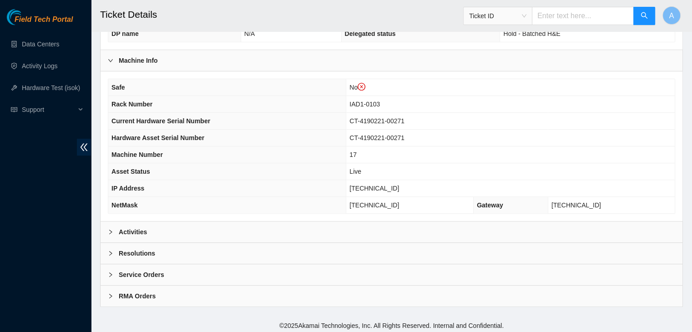
click at [236, 230] on div "Activities" at bounding box center [392, 232] width 582 height 21
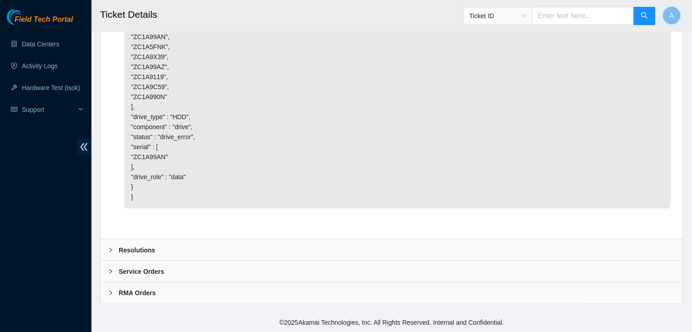
scroll to position [2068, 0]
click at [310, 252] on div "Resolutions" at bounding box center [392, 250] width 582 height 21
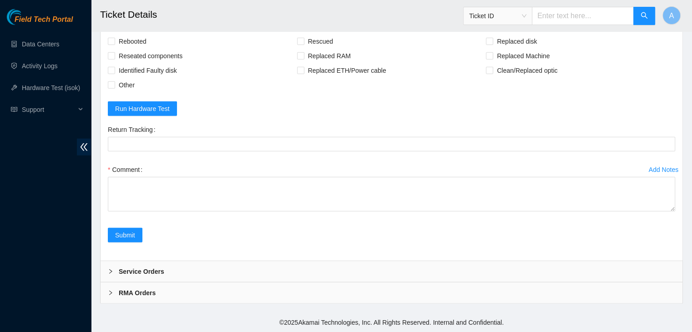
scroll to position [2217, 0]
click at [134, 49] on span "Rebooted" at bounding box center [132, 41] width 35 height 15
click at [114, 44] on input "Rebooted" at bounding box center [111, 41] width 6 height 6
checkbox input "true"
click at [143, 63] on span "Reseated components" at bounding box center [150, 56] width 71 height 15
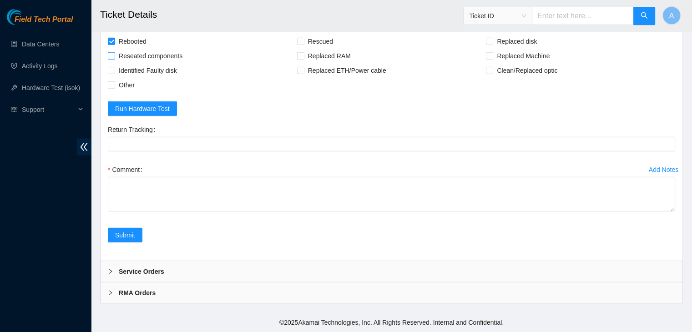
click at [114, 59] on input "Reseated components" at bounding box center [111, 55] width 6 height 6
checkbox input "true"
click at [506, 49] on span "Replaced disk" at bounding box center [516, 41] width 47 height 15
click at [492, 44] on input "Replaced disk" at bounding box center [489, 41] width 6 height 6
checkbox input "true"
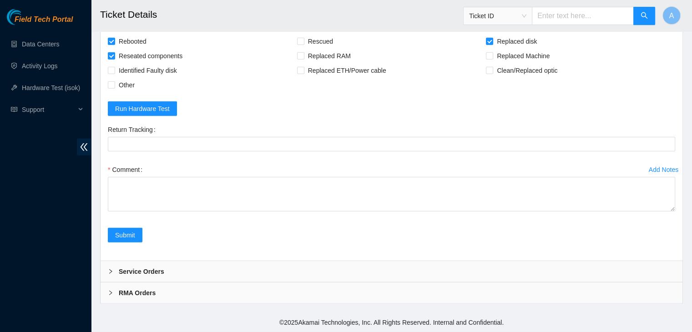
scroll to position [2302, 0]
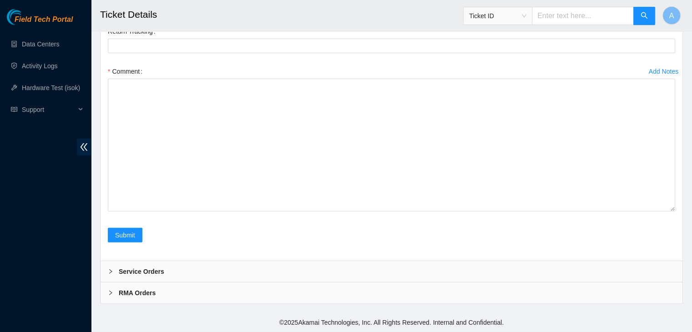
drag, startPoint x: 673, startPoint y: 208, endPoint x: 652, endPoint y: 353, distance: 147.2
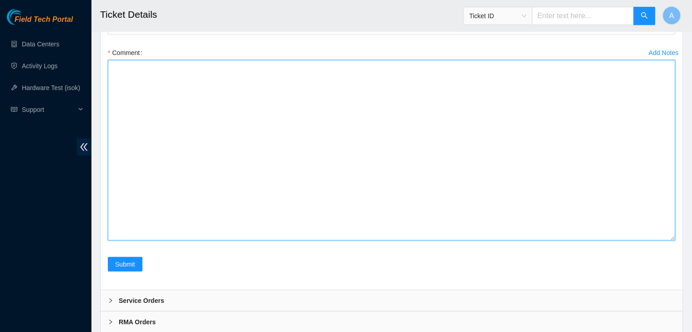
click at [522, 241] on textarea "Comment" at bounding box center [391, 150] width 567 height 181
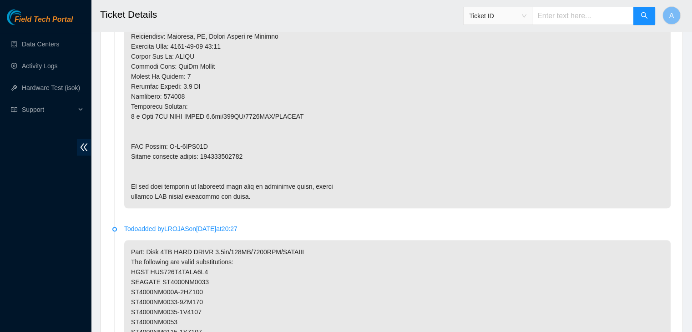
scroll to position [827, 0]
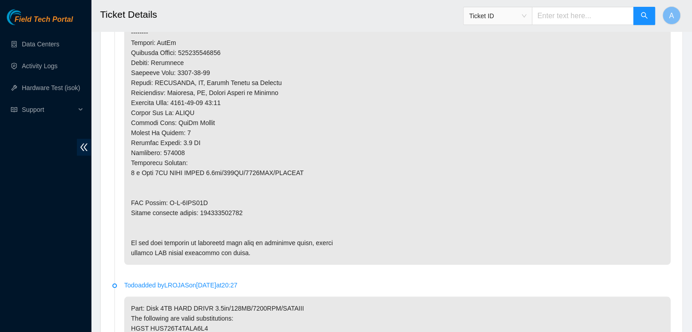
type textarea "verified machine sn safely powered down machine removed disk sn: replaced with …"
click at [234, 213] on p at bounding box center [397, 3] width 547 height 524
copy p "473665218258"
click at [234, 213] on p at bounding box center [397, 3] width 547 height 524
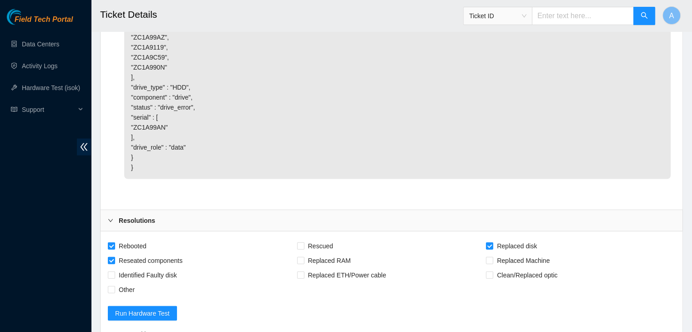
scroll to position [2263, 0]
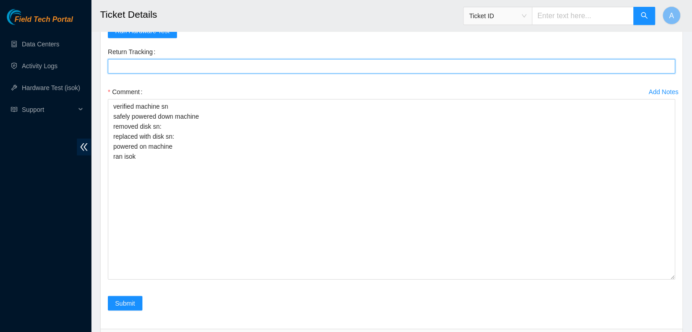
click at [255, 74] on Tracking "Return Tracking" at bounding box center [391, 66] width 567 height 15
paste Tracking "473665218258"
type Tracking "473665218258"
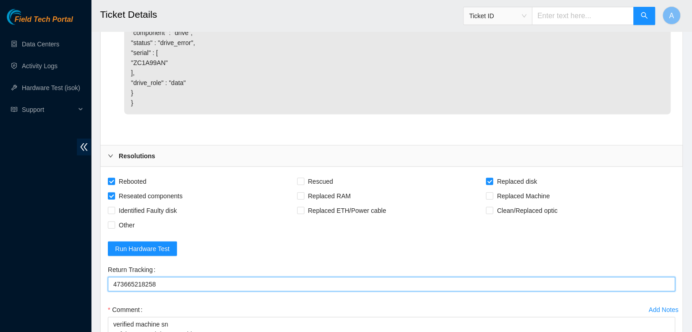
scroll to position [2448, 0]
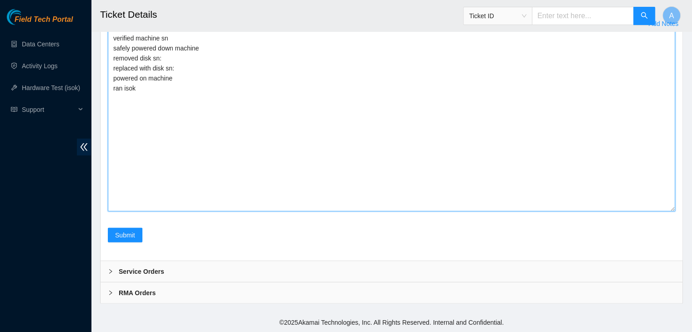
click at [251, 130] on textarea "verified machine sn safely powered down machine removed disk sn: replaced with …" at bounding box center [391, 121] width 567 height 181
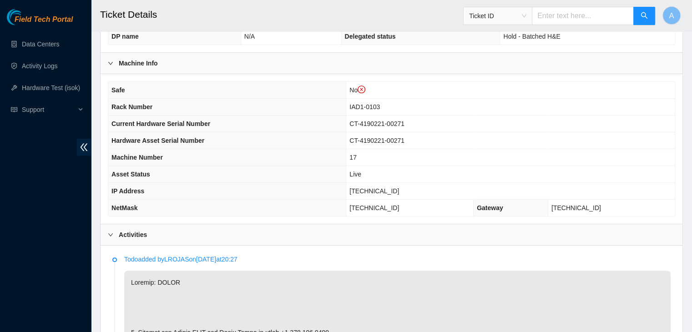
scroll to position [284, 0]
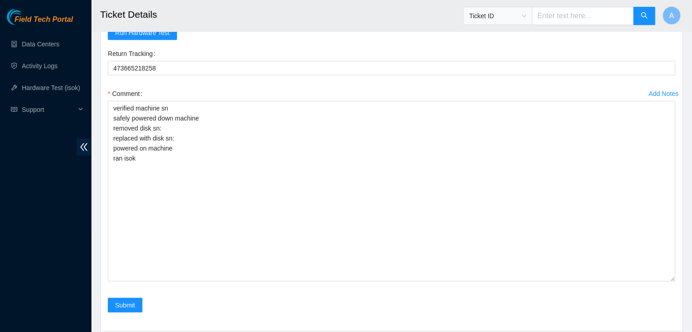
scroll to position [2357, 0]
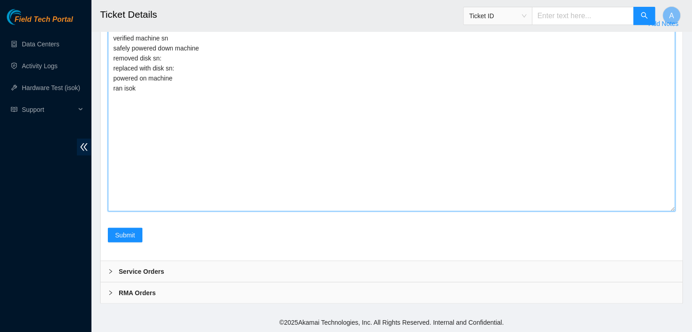
click at [246, 129] on textarea "verified machine sn safely powered down machine removed disk sn: replaced with …" at bounding box center [391, 121] width 567 height 181
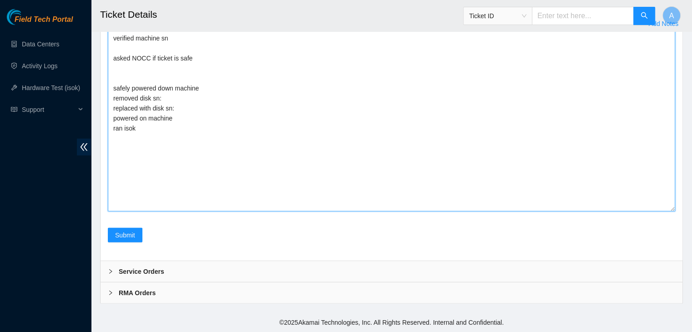
paste textarea "dhindsa.arya25@gmail.com - akak has completed your request (B-V-5VS5EG7, B-V-5U…"
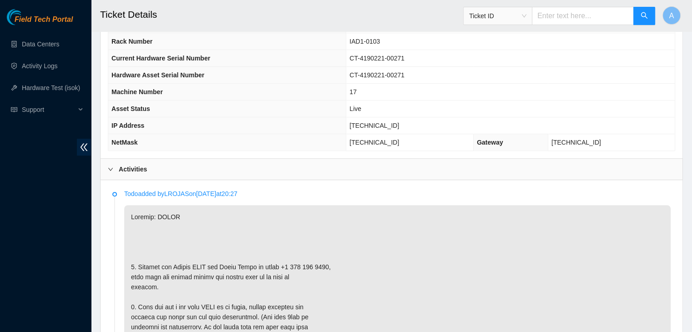
scroll to position [359, 0]
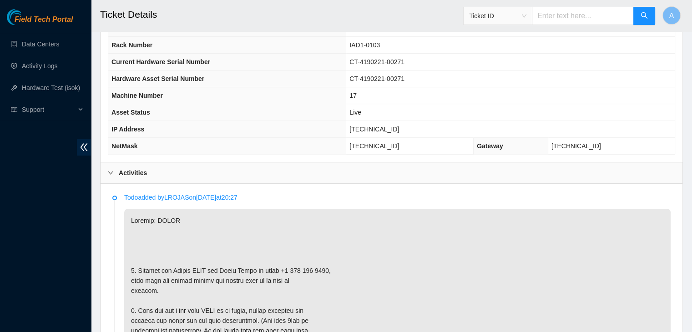
click at [399, 127] on span "[TECHNICAL_ID]" at bounding box center [375, 129] width 50 height 7
copy span "[TECHNICAL_ID]"
click at [399, 127] on span "[TECHNICAL_ID]" at bounding box center [375, 129] width 50 height 7
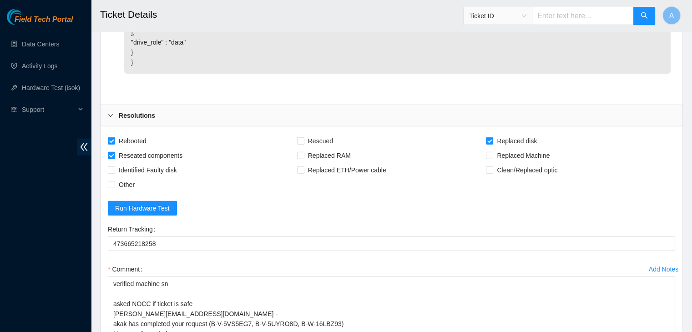
scroll to position [2448, 0]
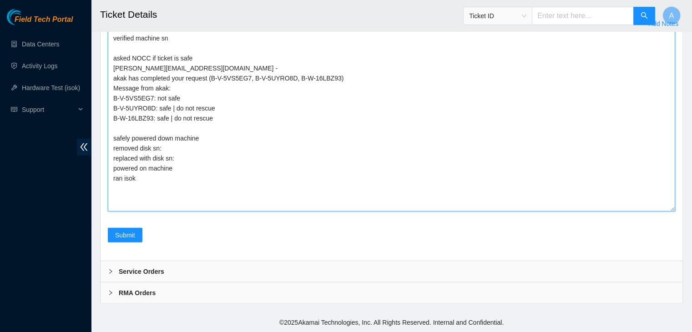
click at [280, 193] on textarea "verified machine sn asked NOCC if ticket is safe dhindsa.arya25@gmail.com - aka…" at bounding box center [391, 121] width 567 height 181
paste textarea "342767 26-09-2025 11:21:17 104.84.154.56 COMPLETE Result Detail Message Ticket …"
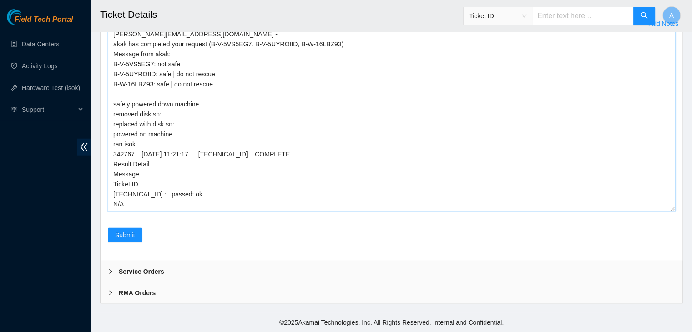
scroll to position [34, 0]
type textarea "verified machine sn asked NOCC if ticket is safe dhindsa.arya25@gmail.com - aka…"
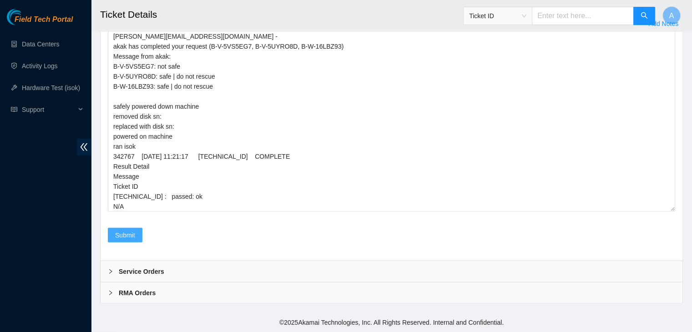
click at [133, 229] on button "Submit" at bounding box center [125, 235] width 35 height 15
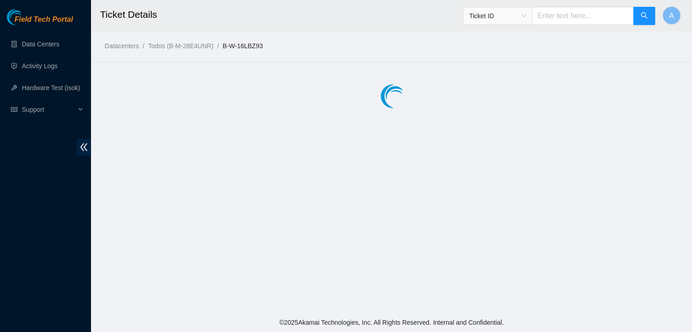
scroll to position [0, 0]
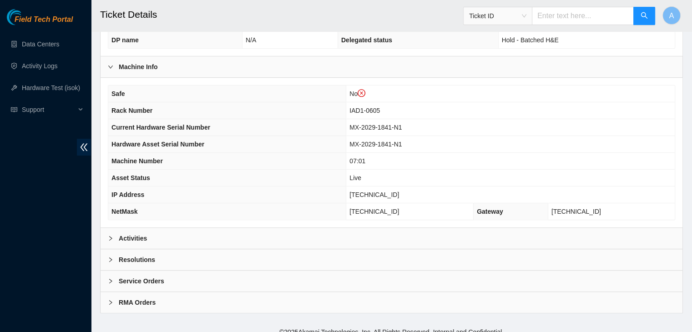
scroll to position [294, 0]
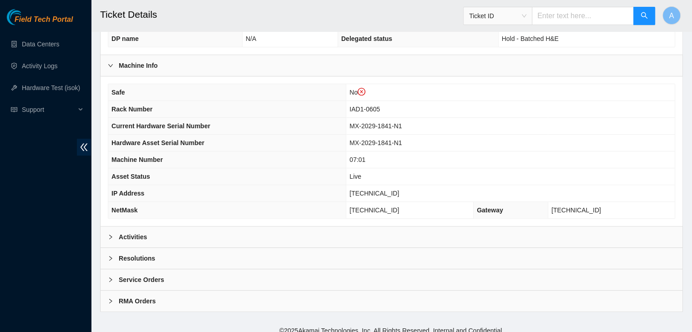
click at [253, 234] on div "Activities" at bounding box center [392, 237] width 582 height 21
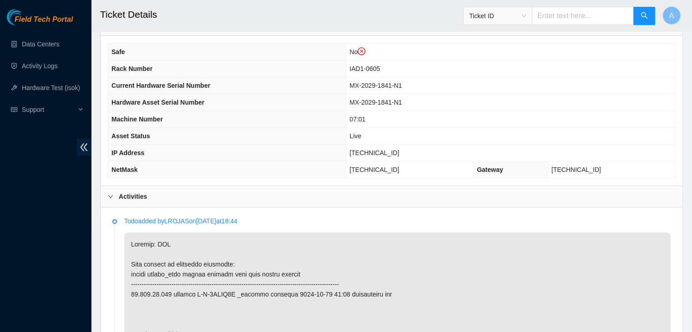
scroll to position [335, 0]
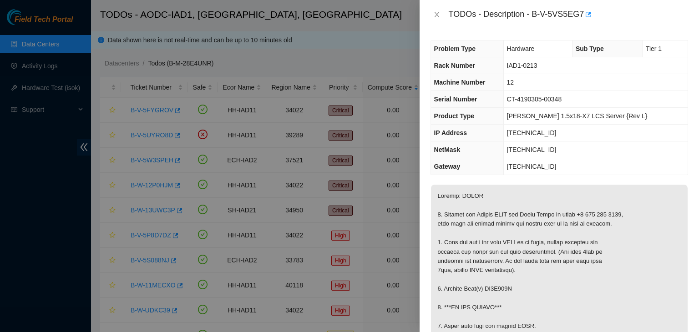
scroll to position [467, 0]
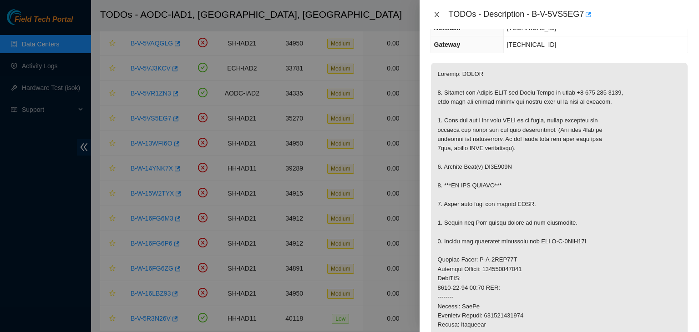
click at [431, 16] on button "Close" at bounding box center [437, 14] width 13 height 9
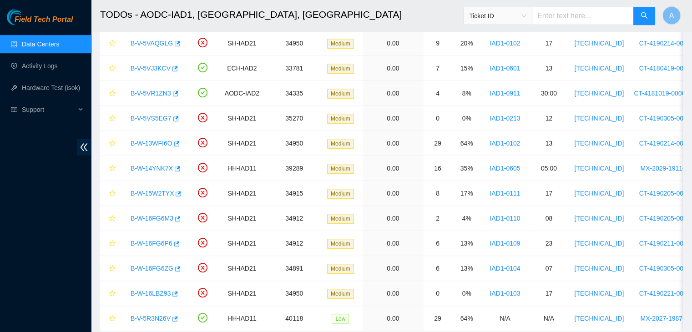
scroll to position [152, 0]
click at [58, 63] on link "Activity Logs" at bounding box center [40, 65] width 36 height 7
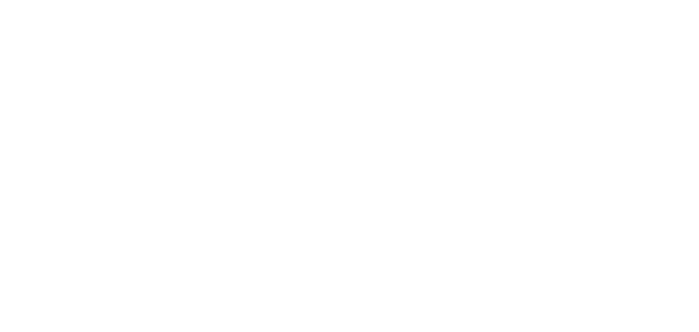
click at [178, 85] on body at bounding box center [349, 166] width 699 height 332
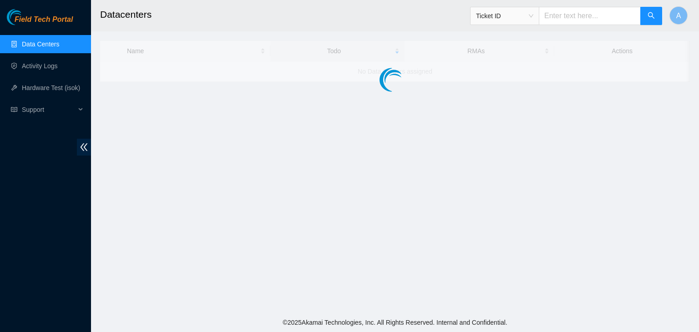
click at [59, 47] on link "Data Centers" at bounding box center [40, 44] width 37 height 7
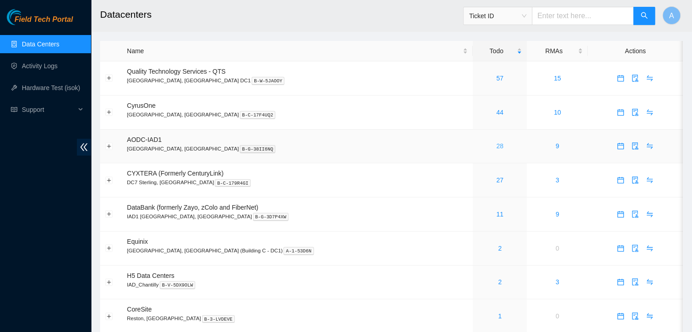
click at [497, 145] on link "28" at bounding box center [500, 145] width 7 height 7
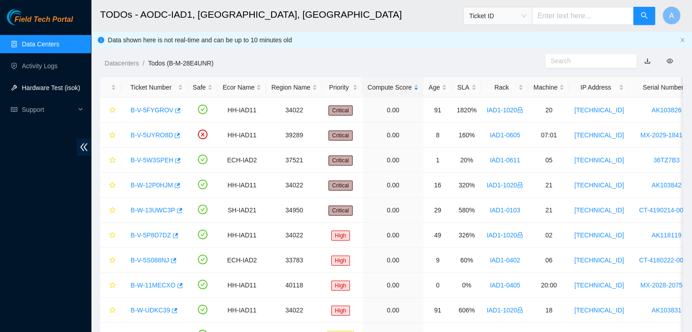
click at [77, 90] on link "Hardware Test (isok)" at bounding box center [51, 87] width 58 height 7
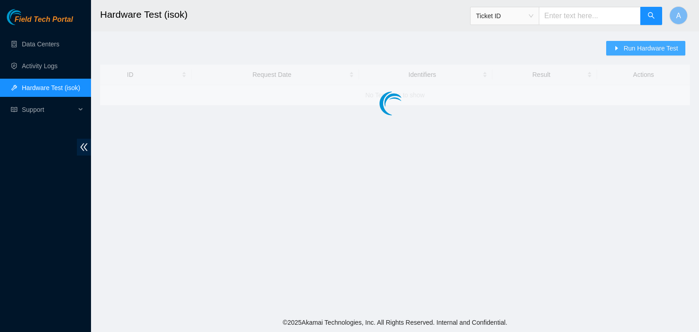
click at [627, 45] on span "Run Hardware Test" at bounding box center [650, 48] width 55 height 10
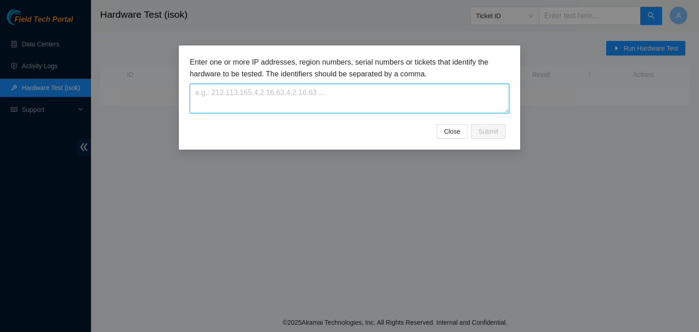
click at [393, 91] on textarea at bounding box center [349, 99] width 319 height 30
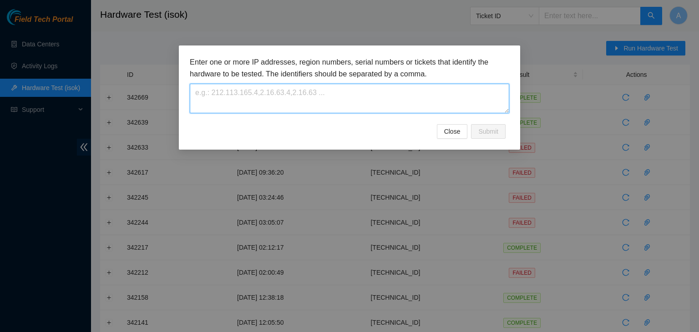
paste textarea "[TECHNICAL_ID]"
type textarea "[TECHNICAL_ID]"
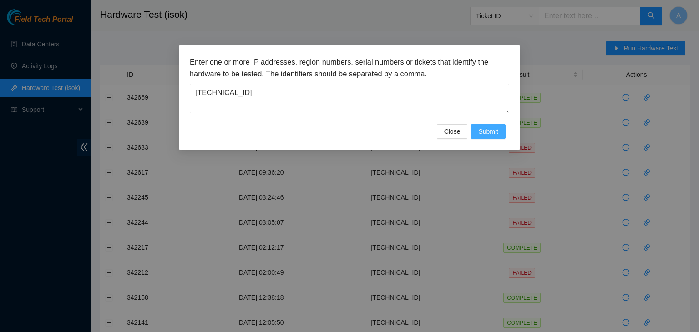
click at [484, 136] on span "Submit" at bounding box center [488, 132] width 20 height 10
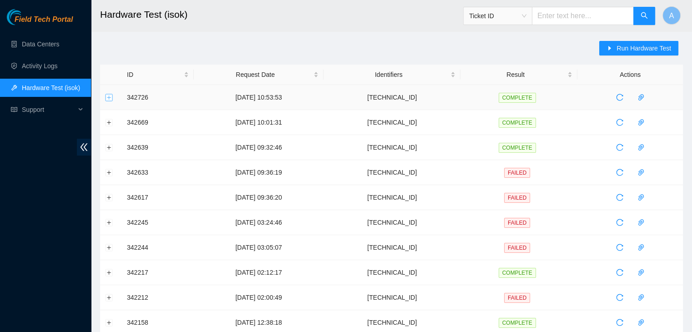
click at [109, 96] on button "Expand row" at bounding box center [109, 97] width 7 height 7
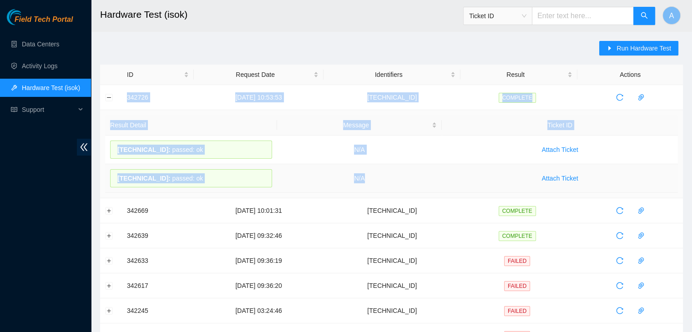
drag, startPoint x: 117, startPoint y: 95, endPoint x: 398, endPoint y: 176, distance: 292.1
copy tbody "342726 26-09-2025 10:53:53 23.199.35.192 COMPLETE Result Detail Message Ticket …"
click at [404, 138] on td "N/A" at bounding box center [359, 150] width 165 height 29
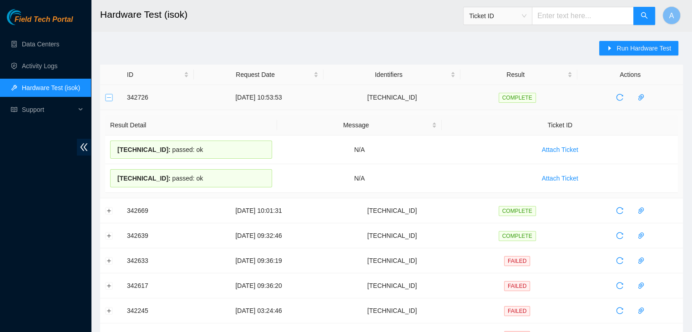
click at [108, 96] on button "Collapse row" at bounding box center [109, 97] width 7 height 7
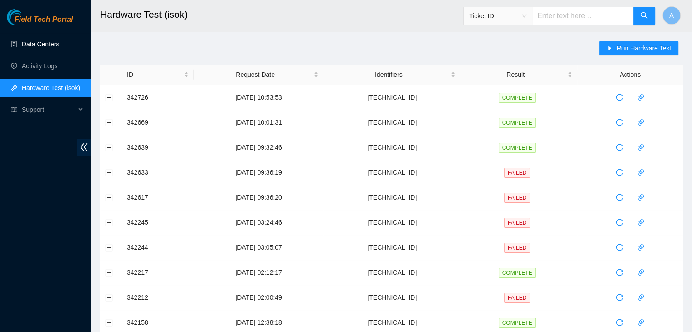
click at [59, 42] on link "Data Centers" at bounding box center [40, 44] width 37 height 7
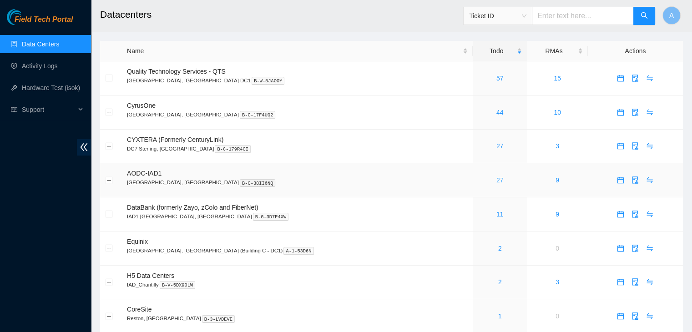
click at [497, 179] on link "27" at bounding box center [500, 180] width 7 height 7
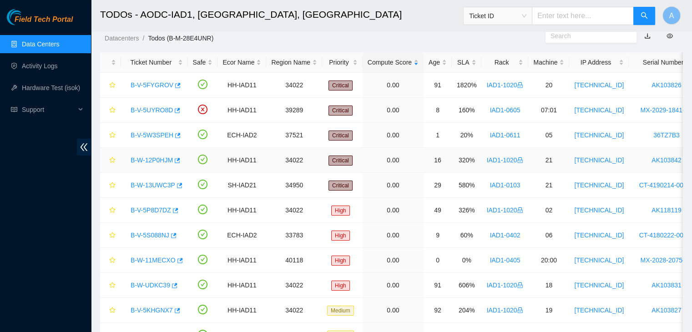
scroll to position [26, 0]
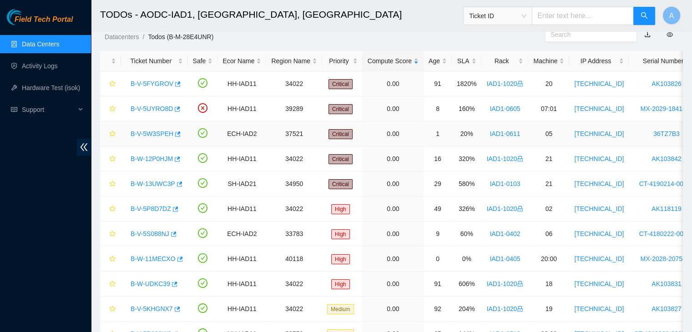
click at [154, 135] on link "B-V-5W3SPEH" at bounding box center [152, 133] width 43 height 7
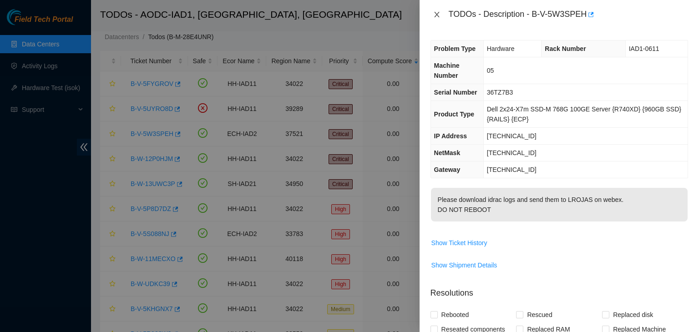
click at [437, 12] on icon "close" at bounding box center [436, 14] width 7 height 7
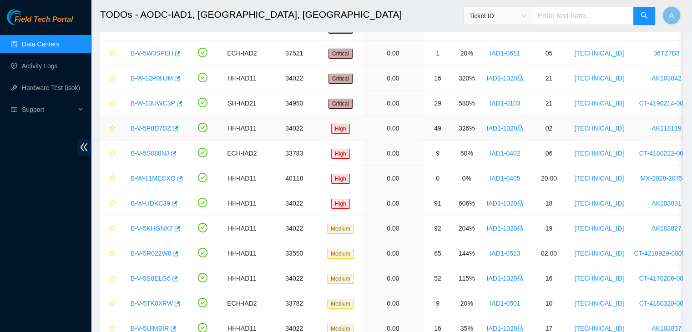
scroll to position [106, 0]
click at [144, 176] on link "B-W-11MECXO" at bounding box center [153, 178] width 45 height 7
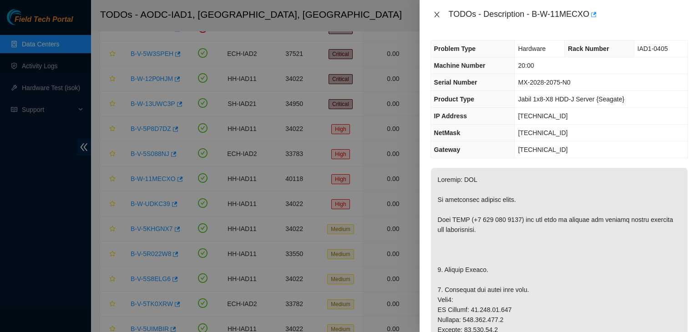
click at [437, 15] on icon "close" at bounding box center [436, 14] width 5 height 5
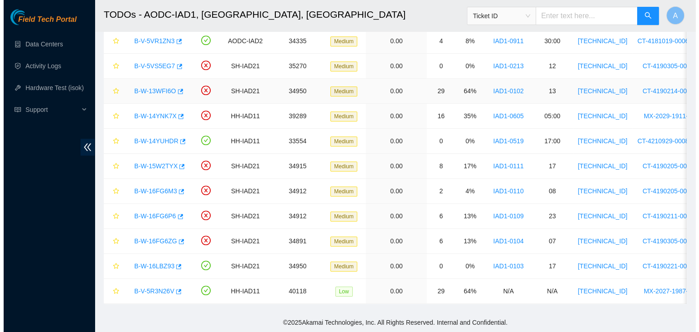
scroll to position [499, 0]
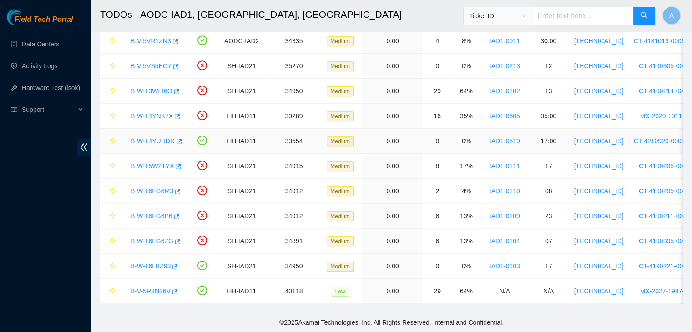
click at [152, 137] on link "B-W-14YUHDR" at bounding box center [153, 140] width 44 height 7
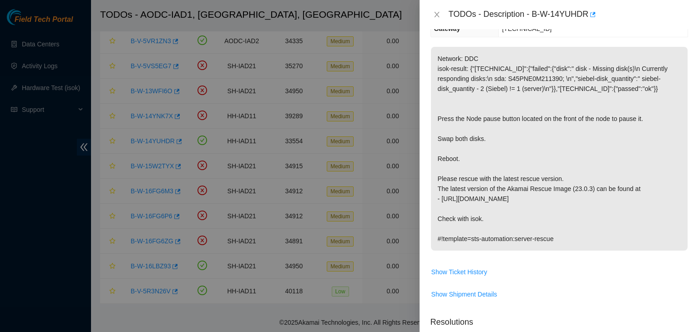
scroll to position [140, 0]
click at [459, 270] on span "Show Ticket History" at bounding box center [459, 270] width 56 height 10
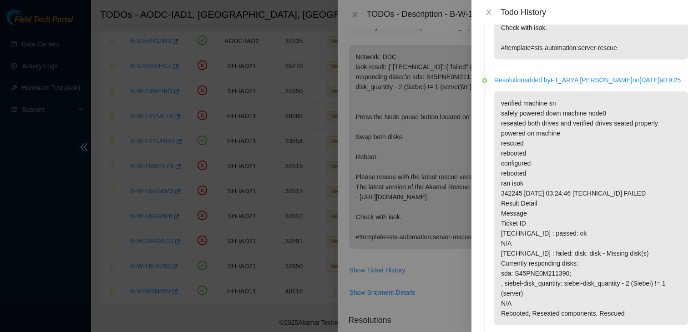
scroll to position [0, 0]
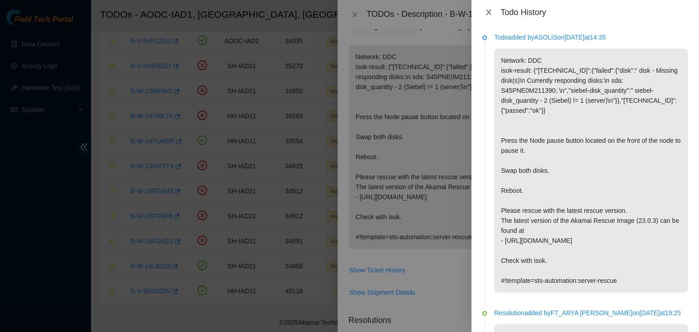
click at [491, 11] on icon "close" at bounding box center [488, 12] width 7 height 7
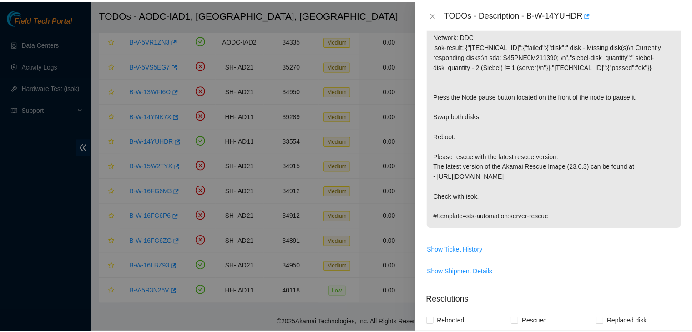
scroll to position [156, 0]
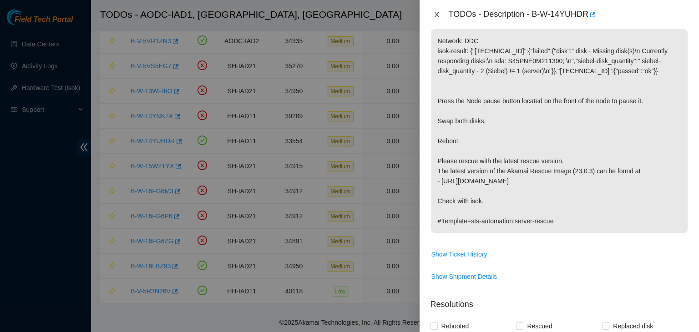
click at [437, 12] on icon "close" at bounding box center [436, 14] width 7 height 7
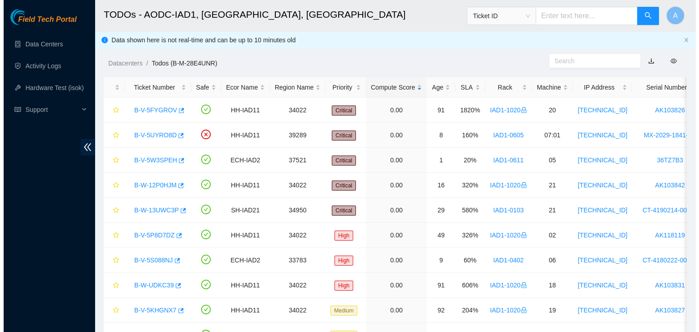
scroll to position [0, 0]
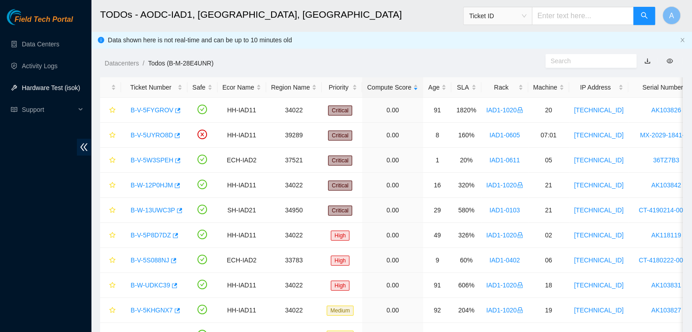
click at [68, 85] on link "Hardware Test (isok)" at bounding box center [51, 87] width 58 height 7
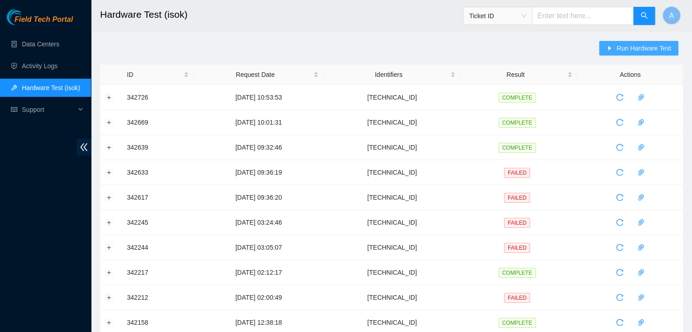
click at [648, 51] on span "Run Hardware Test" at bounding box center [644, 48] width 55 height 10
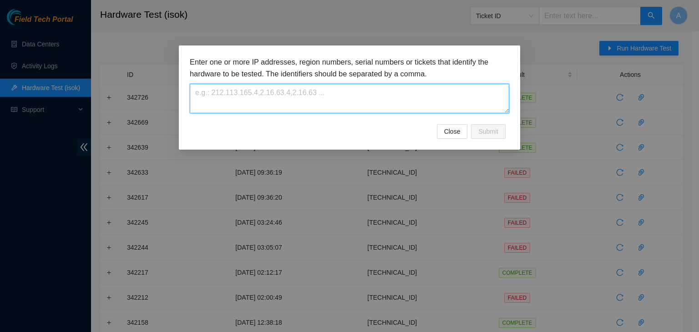
click at [450, 104] on textarea at bounding box center [349, 99] width 319 height 30
paste textarea "[TECHNICAL_ID]"
type textarea "[TECHNICAL_ID]"
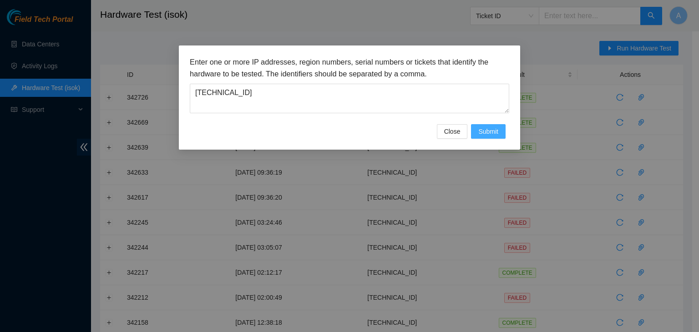
click at [488, 131] on span "Submit" at bounding box center [488, 132] width 20 height 10
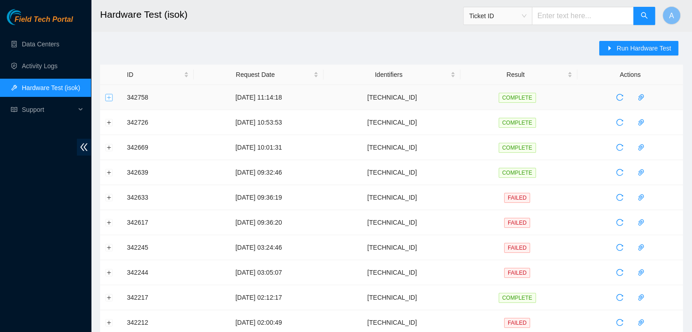
click at [110, 97] on button "Expand row" at bounding box center [109, 97] width 7 height 7
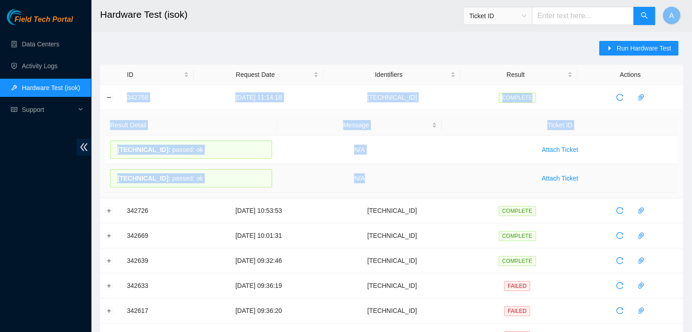
drag, startPoint x: 122, startPoint y: 97, endPoint x: 406, endPoint y: 185, distance: 297.2
copy tbody "342758 26-09-2025 11:14:18 23.199.35.135 COMPLETE Result Detail Message Ticket …"
click at [58, 68] on link "Activity Logs" at bounding box center [40, 65] width 36 height 7
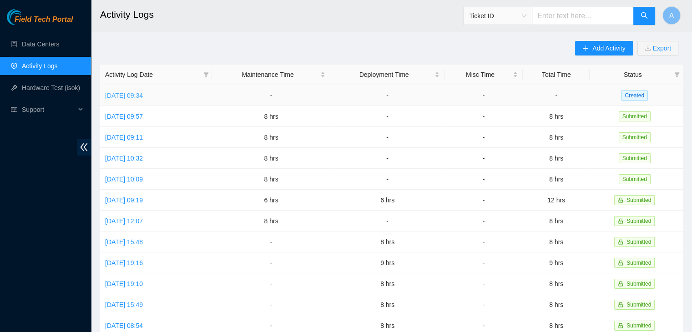
click at [143, 95] on link "Fri, 26 Sep 2025 09:34" at bounding box center [124, 95] width 38 height 7
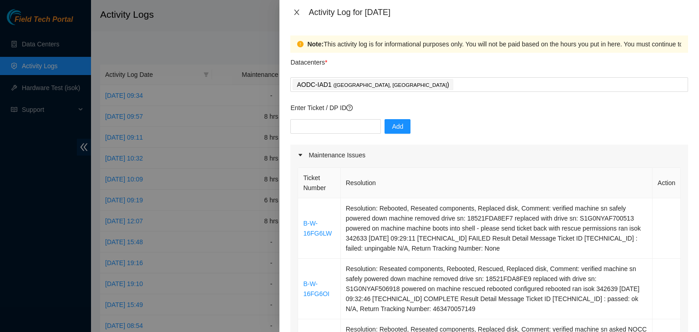
click at [296, 13] on icon "close" at bounding box center [296, 12] width 5 height 5
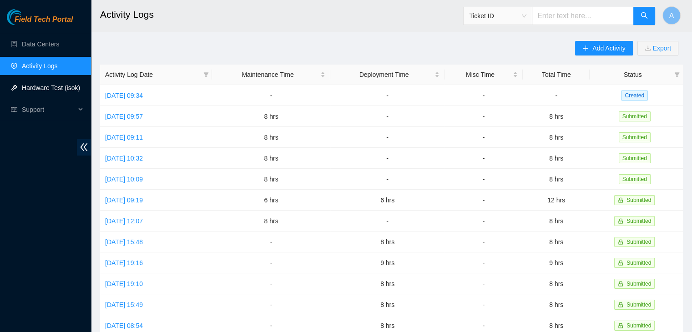
click at [78, 84] on link "Hardware Test (isok)" at bounding box center [51, 87] width 58 height 7
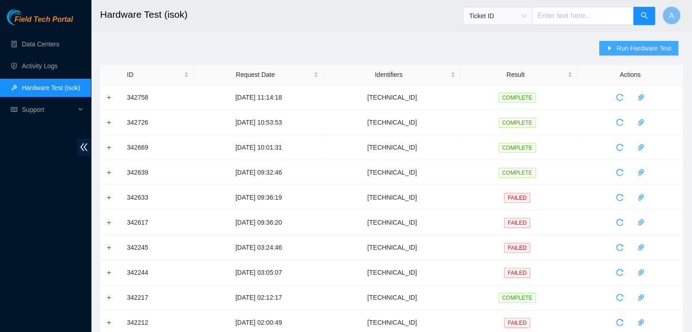
click at [669, 42] on button "Run Hardware Test" at bounding box center [638, 48] width 79 height 15
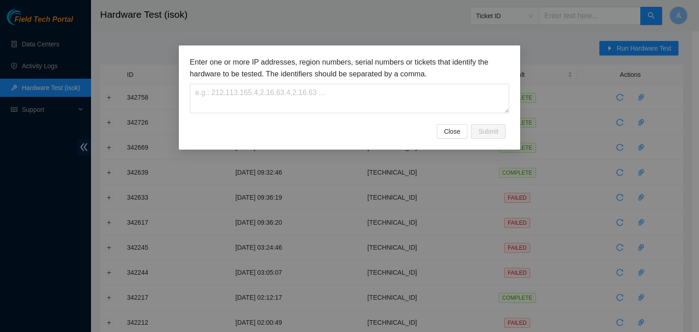
click at [449, 82] on div "Enter one or more IP addresses, region numbers, serial numbers or tickets that …" at bounding box center [349, 84] width 319 height 57
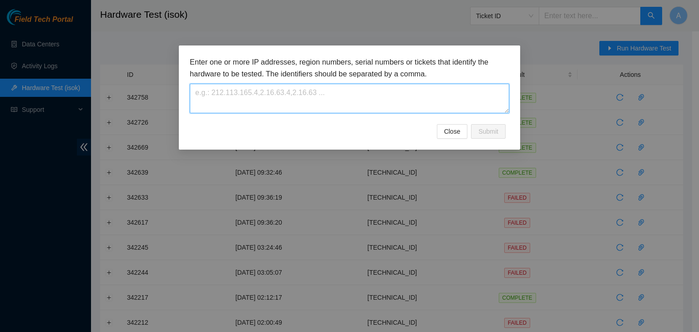
click at [442, 88] on textarea at bounding box center [349, 99] width 319 height 30
paste textarea "104.84.154.56"
type textarea "104.84.154.56"
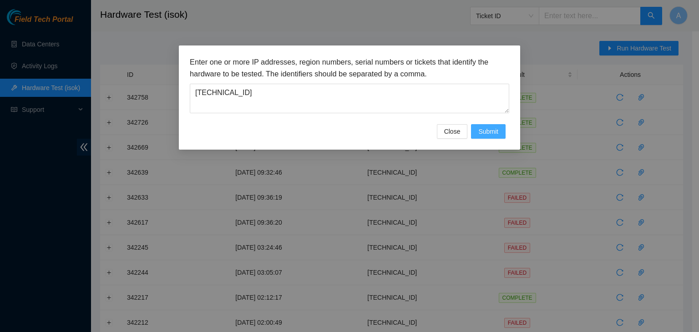
click at [502, 127] on button "Submit" at bounding box center [488, 131] width 35 height 15
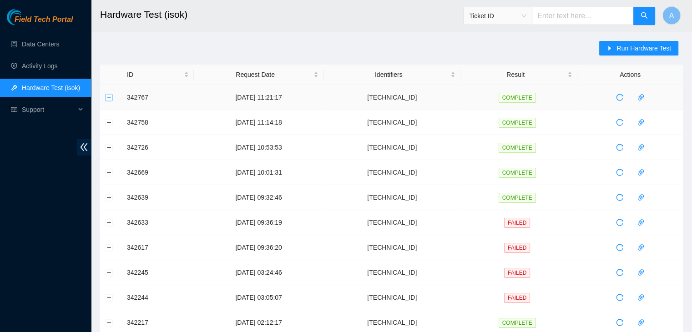
click at [110, 99] on button "Expand row" at bounding box center [109, 97] width 7 height 7
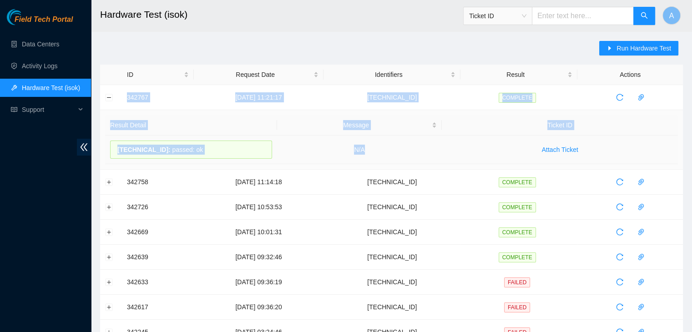
drag, startPoint x: 121, startPoint y: 97, endPoint x: 426, endPoint y: 144, distance: 308.9
copy tbody "342767 26-09-2025 11:21:17 104.84.154.56 COMPLETE Result Detail Message Ticket …"
click at [426, 144] on td "N/A" at bounding box center [359, 150] width 165 height 29
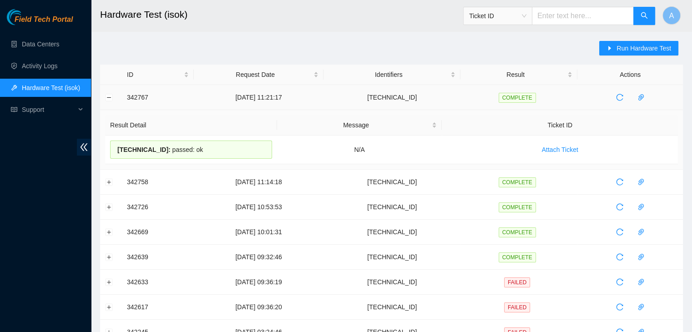
click at [106, 91] on td at bounding box center [111, 97] width 22 height 25
click at [106, 95] on button "Collapse row" at bounding box center [109, 97] width 7 height 7
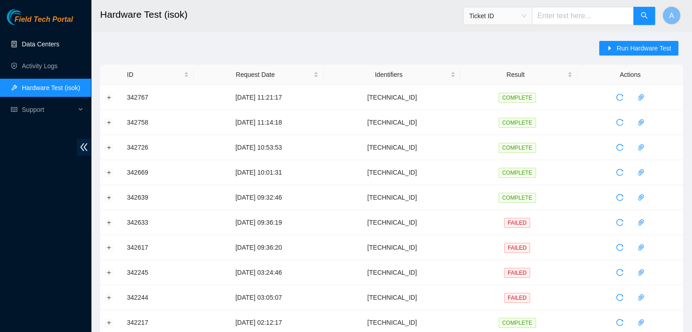
click at [59, 45] on link "Data Centers" at bounding box center [40, 44] width 37 height 7
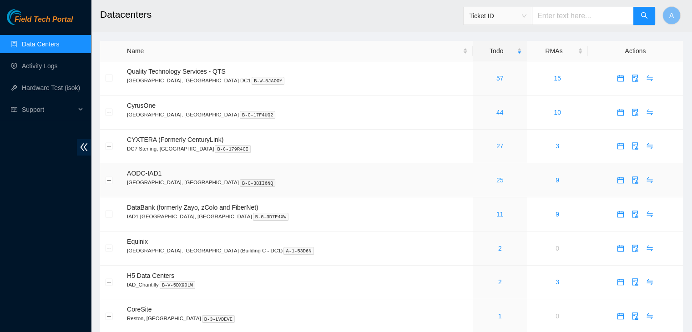
click at [497, 184] on link "25" at bounding box center [500, 180] width 7 height 7
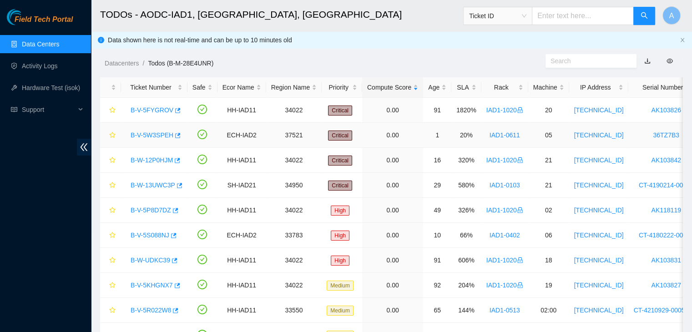
click at [149, 134] on link "B-V-5W3SPEH" at bounding box center [152, 135] width 43 height 7
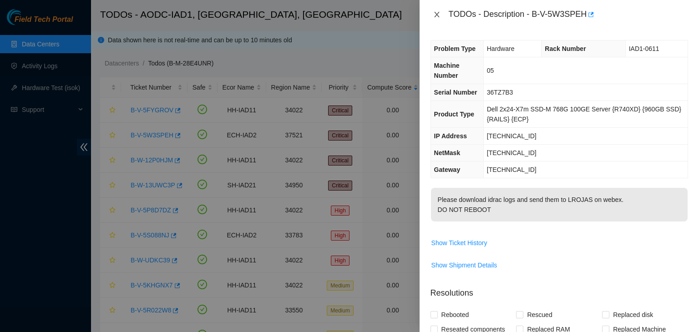
click at [441, 14] on button "Close" at bounding box center [437, 14] width 13 height 9
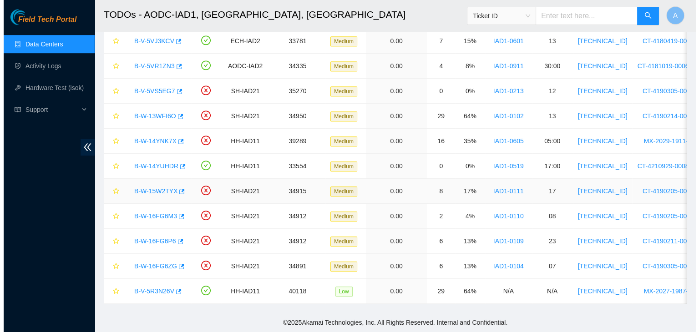
scroll to position [449, 0]
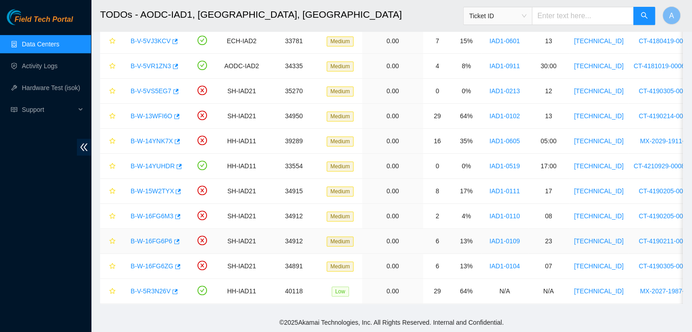
click at [157, 238] on link "B-W-16FG6P6" at bounding box center [152, 241] width 42 height 7
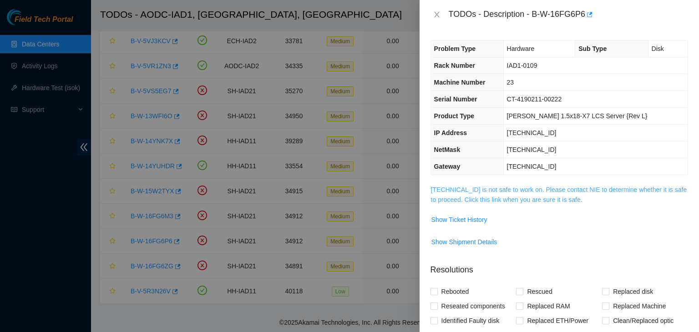
click at [486, 197] on link "104.84.155.174 is not safe to work on. Please contact NIE to determine whether …" at bounding box center [559, 194] width 256 height 17
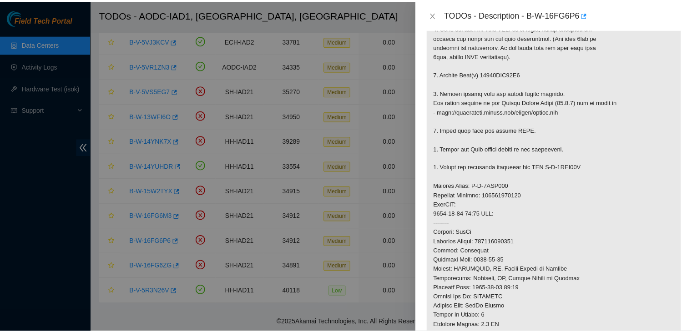
scroll to position [215, 0]
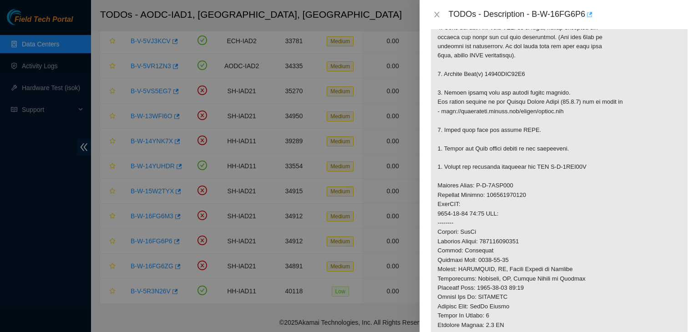
click at [591, 14] on icon "button" at bounding box center [589, 14] width 5 height 5
click at [436, 16] on icon "close" at bounding box center [436, 14] width 7 height 7
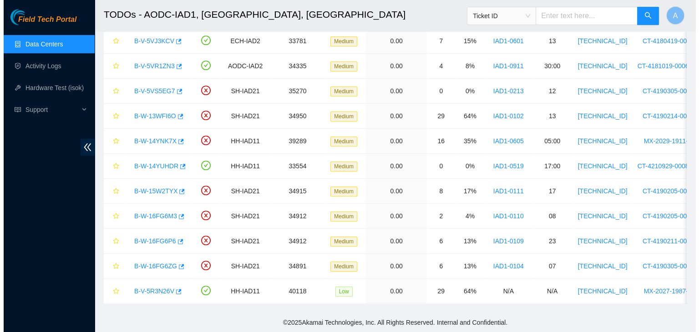
scroll to position [191, 0]
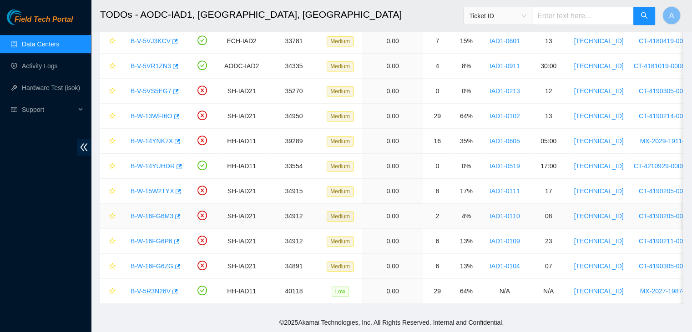
click at [159, 213] on link "B-W-16FG6M3" at bounding box center [152, 216] width 43 height 7
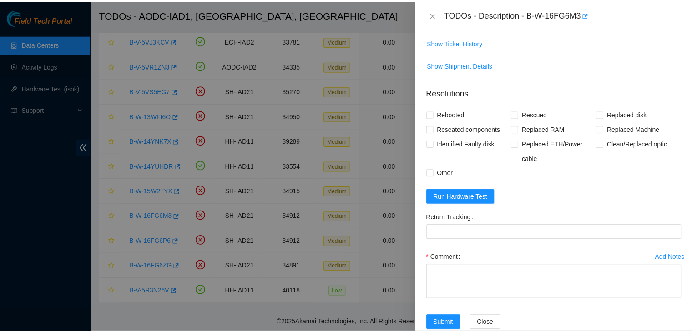
scroll to position [124, 0]
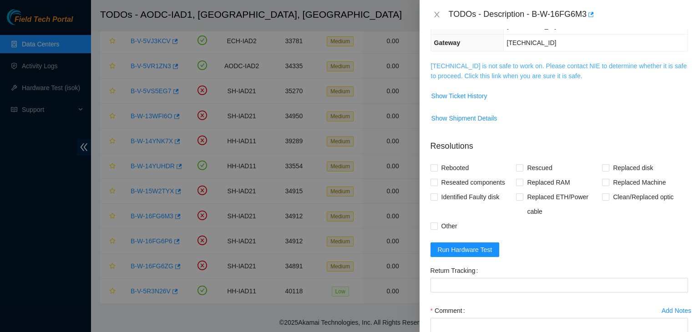
click at [507, 71] on link "104.84.155.179 is not safe to work on. Please contact NIE to determine whether …" at bounding box center [559, 70] width 256 height 17
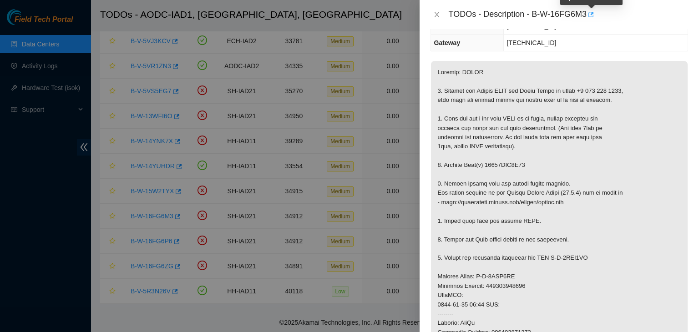
click at [590, 13] on icon "button" at bounding box center [590, 14] width 6 height 6
click at [432, 15] on button "Close" at bounding box center [437, 14] width 13 height 9
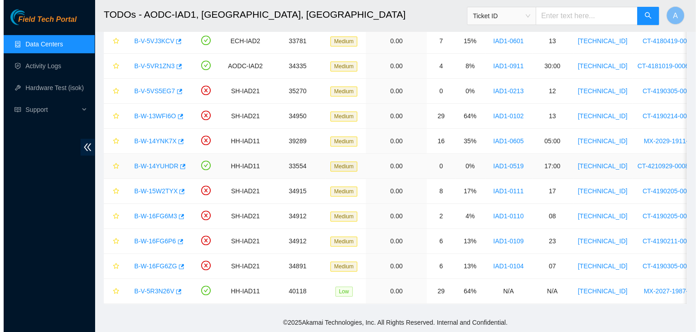
scroll to position [153, 0]
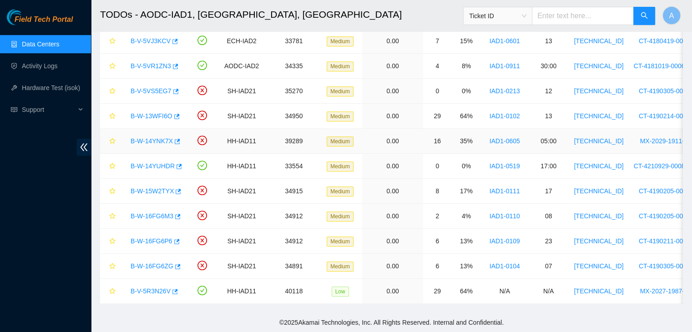
click at [154, 137] on link "B-W-14YNK7X" at bounding box center [152, 140] width 42 height 7
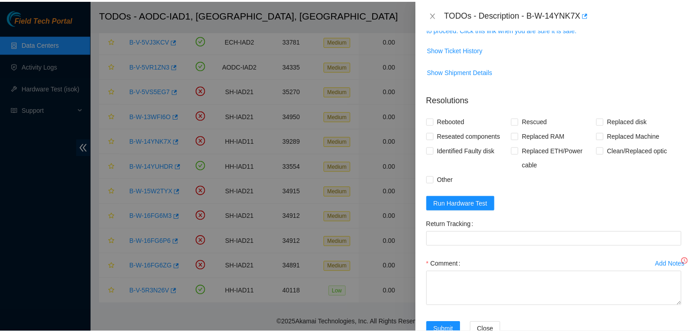
scroll to position [124, 0]
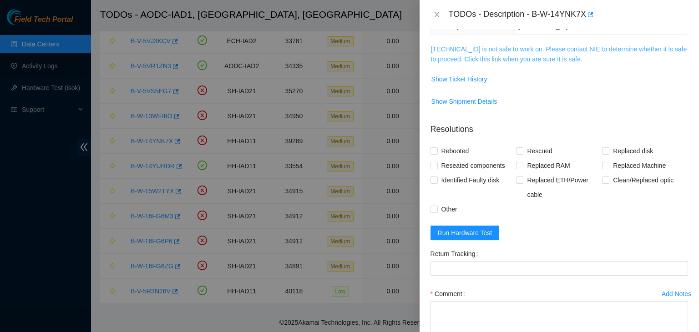
click at [528, 59] on link "23.199.35.130 is not safe to work on. Please contact NIE to determine whether i…" at bounding box center [559, 54] width 256 height 17
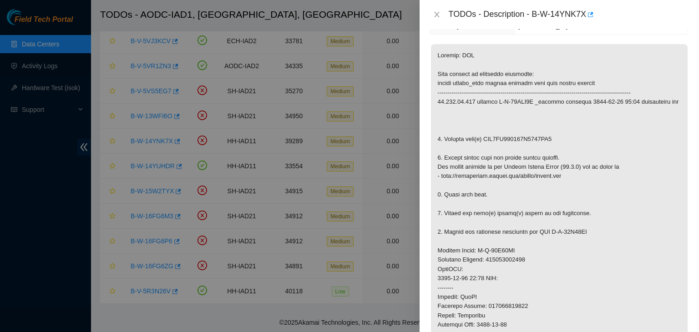
click at [593, 12] on div "TODOs - Description - B-W-14YNK7X" at bounding box center [568, 14] width 239 height 15
click at [589, 14] on icon "button" at bounding box center [590, 14] width 6 height 6
click at [436, 17] on icon "close" at bounding box center [436, 14] width 7 height 7
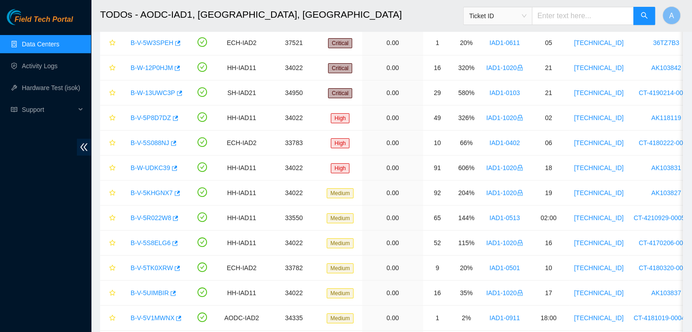
scroll to position [0, 0]
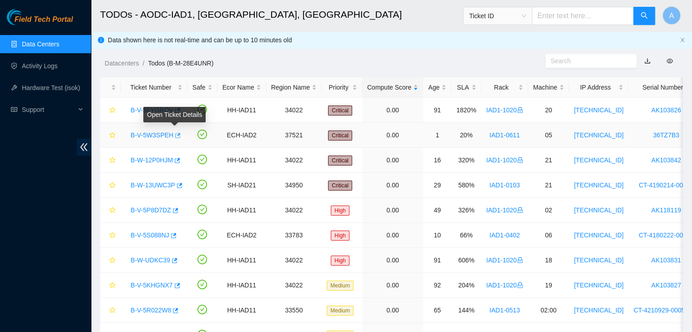
click at [177, 137] on icon "button" at bounding box center [177, 135] width 6 height 6
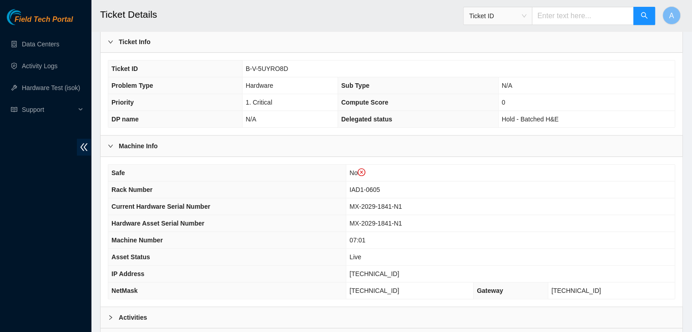
scroll to position [215, 0]
click at [301, 207] on th "Current Hardware Serial Number" at bounding box center [227, 206] width 238 height 17
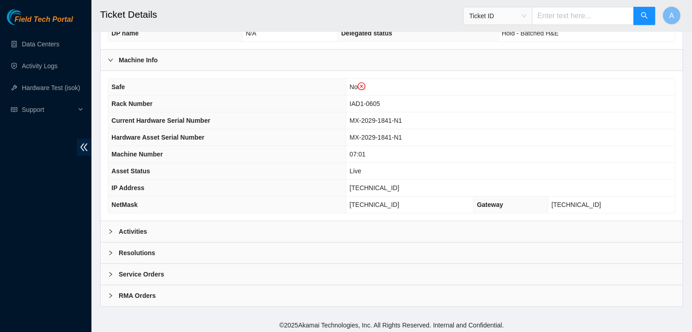
click at [310, 228] on div "Activities" at bounding box center [392, 231] width 582 height 21
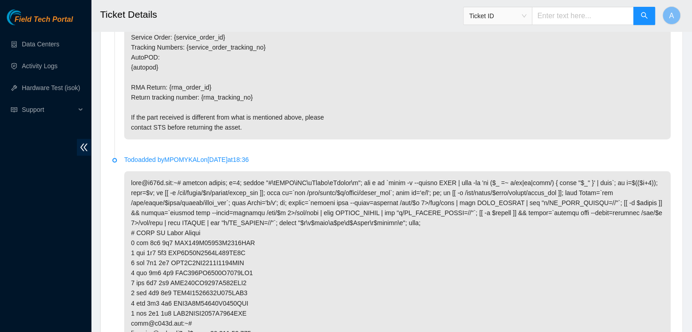
scroll to position [1687, 0]
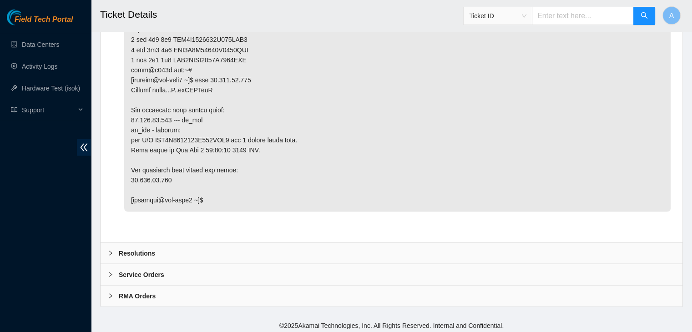
click at [291, 243] on div "Resolutions" at bounding box center [392, 253] width 582 height 21
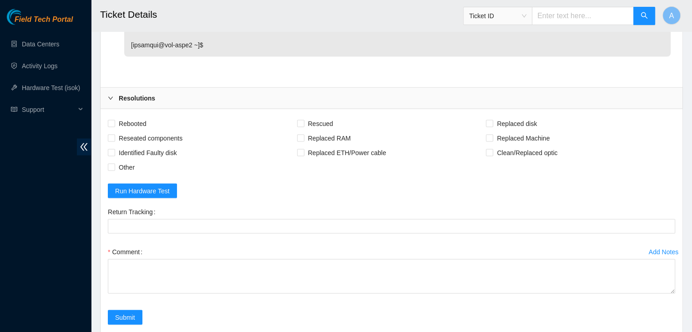
scroll to position [1848, 0]
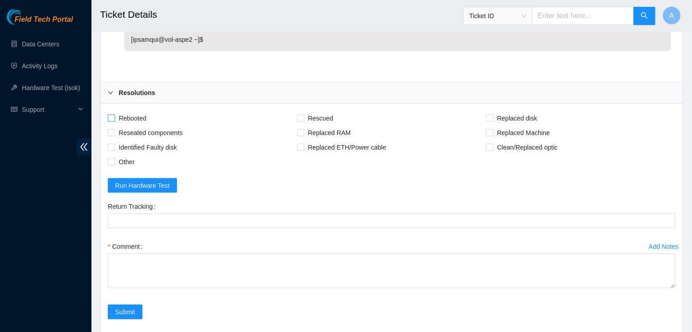
click at [119, 117] on span "Rebooted" at bounding box center [132, 118] width 35 height 15
click at [114, 117] on input "Rebooted" at bounding box center [111, 118] width 6 height 6
checkbox input "true"
click at [141, 132] on span "Reseated components" at bounding box center [150, 133] width 71 height 15
click at [114, 132] on input "Reseated components" at bounding box center [111, 132] width 6 height 6
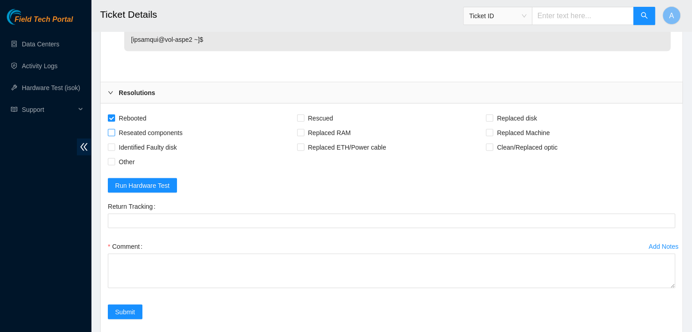
checkbox input "true"
click at [516, 113] on span "Replaced disk" at bounding box center [516, 118] width 47 height 15
click at [492, 115] on input "Replaced disk" at bounding box center [489, 118] width 6 height 6
checkbox input "true"
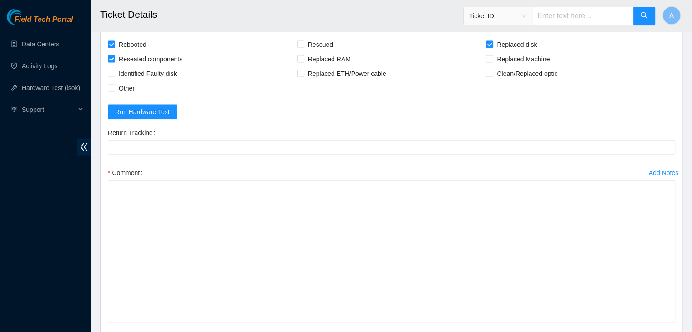
drag, startPoint x: 671, startPoint y: 229, endPoint x: 633, endPoint y: 353, distance: 129.4
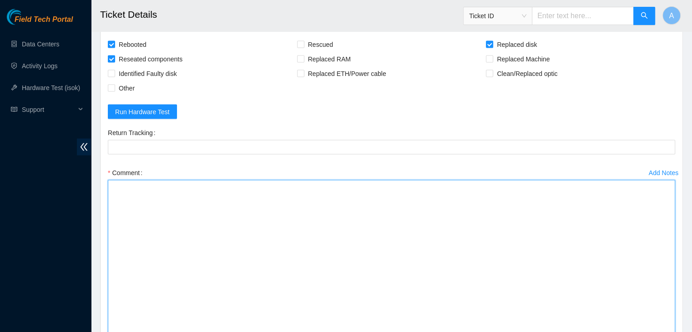
click at [500, 220] on textarea "Comment" at bounding box center [391, 269] width 567 height 178
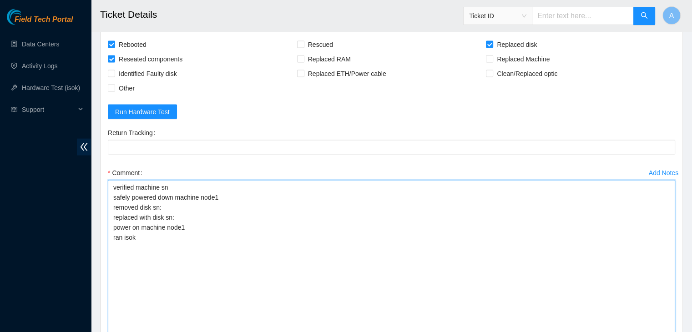
click at [189, 239] on textarea "verified machine sn safely powered down machine node1 removed disk sn: replaced…" at bounding box center [391, 269] width 567 height 178
click at [184, 187] on textarea "verified machine sn safely powered down machine node1 removed disk sn: replaced…" at bounding box center [391, 269] width 567 height 178
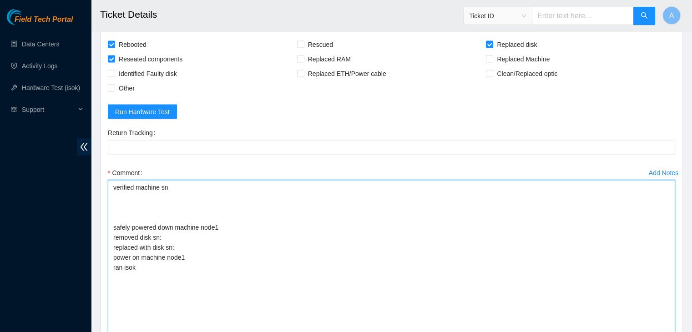
paste textarea "342726 [DATE] 10:53:53 [TECHNICAL_ID] COMPLETE Result Detail Message Ticket ID …"
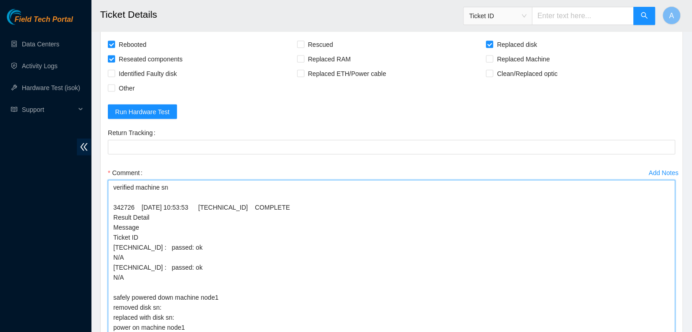
drag, startPoint x: 130, startPoint y: 275, endPoint x: 112, endPoint y: 203, distance: 74.5
click at [112, 203] on textarea "verified machine sn 342726 [DATE] 10:53:53 [TECHNICAL_ID] COMPLETE Result Detai…" at bounding box center [391, 269] width 567 height 178
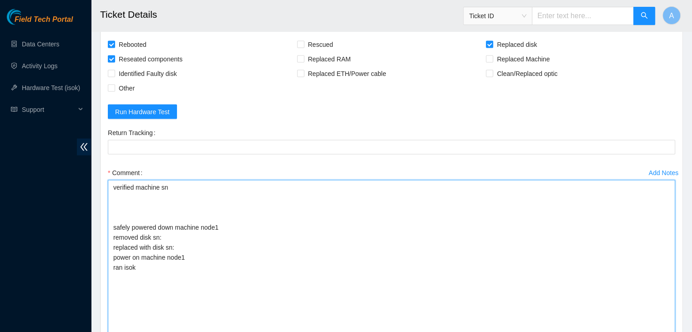
click at [173, 208] on textarea "verified machine sn safely powered down machine node1 removed disk sn: replaced…" at bounding box center [391, 269] width 567 height 178
paste textarea "[PERSON_NAME][EMAIL_ADDRESS][DOMAIN_NAME] - [PERSON_NAME] has completed your re…"
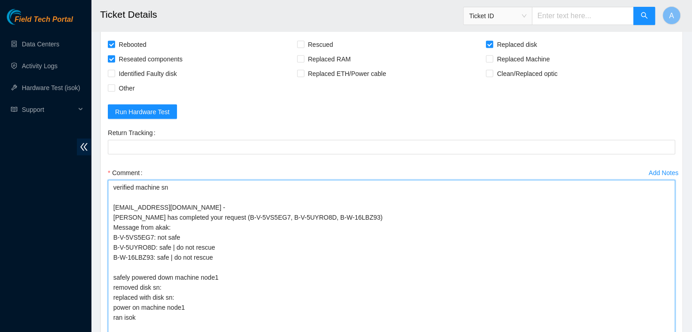
click at [220, 247] on textarea "verified machine sn [EMAIL_ADDRESS][DOMAIN_NAME] - [PERSON_NAME] has completed …" at bounding box center [391, 269] width 567 height 178
click at [189, 195] on textarea "verified machine sn [EMAIL_ADDRESS][DOMAIN_NAME] - [PERSON_NAME] has completed …" at bounding box center [391, 269] width 567 height 178
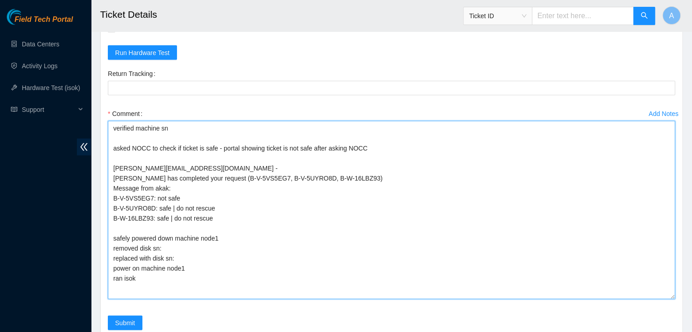
scroll to position [1981, 0]
drag, startPoint x: 367, startPoint y: 144, endPoint x: 218, endPoint y: 145, distance: 149.3
click at [218, 145] on textarea "verified machine sn asked NOCC to check if ticket is safe - portal showing tick…" at bounding box center [391, 210] width 567 height 178
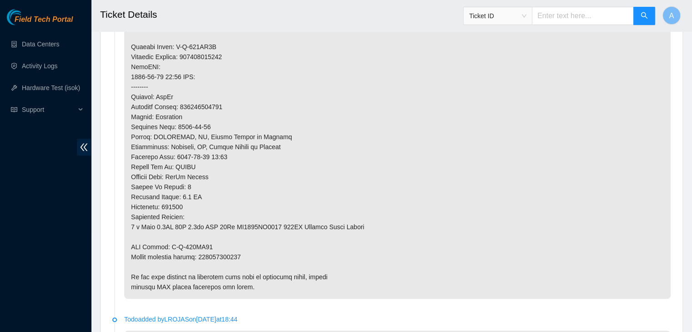
scroll to position [711, 0]
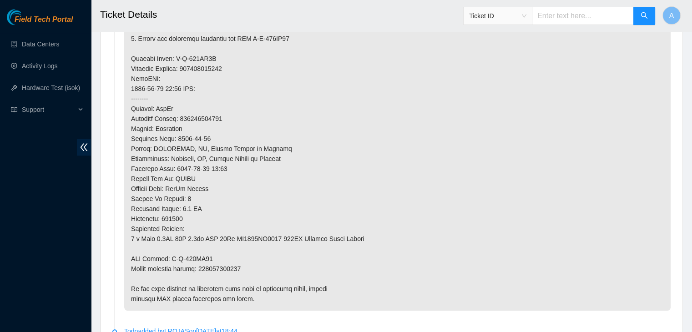
type textarea "verified machine sn asked NOCC to check if ticket is safe [PERSON_NAME][EMAIL_A…"
click at [232, 268] on p at bounding box center [397, 84] width 547 height 454
copy p "463470055190"
click at [232, 268] on p at bounding box center [397, 84] width 547 height 454
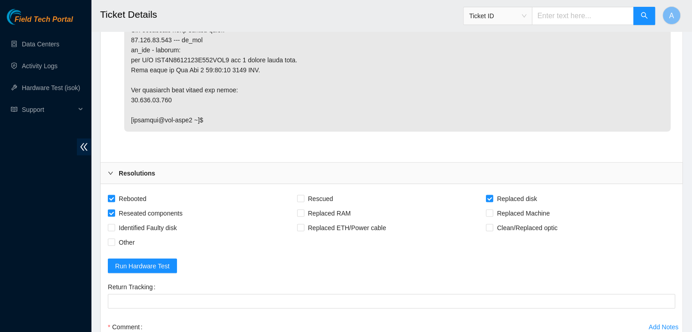
scroll to position [1813, 0]
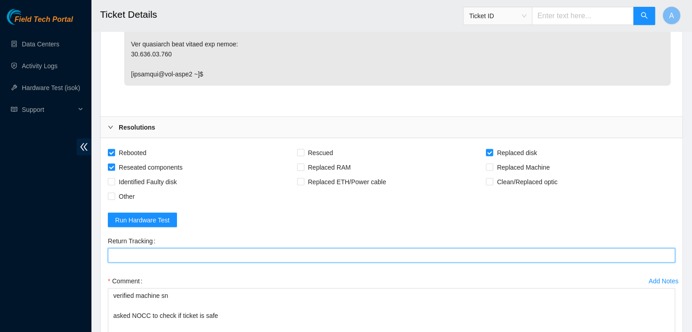
click at [239, 256] on Tracking "Return Tracking" at bounding box center [391, 255] width 567 height 15
paste Tracking "463470055190"
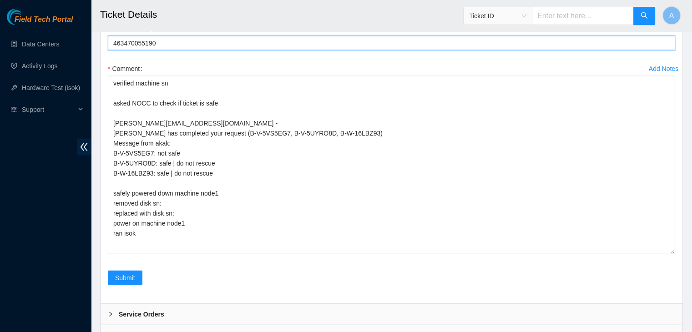
scroll to position [2026, 0]
type Tracking "463470055190"
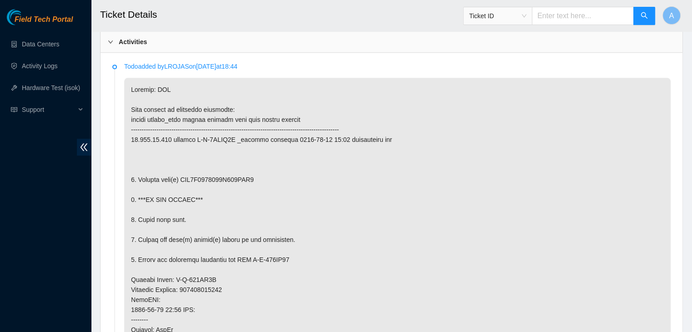
scroll to position [479, 0]
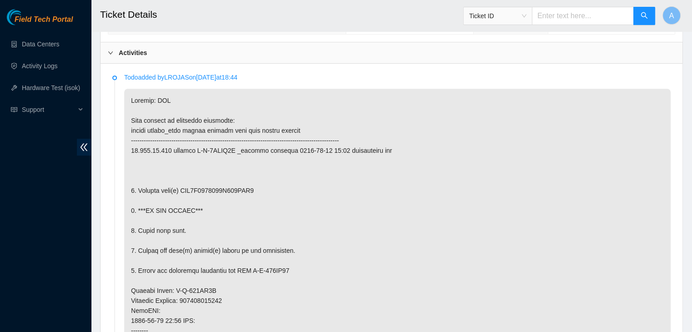
click at [232, 188] on p at bounding box center [397, 316] width 547 height 454
copy p "WFK6Z1350000C033KKG5"
click at [232, 188] on p at bounding box center [397, 316] width 547 height 454
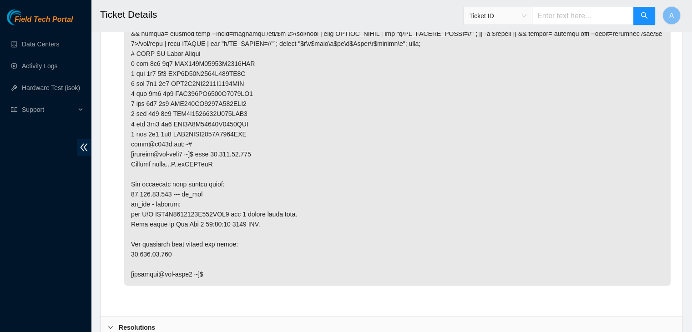
scroll to position [2066, 0]
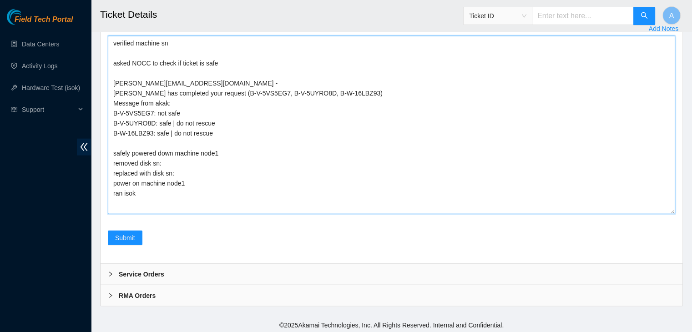
click at [253, 156] on textarea "verified machine sn asked NOCC to check if ticket is safe dhindsa.arya25@gmail.…" at bounding box center [391, 125] width 567 height 178
paste textarea "WFK6Z1350000C033KKG5"
paste textarea "WFKA7FR1"
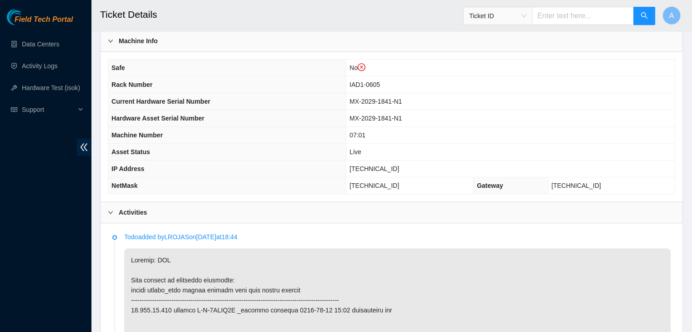
scroll to position [319, 0]
click at [397, 166] on span "23.199.35.135" at bounding box center [375, 169] width 50 height 7
copy span "23.199.35.135"
click at [397, 166] on span "23.199.35.135" at bounding box center [375, 169] width 50 height 7
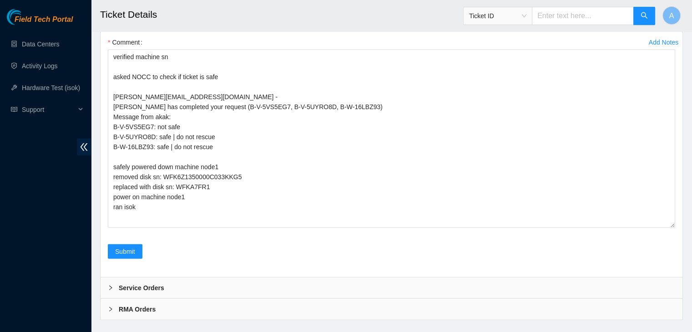
scroll to position [2066, 0]
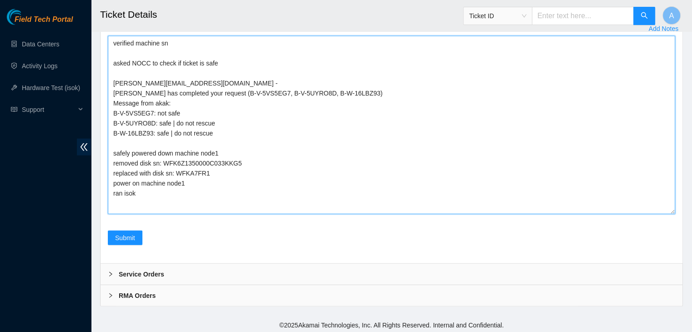
click at [276, 196] on textarea "verified machine sn asked NOCC to check if ticket is safe dhindsa.arya25@gmail.…" at bounding box center [391, 125] width 567 height 178
paste textarea "342758 26-09-2025 11:14:18 23.199.35.135 COMPLETE Result Detail Message Ticket …"
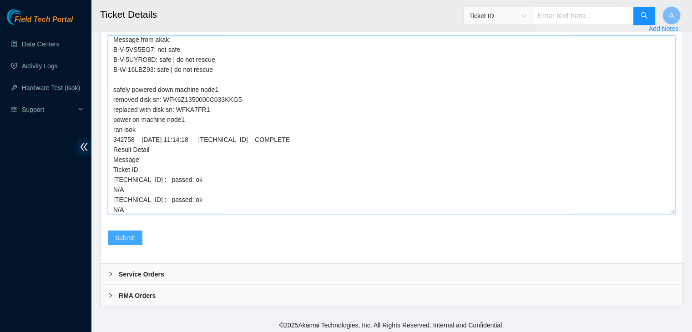
type textarea "verified machine sn asked NOCC to check if ticket is safe dhindsa.arya25@gmail.…"
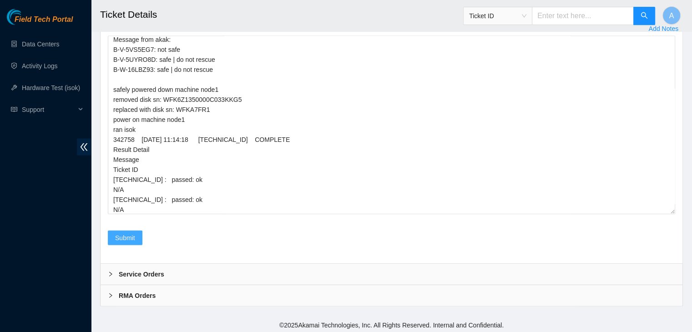
click at [131, 233] on span "Submit" at bounding box center [125, 238] width 20 height 10
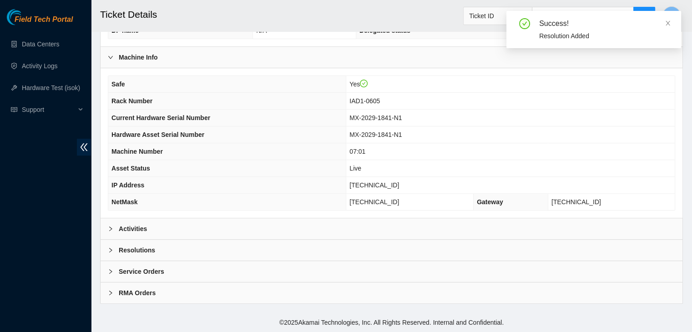
scroll to position [283, 0]
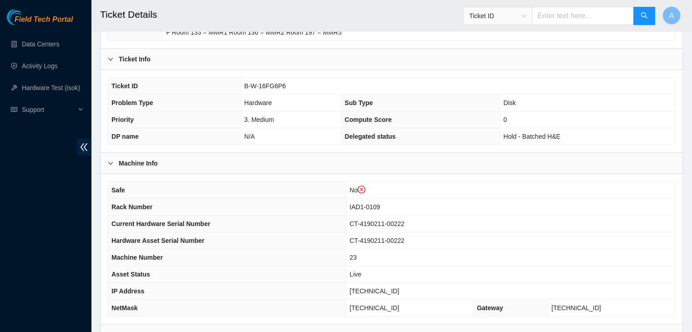
scroll to position [198, 0]
drag, startPoint x: 261, startPoint y: 87, endPoint x: 235, endPoint y: 92, distance: 25.9
click at [235, 92] on tbody "Ticket ID B-W-16FG6P6 Problem Type Hardware Sub Type Disk Priority 3. Medium Co…" at bounding box center [391, 110] width 567 height 67
click at [286, 95] on td "Hardware" at bounding box center [291, 102] width 101 height 17
drag, startPoint x: 286, startPoint y: 86, endPoint x: 239, endPoint y: 90, distance: 46.6
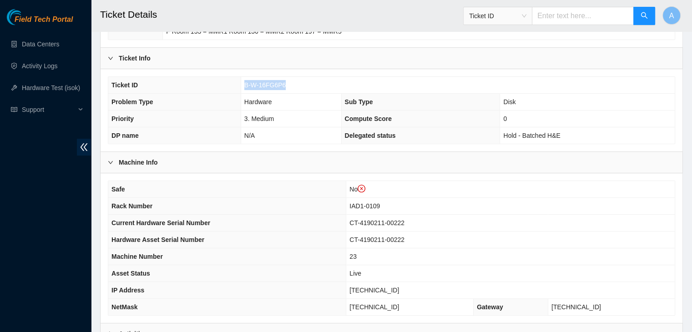
click at [239, 90] on tr "Ticket ID B-W-16FG6P6" at bounding box center [391, 85] width 567 height 17
copy tr "B-W-16FG6P6"
click at [239, 90] on th "Ticket ID" at bounding box center [174, 85] width 132 height 17
click at [220, 203] on th "Rack Number" at bounding box center [227, 206] width 238 height 17
click at [166, 187] on th "Safe" at bounding box center [227, 189] width 238 height 17
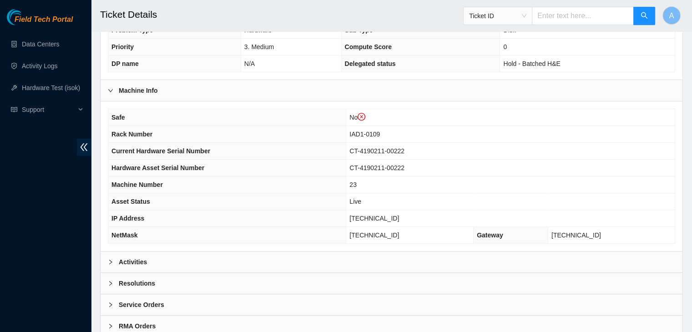
scroll to position [270, 0]
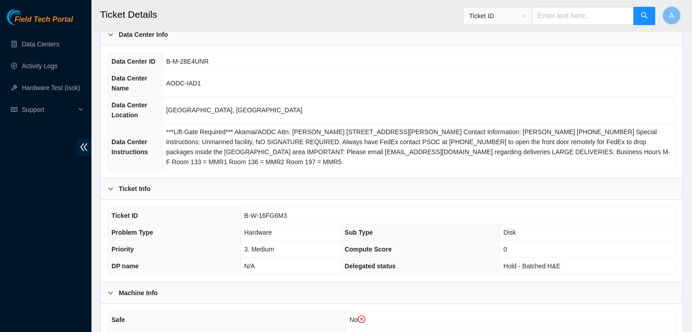
scroll to position [67, 0]
drag, startPoint x: 290, startPoint y: 214, endPoint x: 242, endPoint y: 213, distance: 47.8
click at [242, 213] on td "B-W-16FG6M3" at bounding box center [458, 215] width 434 height 17
copy span "B-W-16FG6M3"
click at [242, 213] on td "B-W-16FG6M3" at bounding box center [458, 215] width 434 height 17
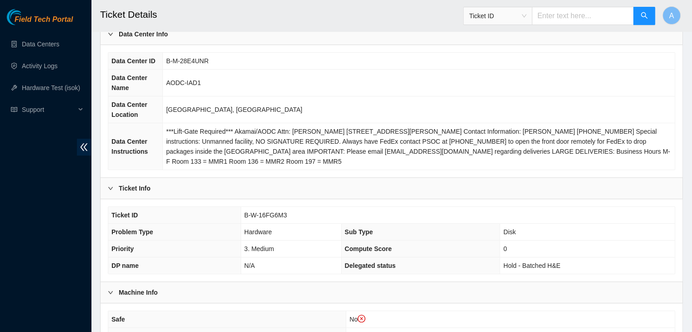
click at [239, 242] on th "Priority" at bounding box center [174, 249] width 132 height 17
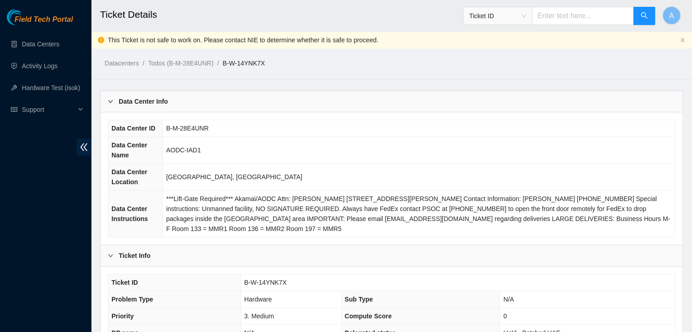
click at [249, 167] on td "[GEOGRAPHIC_DATA], [GEOGRAPHIC_DATA]" at bounding box center [419, 177] width 512 height 27
drag, startPoint x: 287, startPoint y: 280, endPoint x: 242, endPoint y: 279, distance: 45.5
click at [242, 279] on td "B-W-14YNK7X" at bounding box center [458, 282] width 434 height 17
copy span "B-W-14YNK7X"
click at [297, 200] on span "***Lift-Gate Required*** Akamai/AODC Attn: [PERSON_NAME] [STREET_ADDRESS][PERSO…" at bounding box center [418, 213] width 504 height 37
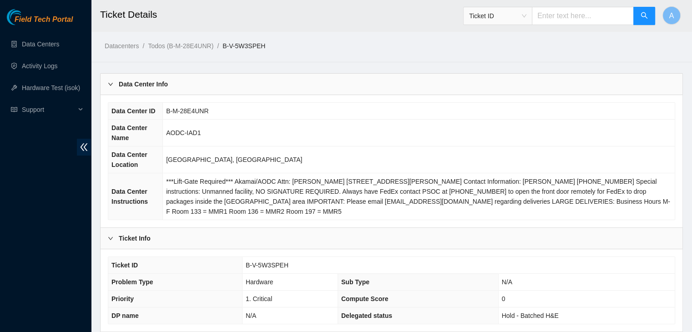
scroll to position [283, 0]
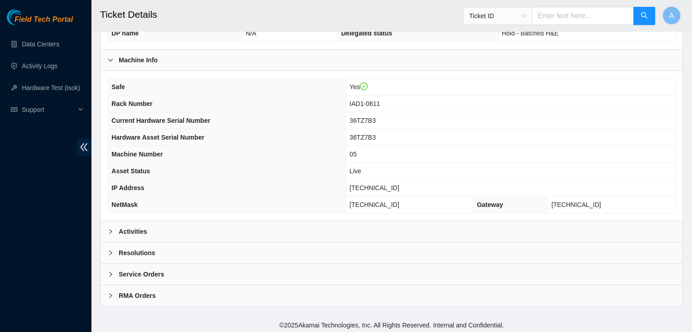
click at [277, 232] on div "Activities" at bounding box center [392, 231] width 582 height 21
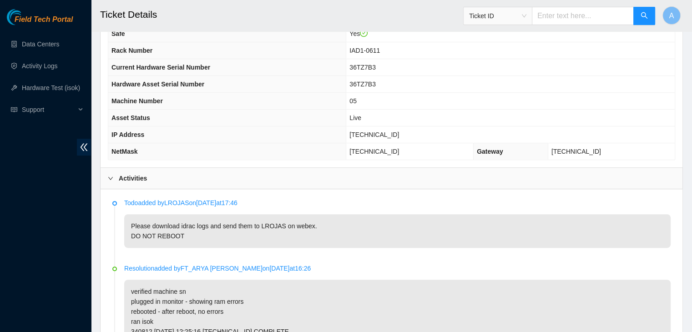
scroll to position [337, 0]
click at [92, 272] on main "Ticket Details Ticket ID A Datacenters / Todos (B-M-28E4UNR) / B-V-5W3SPEH / Da…" at bounding box center [391, 313] width 601 height 1301
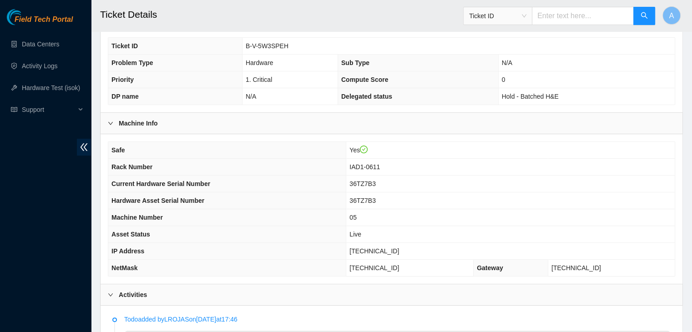
scroll to position [167, 0]
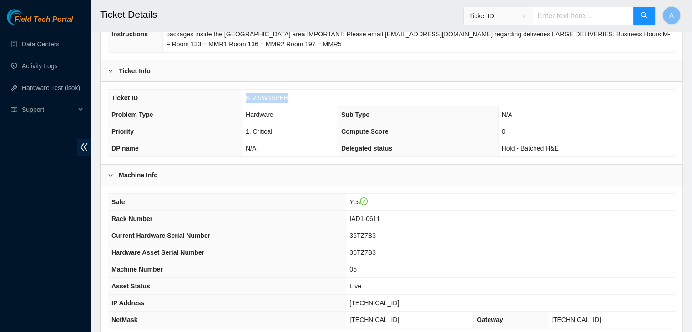
drag, startPoint x: 286, startPoint y: 96, endPoint x: 246, endPoint y: 96, distance: 40.1
click at [246, 96] on td "B-V-5W3SPEH" at bounding box center [458, 98] width 433 height 17
copy span "B-V-5W3SPEH"
click at [246, 96] on span "B-V-5W3SPEH" at bounding box center [267, 97] width 43 height 7
click at [203, 197] on th "Safe" at bounding box center [227, 202] width 238 height 17
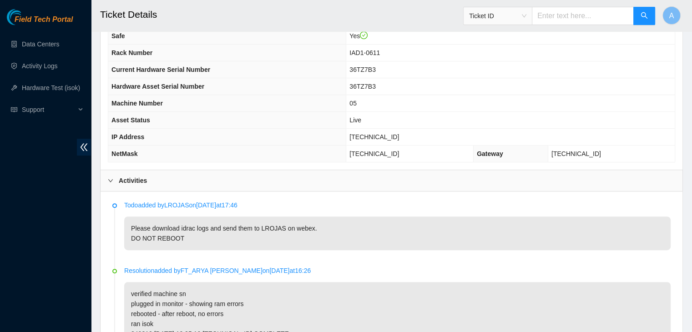
scroll to position [334, 0]
drag, startPoint x: 260, startPoint y: 238, endPoint x: 342, endPoint y: 248, distance: 83.0
click at [342, 248] on p "Please download idrac logs and send them to LROJAS on webex. DO NOT REBOOT" at bounding box center [397, 233] width 547 height 34
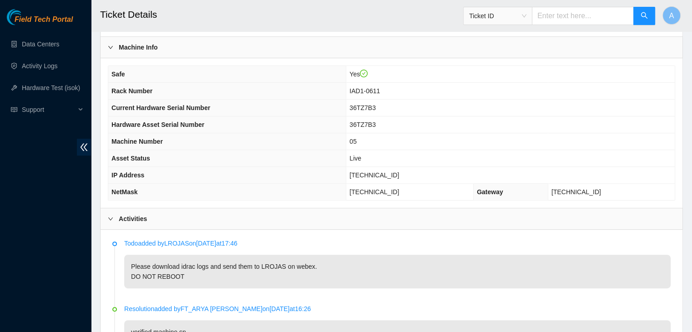
scroll to position [295, 0]
click at [65, 267] on div "Field Tech Portal Data Centers Activity Logs Hardware Test (isok) Support" at bounding box center [45, 170] width 91 height 323
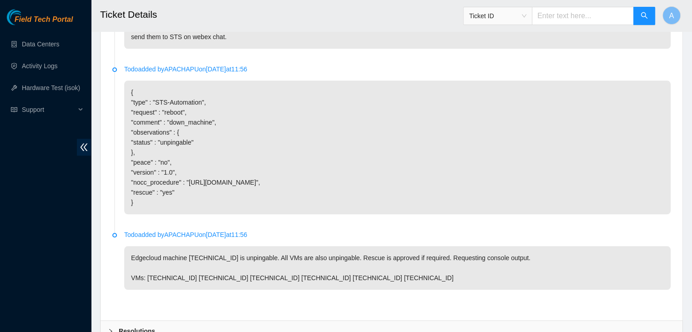
scroll to position [995, 0]
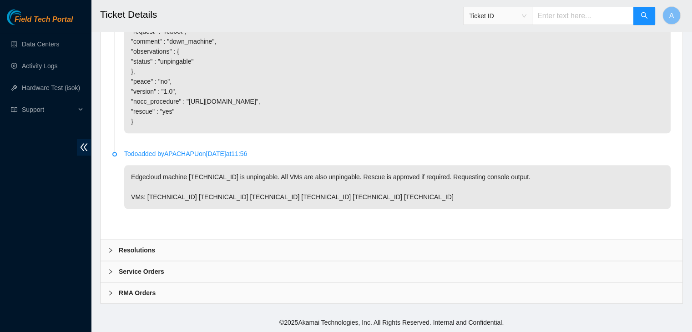
click at [225, 248] on div "Resolutions" at bounding box center [392, 250] width 582 height 21
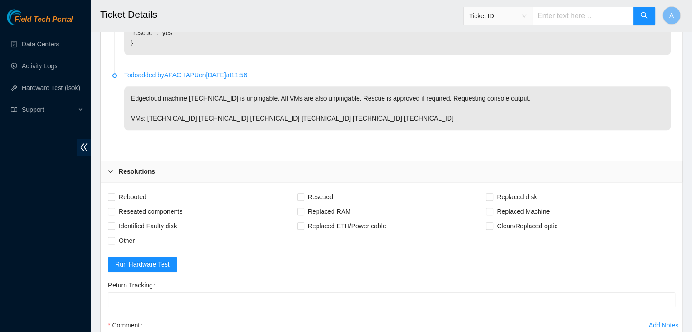
scroll to position [1112, 0]
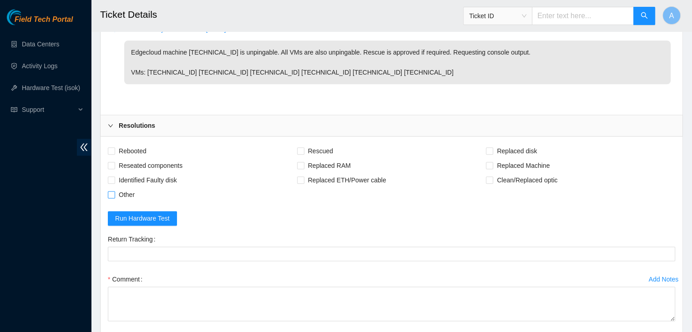
click at [126, 202] on span "Other" at bounding box center [126, 194] width 23 height 15
click at [114, 198] on input "Other" at bounding box center [111, 194] width 6 height 6
checkbox input "true"
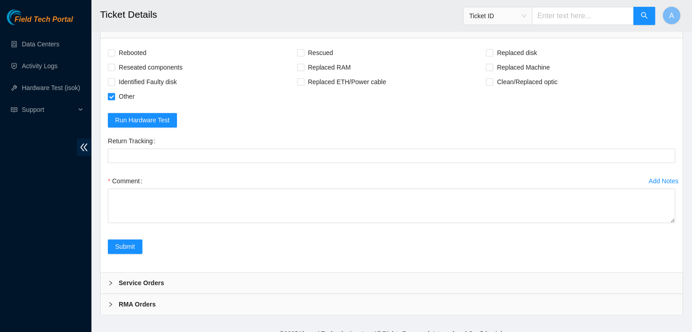
scroll to position [1229, 0]
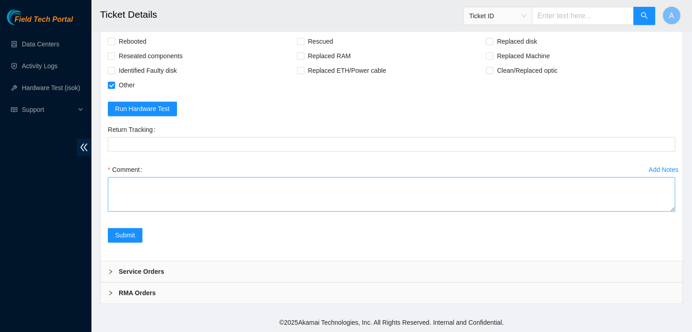
drag, startPoint x: 674, startPoint y: 208, endPoint x: 645, endPoint y: 299, distance: 94.6
click at [645, 212] on textarea "Comment" at bounding box center [391, 194] width 567 height 35
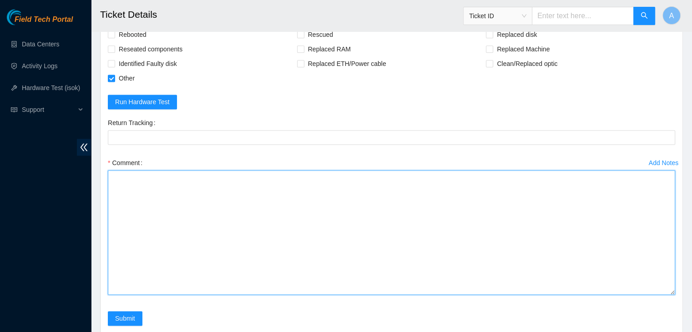
click at [564, 262] on textarea "Comment" at bounding box center [391, 232] width 567 height 125
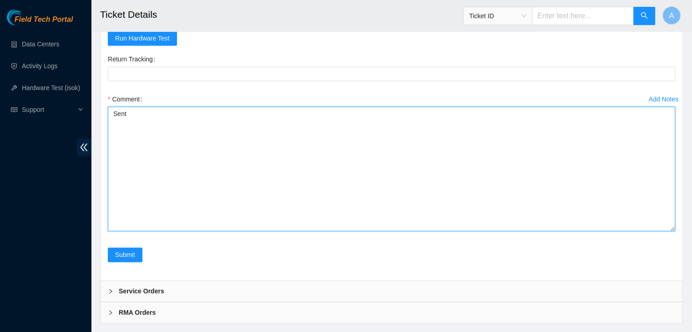
scroll to position [1319, 0]
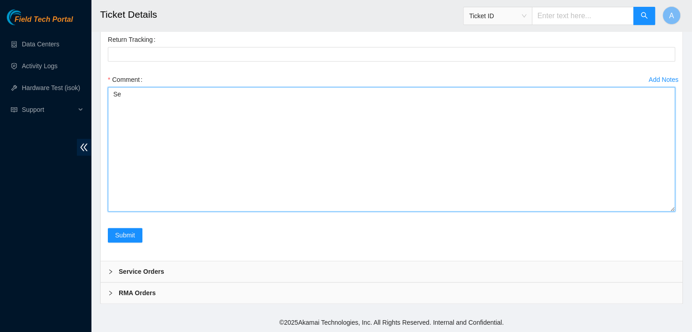
type textarea "S"
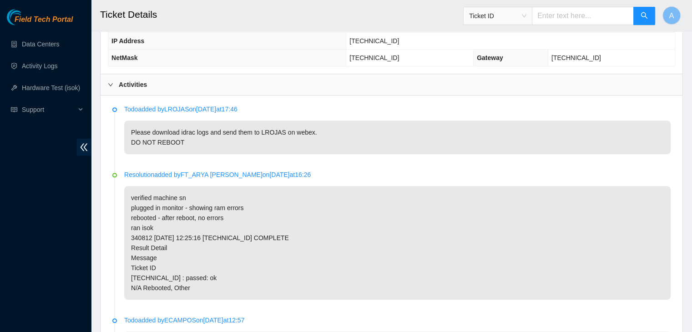
scroll to position [429, 0]
drag, startPoint x: 260, startPoint y: 141, endPoint x: 311, endPoint y: 141, distance: 51.0
click at [311, 141] on p "Please download idrac logs and send them to LROJAS on webex. DO NOT REBOOT" at bounding box center [397, 138] width 547 height 34
copy p "LROJAS on webex."
click at [311, 141] on p "Please download idrac logs and send them to LROJAS on webex. DO NOT REBOOT" at bounding box center [397, 138] width 547 height 34
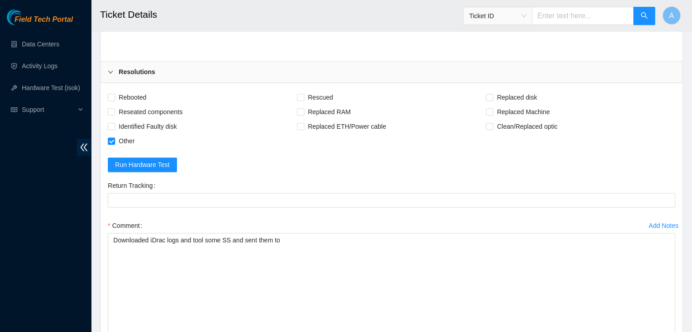
scroll to position [1319, 0]
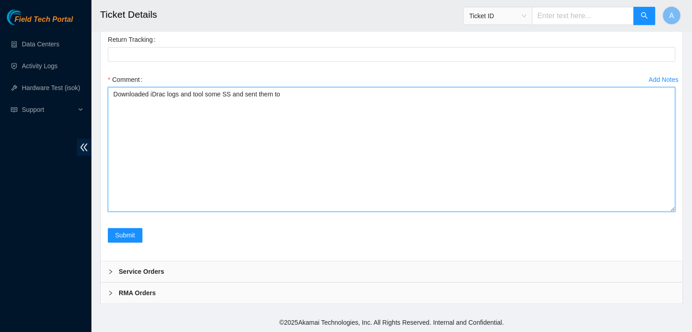
click at [348, 121] on textarea "Downloaded iDrac logs and tool some SS and sent them to" at bounding box center [391, 149] width 567 height 125
paste textarea "LROJAS on webex."
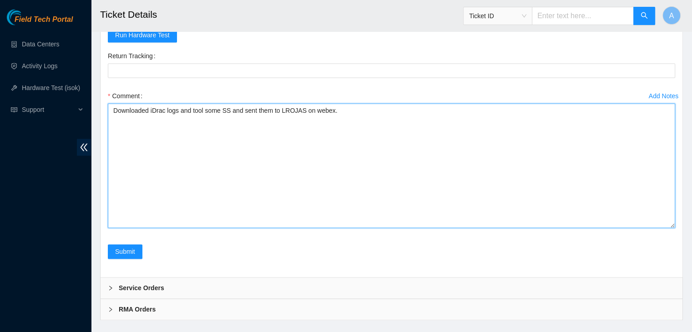
click at [204, 119] on textarea "Downloaded iDrac logs and tool some SS and sent them to LROJAS on webex." at bounding box center [391, 165] width 567 height 125
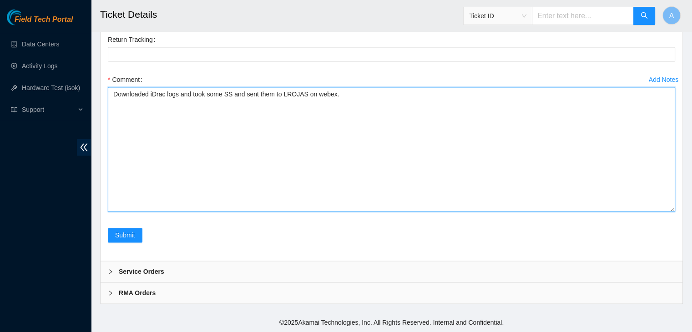
scroll to position [1319, 0]
type textarea "Downloaded iDrac logs and took some SS and sent them to LROJAS on webex."
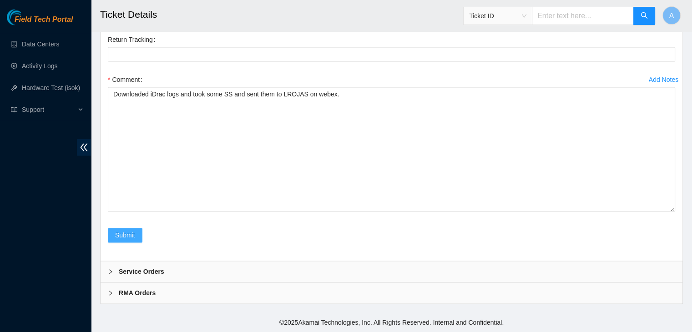
click at [140, 232] on button "Submit" at bounding box center [125, 235] width 35 height 15
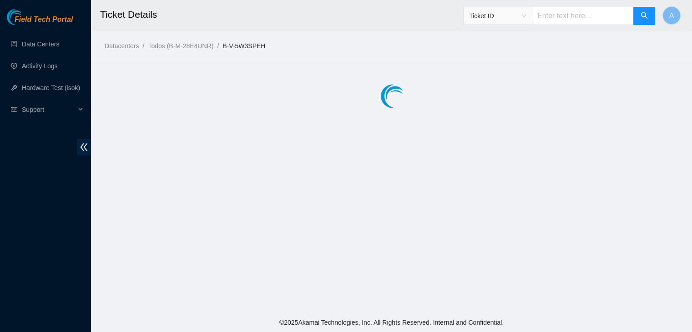
scroll to position [0, 0]
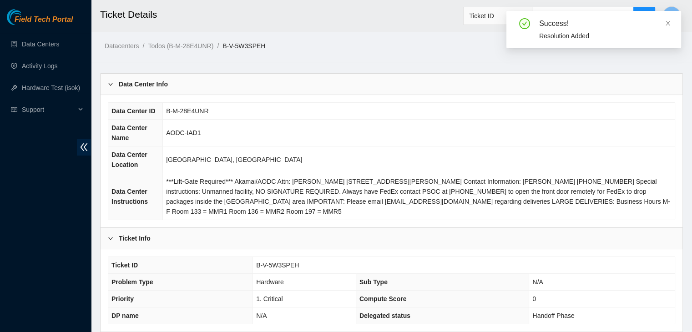
click at [226, 199] on span "***Lift-Gate Required*** Akamai/AODC Attn: Patrick Fortkort 9661 Hornbaker Road…" at bounding box center [418, 196] width 504 height 37
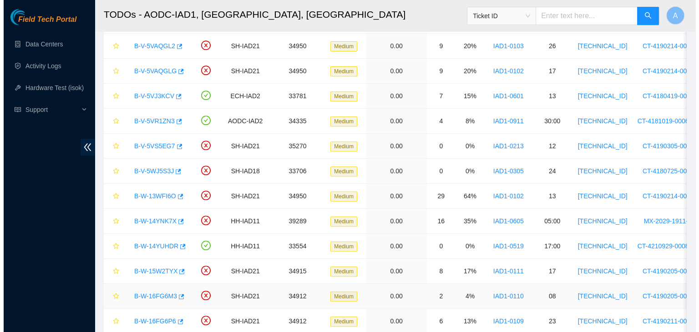
scroll to position [361, 0]
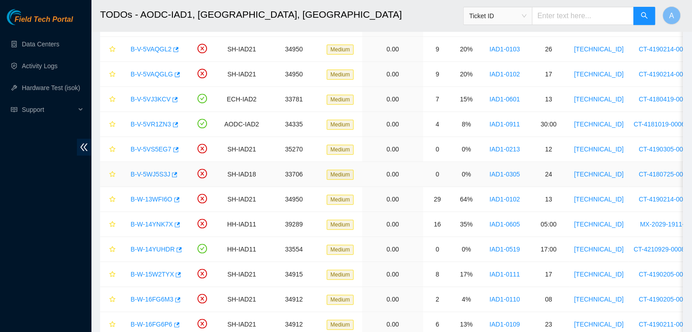
click at [148, 172] on link "B-V-5WJ5S3J" at bounding box center [151, 174] width 40 height 7
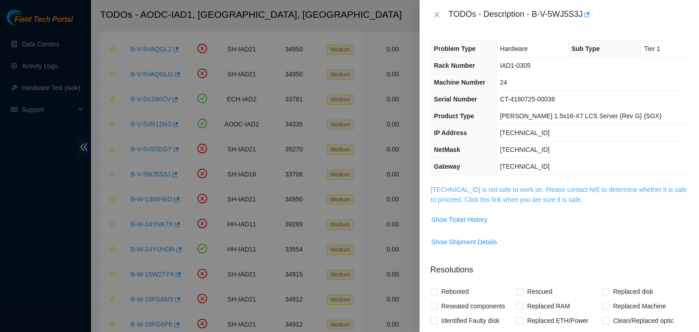
click at [493, 189] on link "[TECHNICAL_ID] is not safe to work on. Please contact NIE to determine whether …" at bounding box center [559, 194] width 256 height 17
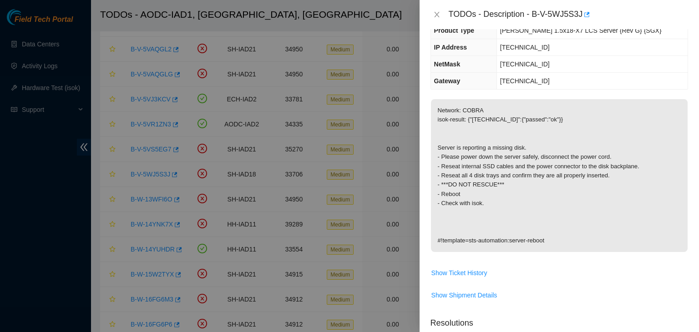
scroll to position [86, 0]
click at [472, 274] on span "Show Ticket History" at bounding box center [459, 272] width 56 height 10
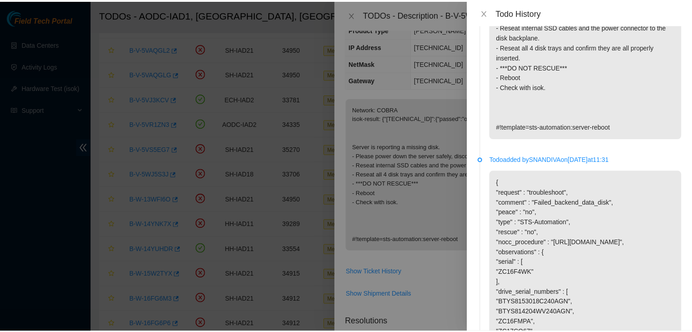
scroll to position [0, 0]
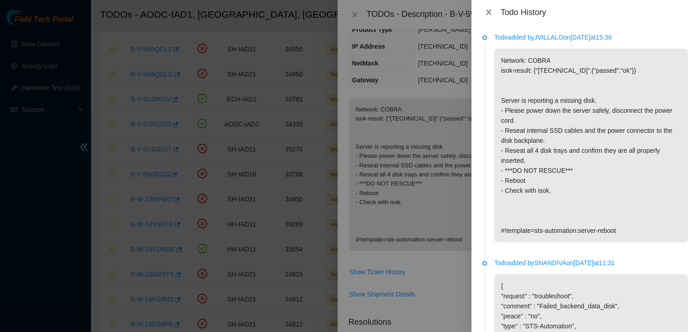
click at [491, 13] on icon "close" at bounding box center [488, 12] width 7 height 7
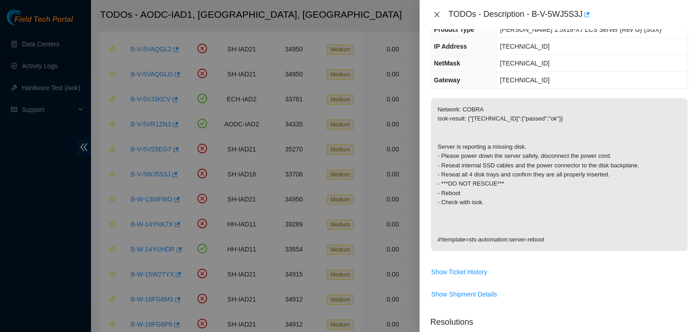
click at [435, 14] on icon "close" at bounding box center [436, 14] width 7 height 7
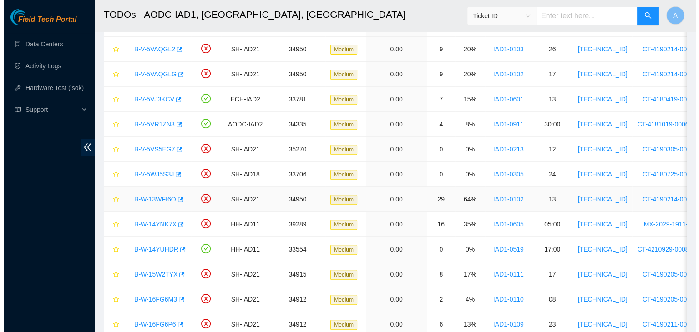
scroll to position [117, 0]
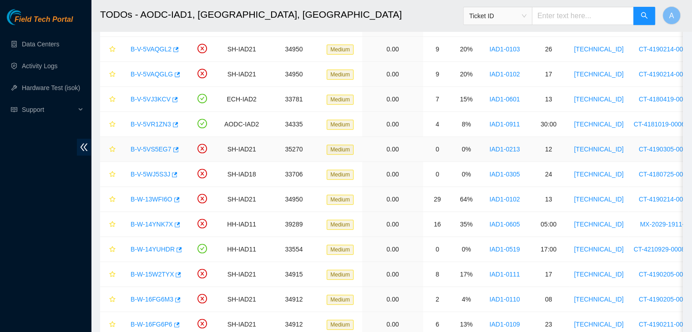
click at [153, 150] on link "B-V-5VS5EG7" at bounding box center [151, 149] width 41 height 7
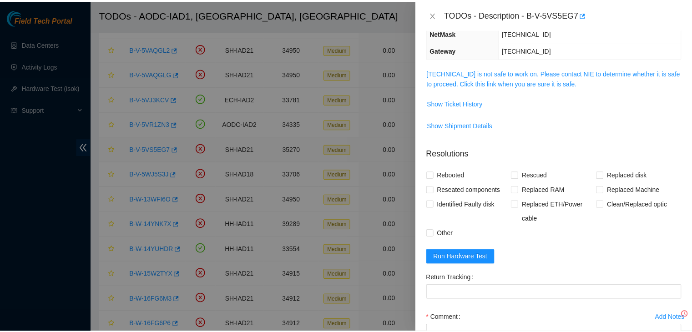
scroll to position [86, 0]
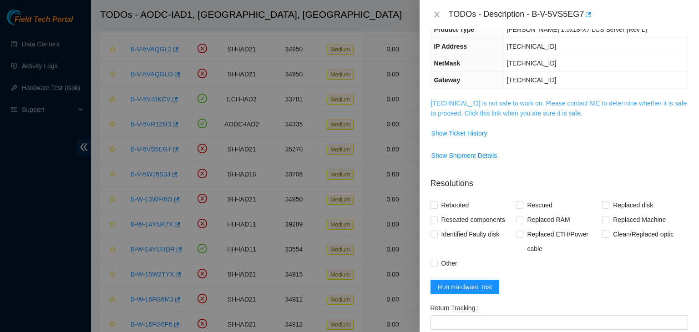
click at [497, 111] on link "104.98.119.35 is not safe to work on. Please contact NIE to determine whether i…" at bounding box center [559, 108] width 256 height 17
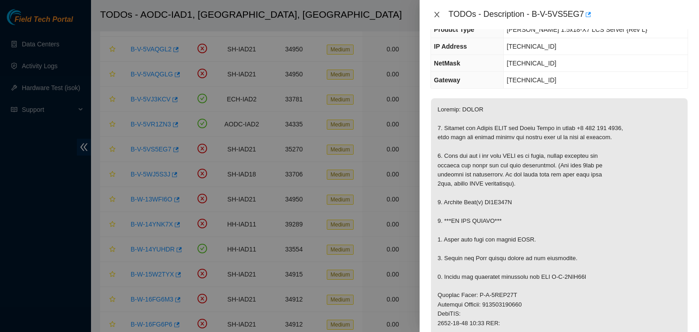
click at [437, 14] on icon "close" at bounding box center [436, 14] width 5 height 5
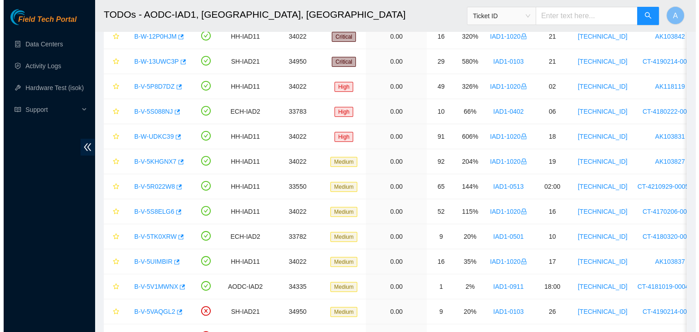
scroll to position [98, 0]
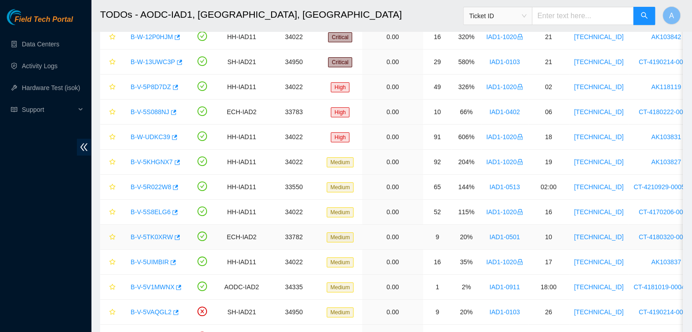
click at [153, 237] on link "B-V-5TK0XRW" at bounding box center [152, 236] width 42 height 7
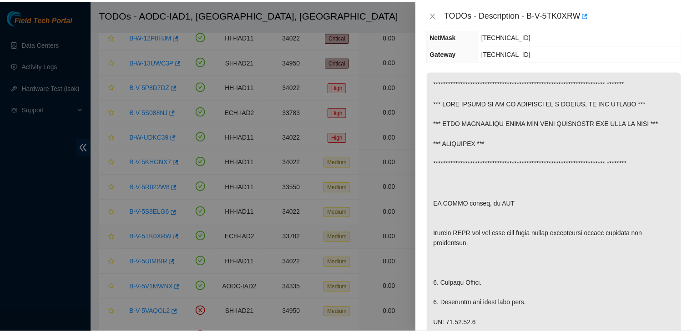
scroll to position [106, 0]
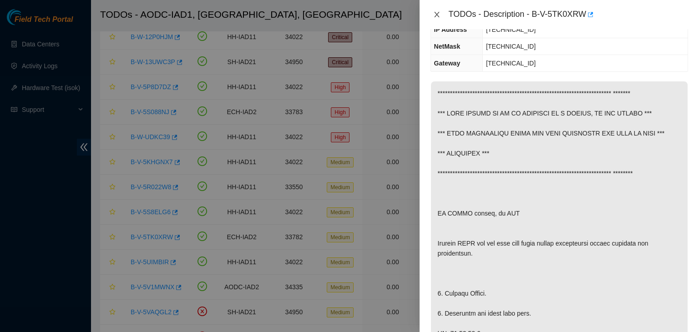
click at [434, 13] on icon "close" at bounding box center [436, 14] width 7 height 7
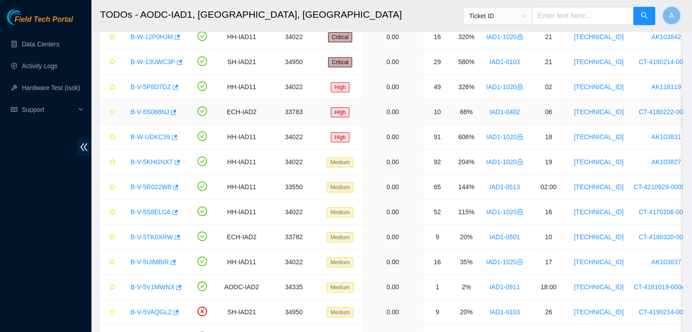
scroll to position [0, 0]
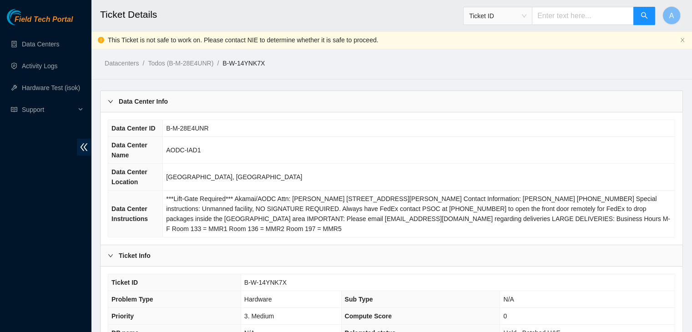
click at [270, 175] on td "[GEOGRAPHIC_DATA], [GEOGRAPHIC_DATA]" at bounding box center [419, 177] width 512 height 27
